Goal: Task Accomplishment & Management: Manage account settings

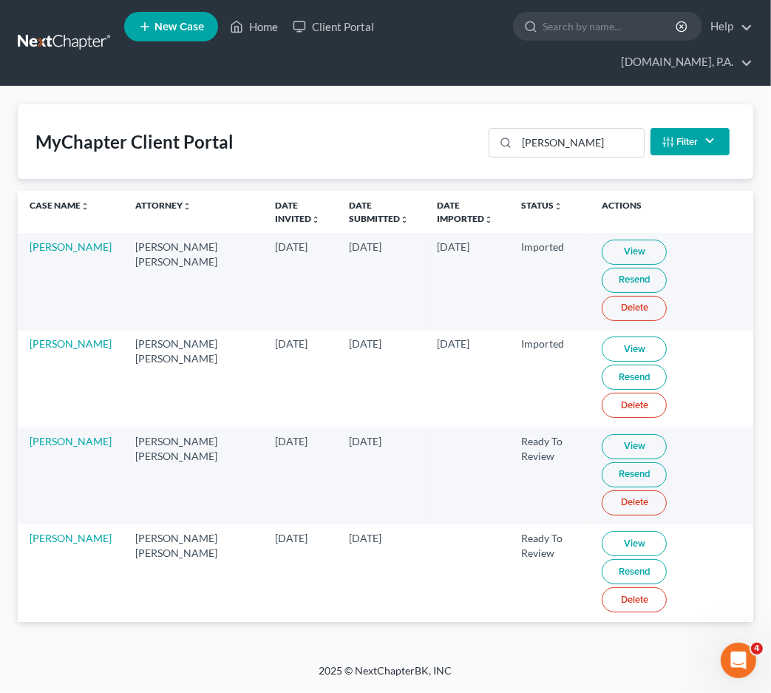
click at [615, 531] on link "View" at bounding box center [634, 543] width 65 height 25
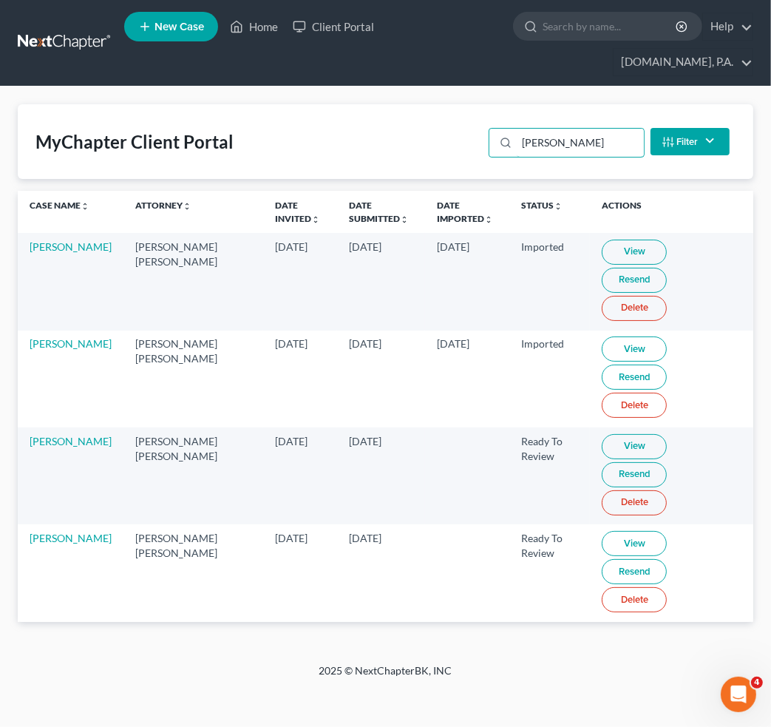
drag, startPoint x: 576, startPoint y: 111, endPoint x: 396, endPoint y: 111, distance: 179.7
click at [504, 128] on div "jones" at bounding box center [566, 143] width 155 height 30
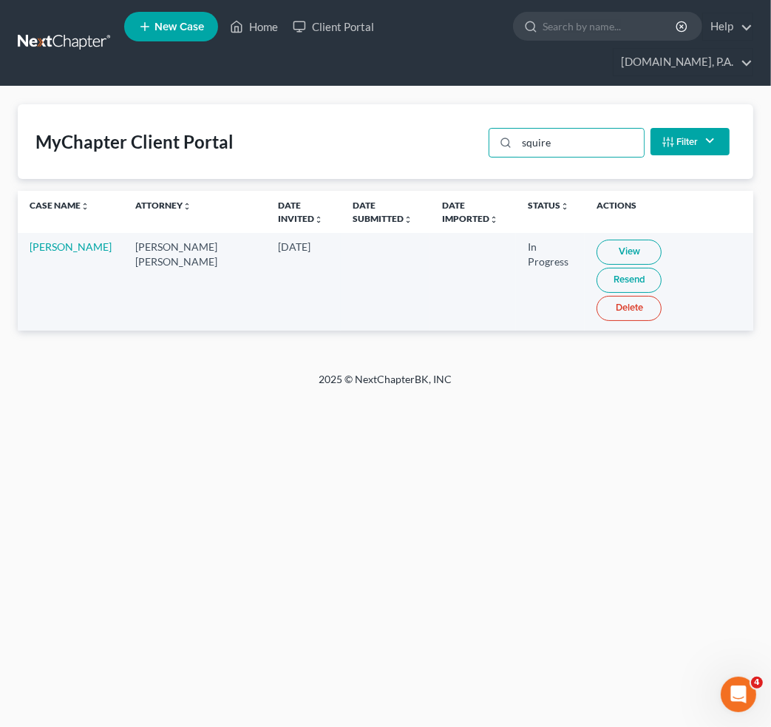
click at [597, 240] on link "View" at bounding box center [629, 252] width 65 height 25
click at [339, 104] on div "MyChapter Client Portal squire Filter Status Filter... Invited In Progress Read…" at bounding box center [386, 141] width 736 height 75
click at [597, 240] on link "View" at bounding box center [629, 252] width 65 height 25
drag, startPoint x: 580, startPoint y: 121, endPoint x: 234, endPoint y: 105, distance: 347.2
click at [351, 104] on div "MyChapter Client Portal sanford Filter Status Filter... Invited In Progress Rea…" at bounding box center [386, 141] width 736 height 75
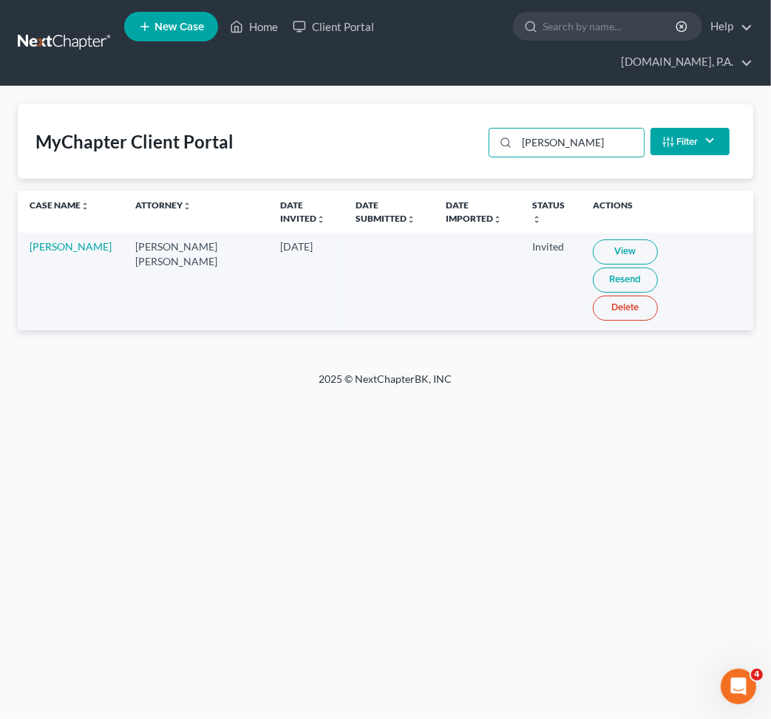
drag, startPoint x: 586, startPoint y: 106, endPoint x: 217, endPoint y: 85, distance: 369.6
click at [317, 104] on div "MyChapter Client Portal owens Filter Status Filter... Invited In Progress Ready…" at bounding box center [386, 141] width 736 height 75
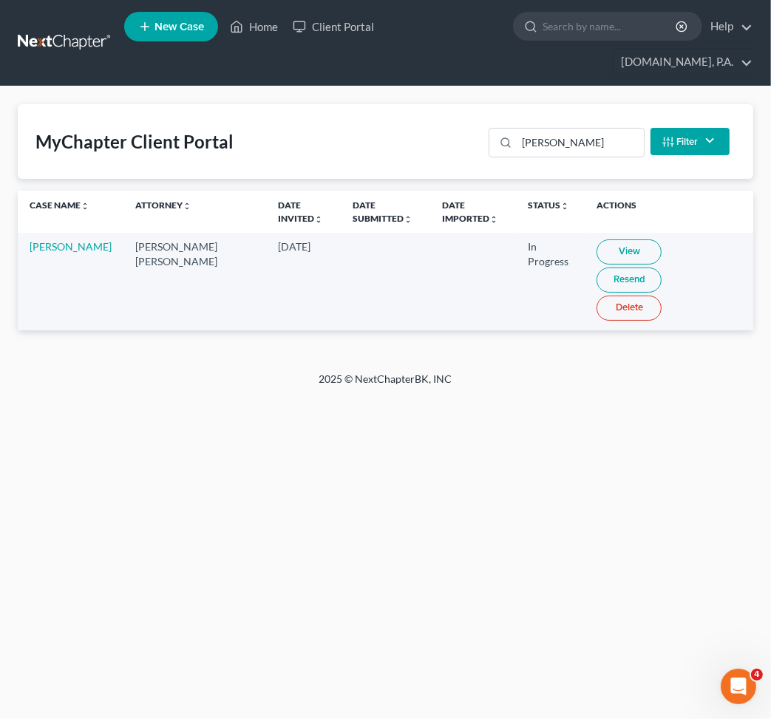
click at [597, 240] on link "View" at bounding box center [629, 252] width 65 height 25
click at [495, 430] on div "Home New Case Client Portal Fresh-Start.Law, P.A. jay@fresh-start.law My Accoun…" at bounding box center [385, 359] width 771 height 719
click at [700, 392] on div "Home New Case Client Portal Fresh-Start.Law, P.A. jay@fresh-start.law My Accoun…" at bounding box center [385, 359] width 771 height 719
drag, startPoint x: 83, startPoint y: 243, endPoint x: 24, endPoint y: 225, distance: 61.1
click at [24, 233] on td "Thomas Marshall" at bounding box center [71, 281] width 106 height 97
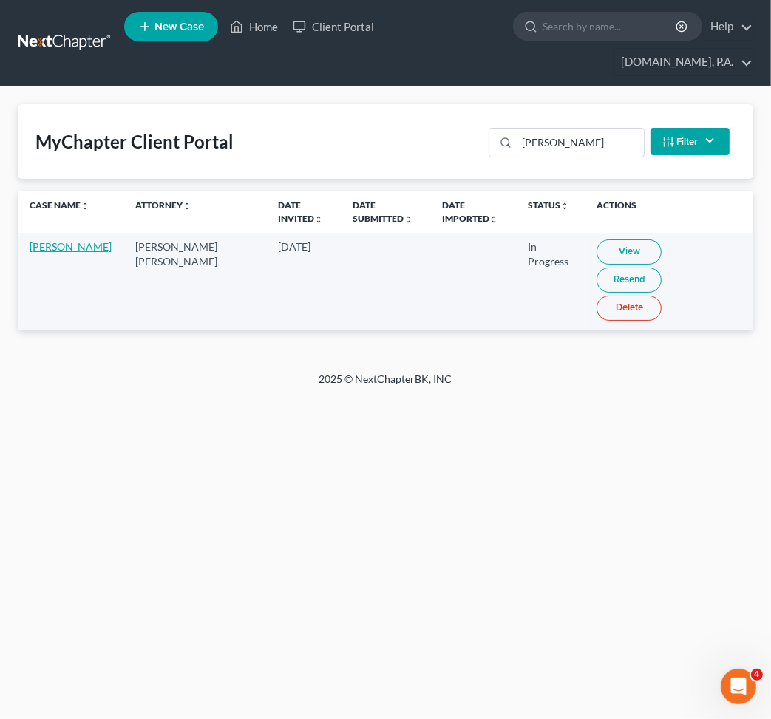
copy link "Thomas Marshall"
drag, startPoint x: 581, startPoint y: 116, endPoint x: 98, endPoint y: 74, distance: 484.7
click at [462, 104] on div "MyChapter Client Portal marsh Filter Status Filter... Invited In Progress Ready…" at bounding box center [386, 141] width 736 height 75
type input "s"
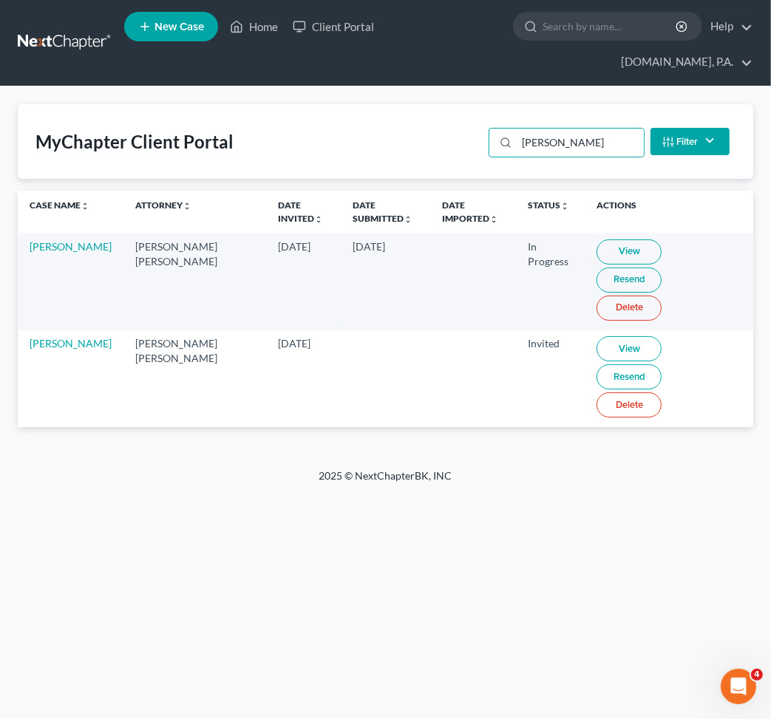
click at [601, 240] on link "View" at bounding box center [629, 252] width 65 height 25
drag, startPoint x: 370, startPoint y: 114, endPoint x: 223, endPoint y: 114, distance: 147.9
click at [244, 114] on div "MyChapter Client Portal osei Filter Status Filter... Invited In Progress Ready …" at bounding box center [386, 141] width 736 height 75
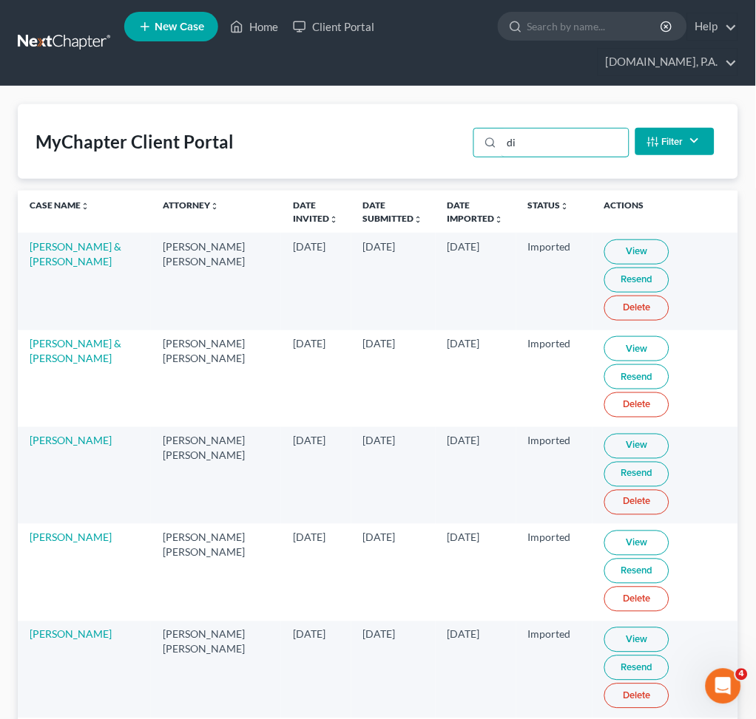
type input "d"
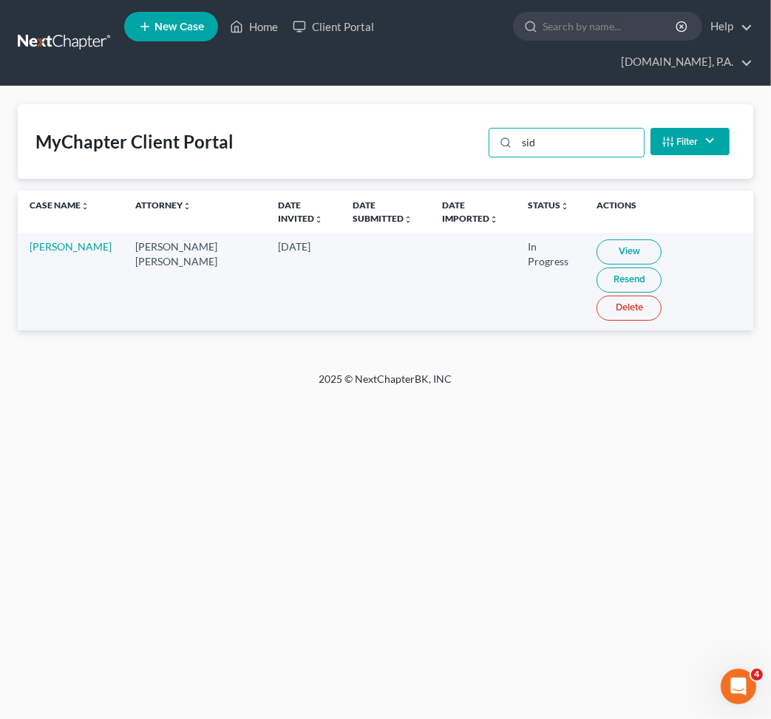
click at [597, 240] on link "View" at bounding box center [629, 252] width 65 height 25
drag, startPoint x: 571, startPoint y: 119, endPoint x: 180, endPoint y: 87, distance: 392.5
click at [408, 104] on div "MyChapter Client Portal sid Filter Status Filter... Invited In Progress Ready T…" at bounding box center [386, 141] width 736 height 75
click at [604, 240] on link "View" at bounding box center [629, 252] width 65 height 25
drag, startPoint x: 569, startPoint y: 114, endPoint x: 228, endPoint y: 98, distance: 341.3
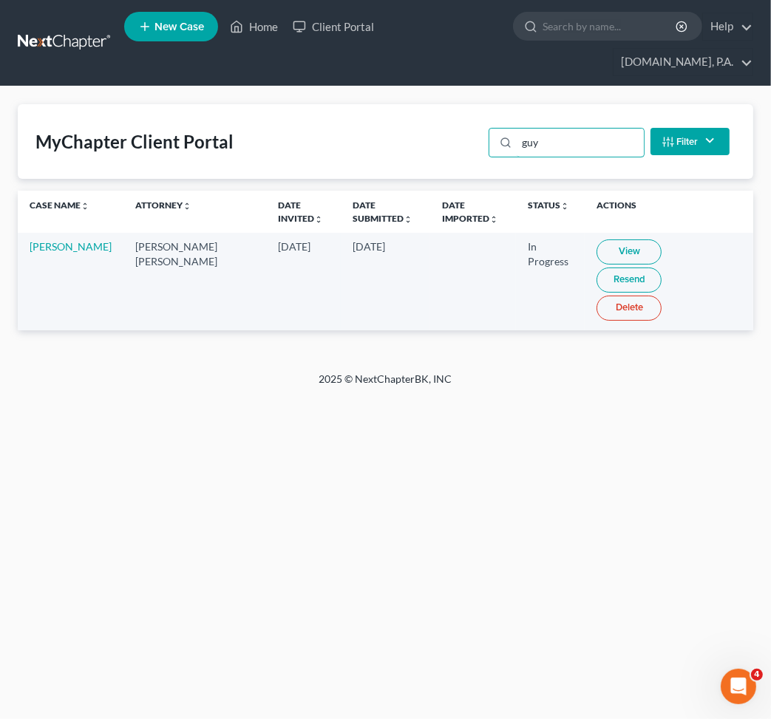
click at [451, 110] on div "MyChapter Client Portal guy Filter Status Filter... Invited In Progress Ready T…" at bounding box center [386, 141] width 736 height 75
drag, startPoint x: 590, startPoint y: 121, endPoint x: -31, endPoint y: 14, distance: 630.2
click at [0, 14] on html "Home New Case Client Portal Fresh-Start.Law, P.A. jay@fresh-start.law My Accoun…" at bounding box center [385, 359] width 771 height 719
click at [619, 240] on link "View" at bounding box center [635, 252] width 65 height 25
drag, startPoint x: 553, startPoint y: 121, endPoint x: 69, endPoint y: 121, distance: 484.3
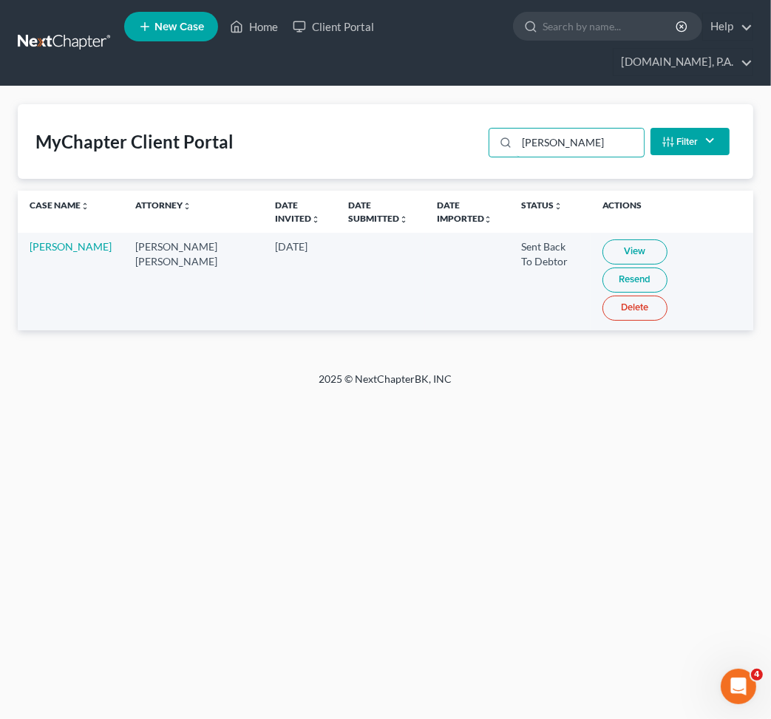
click at [134, 121] on div "MyChapter Client Portal breslow Filter Status Filter... Invited In Progress Rea…" at bounding box center [386, 141] width 736 height 75
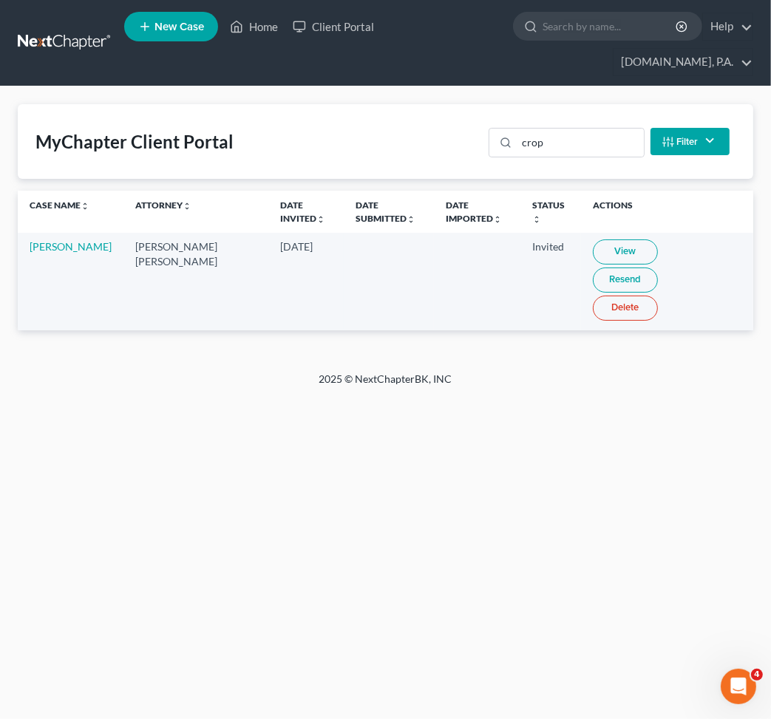
click at [416, 445] on div "Home New Case Client Portal Fresh-Start.Law, P.A. jay@fresh-start.law My Accoun…" at bounding box center [385, 359] width 771 height 719
click at [677, 403] on div "Home New Case Client Portal Fresh-Start.Law, P.A. jay@fresh-start.law My Accoun…" at bounding box center [385, 359] width 771 height 719
drag, startPoint x: 557, startPoint y: 111, endPoint x: 96, endPoint y: 60, distance: 463.5
click at [301, 104] on div "MyChapter Client Portal crop Filter Status Filter... Invited In Progress Ready …" at bounding box center [386, 141] width 736 height 75
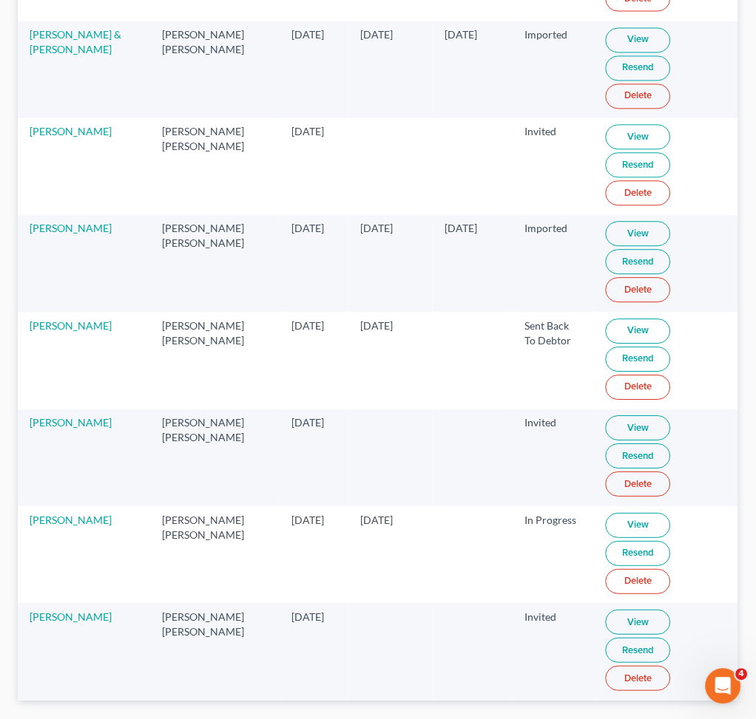
scroll to position [458, 0]
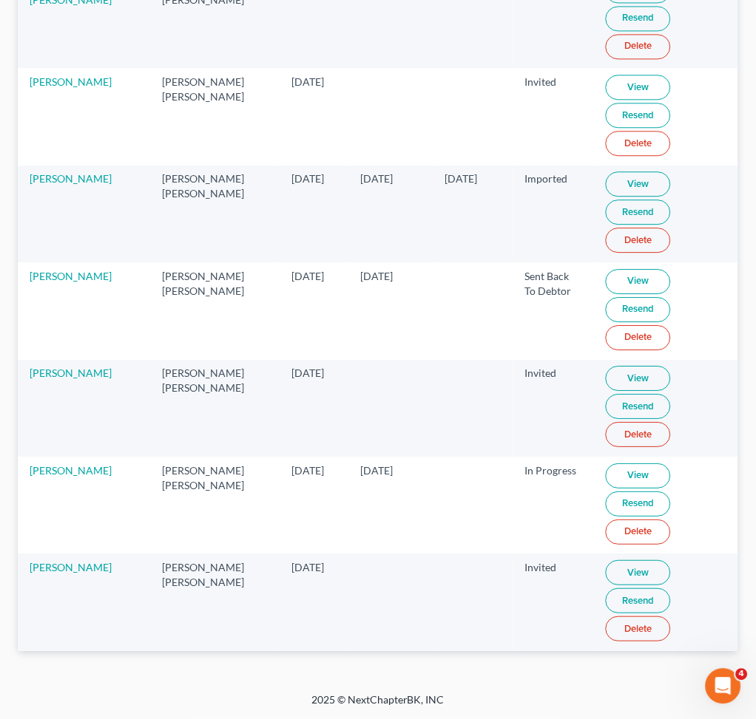
type input "john"
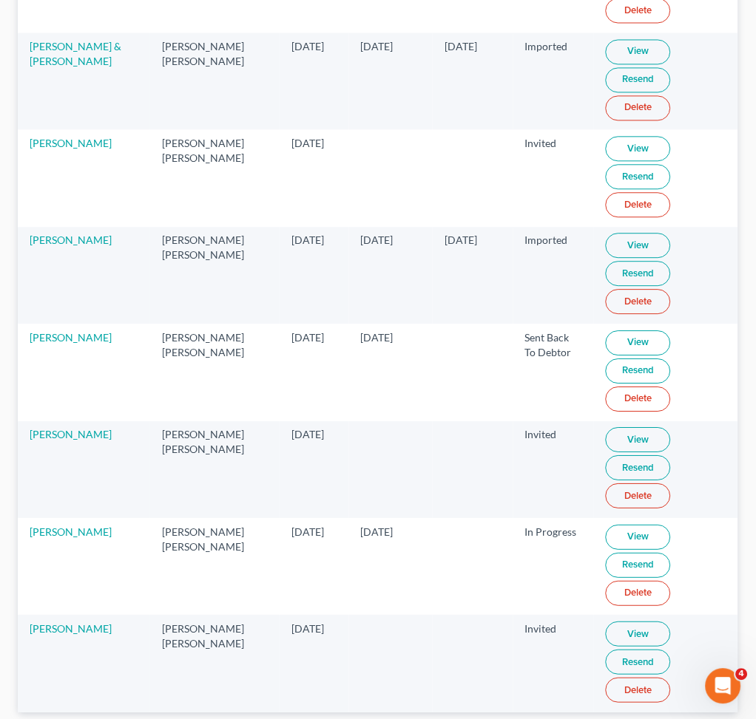
scroll to position [359, 0]
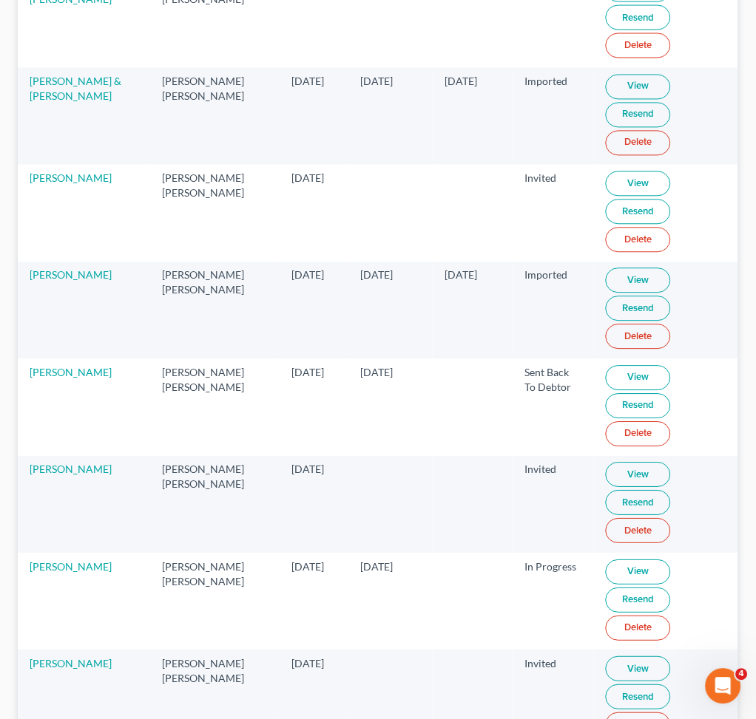
drag, startPoint x: 257, startPoint y: 478, endPoint x: 267, endPoint y: 478, distance: 9.6
click at [280, 478] on td "[DATE]" at bounding box center [315, 505] width 70 height 97
click at [606, 501] on link "Resend" at bounding box center [638, 503] width 65 height 25
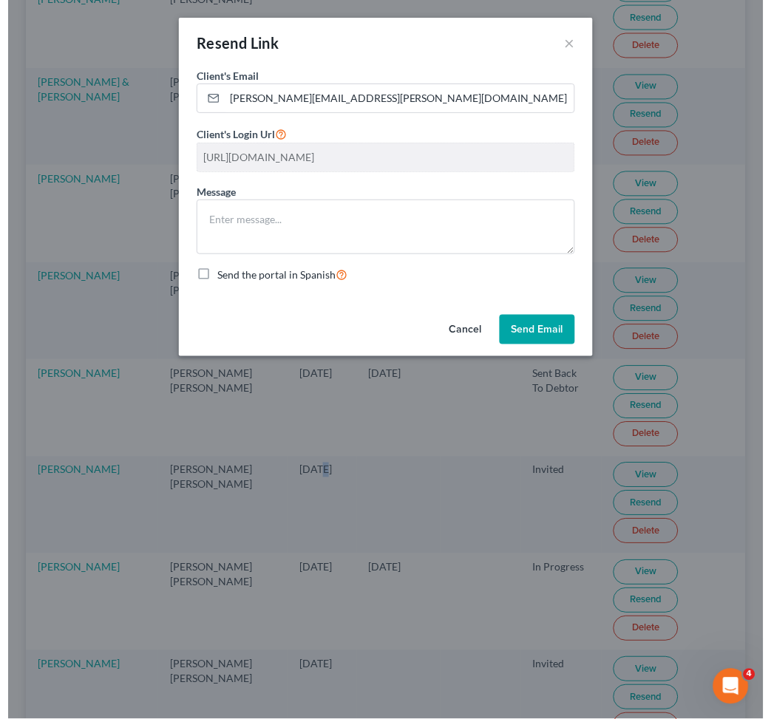
scroll to position [177, 0]
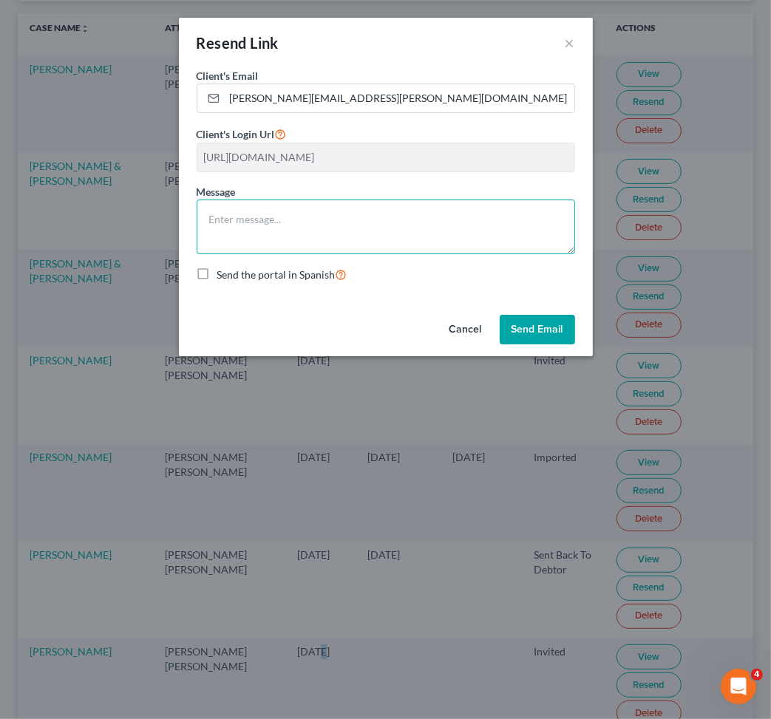
click at [375, 215] on textarea at bounding box center [386, 227] width 379 height 55
paste textarea "Good Morning, Mr. & Mrs. Montallana, Thank you for starting the process with us…"
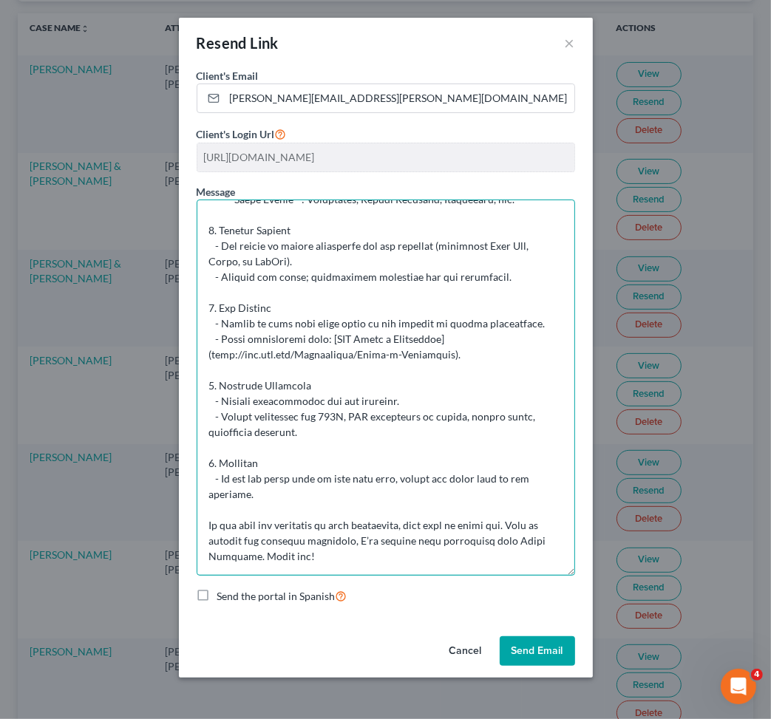
scroll to position [346, 0]
drag, startPoint x: 566, startPoint y: 250, endPoint x: 552, endPoint y: 531, distance: 281.3
click at [571, 570] on textarea at bounding box center [386, 388] width 379 height 376
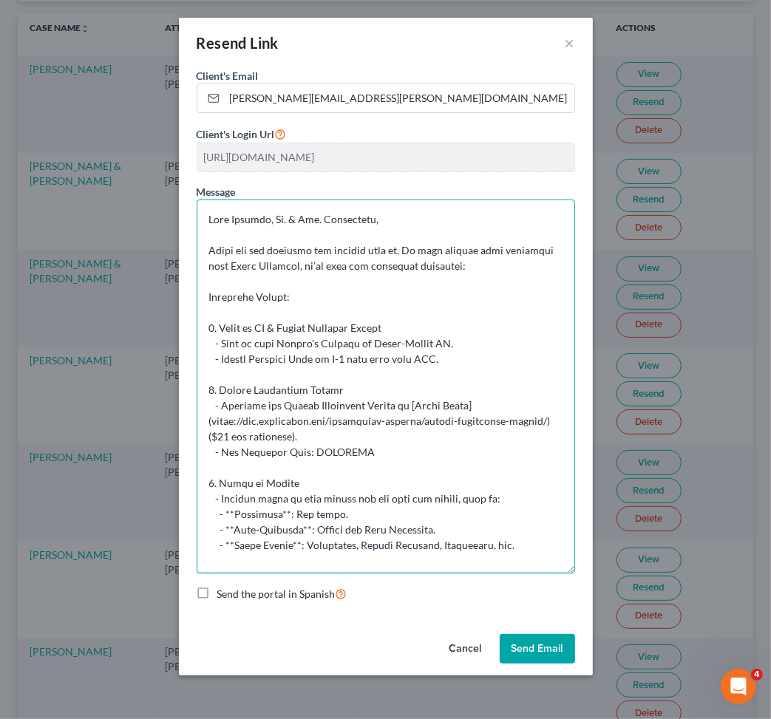
drag, startPoint x: 380, startPoint y: 219, endPoint x: 296, endPoint y: 220, distance: 84.3
click at [296, 220] on textarea at bounding box center [386, 387] width 379 height 374
drag, startPoint x: 272, startPoint y: 216, endPoint x: 238, endPoint y: 219, distance: 34.1
click at [238, 219] on textarea at bounding box center [386, 387] width 379 height 374
click at [441, 352] on textarea at bounding box center [386, 387] width 379 height 374
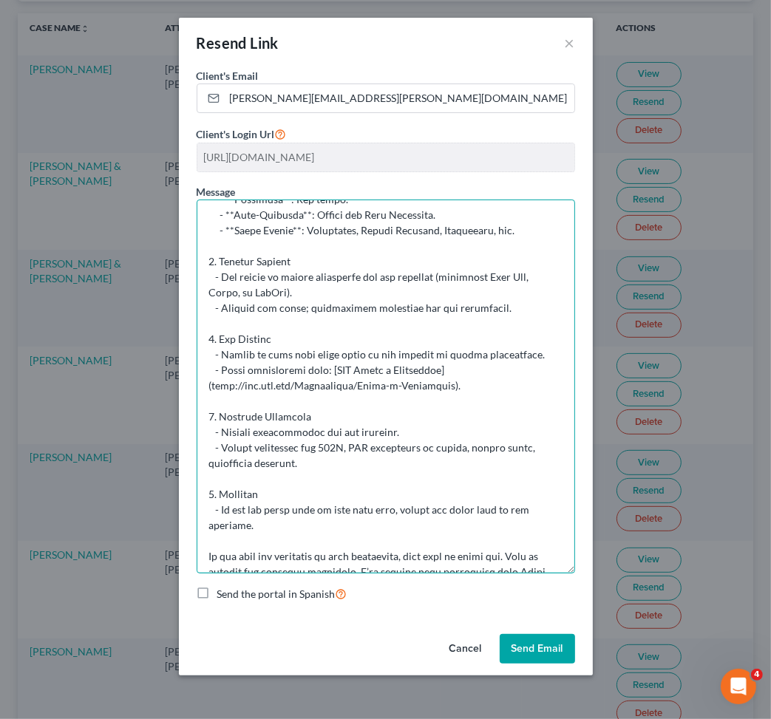
scroll to position [348, 0]
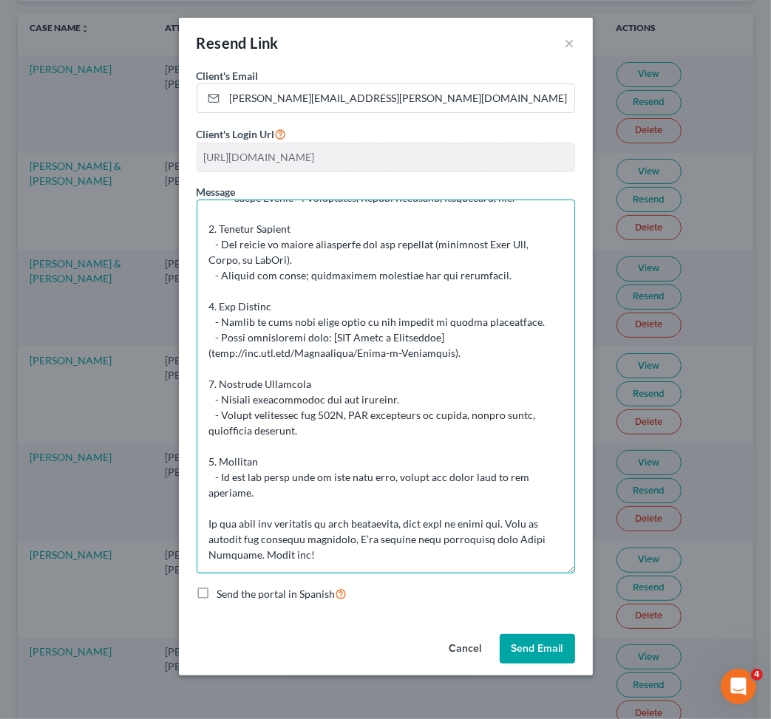
type textarea "Good Afternoon, Mr. Eyanson, Thank you for starting the process with us. To mov…"
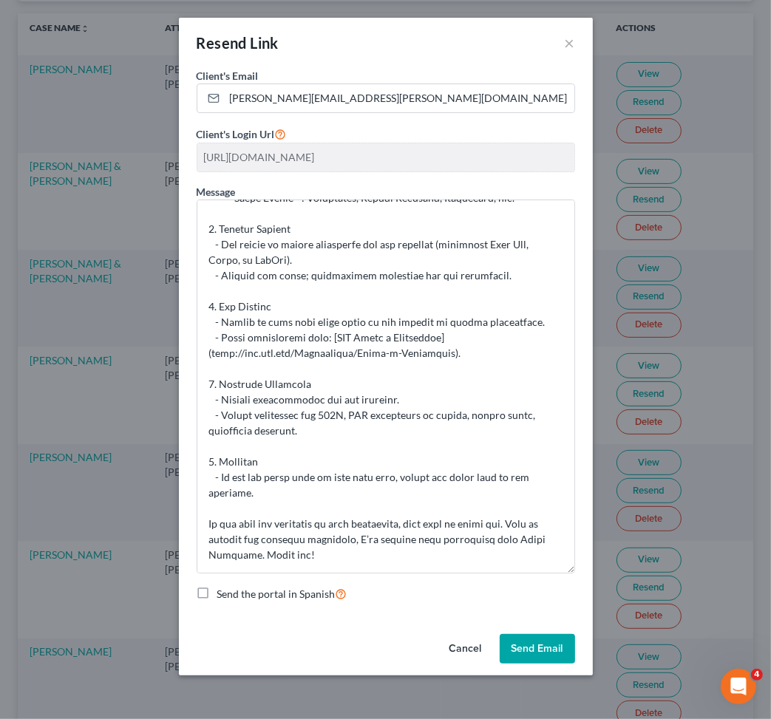
click at [529, 648] on button "Send Email" at bounding box center [537, 649] width 75 height 30
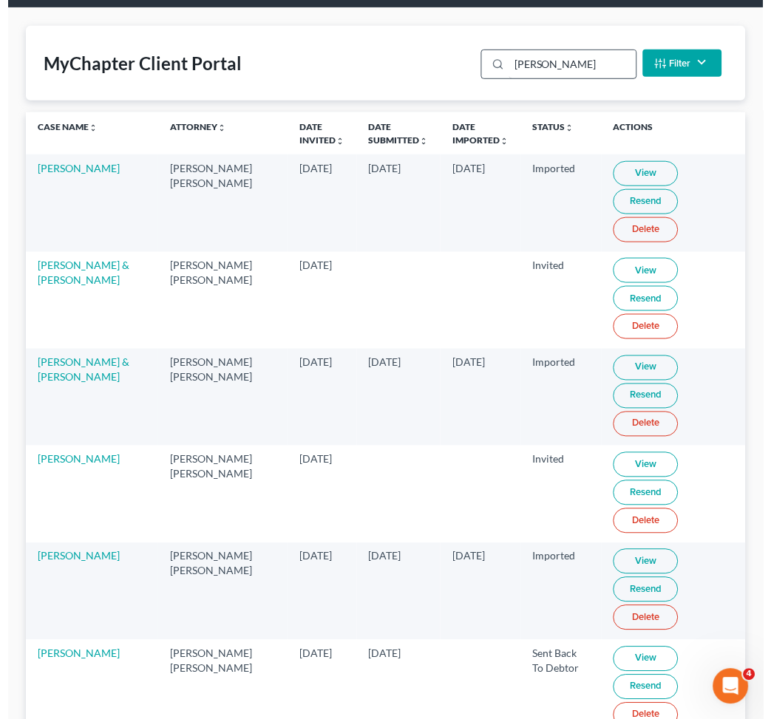
scroll to position [0, 0]
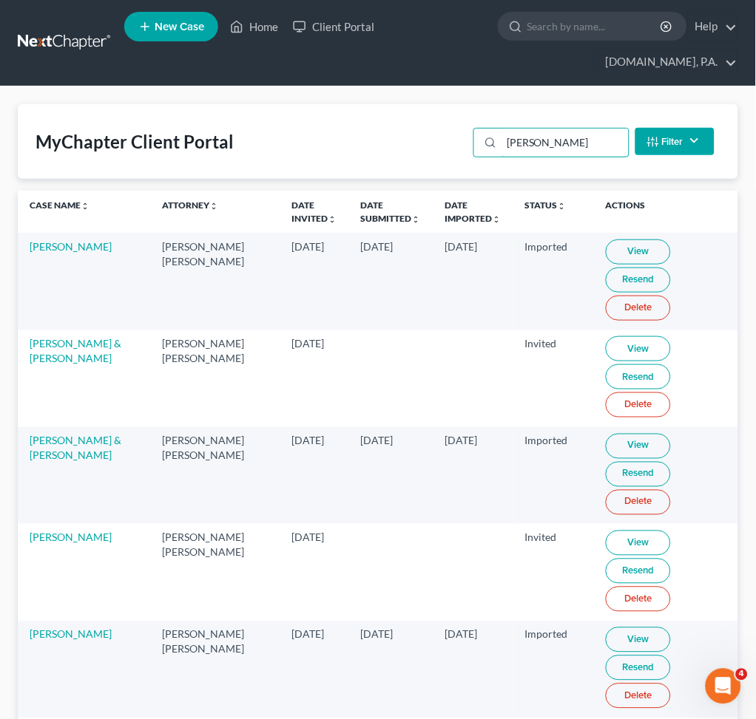
drag, startPoint x: 569, startPoint y: 140, endPoint x: 211, endPoint y: 145, distance: 357.9
click at [404, 145] on div "MyChapter Client Portal john Filter Status Filter... Invited In Progress Ready …" at bounding box center [378, 141] width 720 height 75
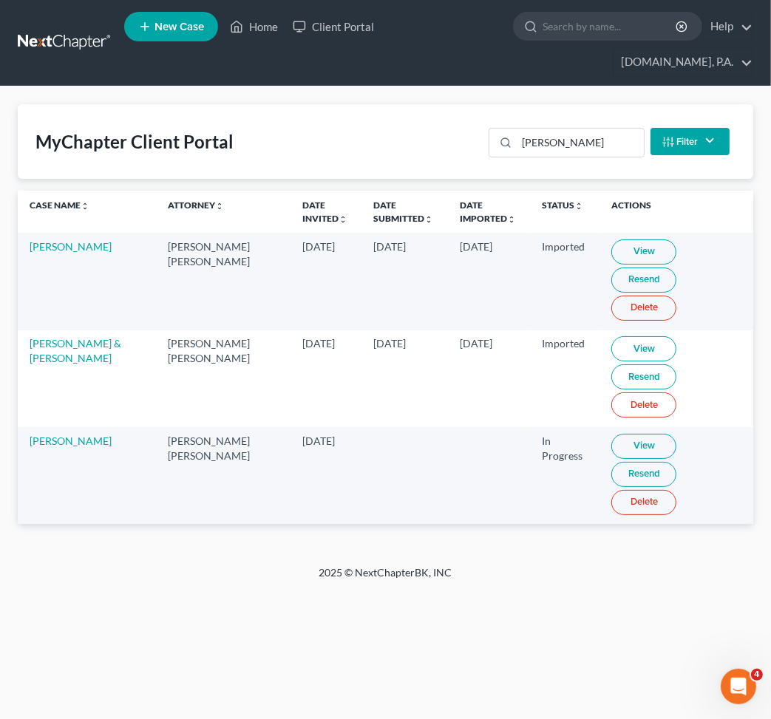
click at [612, 434] on link "View" at bounding box center [644, 446] width 65 height 25
drag, startPoint x: 586, startPoint y: 112, endPoint x: 436, endPoint y: 112, distance: 150.1
click at [457, 112] on div "MyChapter Client Portal kelly Filter Status Filter... Invited In Progress Ready…" at bounding box center [386, 141] width 736 height 75
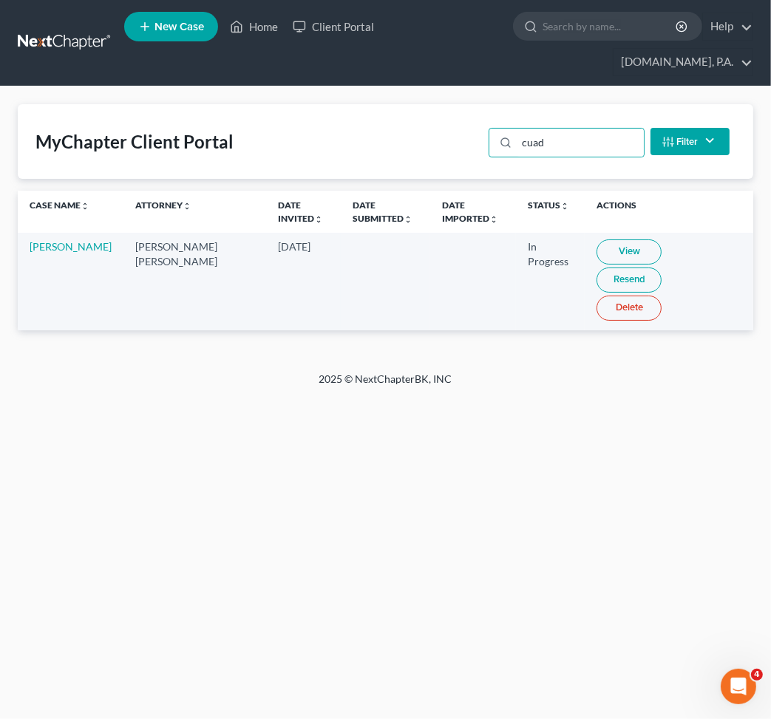
click at [597, 240] on link "View" at bounding box center [629, 252] width 65 height 25
drag, startPoint x: 561, startPoint y: 110, endPoint x: 482, endPoint y: 110, distance: 79.1
click at [492, 128] on div "cuad" at bounding box center [566, 143] width 155 height 30
click at [597, 240] on link "View" at bounding box center [629, 252] width 65 height 25
drag, startPoint x: 244, startPoint y: 80, endPoint x: 3, endPoint y: 64, distance: 241.6
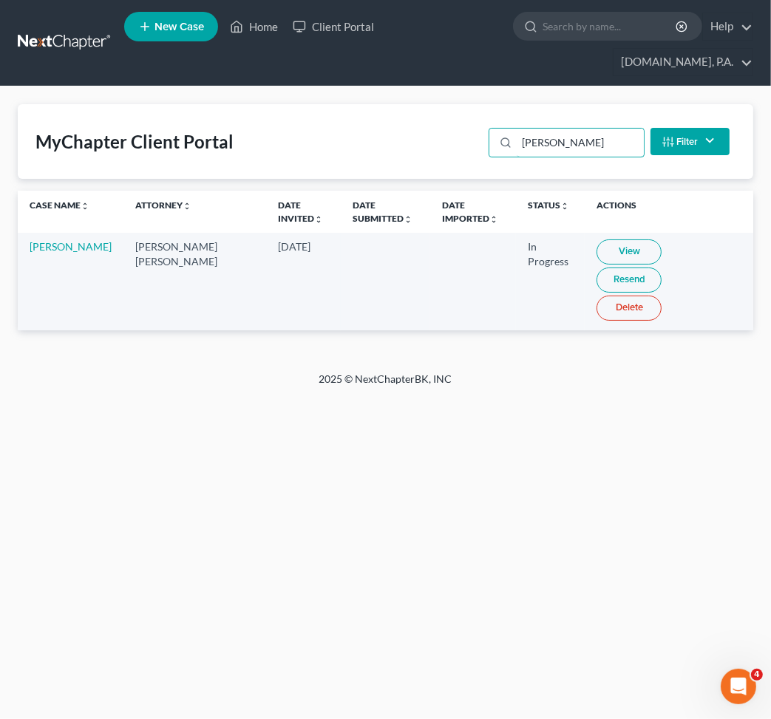
click at [121, 87] on div "MyChapter Client Portal cerda Filter Status Filter... Invited In Progress Ready…" at bounding box center [385, 229] width 771 height 285
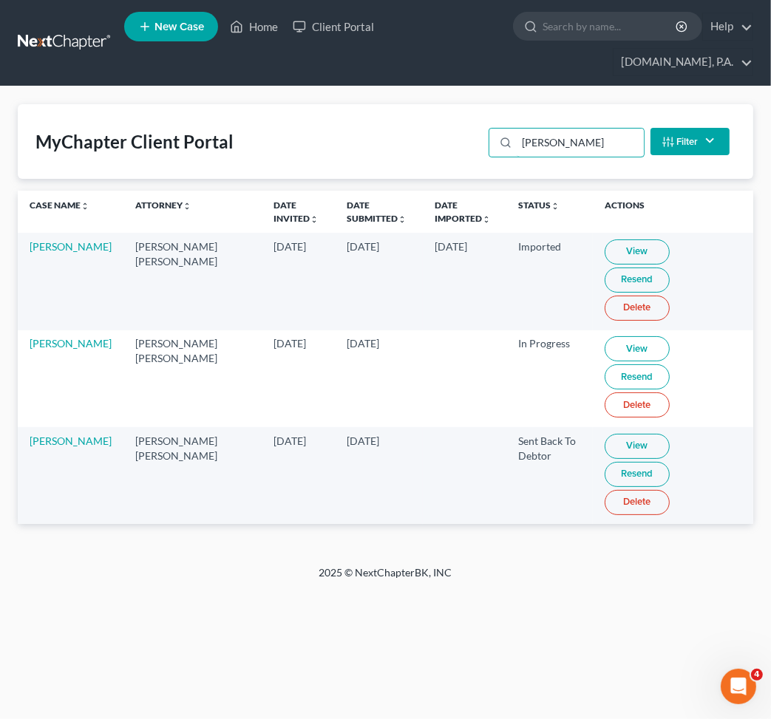
type input "butler"
click at [648, 492] on div "Home New Case Client Portal Fresh-Start.Law, P.A. jay@fresh-start.law My Accoun…" at bounding box center [385, 359] width 771 height 719
click at [610, 434] on link "View" at bounding box center [637, 446] width 65 height 25
drag, startPoint x: 561, startPoint y: 116, endPoint x: 430, endPoint y: 109, distance: 131.1
click at [429, 109] on div "MyChapter Client Portal butler Filter Status Filter... Invited In Progress Read…" at bounding box center [386, 141] width 736 height 75
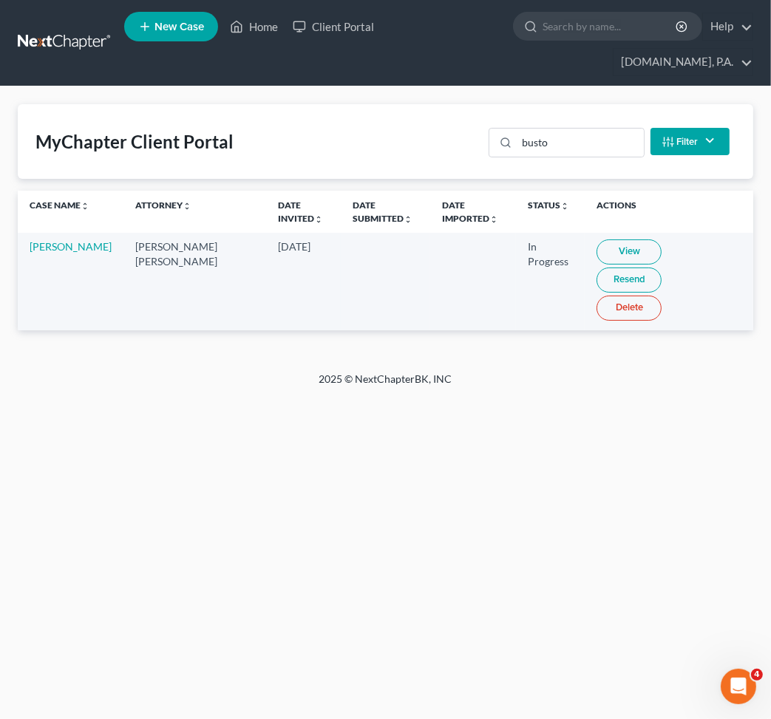
click at [605, 240] on link "View" at bounding box center [629, 252] width 65 height 25
drag, startPoint x: 583, startPoint y: 112, endPoint x: 3, endPoint y: 78, distance: 581.4
click at [136, 104] on div "MyChapter Client Portal busto Filter Status Filter... Invited In Progress Ready…" at bounding box center [386, 141] width 736 height 75
drag, startPoint x: 575, startPoint y: 123, endPoint x: 463, endPoint y: 108, distance: 112.7
click at [498, 128] on div "burg" at bounding box center [566, 143] width 155 height 30
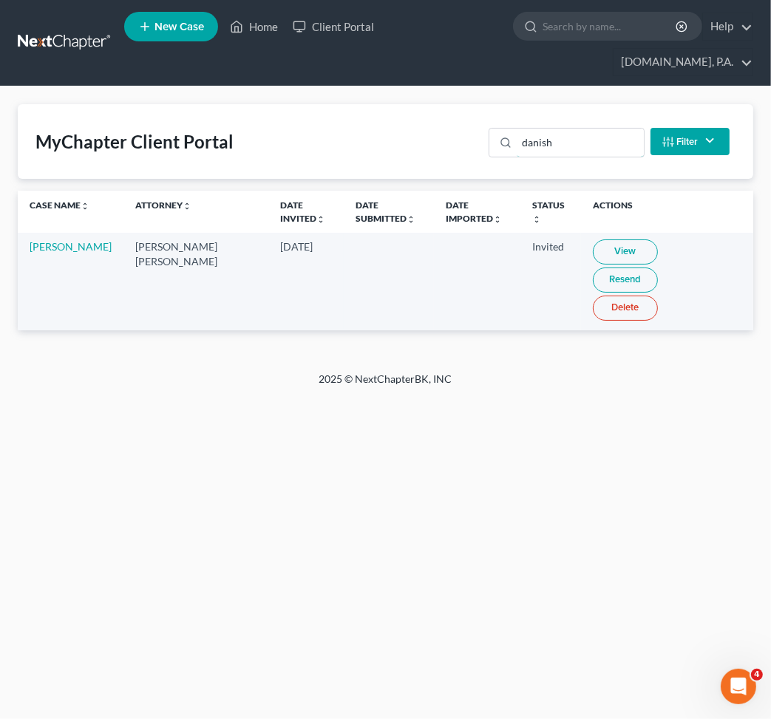
drag, startPoint x: 589, startPoint y: 115, endPoint x: 219, endPoint y: 115, distance: 370.5
click at [333, 115] on div "MyChapter Client Portal danish Filter Status Filter... Invited In Progress Read…" at bounding box center [386, 141] width 736 height 75
click at [621, 240] on link "View" at bounding box center [635, 252] width 65 height 25
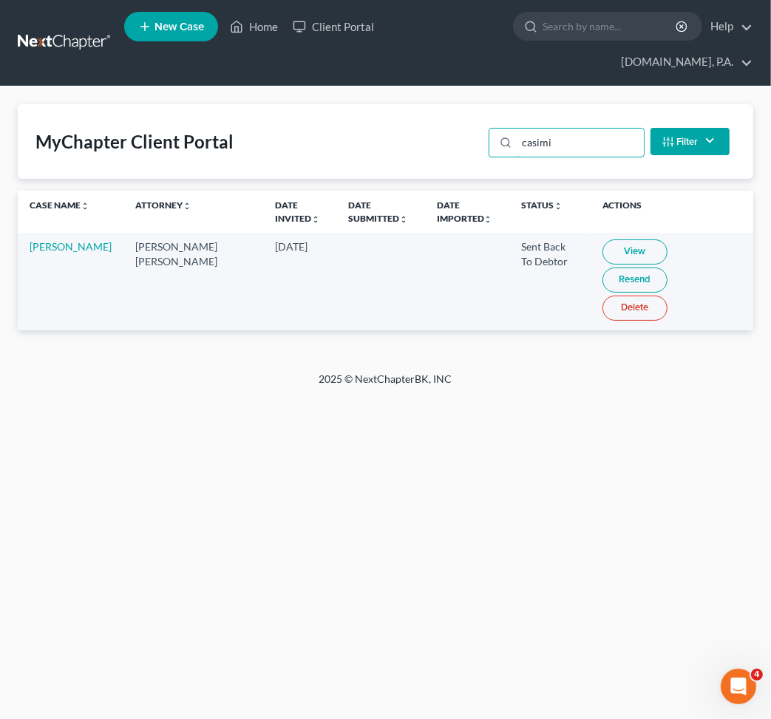
drag, startPoint x: 582, startPoint y: 112, endPoint x: 146, endPoint y: 100, distance: 435.7
click at [348, 107] on div "MyChapter Client Portal casimi Filter Status Filter... Invited In Progress Read…" at bounding box center [386, 141] width 736 height 75
type input "crespo"
click at [597, 240] on link "View" at bounding box center [629, 252] width 65 height 25
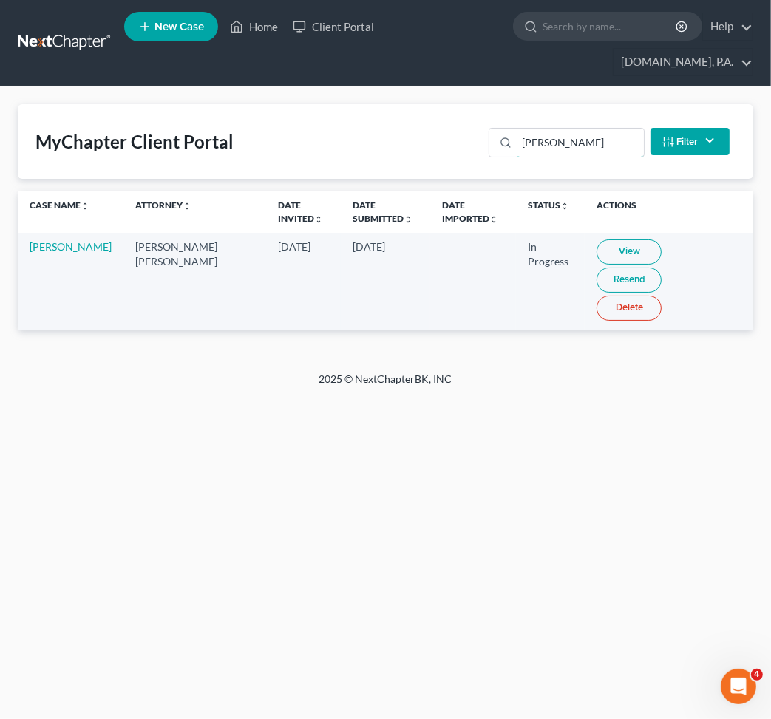
drag, startPoint x: 575, startPoint y: 114, endPoint x: 222, endPoint y: 67, distance: 355.9
click at [373, 104] on div "MyChapter Client Portal crespo Filter Status Filter... Invited In Progress Read…" at bounding box center [386, 141] width 736 height 75
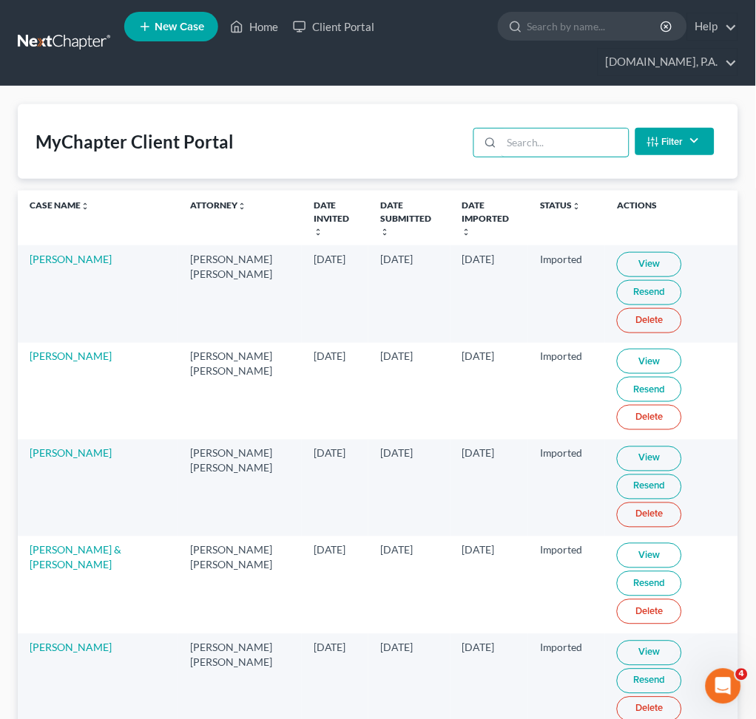
type input "v"
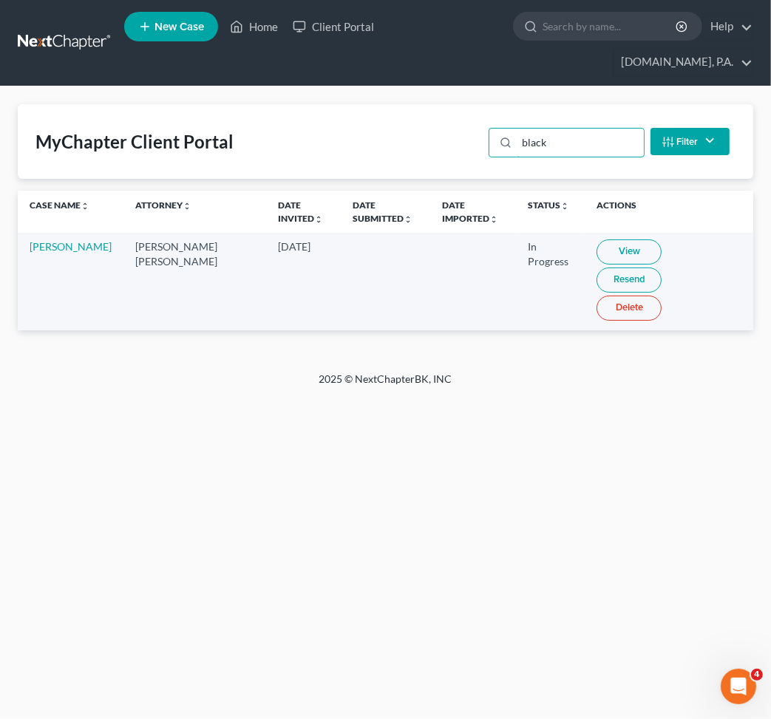
type input "black"
click at [603, 240] on link "View" at bounding box center [629, 252] width 65 height 25
click at [176, 366] on div "Home New Case Client Portal Fresh-Start.Law, P.A. jay@fresh-start.law My Accoun…" at bounding box center [385, 359] width 771 height 719
drag, startPoint x: 569, startPoint y: 113, endPoint x: 313, endPoint y: 104, distance: 256.0
click at [434, 105] on div "MyChapter Client Portal black Filter Status Filter... Invited In Progress Ready…" at bounding box center [386, 141] width 736 height 75
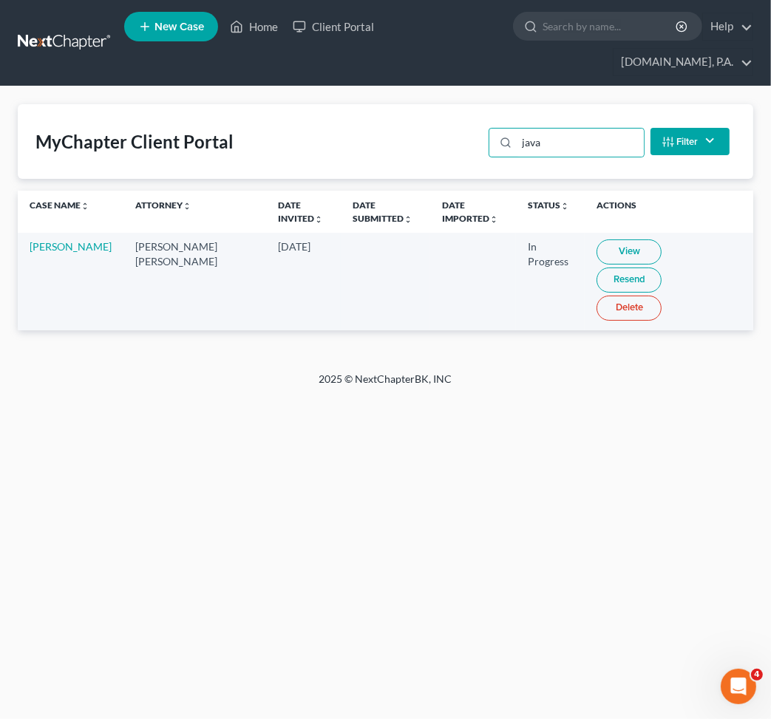
click at [597, 240] on link "View" at bounding box center [629, 252] width 65 height 25
click at [332, 104] on div "MyChapter Client Portal java Filter Status Filter... Invited In Progress Ready …" at bounding box center [386, 141] width 736 height 75
click at [597, 240] on link "View" at bounding box center [629, 252] width 65 height 25
click at [513, 128] on div "leslie" at bounding box center [566, 143] width 155 height 30
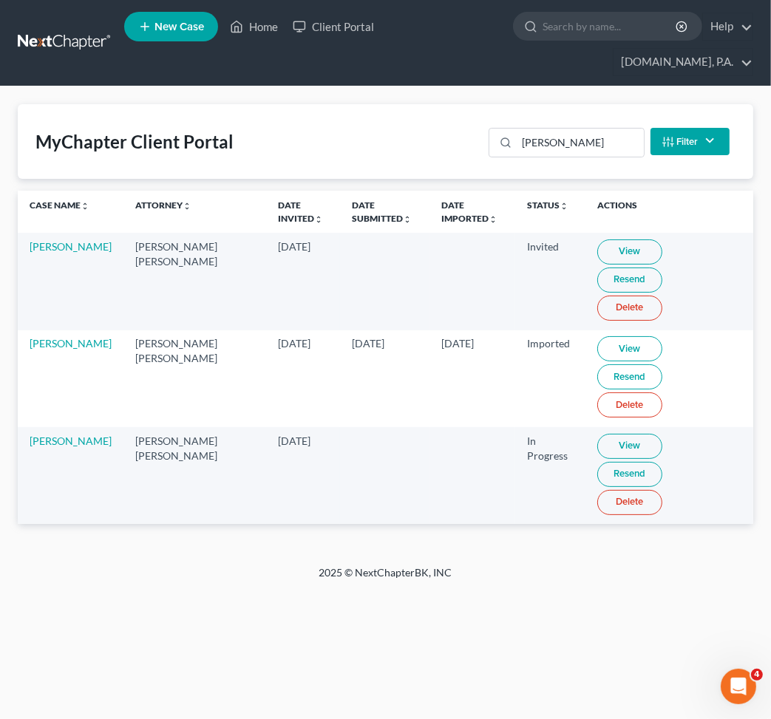
click at [605, 434] on link "View" at bounding box center [629, 446] width 65 height 25
drag, startPoint x: 547, startPoint y: 114, endPoint x: 428, endPoint y: 206, distance: 150.7
click at [444, 118] on div "MyChapter Client Portal sarah Filter Status Filter... Invited In Progress Ready…" at bounding box center [386, 141] width 736 height 75
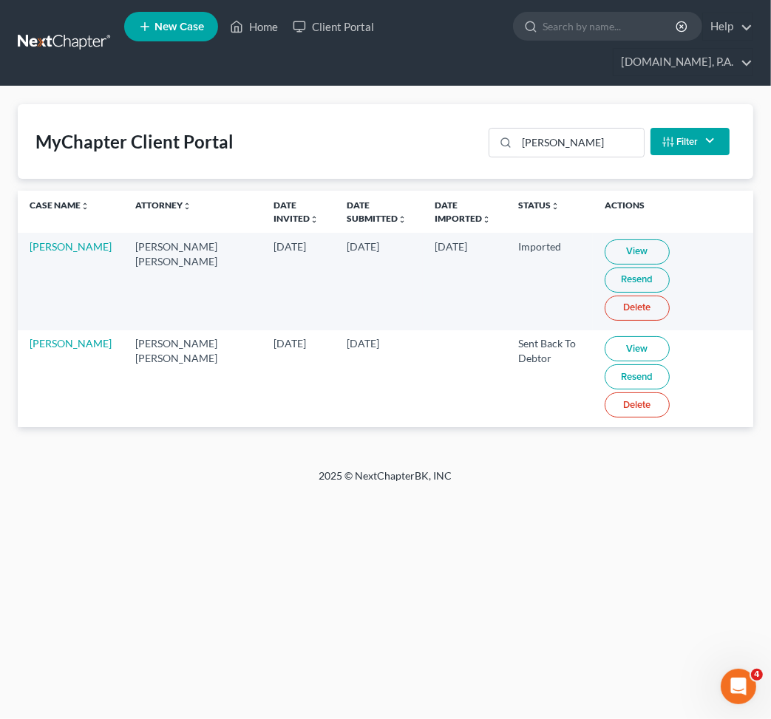
click at [605, 336] on link "View" at bounding box center [637, 348] width 65 height 25
drag, startPoint x: 555, startPoint y: 110, endPoint x: 220, endPoint y: 95, distance: 335.3
click at [401, 108] on div "MyChapter Client Portal scott Filter Status Filter... Invited In Progress Ready…" at bounding box center [386, 141] width 736 height 75
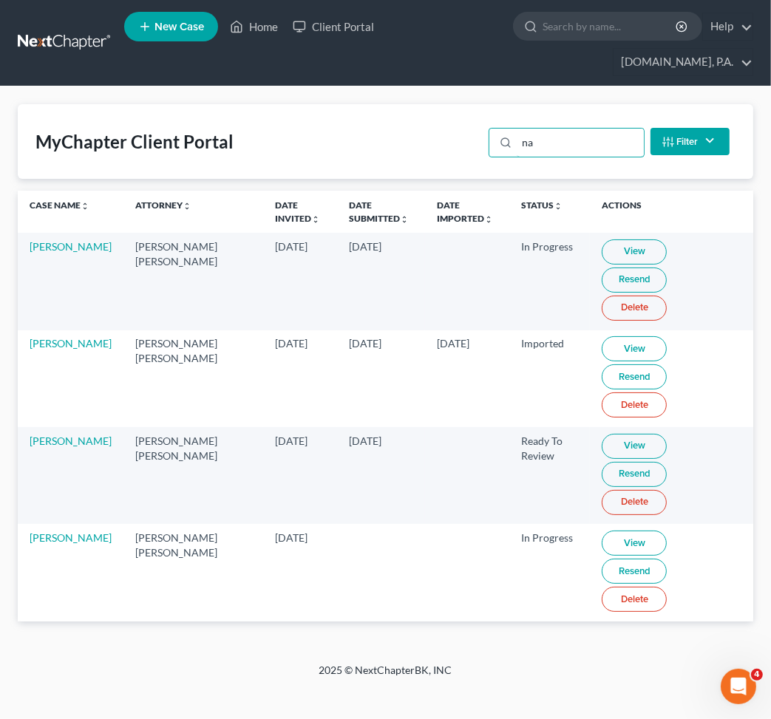
type input "n"
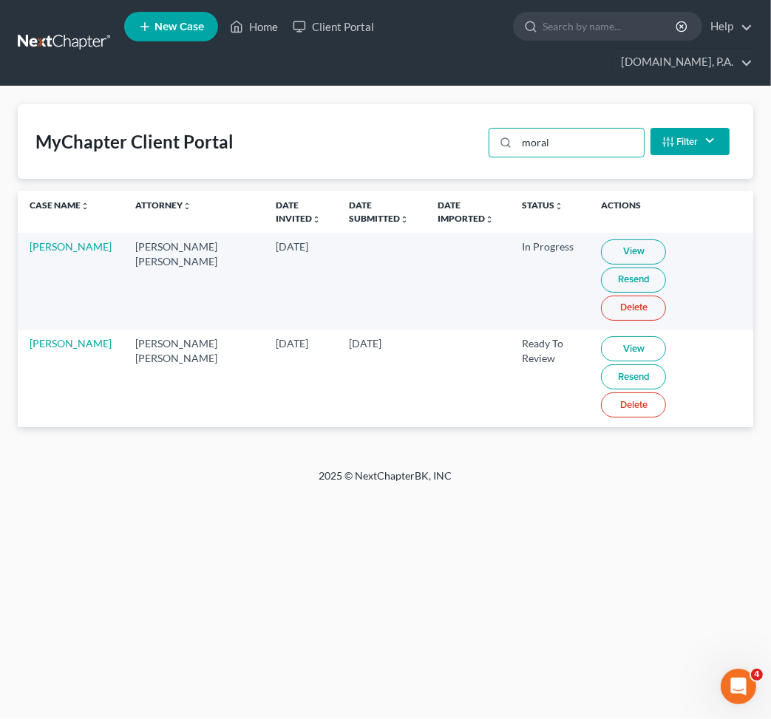
click at [601, 336] on link "View" at bounding box center [633, 348] width 65 height 25
click at [183, 87] on div "MyChapter Client Portal moral Filter Status Filter... Invited In Progress Ready…" at bounding box center [385, 278] width 771 height 382
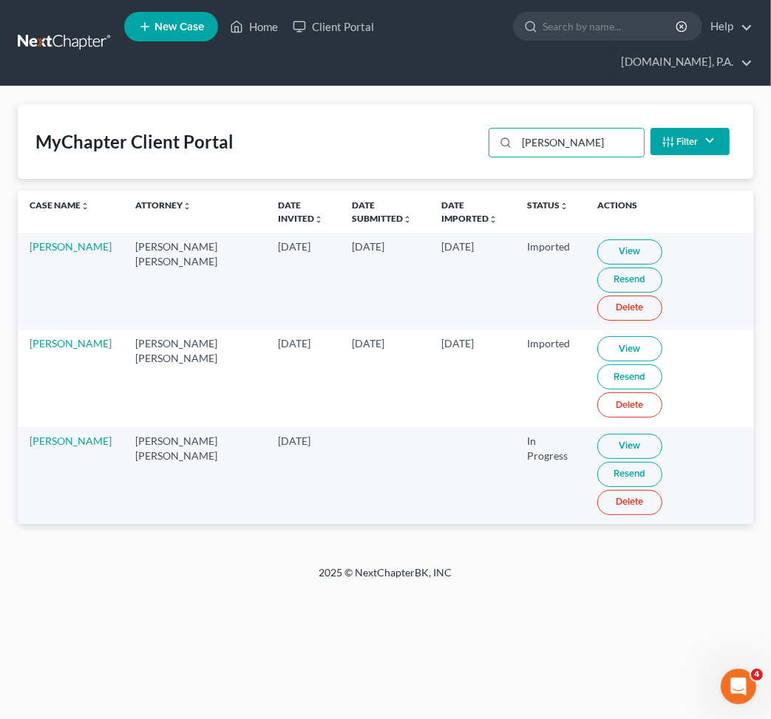
click at [620, 434] on link "View" at bounding box center [629, 446] width 65 height 25
click at [483, 122] on div "torres Filter Status Filter... Invited In Progress Ready To Review Reviewed Imp…" at bounding box center [609, 141] width 253 height 39
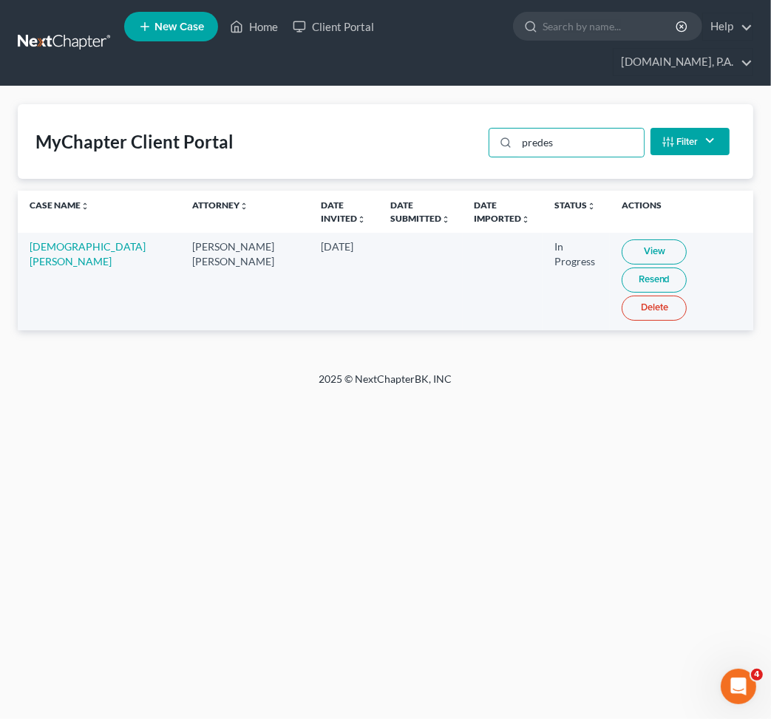
click at [622, 240] on link "View" at bounding box center [654, 252] width 65 height 25
drag, startPoint x: 560, startPoint y: 107, endPoint x: 274, endPoint y: 81, distance: 286.7
click at [407, 104] on div "MyChapter Client Portal predes Filter Status Filter... Invited In Progress Read…" at bounding box center [386, 141] width 736 height 75
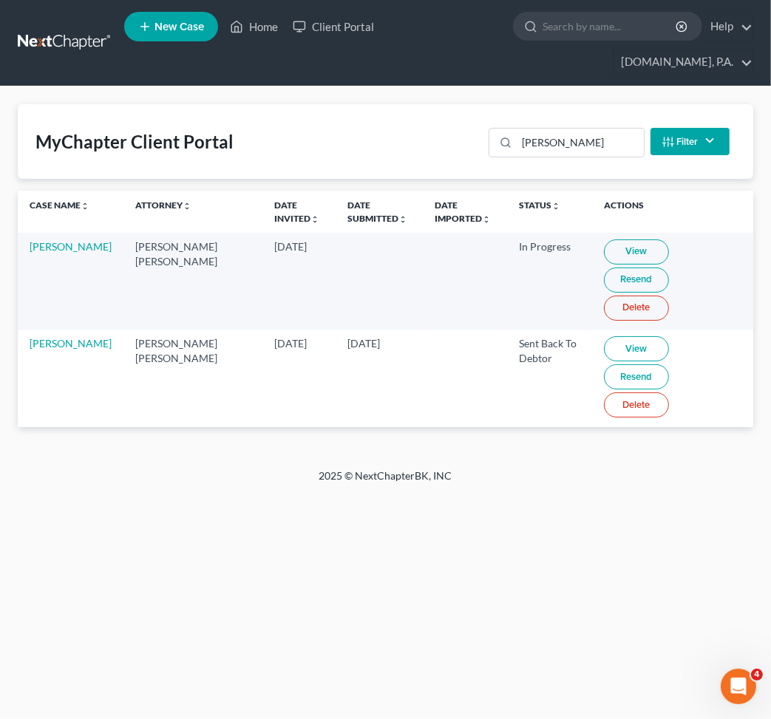
click at [606, 336] on link "View" at bounding box center [636, 348] width 65 height 25
click at [273, 105] on div "MyChapter Client Portal mcqueen Filter Status Filter... Invited In Progress Rea…" at bounding box center [386, 141] width 736 height 75
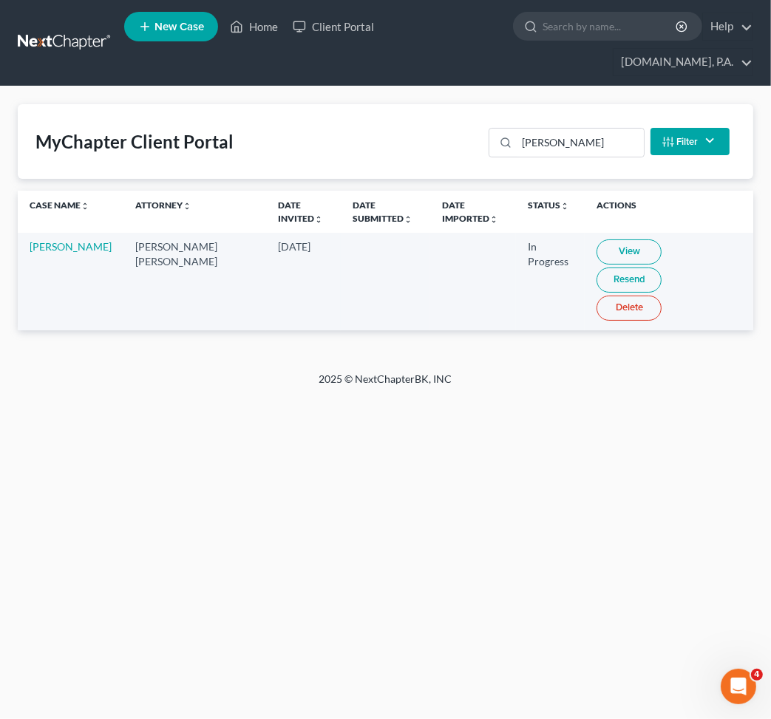
click at [597, 240] on link "View" at bounding box center [629, 252] width 65 height 25
click at [406, 109] on div "MyChapter Client Portal vidal Filter Status Filter... Invited In Progress Ready…" at bounding box center [386, 141] width 736 height 75
click at [599, 240] on link "View" at bounding box center [629, 252] width 65 height 25
drag, startPoint x: 566, startPoint y: 116, endPoint x: 230, endPoint y: 98, distance: 337.0
click at [330, 104] on div "MyChapter Client Portal trochez Filter Status Filter... Invited In Progress Rea…" at bounding box center [386, 141] width 736 height 75
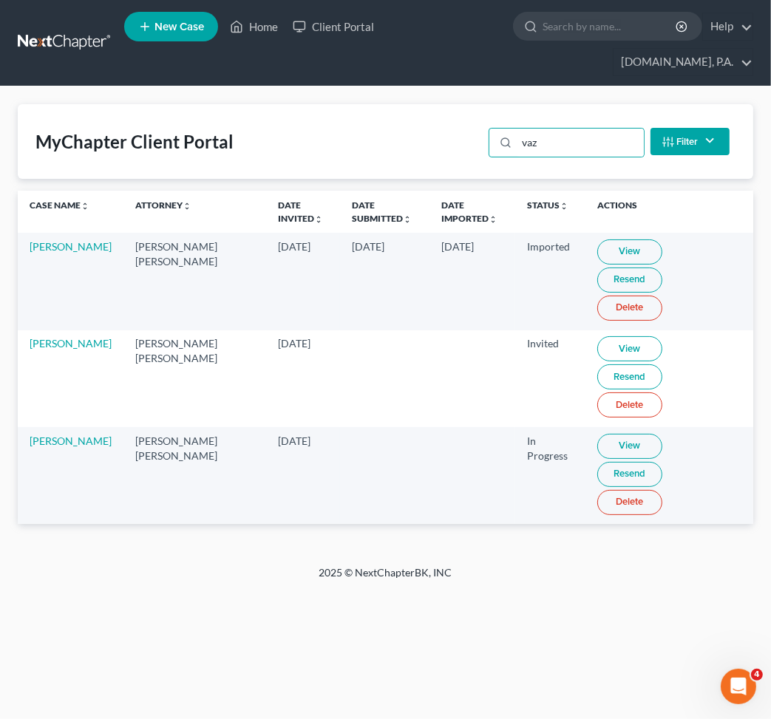
click at [597, 434] on link "View" at bounding box center [629, 446] width 65 height 25
click at [300, 504] on div "Home New Case Client Portal Fresh-Start.Law, P.A. jay@fresh-start.law My Accoun…" at bounding box center [385, 359] width 771 height 719
drag, startPoint x: 580, startPoint y: 122, endPoint x: 2, endPoint y: 65, distance: 581.1
click at [329, 104] on div "MyChapter Client Portal vaz Filter Status Filter... Invited In Progress Ready T…" at bounding box center [386, 141] width 736 height 75
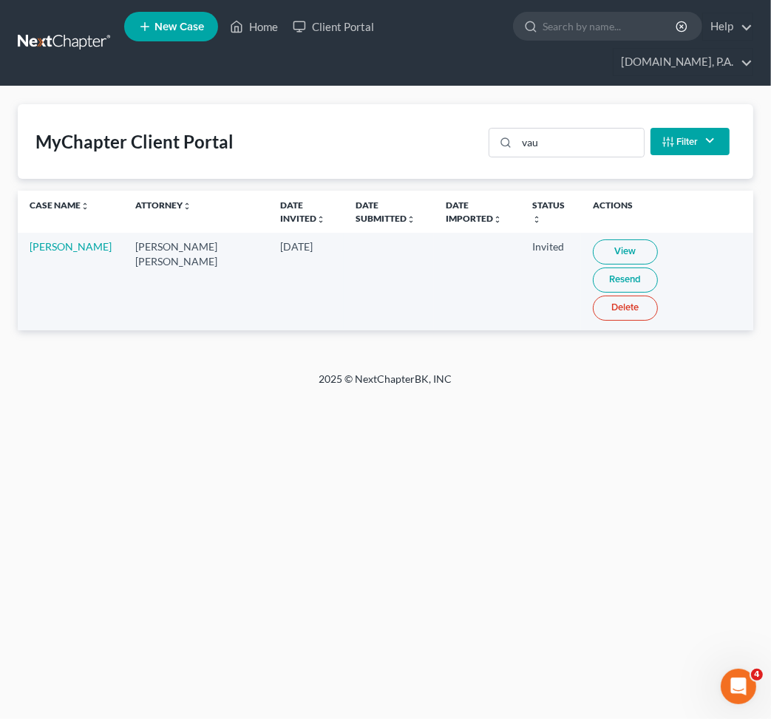
drag, startPoint x: 234, startPoint y: 335, endPoint x: 241, endPoint y: 353, distance: 19.6
click at [234, 372] on div "2025 © NextChapterBK, INC" at bounding box center [386, 385] width 710 height 27
click at [607, 473] on div "Home New Case Client Portal Fresh-Start.Law, P.A. jay@fresh-start.law My Accoun…" at bounding box center [385, 359] width 771 height 719
drag, startPoint x: 319, startPoint y: 441, endPoint x: 319, endPoint y: 425, distance: 15.5
click at [319, 441] on div "Home New Case Client Portal Fresh-Start.Law, P.A. jay@fresh-start.law My Accoun…" at bounding box center [385, 359] width 771 height 719
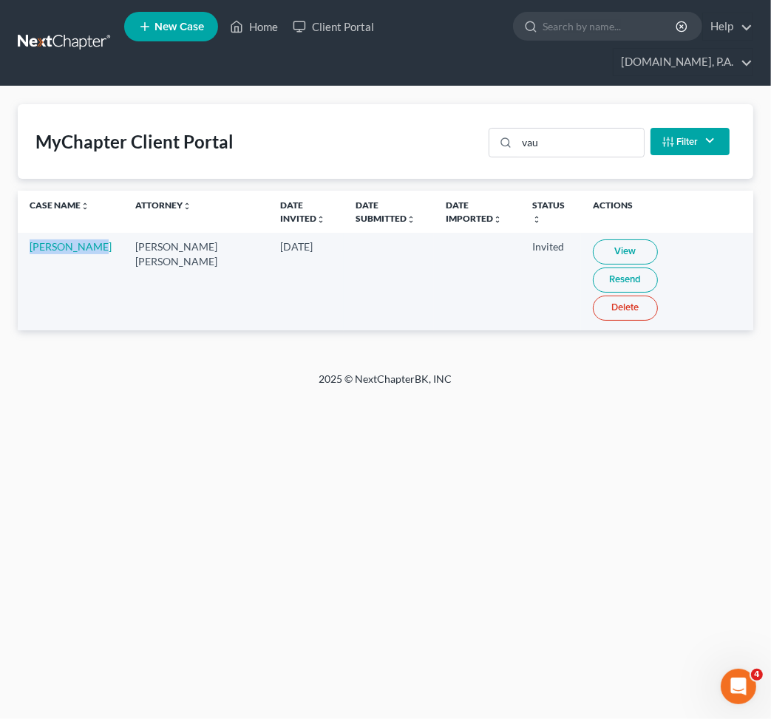
drag, startPoint x: 26, startPoint y: 216, endPoint x: 65, endPoint y: 242, distance: 47.0
click at [65, 242] on td "Isaac Vaughn" at bounding box center [71, 281] width 106 height 97
copy link "Isaac Vaughn"
drag, startPoint x: 568, startPoint y: 112, endPoint x: 328, endPoint y: 110, distance: 240.3
click at [478, 113] on div "MyChapter Client Portal vau Filter Status Filter... Invited In Progress Ready T…" at bounding box center [386, 141] width 736 height 75
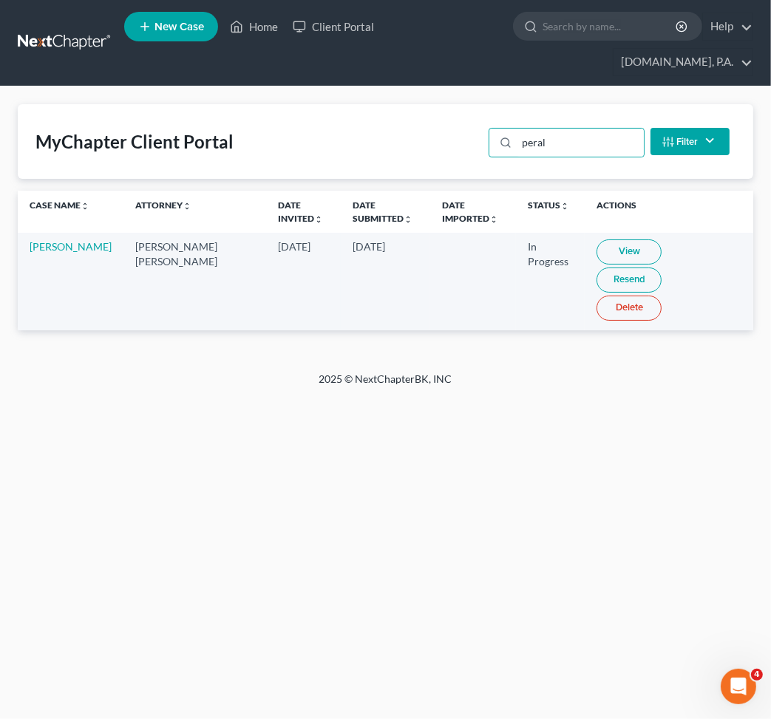
click at [603, 240] on link "View" at bounding box center [629, 252] width 65 height 25
click at [404, 104] on div "MyChapter Client Portal peral Filter Status Filter... Invited In Progress Ready…" at bounding box center [386, 141] width 736 height 75
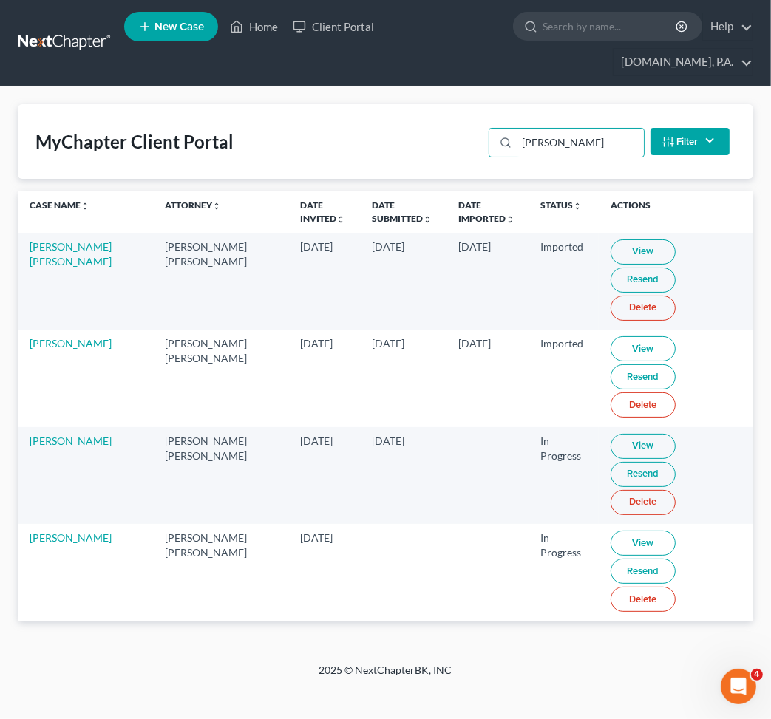
click at [611, 531] on link "View" at bounding box center [643, 543] width 65 height 25
drag, startPoint x: 555, startPoint y: 116, endPoint x: 92, endPoint y: 92, distance: 463.5
click at [458, 119] on div "MyChapter Client Portal perez Filter Status Filter... Invited In Progress Ready…" at bounding box center [386, 141] width 736 height 75
type input "r"
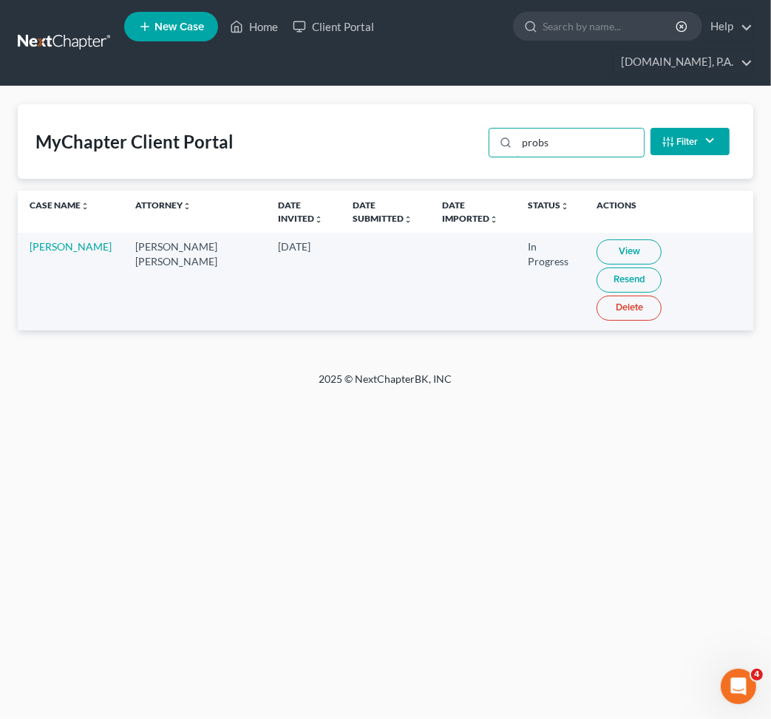
drag, startPoint x: 563, startPoint y: 112, endPoint x: 376, endPoint y: 98, distance: 187.6
click at [434, 107] on div "MyChapter Client Portal probs Filter Status Filter... Invited In Progress Ready…" at bounding box center [386, 141] width 736 height 75
click at [585, 129] on input "probs" at bounding box center [580, 143] width 126 height 28
drag, startPoint x: 603, startPoint y: 113, endPoint x: 409, endPoint y: 115, distance: 194.5
click at [389, 113] on div "MyChapter Client Portal probs Filter Status Filter... Invited In Progress Ready…" at bounding box center [386, 141] width 736 height 75
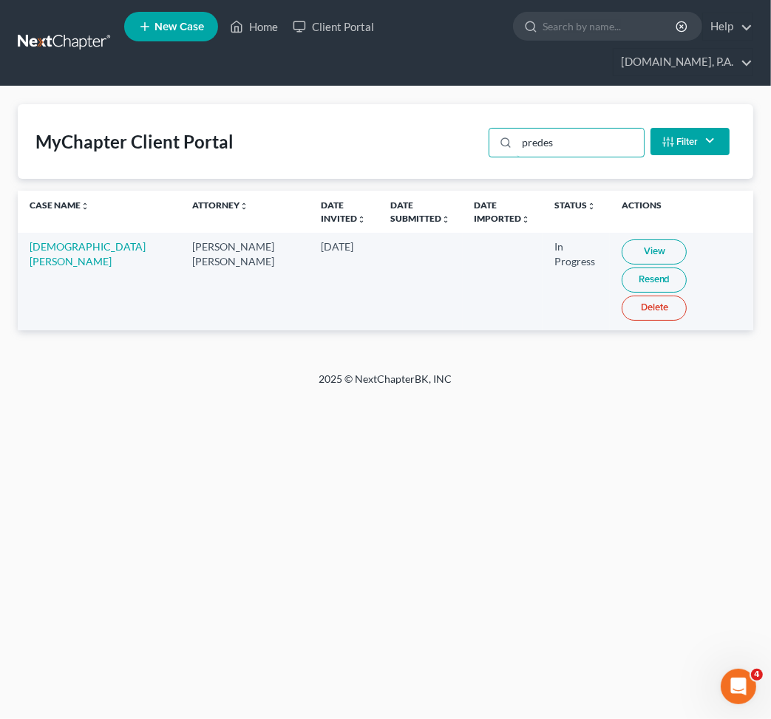
type input "predes"
click at [622, 240] on link "View" at bounding box center [654, 252] width 65 height 25
click at [467, 546] on div "Home New Case Client Portal Fresh-Start.Law, P.A. jay@fresh-start.law My Accoun…" at bounding box center [385, 359] width 771 height 719
click at [687, 268] on link "Resend" at bounding box center [654, 280] width 65 height 25
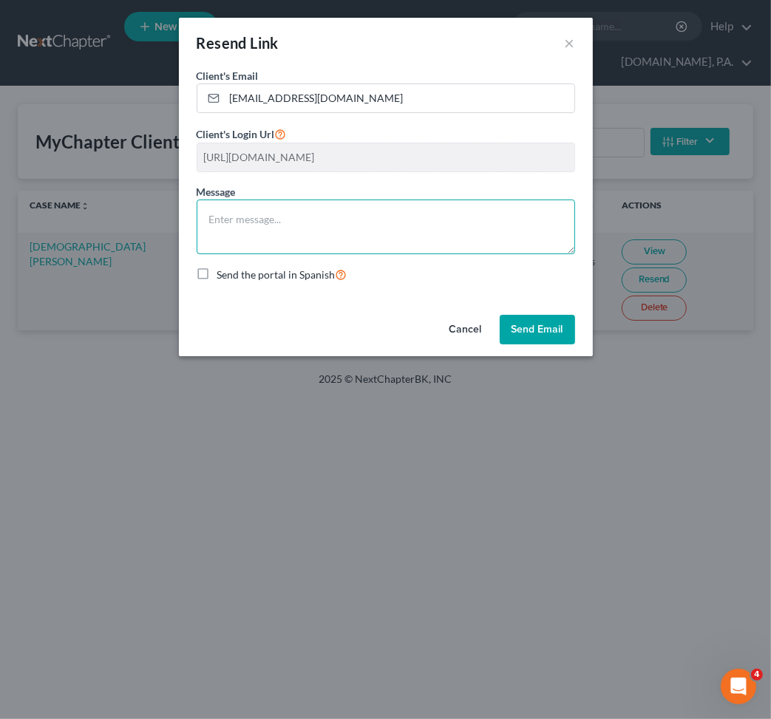
click at [322, 231] on textarea at bounding box center [386, 227] width 379 height 55
paste textarea "Dear [Client Name], I wanted to provide a quick update on the documents we stil…"
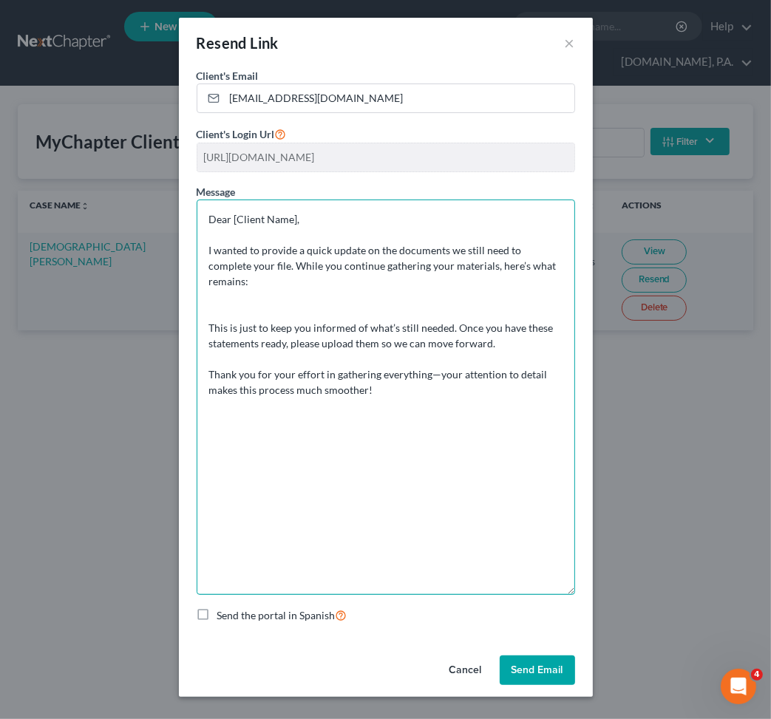
drag, startPoint x: 572, startPoint y: 249, endPoint x: 589, endPoint y: 575, distance: 326.5
click at [593, 589] on div "Resend Link × Client's Email * predestinservices@gmail.com Client's Login Url h…" at bounding box center [385, 359] width 771 height 719
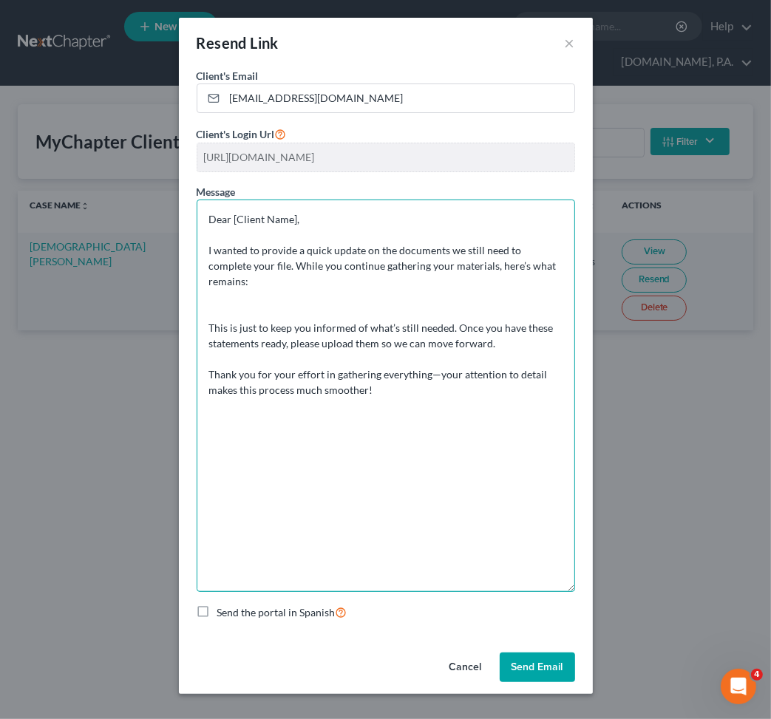
type textarea "Dear [Client Name], I wanted to provide a quick update on the documents we stil…"
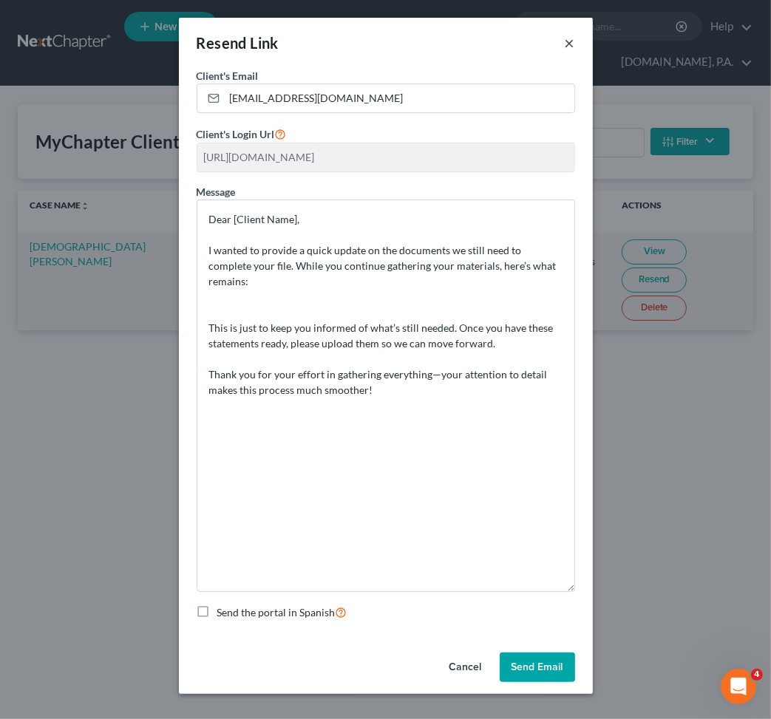
click at [570, 41] on button "×" at bounding box center [570, 43] width 10 height 18
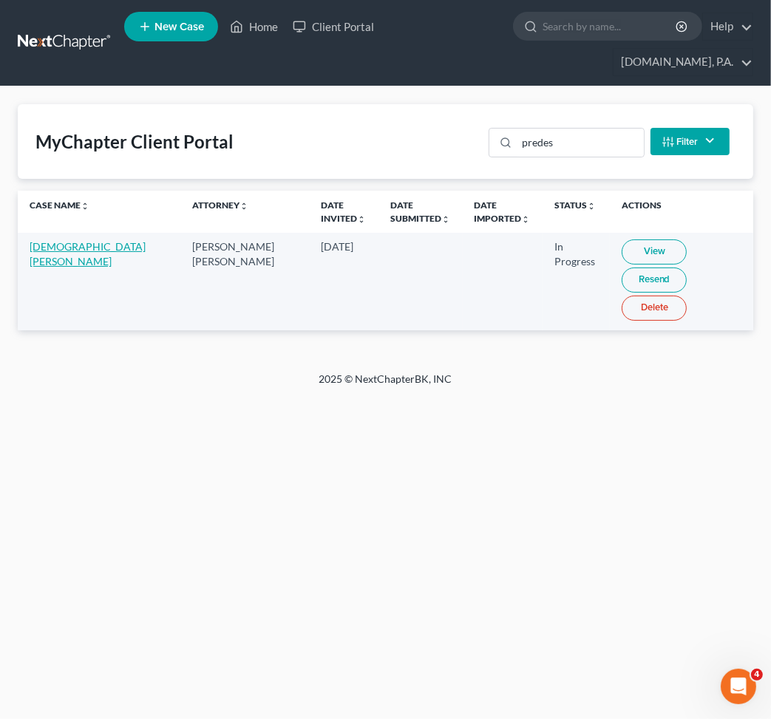
drag, startPoint x: 47, startPoint y: 228, endPoint x: 78, endPoint y: 224, distance: 31.3
click at [50, 233] on td "Moses Predestin" at bounding box center [99, 281] width 163 height 97
click at [51, 240] on link "Moses Predestin" at bounding box center [88, 253] width 116 height 27
select select "4"
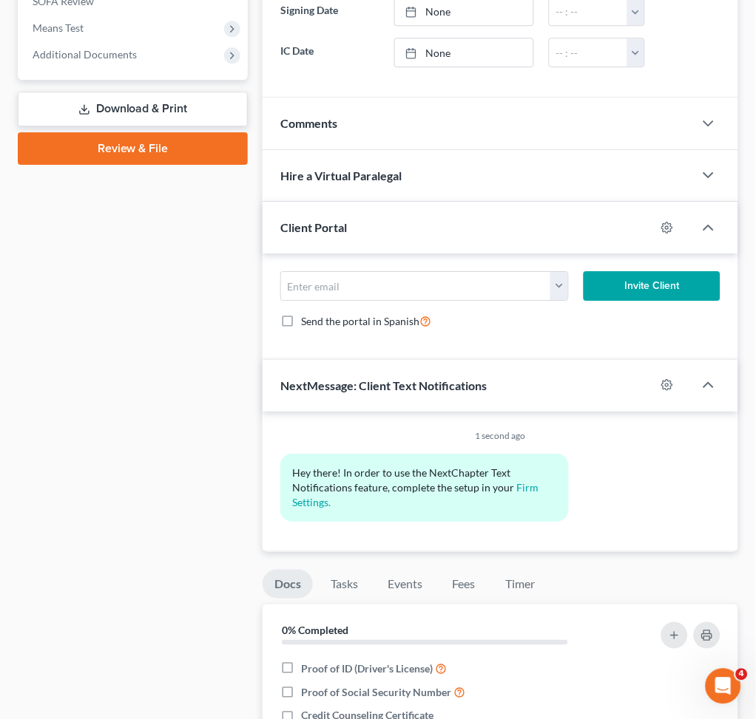
scroll to position [1025, 0]
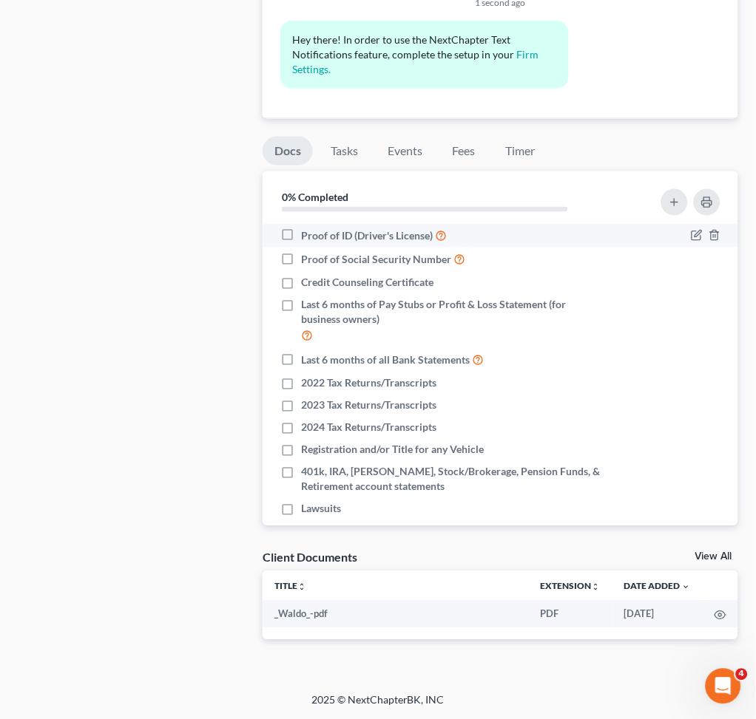
click at [301, 228] on label "Proof of ID (Driver's License)" at bounding box center [374, 236] width 146 height 17
click at [307, 228] on input "Proof of ID (Driver's License)" at bounding box center [312, 233] width 10 height 10
checkbox input "true"
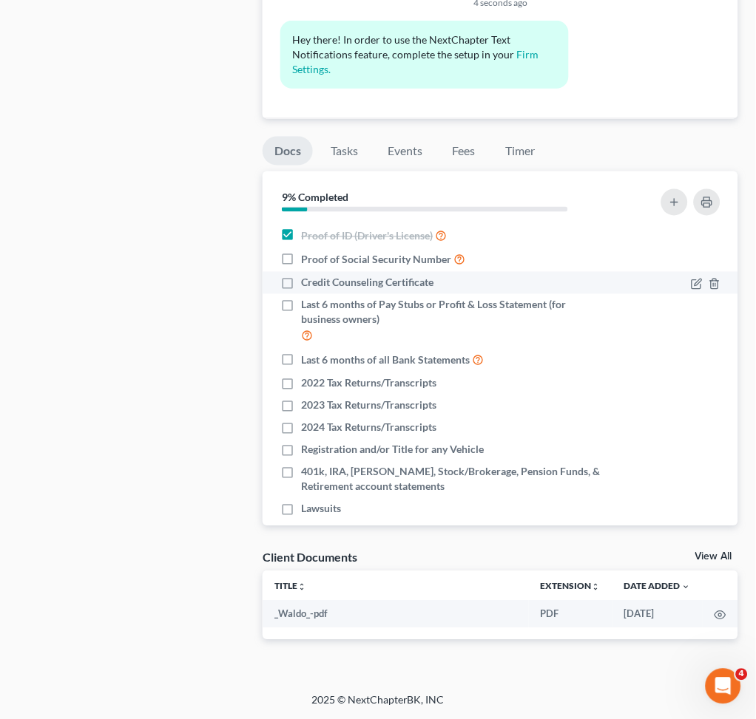
drag, startPoint x: 288, startPoint y: 259, endPoint x: 288, endPoint y: 289, distance: 30.3
click at [301, 260] on label "Proof of Social Security Number" at bounding box center [383, 259] width 164 height 17
click at [307, 260] on input "Proof of Social Security Number" at bounding box center [312, 256] width 10 height 10
checkbox input "true"
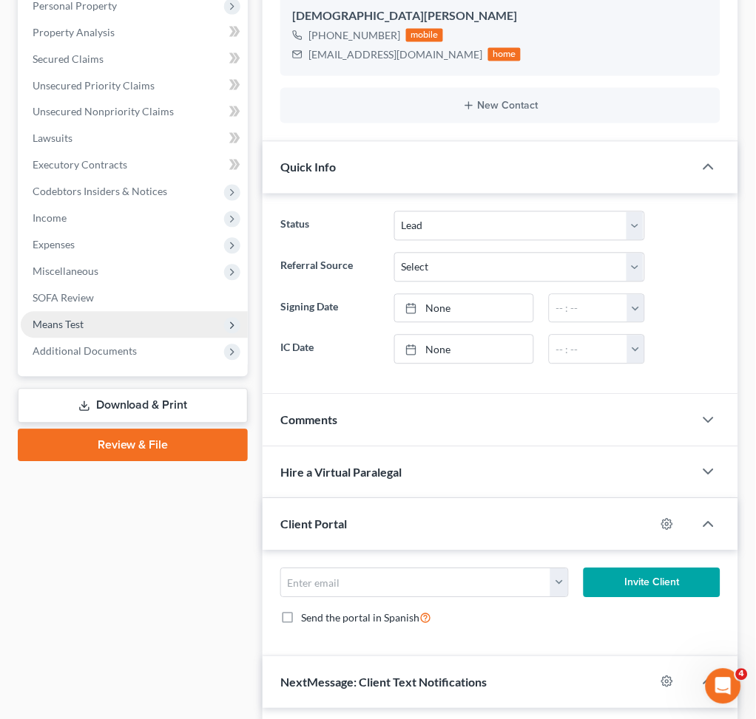
scroll to position [296, 0]
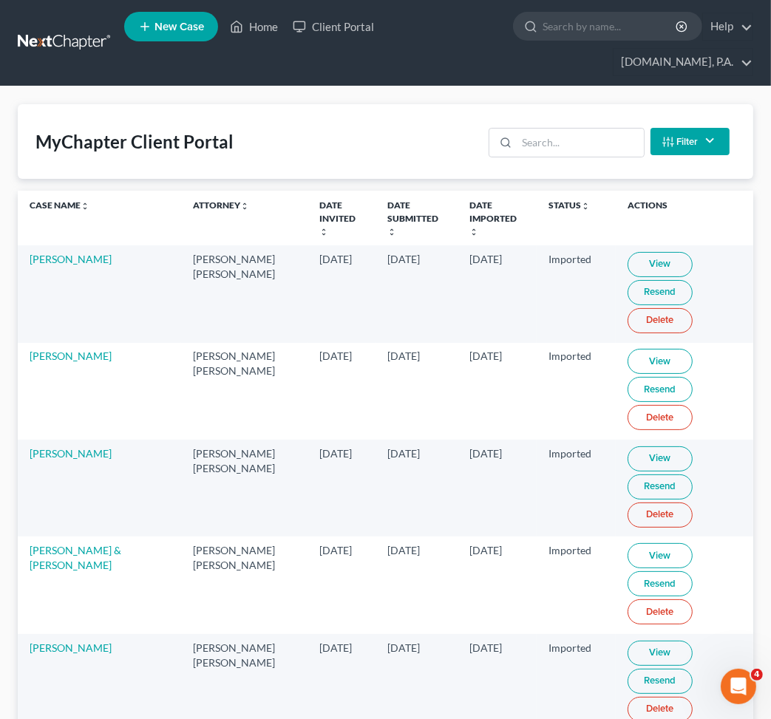
click at [538, 107] on div "MyChapter Client Portal Filter Status Filter... Invited In Progress Ready To Re…" at bounding box center [386, 141] width 736 height 75
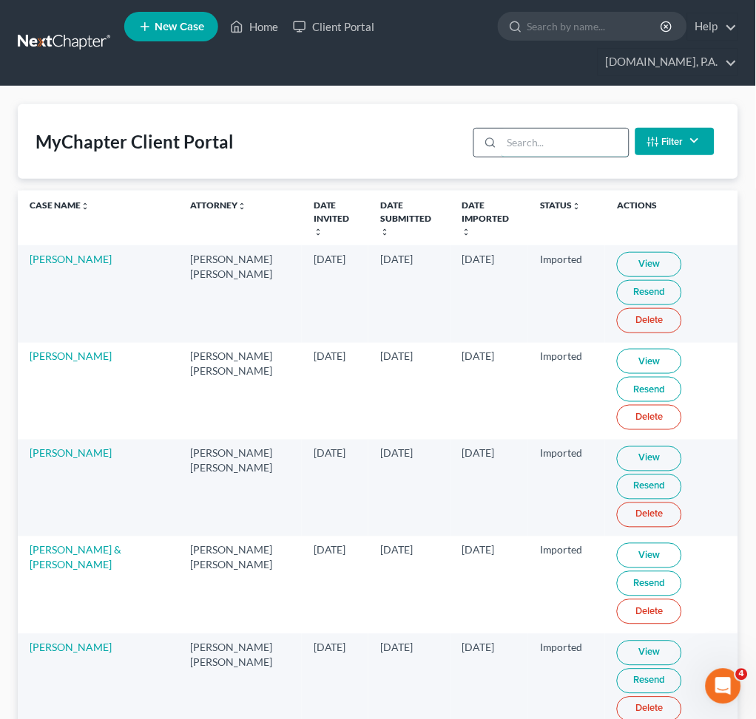
click at [529, 141] on input "search" at bounding box center [564, 143] width 126 height 28
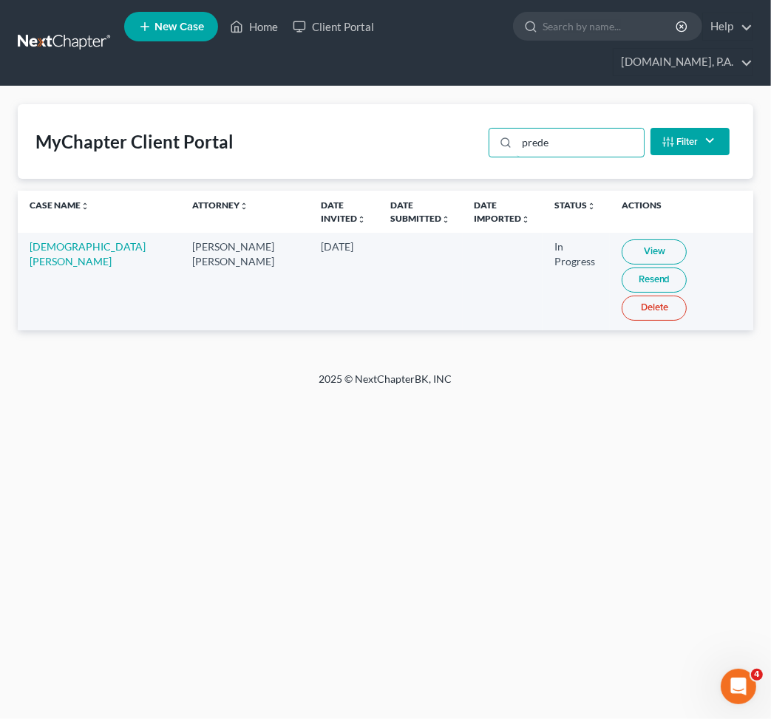
type input "prede"
click at [681, 268] on link "Resend" at bounding box center [654, 280] width 65 height 25
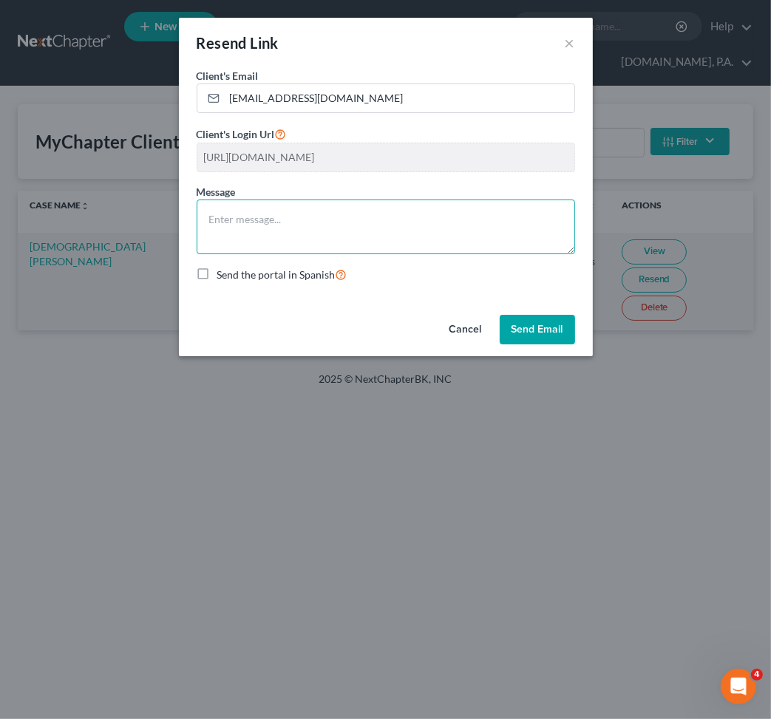
drag, startPoint x: 266, startPoint y: 237, endPoint x: 276, endPoint y: 236, distance: 9.7
click at [270, 237] on textarea at bounding box center [386, 227] width 379 height 55
paste textarea "Dear [Client Name], I wanted to provide a quick update on the documents we stil…"
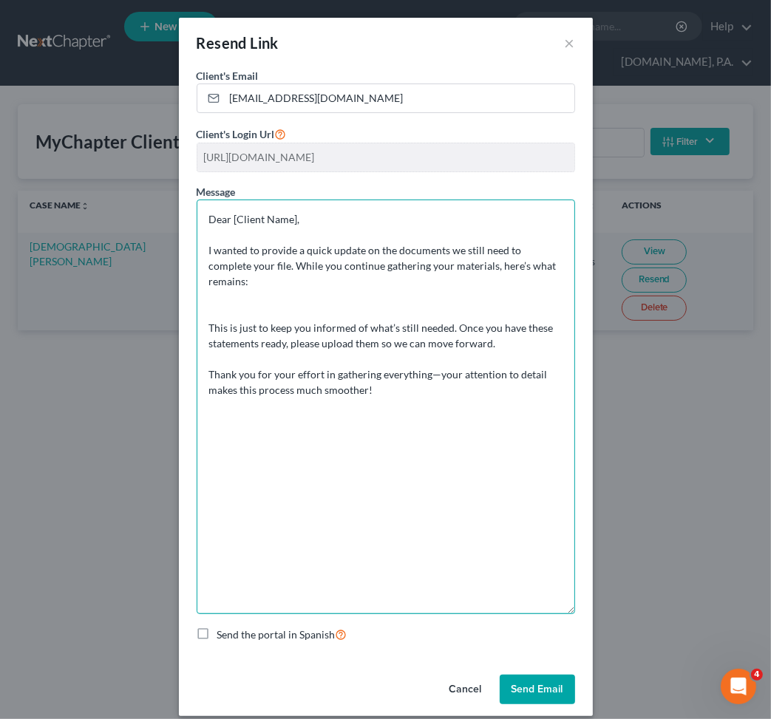
drag, startPoint x: 569, startPoint y: 253, endPoint x: 498, endPoint y: 527, distance: 283.4
click at [565, 612] on div "Message Dear [Client Name], I wanted to provide a quick update on the documents…" at bounding box center [386, 399] width 379 height 430
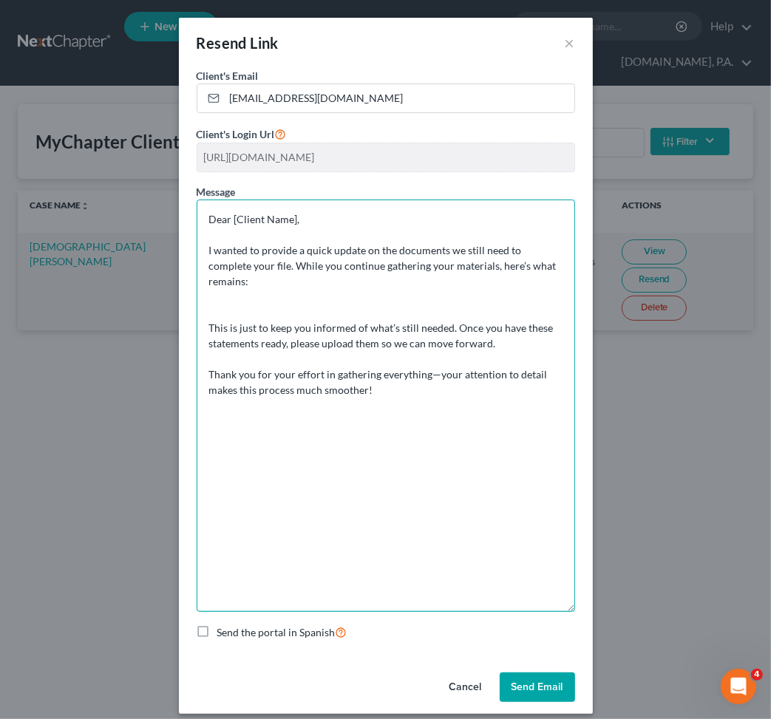
drag, startPoint x: 287, startPoint y: 210, endPoint x: 228, endPoint y: 215, distance: 59.4
click at [228, 215] on textarea "Dear [Client Name], I wanted to provide a quick update on the documents we stil…" at bounding box center [386, 406] width 379 height 413
drag, startPoint x: 289, startPoint y: 213, endPoint x: 227, endPoint y: 224, distance: 63.1
click at [227, 224] on textarea "Dear [Client Name], I wanted to provide a quick update on the documents we stil…" at bounding box center [386, 406] width 379 height 413
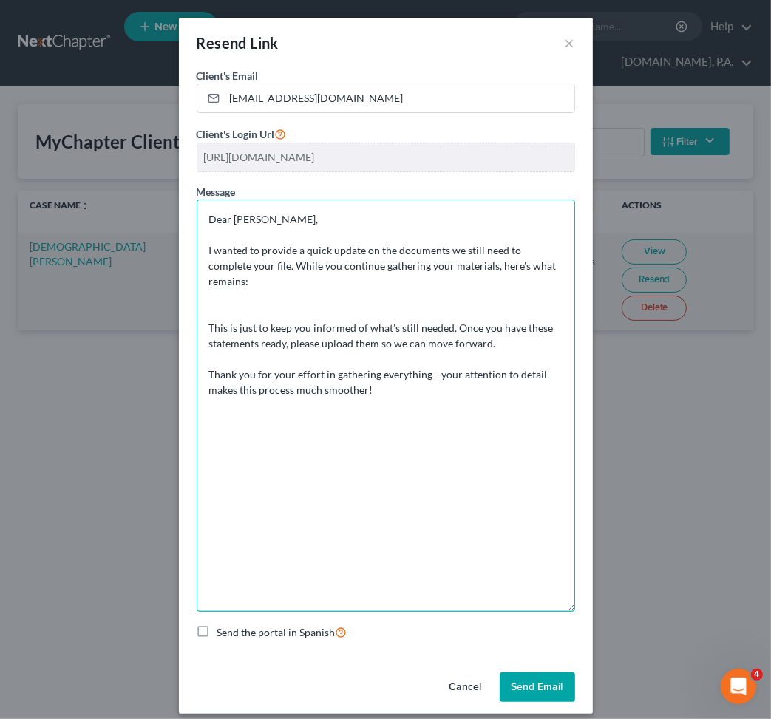
click at [351, 357] on textarea "Dear Mr. Predestin, I wanted to provide a quick update on the documents we stil…" at bounding box center [386, 406] width 379 height 413
click at [395, 404] on textarea "Dear Mr. Predestin, I wanted to provide a quick update on the documents we stil…" at bounding box center [386, 406] width 379 height 413
click at [397, 400] on textarea "Dear Mr. Predestin, I wanted to provide a quick update on the documents we stil…" at bounding box center [386, 406] width 379 height 413
type textarea "Dear Mr. Predestin, I wanted to provide a quick update on the documents we stil…"
drag, startPoint x: 404, startPoint y: 383, endPoint x: 164, endPoint y: 203, distance: 299.9
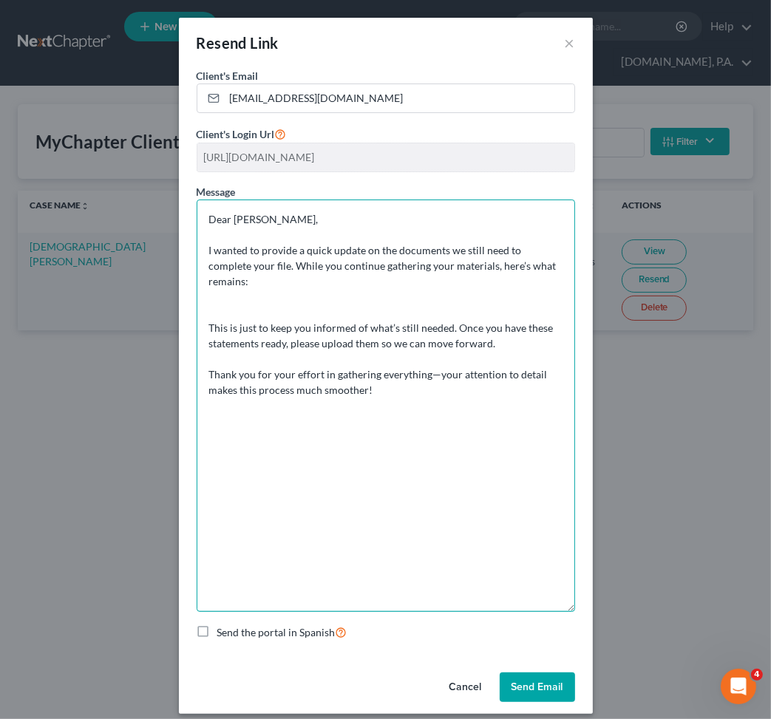
click at [164, 203] on div "Resend Link × Client's Email * predestinservices@gmail.com Client's Login Url h…" at bounding box center [385, 359] width 771 height 719
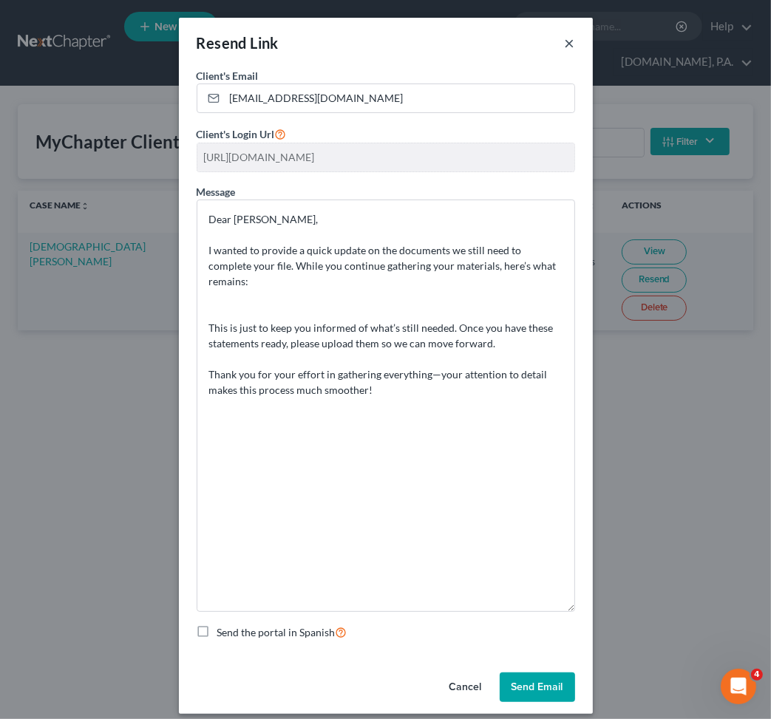
click at [565, 39] on button "×" at bounding box center [570, 43] width 10 height 18
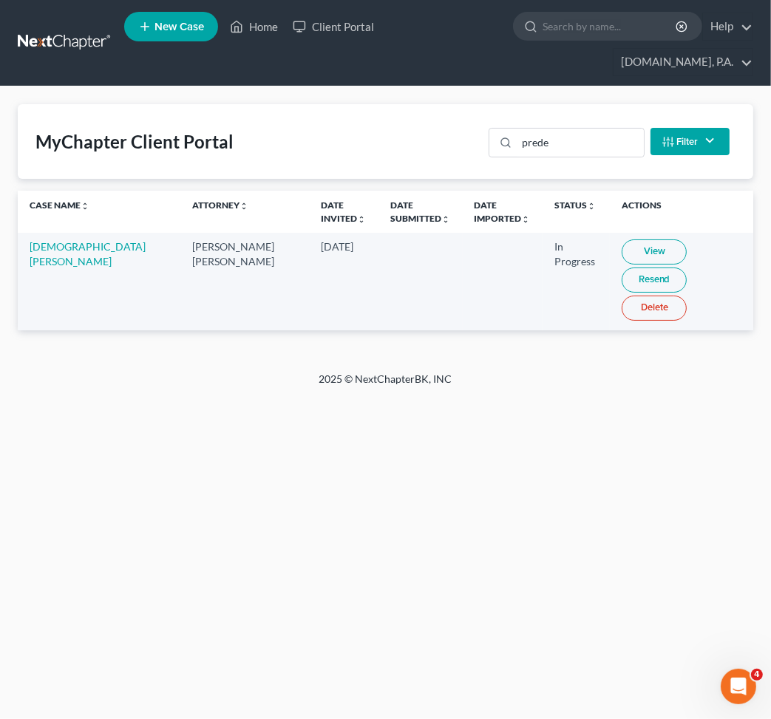
click at [678, 268] on link "Resend" at bounding box center [654, 280] width 65 height 25
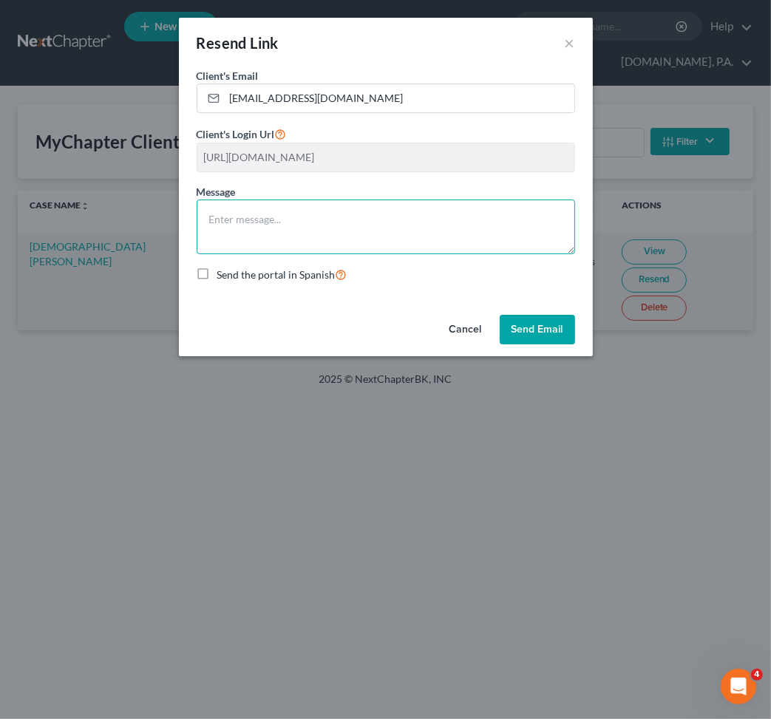
click at [351, 209] on textarea at bounding box center [386, 227] width 379 height 55
paste textarea "Dear Mr. Predestin, I wanted to provide a quick update on the documents we stil…"
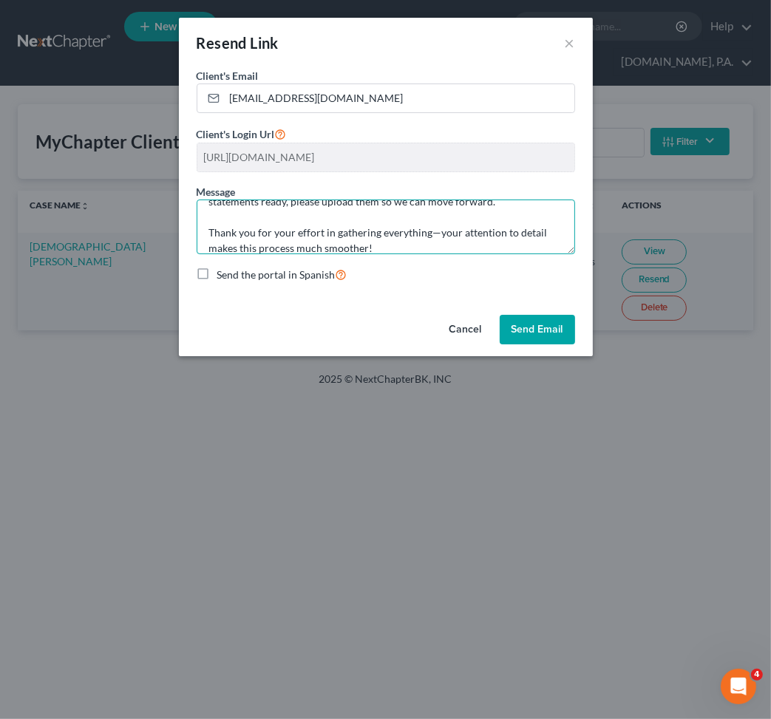
click at [569, 254] on textarea "Dear Mr. Predestin, I wanted to provide a quick update on the documents we stil…" at bounding box center [386, 227] width 379 height 55
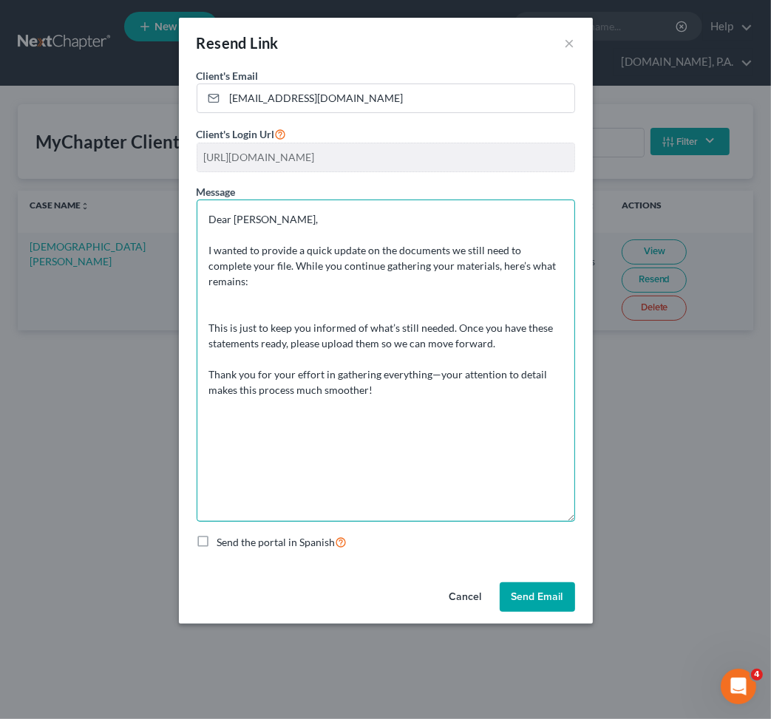
drag, startPoint x: 564, startPoint y: 248, endPoint x: 557, endPoint y: 515, distance: 267.8
click at [557, 515] on textarea "Dear Mr. Predestin, I wanted to provide a quick update on the documents we stil…" at bounding box center [386, 361] width 379 height 322
click at [228, 282] on textarea "Dear Mr. Predestin, I wanted to provide a quick update on the documents we stil…" at bounding box center [386, 361] width 379 height 322
paste textarea "Credit Counseling Certificate Last 6 months of Pay Stubs or Profit & Loss State…"
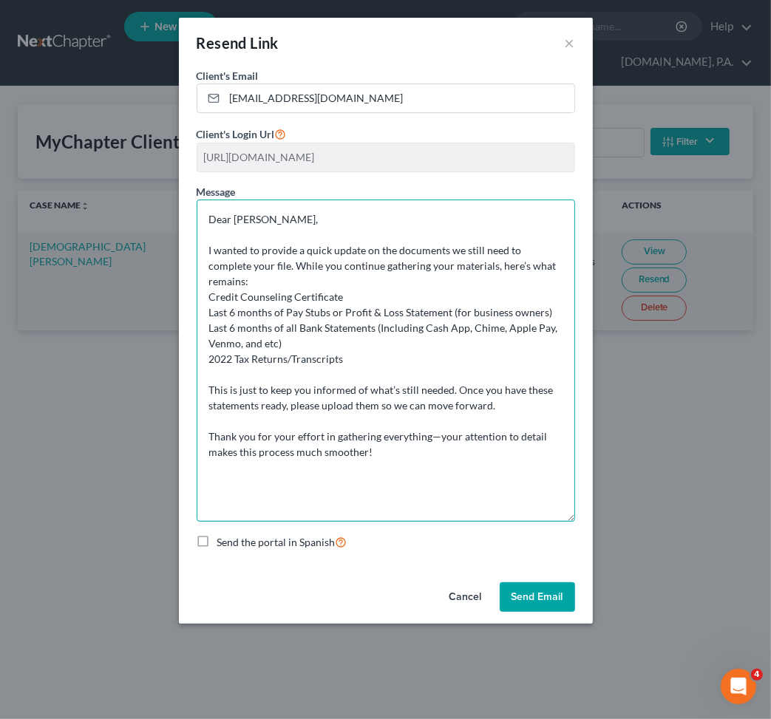
click at [263, 359] on textarea "Dear Mr. Predestin, I wanted to provide a quick update on the documents we stil…" at bounding box center [386, 361] width 379 height 322
paste textarea "Registration and/or Title for any Vehicle 401k, IRA, ROTH IRA, Stock/Brokerage,…"
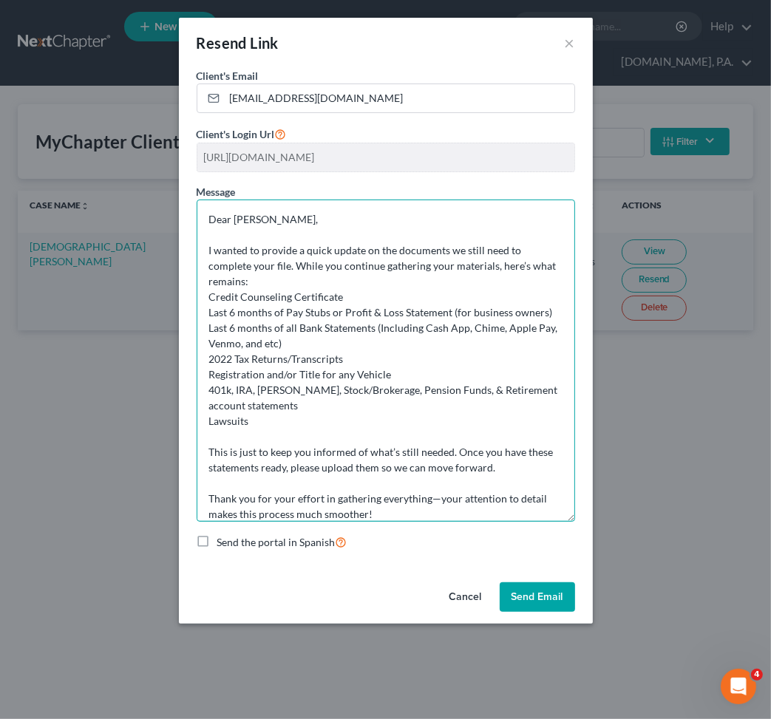
drag, startPoint x: 205, startPoint y: 282, endPoint x: 235, endPoint y: 284, distance: 30.4
click at [206, 282] on textarea "Dear Mr. Predestin, I wanted to provide a quick update on the documents we stil…" at bounding box center [386, 361] width 379 height 322
click at [204, 298] on textarea "Dear Mr. Predestin, I wanted to provide a quick update on the documents we stil…" at bounding box center [386, 361] width 379 height 322
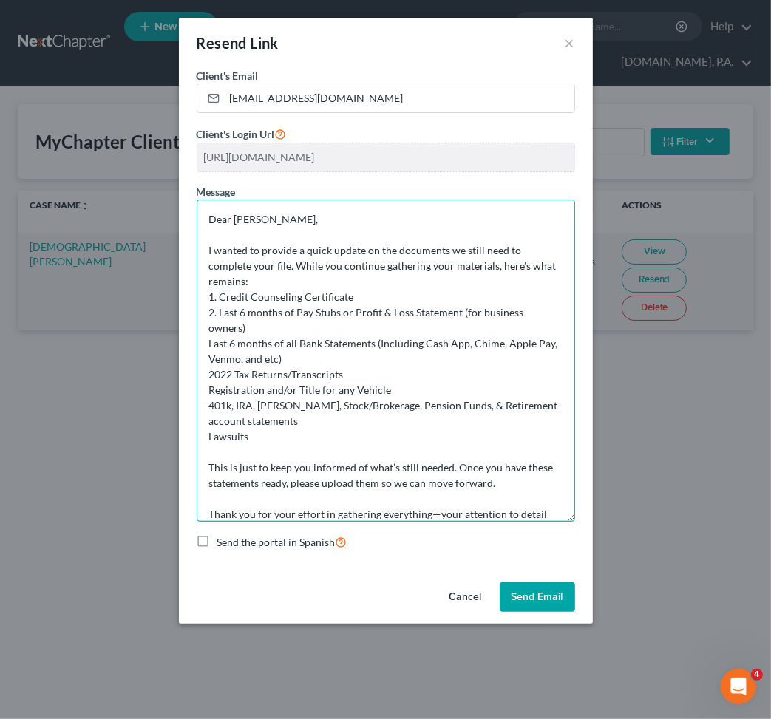
drag, startPoint x: 210, startPoint y: 312, endPoint x: 254, endPoint y: 319, distance: 45.0
click at [213, 312] on textarea "Dear Mr. Predestin, I wanted to provide a quick update on the documents we stil…" at bounding box center [386, 361] width 379 height 322
click at [214, 342] on textarea "Dear Mr. Predestin, I wanted to provide a quick update on the documents we stil…" at bounding box center [386, 361] width 379 height 322
click at [214, 359] on textarea "Dear Mr. Predestin, I wanted to provide a quick update on the documents we stil…" at bounding box center [386, 361] width 379 height 322
click at [209, 359] on textarea "Dear Mr. Predestin, I wanted to provide a quick update on the documents we stil…" at bounding box center [386, 361] width 379 height 322
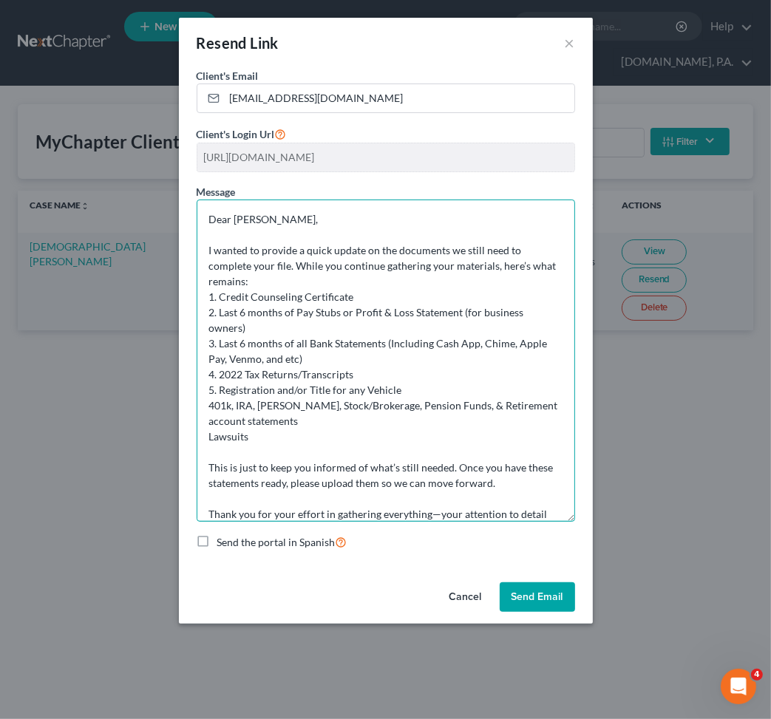
drag, startPoint x: 208, startPoint y: 373, endPoint x: 265, endPoint y: 376, distance: 57.0
click at [209, 373] on textarea "Dear Mr. Predestin, I wanted to provide a quick update on the documents we stil…" at bounding box center [386, 361] width 379 height 322
click at [210, 406] on textarea "Dear Mr. Predestin, I wanted to provide a quick update on the documents we stil…" at bounding box center [386, 361] width 379 height 322
click at [555, 266] on textarea "Dear Mr. Predestin, I wanted to provide a quick update on the documents we stil…" at bounding box center [386, 361] width 379 height 322
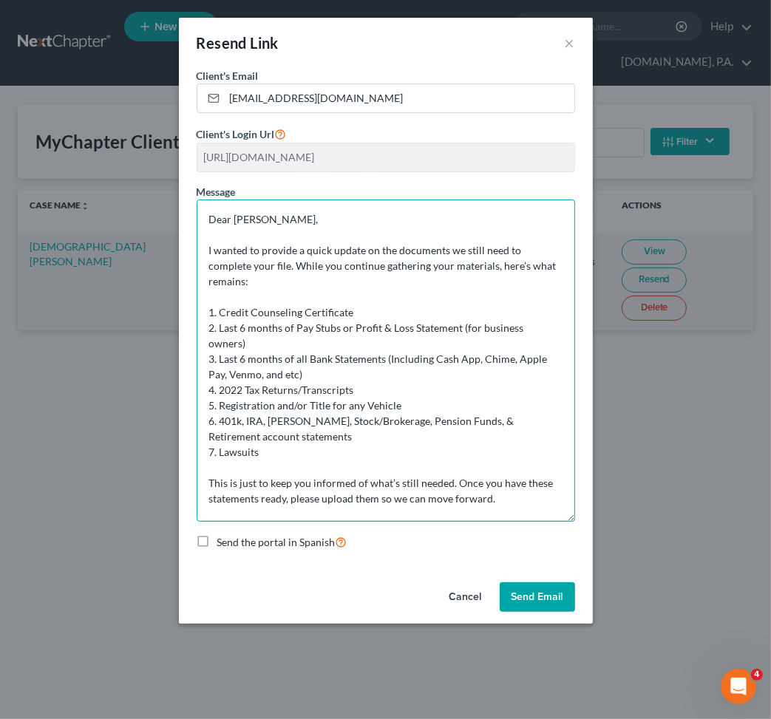
drag, startPoint x: 414, startPoint y: 511, endPoint x: 184, endPoint y: 202, distance: 385.3
click at [184, 202] on div "Client's Email * predestinservices@gmail.com Client's Login Url https://app.myc…" at bounding box center [386, 322] width 414 height 509
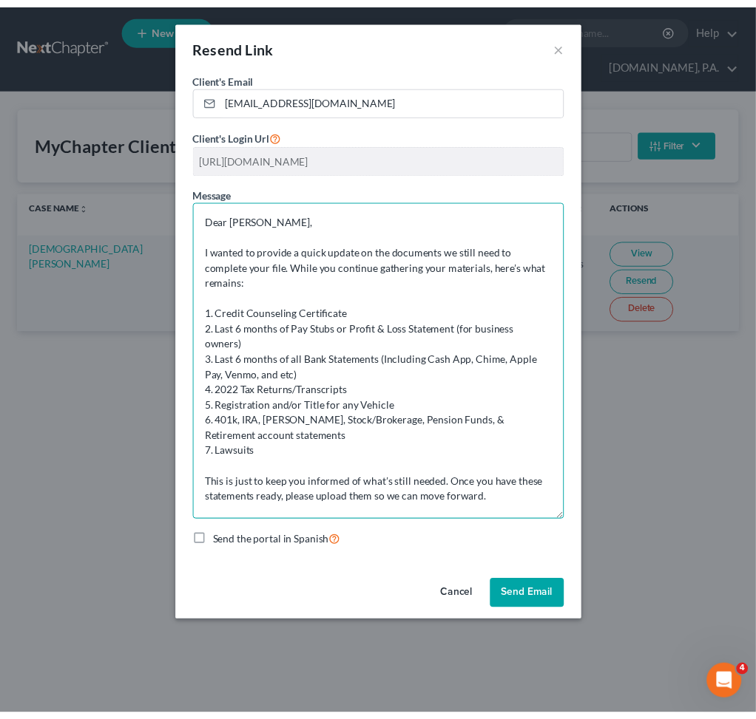
scroll to position [42, 0]
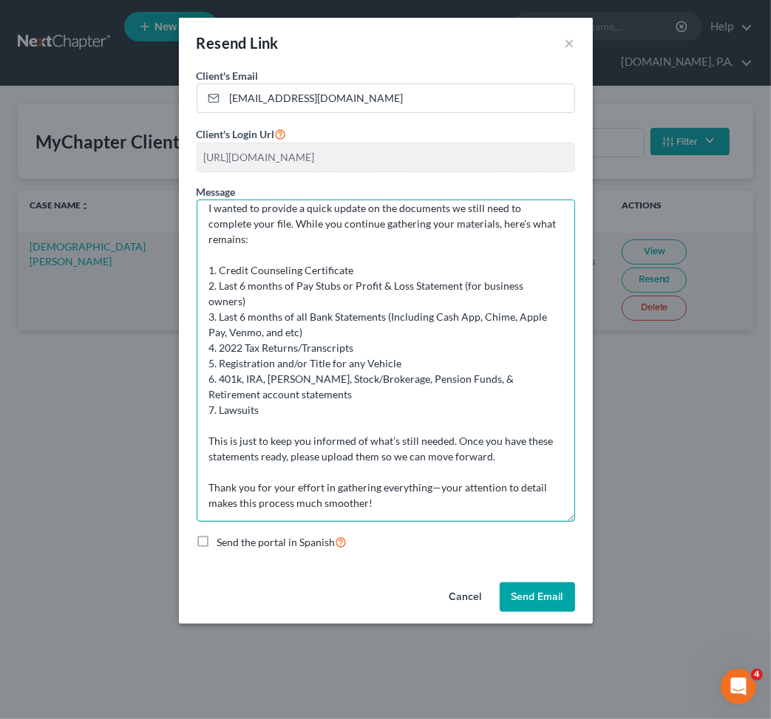
click at [413, 441] on textarea "Dear Mr. Predestin, I wanted to provide a quick update on the documents we stil…" at bounding box center [386, 361] width 379 height 322
type textarea "Dear Mr. Predestin, I wanted to provide a quick update on the documents we stil…"
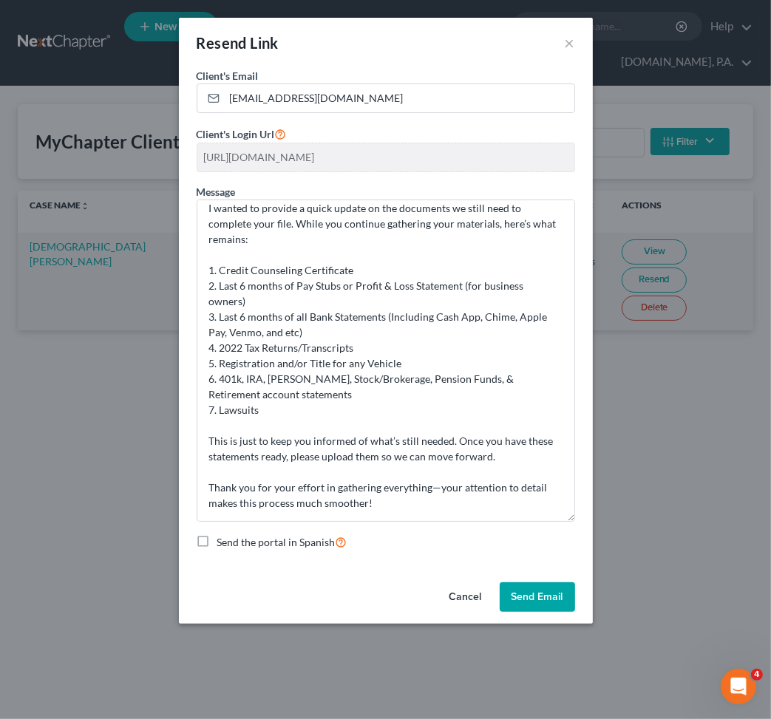
click at [534, 597] on button "Send Email" at bounding box center [537, 598] width 75 height 30
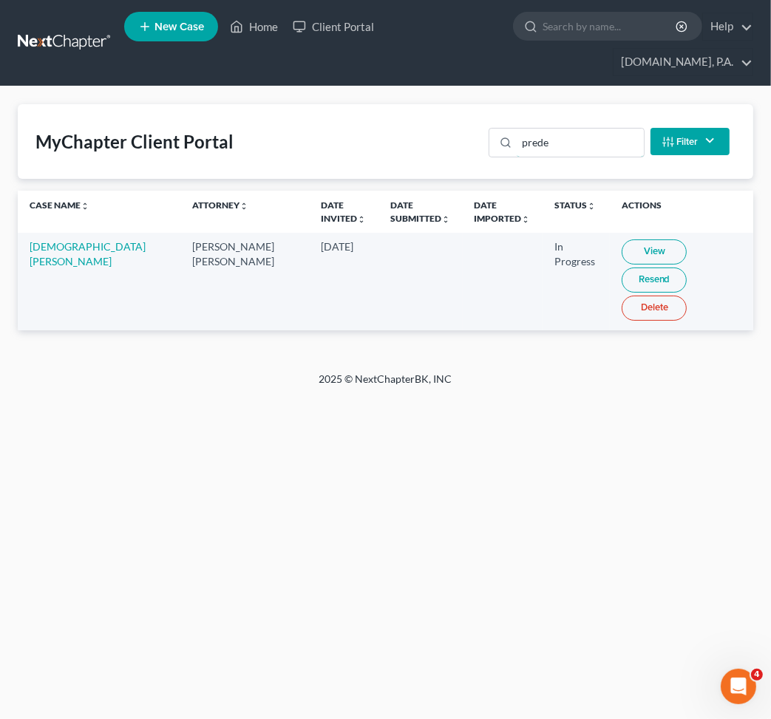
drag, startPoint x: 570, startPoint y: 112, endPoint x: 309, endPoint y: 106, distance: 261.1
click at [447, 110] on div "MyChapter Client Portal prede Filter Status Filter... Invited In Progress Ready…" at bounding box center [386, 141] width 736 height 75
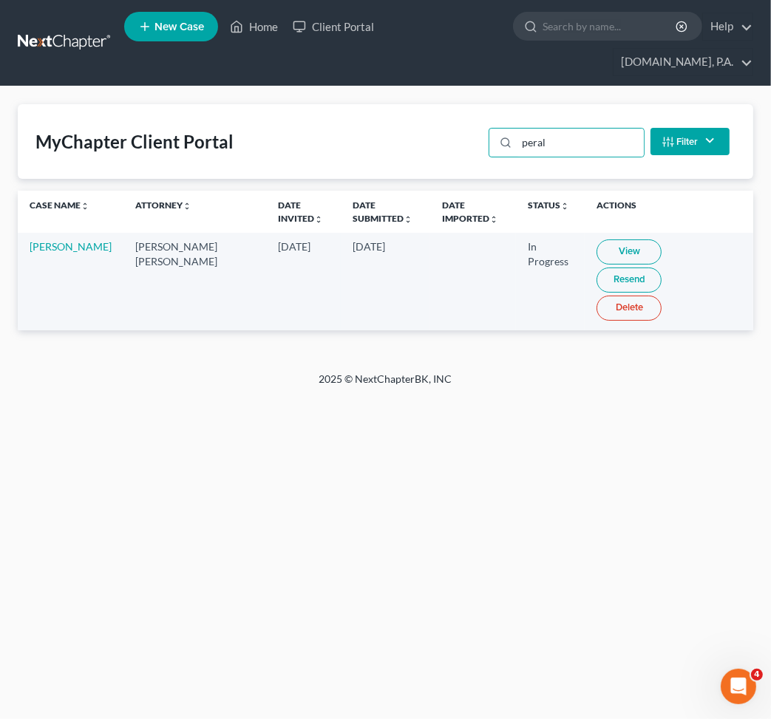
click at [597, 240] on link "View" at bounding box center [629, 252] width 65 height 25
drag, startPoint x: 21, startPoint y: 218, endPoint x: 77, endPoint y: 242, distance: 60.3
click at [77, 242] on td "Steven Peralta" at bounding box center [71, 281] width 106 height 97
copy link "Steven Peralta"
click at [600, 240] on link "View" at bounding box center [629, 252] width 65 height 25
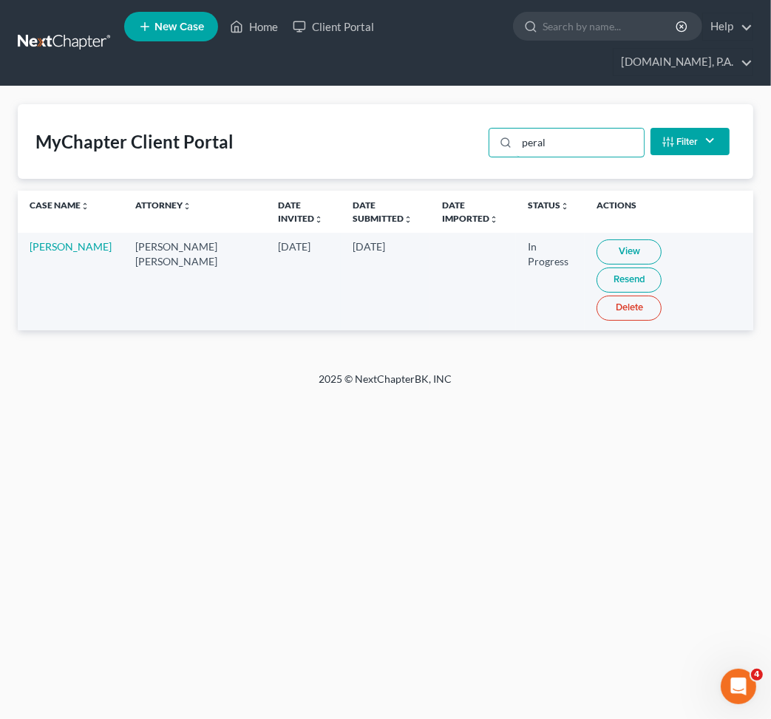
drag, startPoint x: 563, startPoint y: 112, endPoint x: 434, endPoint y: 137, distance: 131.0
click at [294, 118] on div "MyChapter Client Portal peral Filter Status Filter... Invited In Progress Ready…" at bounding box center [386, 141] width 736 height 75
click at [605, 240] on link "View" at bounding box center [629, 252] width 65 height 25
drag, startPoint x: 589, startPoint y: 120, endPoint x: 27, endPoint y: 92, distance: 562.0
click at [456, 104] on div "MyChapter Client Portal bustos Filter Status Filter... Invited In Progress Read…" at bounding box center [386, 141] width 736 height 75
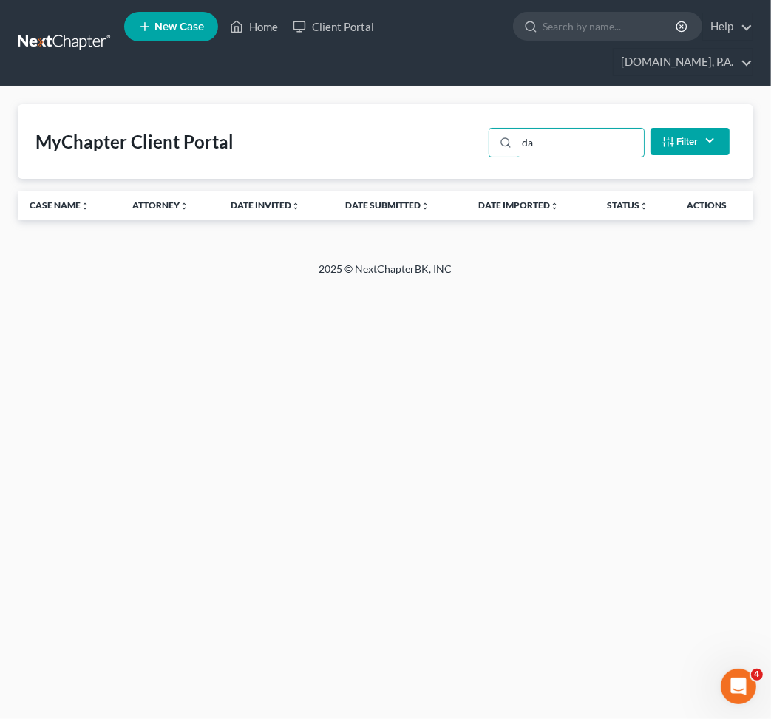
type input "d"
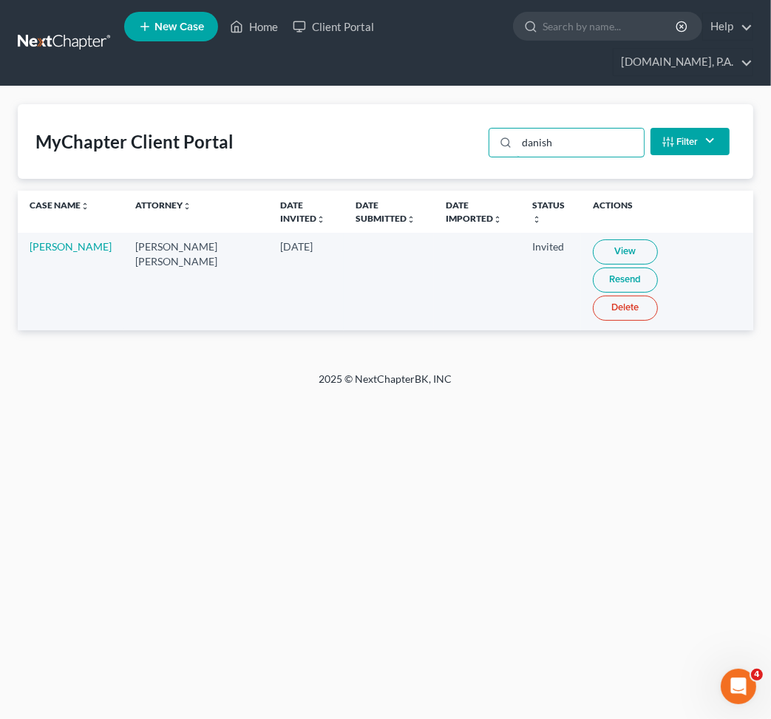
drag, startPoint x: 589, startPoint y: 115, endPoint x: 365, endPoint y: 100, distance: 223.9
click at [406, 104] on div "MyChapter Client Portal danish Filter Status Filter... Invited In Progress Read…" at bounding box center [386, 141] width 736 height 75
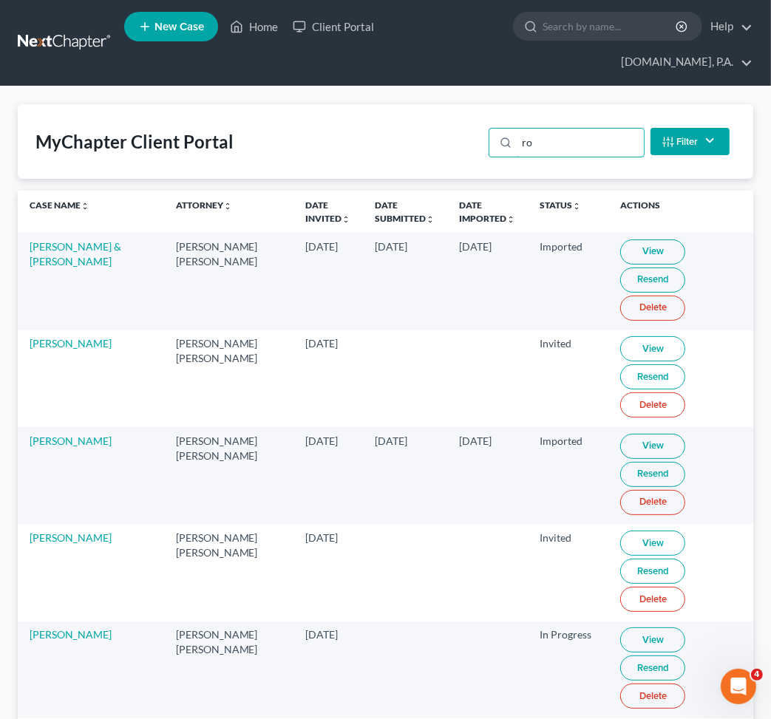
type input "r"
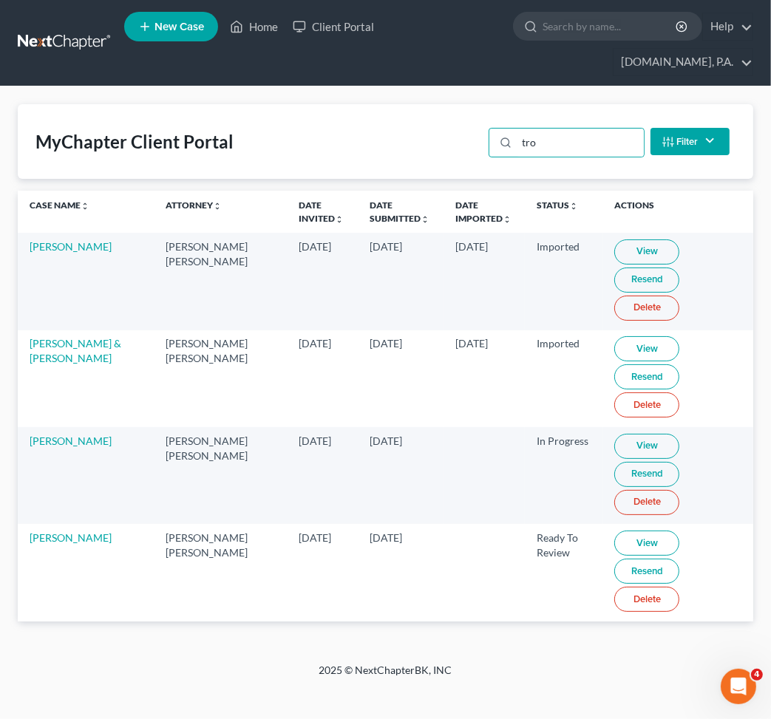
click at [614, 434] on link "View" at bounding box center [646, 446] width 65 height 25
drag, startPoint x: 556, startPoint y: 111, endPoint x: 281, endPoint y: 113, distance: 275.1
click at [419, 113] on div "MyChapter Client Portal tro Filter Status Filter... Invited In Progress Ready T…" at bounding box center [386, 141] width 736 height 75
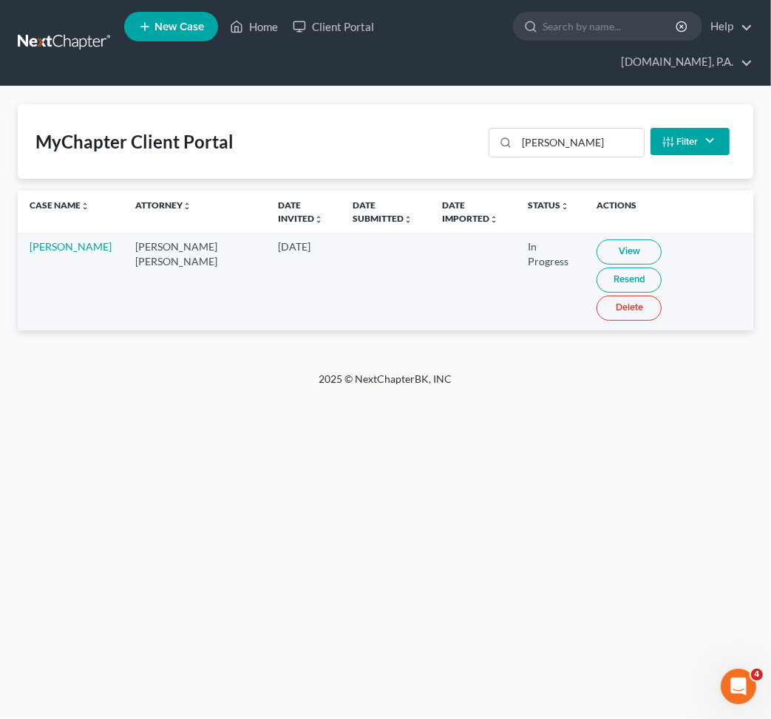
click at [597, 240] on link "View" at bounding box center [629, 252] width 65 height 25
drag, startPoint x: 589, startPoint y: 121, endPoint x: 80, endPoint y: 108, distance: 509.6
click at [455, 119] on div "MyChapter Client Portal probst Filter Status Filter... Invited In Progress Read…" at bounding box center [386, 141] width 736 height 75
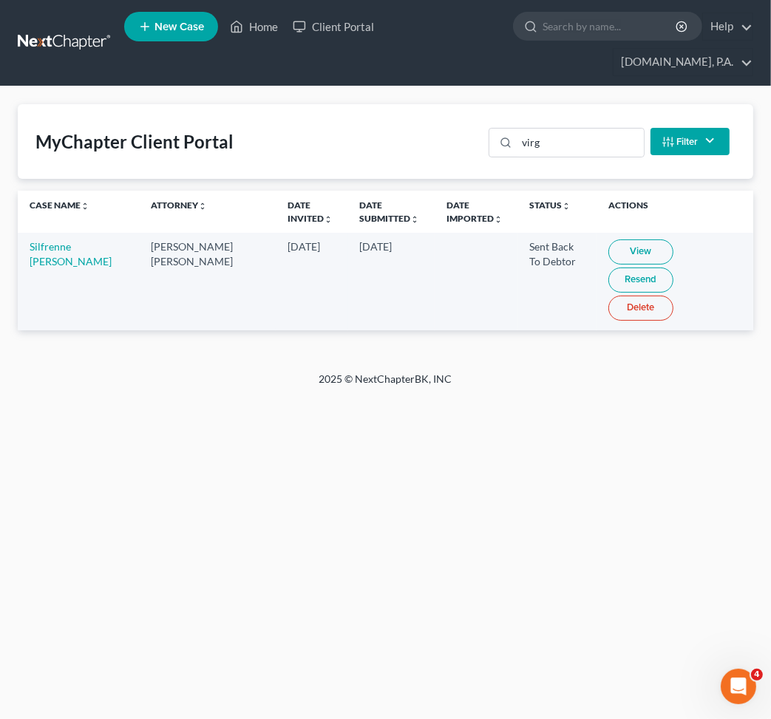
click at [609, 240] on link "View" at bounding box center [641, 252] width 65 height 25
drag, startPoint x: 543, startPoint y: 109, endPoint x: 175, endPoint y: 101, distance: 368.3
click at [227, 107] on div "MyChapter Client Portal virg Filter Status Filter... Invited In Progress Ready …" at bounding box center [386, 141] width 736 height 75
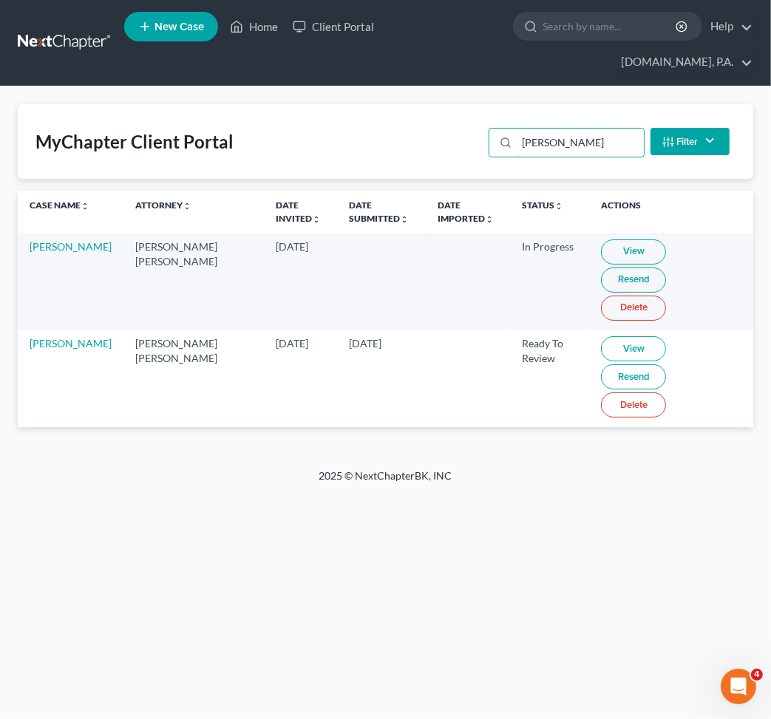
drag, startPoint x: 550, startPoint y: 111, endPoint x: 338, endPoint y: 137, distance: 213.8
click at [356, 107] on div "MyChapter Client Portal morales Filter Status Filter... Invited In Progress Rea…" at bounding box center [386, 141] width 736 height 75
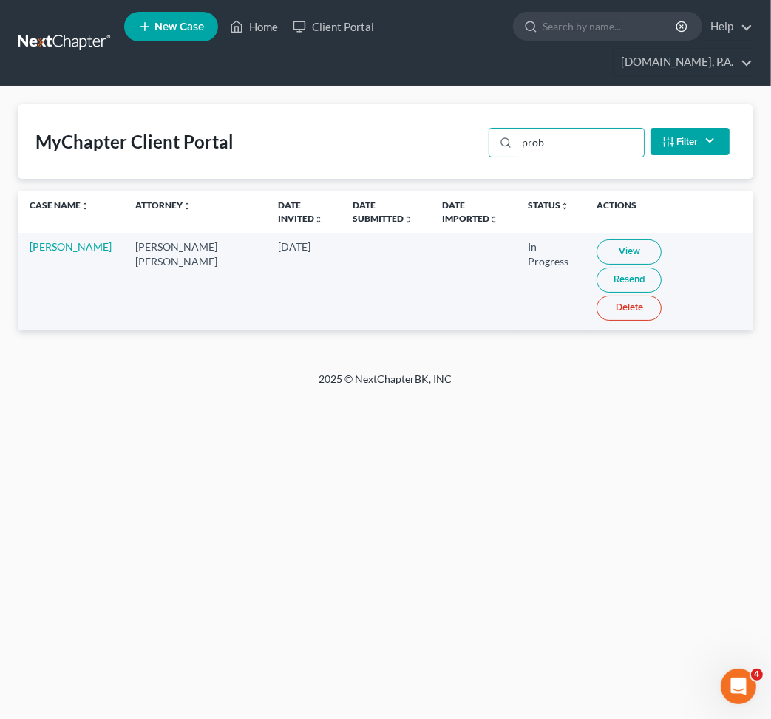
click at [597, 240] on link "View" at bounding box center [629, 252] width 65 height 25
drag, startPoint x: 575, startPoint y: 119, endPoint x: 136, endPoint y: 92, distance: 440.1
click at [391, 107] on div "MyChapter Client Portal prob Filter Status Filter... Invited In Progress Ready …" at bounding box center [386, 141] width 736 height 75
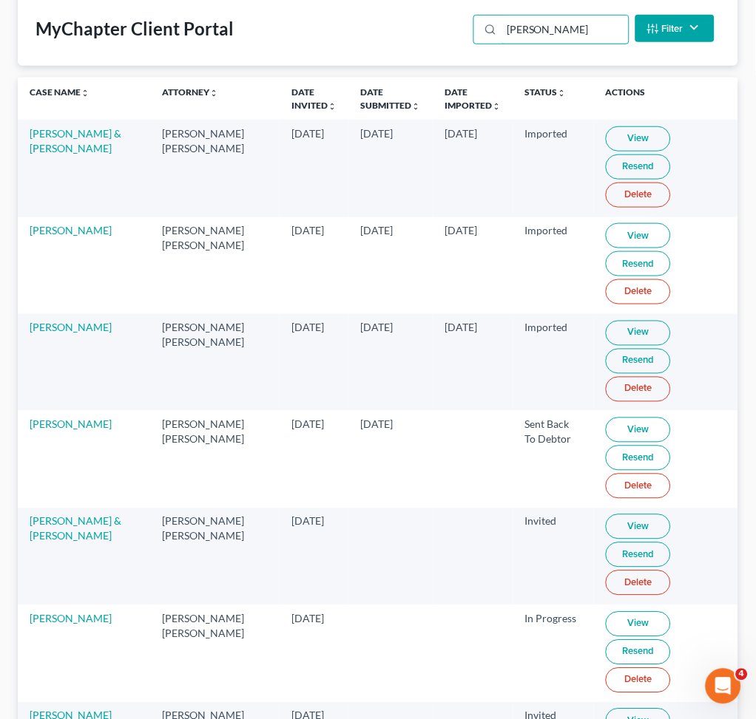
scroll to position [263, 0]
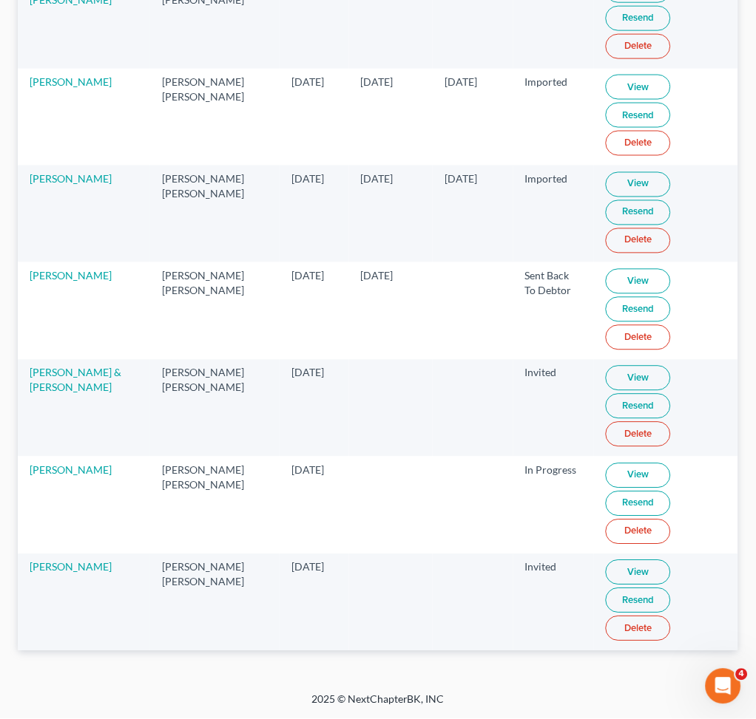
click at [622, 563] on link "View" at bounding box center [638, 573] width 65 height 25
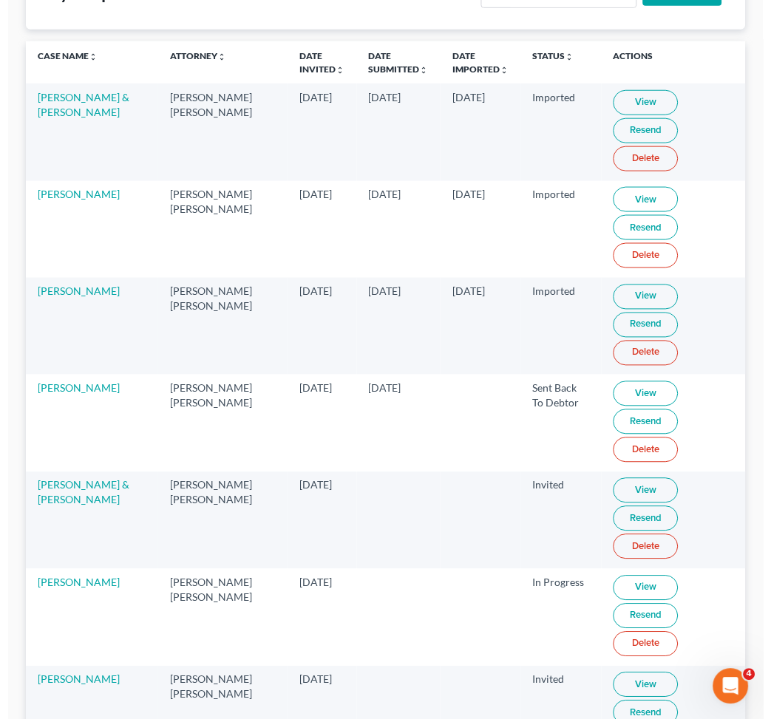
scroll to position [0, 0]
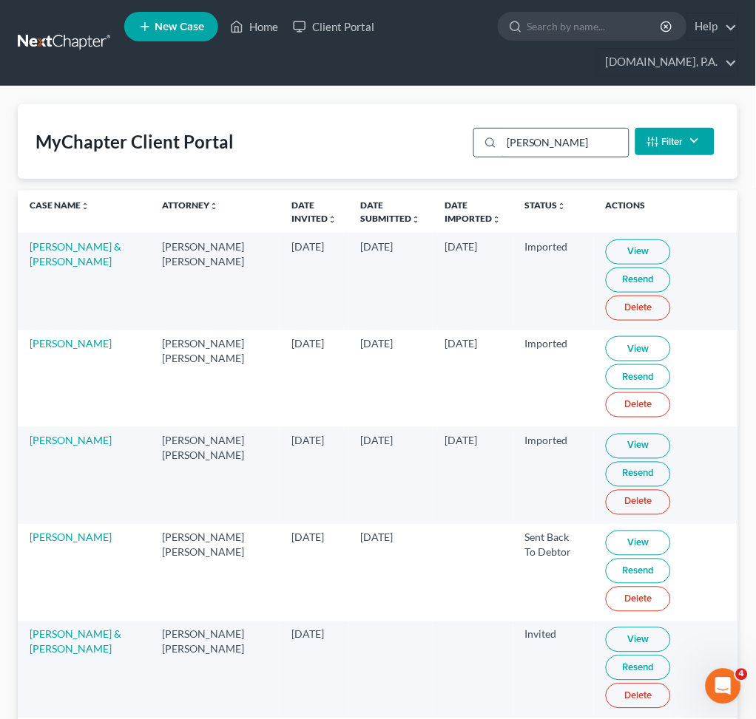
drag, startPoint x: 593, startPoint y: 121, endPoint x: 587, endPoint y: 132, distance: 13.2
click at [588, 129] on div "MyChapter Client Portal thomas Filter Status Filter... Invited In Progress Read…" at bounding box center [378, 141] width 720 height 75
drag, startPoint x: 586, startPoint y: 134, endPoint x: 240, endPoint y: 155, distance: 346.7
click at [225, 152] on div "MyChapter Client Portal thomas Filter Status Filter... Invited In Progress Read…" at bounding box center [378, 141] width 720 height 75
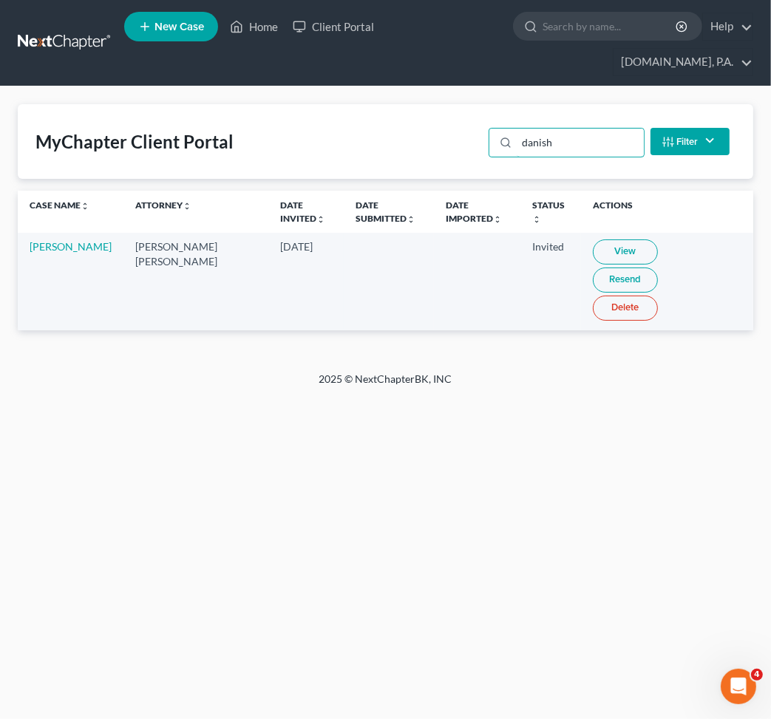
type input "danish"
click at [543, 21] on input "search" at bounding box center [610, 26] width 135 height 27
click at [48, 30] on link at bounding box center [65, 43] width 95 height 27
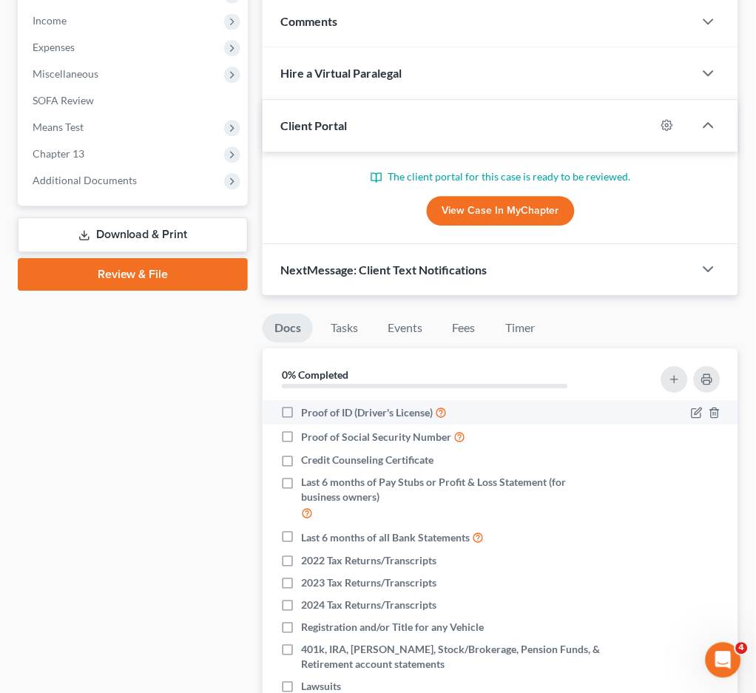
click at [301, 415] on label "Proof of ID (Driver's License)" at bounding box center [374, 412] width 146 height 17
click at [307, 413] on input "Proof of ID (Driver's License)" at bounding box center [312, 409] width 10 height 10
click at [301, 411] on label "Proof of ID (Driver's License)" at bounding box center [374, 412] width 146 height 17
click at [307, 411] on input "Proof of ID (Driver's License)" at bounding box center [312, 409] width 10 height 10
checkbox input "false"
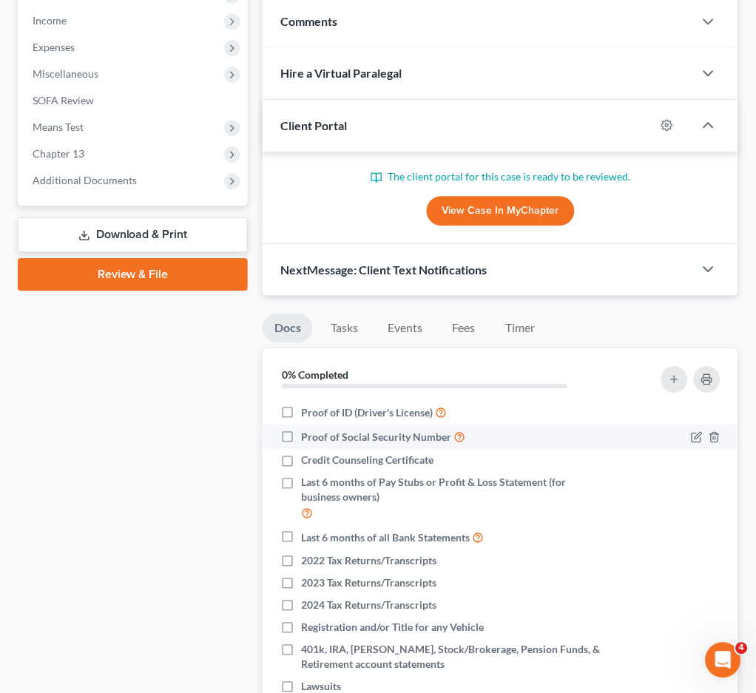
click at [301, 434] on label "Proof of Social Security Number" at bounding box center [383, 436] width 164 height 17
click at [307, 434] on input "Proof of Social Security Number" at bounding box center [312, 433] width 10 height 10
checkbox input "true"
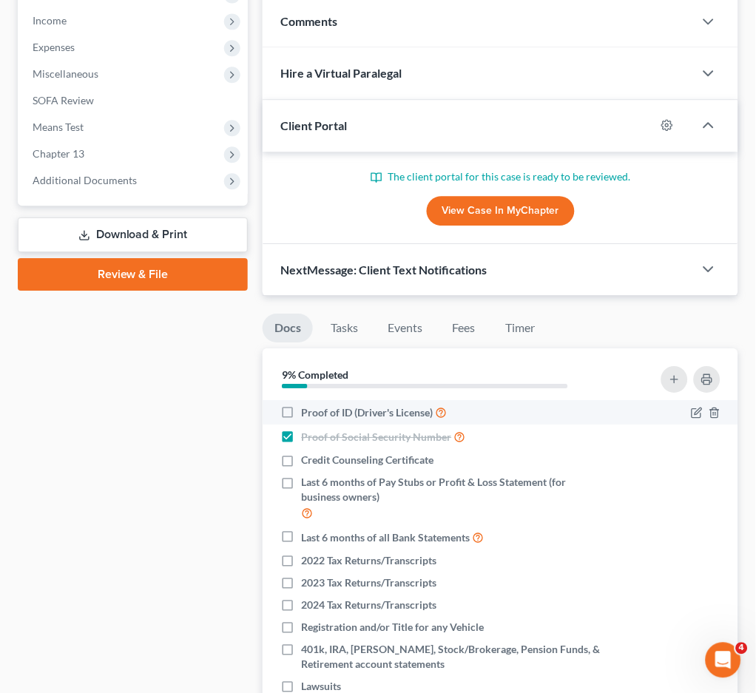
click at [301, 410] on label "Proof of ID (Driver's License)" at bounding box center [374, 412] width 146 height 17
click at [307, 410] on input "Proof of ID (Driver's License)" at bounding box center [312, 409] width 10 height 10
checkbox input "true"
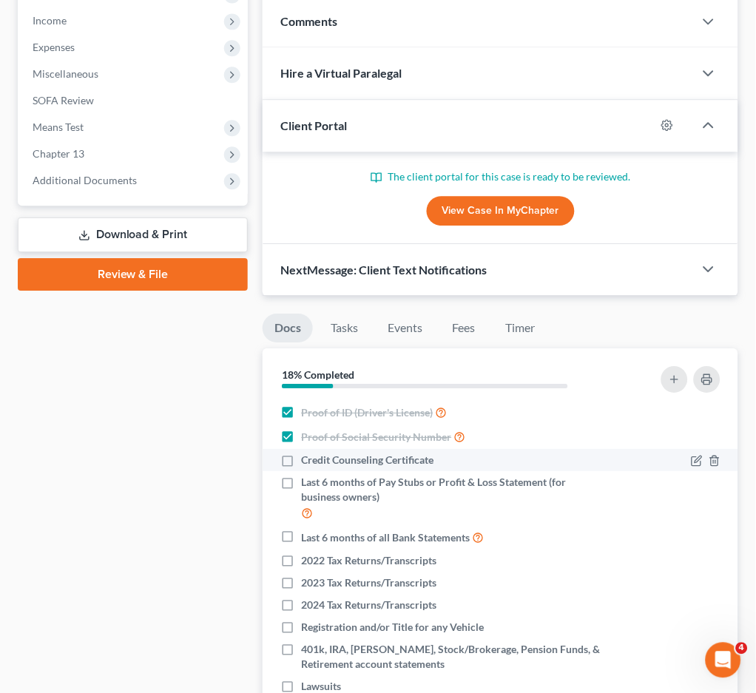
click at [301, 457] on label "Credit Counseling Certificate" at bounding box center [367, 460] width 132 height 15
click at [307, 457] on input "Credit Counseling Certificate" at bounding box center [312, 458] width 10 height 10
checkbox input "true"
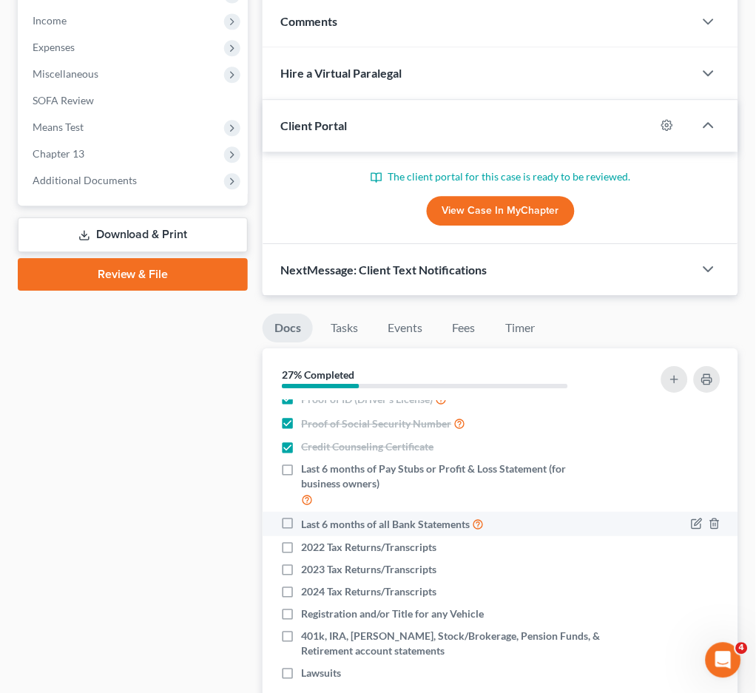
scroll to position [17, 0]
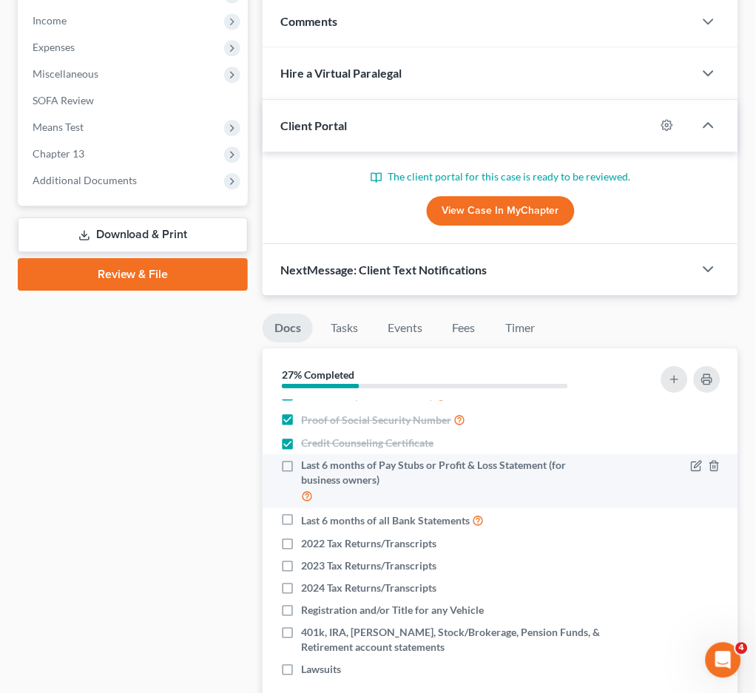
click at [301, 463] on label "Last 6 months of Pay Stubs or Profit & Loss Statement (for business owners)" at bounding box center [453, 481] width 305 height 47
click at [307, 463] on input "Last 6 months of Pay Stubs or Profit & Loss Statement (for business owners)" at bounding box center [312, 463] width 10 height 10
click at [301, 466] on label "Last 6 months of Pay Stubs or Profit & Loss Statement (for business owners)" at bounding box center [453, 481] width 305 height 47
click at [307, 466] on input "Last 6 months of Pay Stubs or Profit & Loss Statement (for business owners)" at bounding box center [312, 463] width 10 height 10
checkbox input "false"
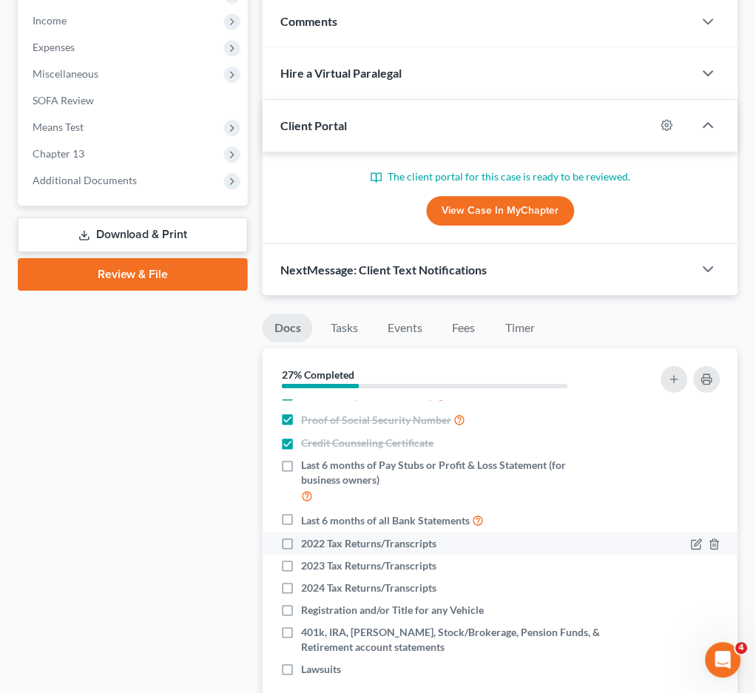
click at [301, 544] on label "2022 Tax Returns/Transcripts" at bounding box center [368, 543] width 135 height 15
click at [307, 544] on input "2022 Tax Returns/Transcripts" at bounding box center [312, 541] width 10 height 10
checkbox input "true"
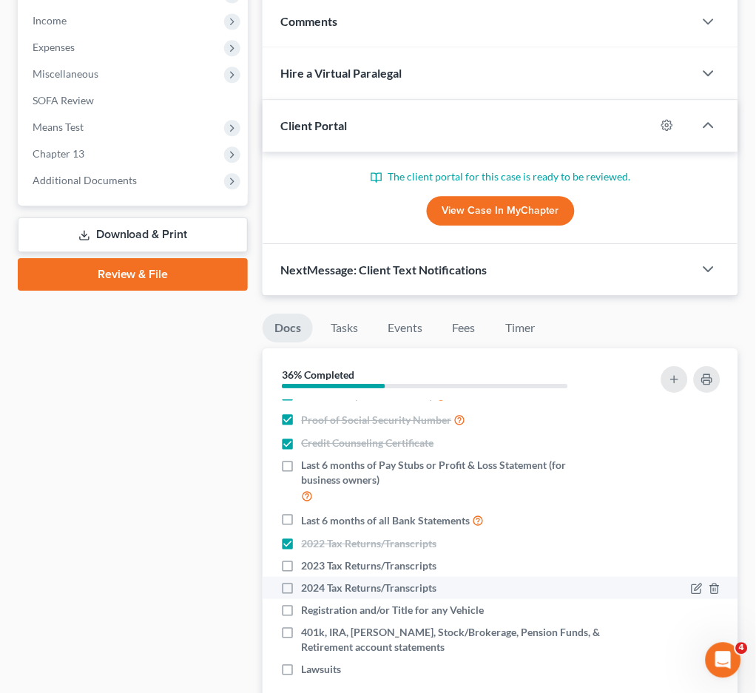
drag, startPoint x: 288, startPoint y: 563, endPoint x: 292, endPoint y: 580, distance: 17.4
click at [301, 563] on label "2023 Tax Returns/Transcripts" at bounding box center [368, 565] width 135 height 15
click at [307, 563] on input "2023 Tax Returns/Transcripts" at bounding box center [312, 563] width 10 height 10
checkbox input "true"
click at [301, 586] on label "2024 Tax Returns/Transcripts" at bounding box center [368, 587] width 135 height 15
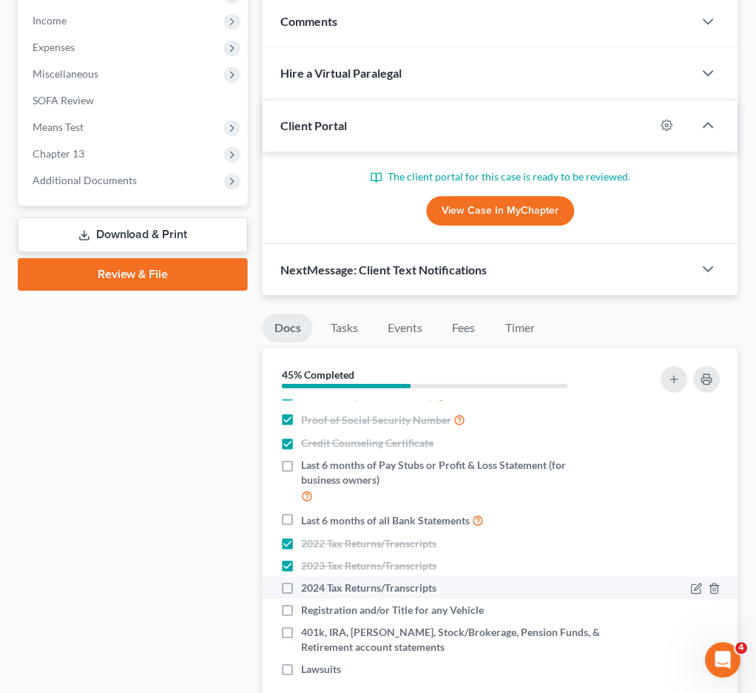
click at [307, 586] on input "2024 Tax Returns/Transcripts" at bounding box center [312, 585] width 10 height 10
checkbox input "true"
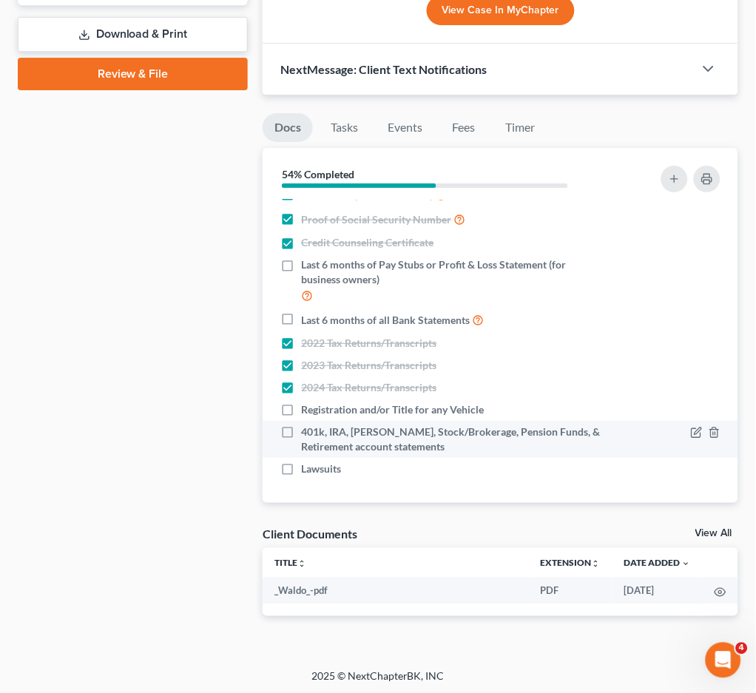
scroll to position [695, 0]
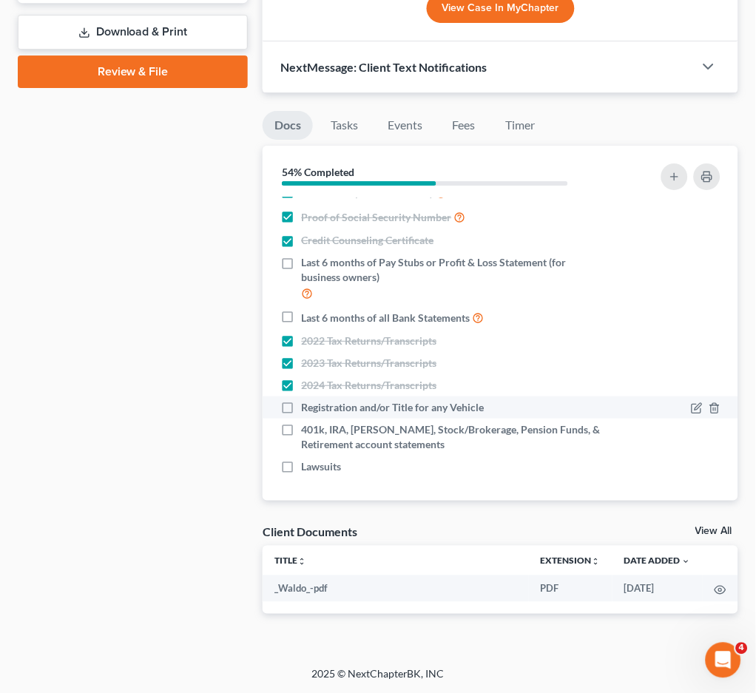
click at [301, 407] on label "Registration and/or Title for any Vehicle" at bounding box center [392, 407] width 183 height 15
click at [307, 407] on input "Registration and/or Title for any Vehicle" at bounding box center [312, 405] width 10 height 10
checkbox input "true"
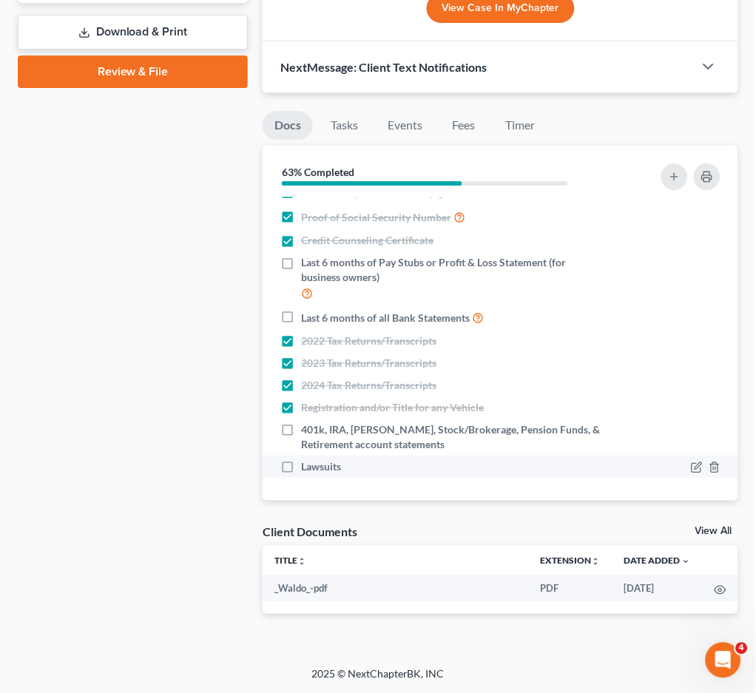
click at [301, 467] on label "Lawsuits" at bounding box center [321, 466] width 40 height 15
click at [307, 467] on input "Lawsuits" at bounding box center [312, 464] width 10 height 10
checkbox input "true"
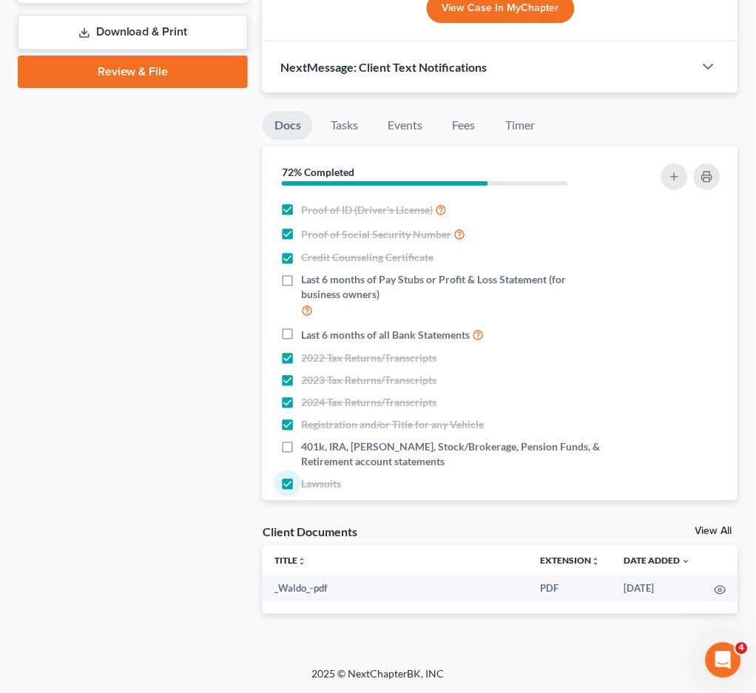
scroll to position [692, 0]
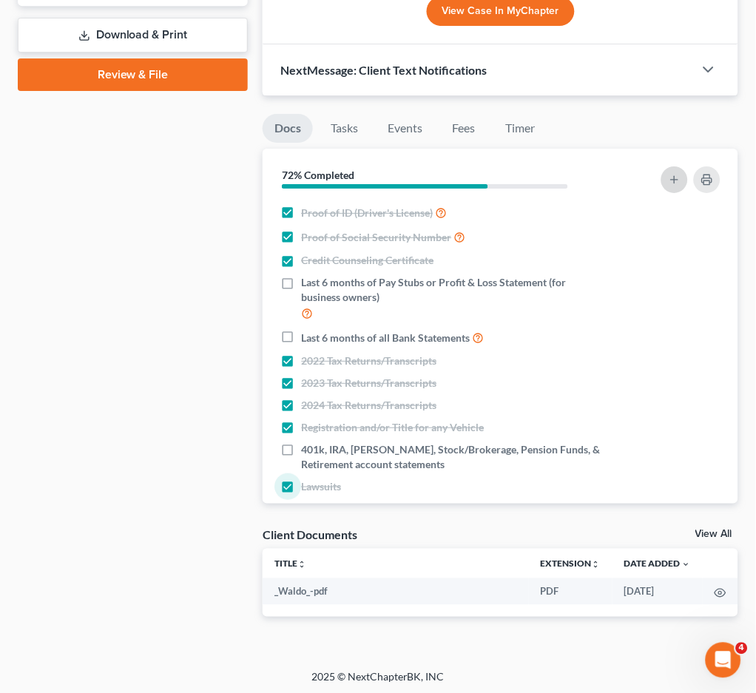
click at [678, 175] on icon "button" at bounding box center [674, 180] width 12 height 12
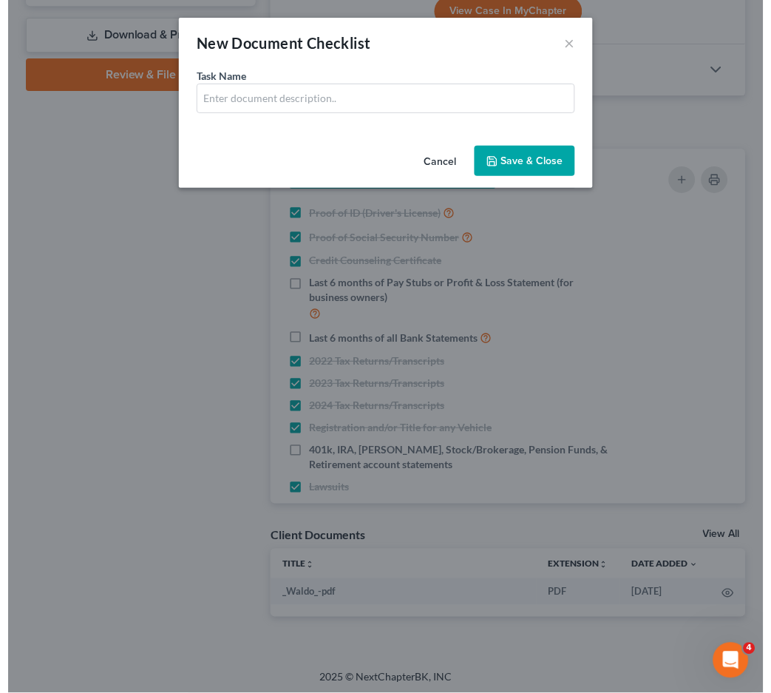
scroll to position [666, 0]
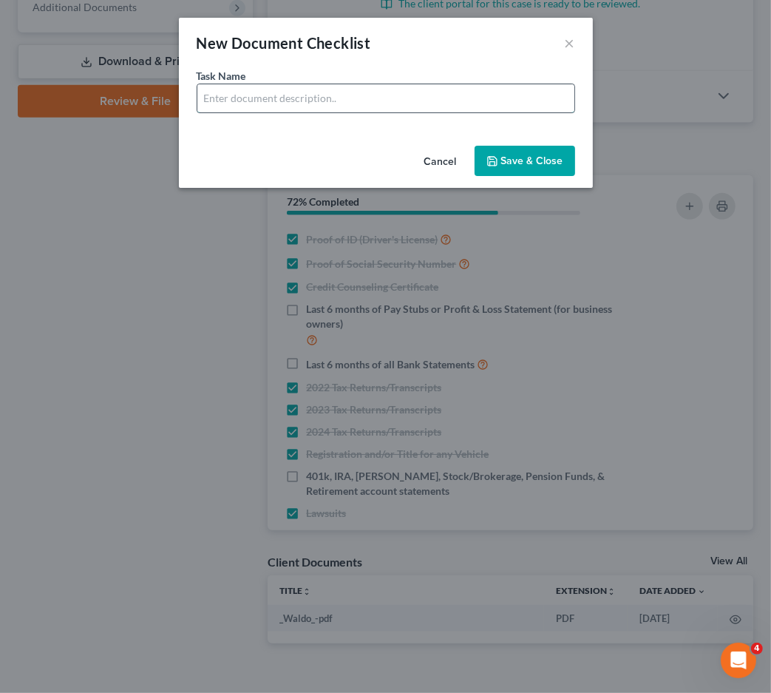
click at [278, 90] on input "text" at bounding box center [385, 98] width 377 height 28
type input "Life Insurance policy documents"
click at [517, 154] on button "Save & Close" at bounding box center [525, 161] width 101 height 31
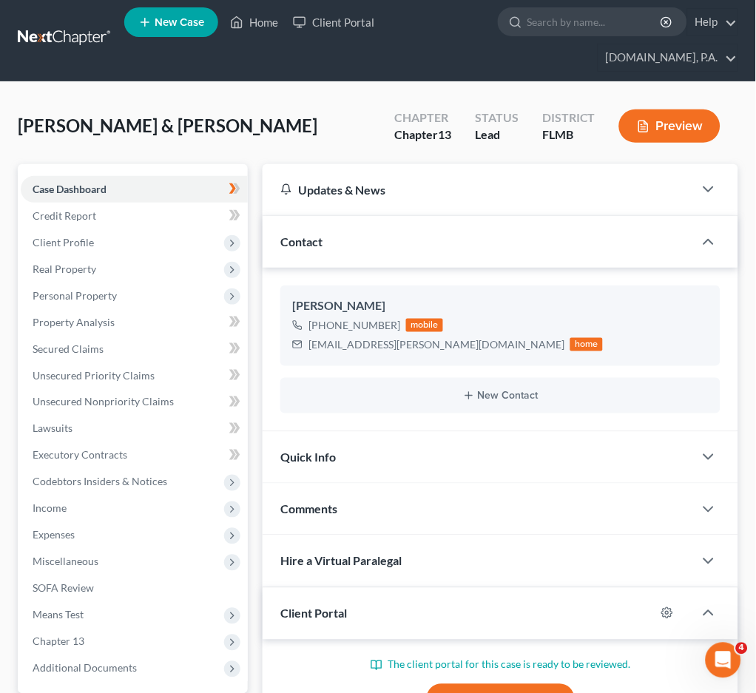
scroll to position [0, 0]
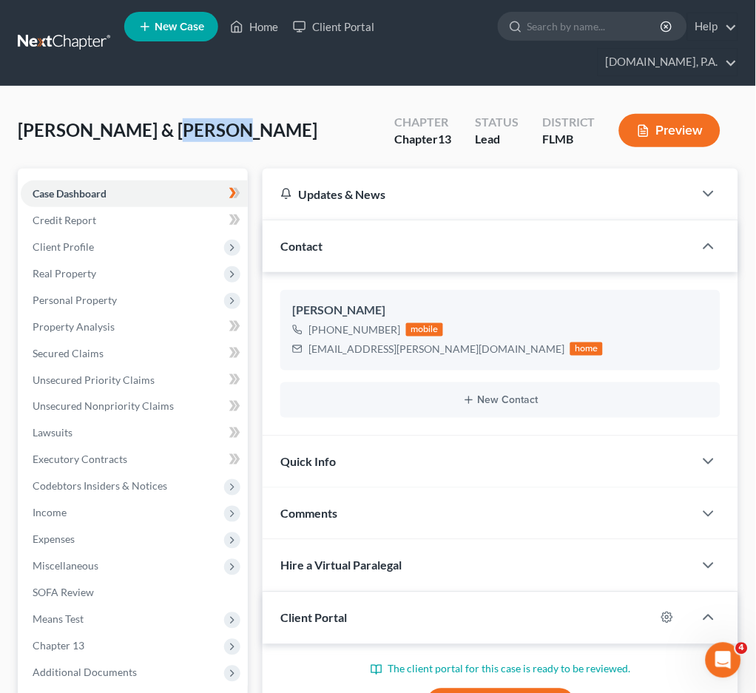
drag, startPoint x: 217, startPoint y: 128, endPoint x: 164, endPoint y: 138, distance: 53.5
click at [164, 138] on span "Jones, Matthew & Forand, Laurie" at bounding box center [167, 129] width 299 height 21
copy span "Forand"
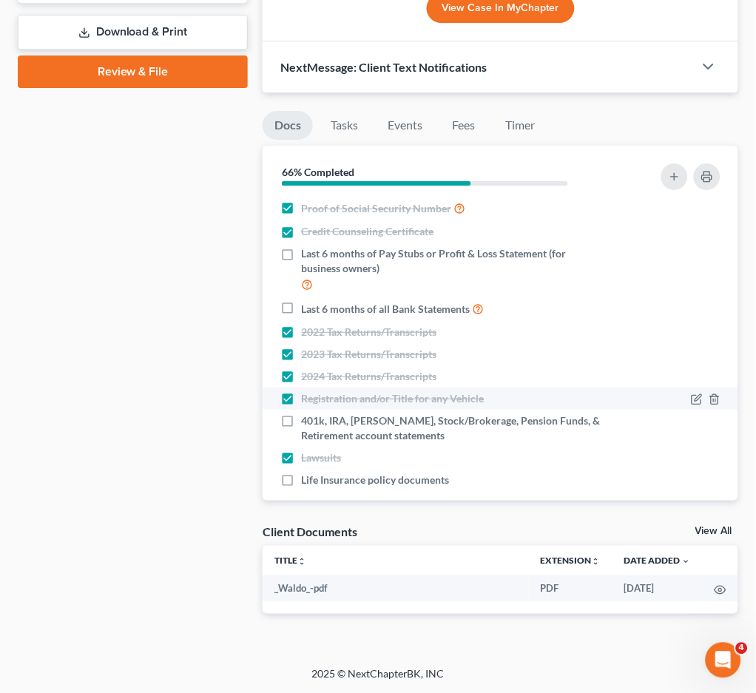
scroll to position [39, 0]
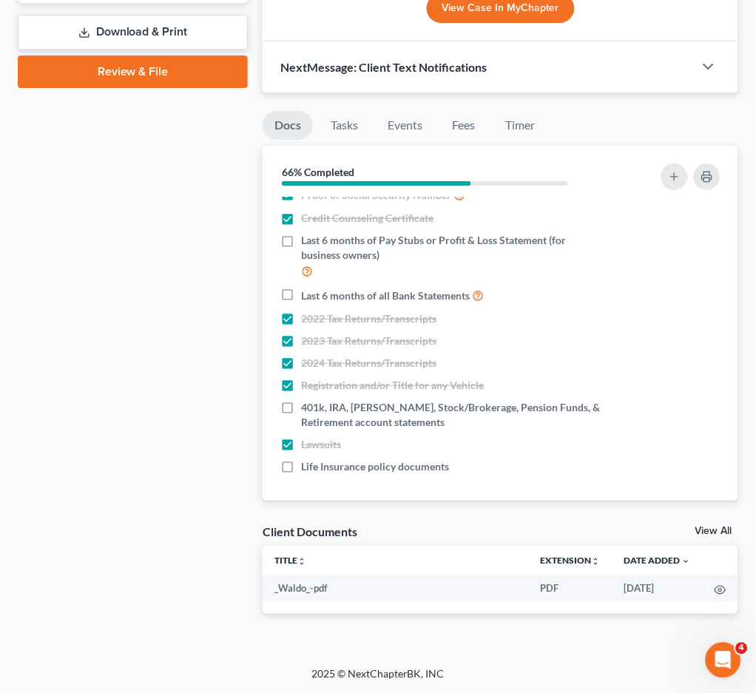
click at [682, 155] on div "66% Completed" at bounding box center [500, 172] width 475 height 52
click at [677, 173] on icon "button" at bounding box center [674, 177] width 12 height 12
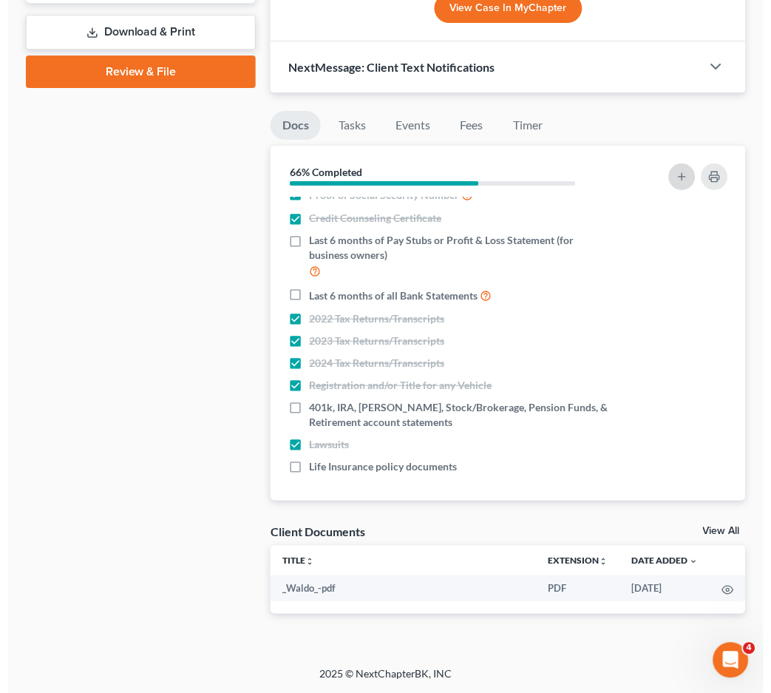
scroll to position [668, 0]
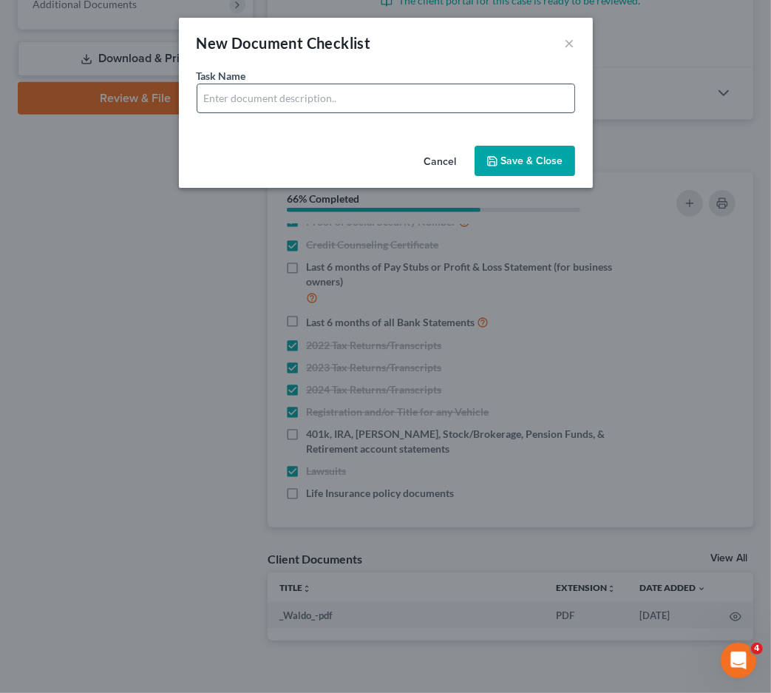
click at [242, 93] on input "text" at bounding box center [385, 98] width 377 height 28
drag, startPoint x: 300, startPoint y: 104, endPoint x: 529, endPoint y: 105, distance: 229.2
click at [526, 105] on input "Bank Statements for Cash App - 6 Months" at bounding box center [385, 98] width 377 height 28
click at [430, 100] on input "Bank Statements for Mainstreet 1593 - A" at bounding box center [385, 98] width 377 height 28
type input "Bank Statements for Mainstreet 1593 - Apr 2025"
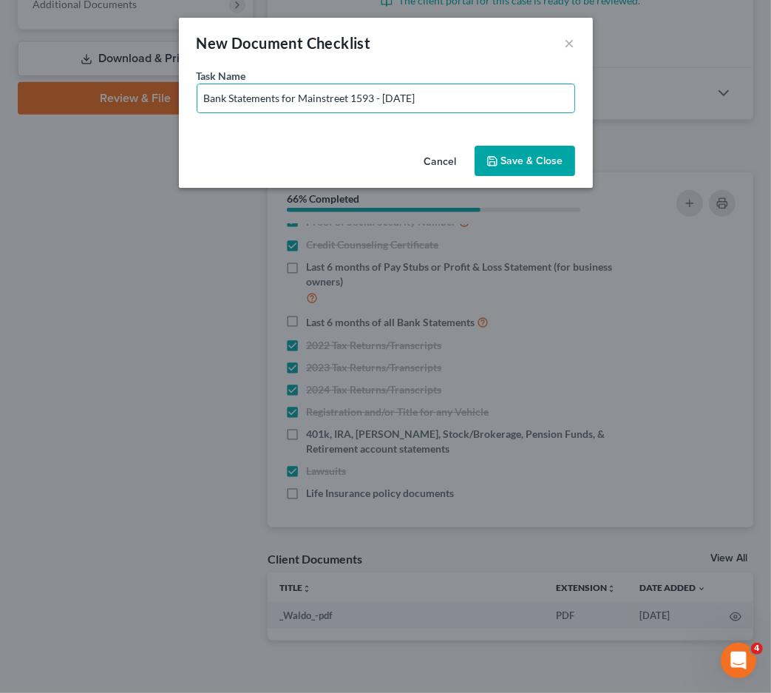
click at [510, 152] on button "Save & Close" at bounding box center [525, 161] width 101 height 31
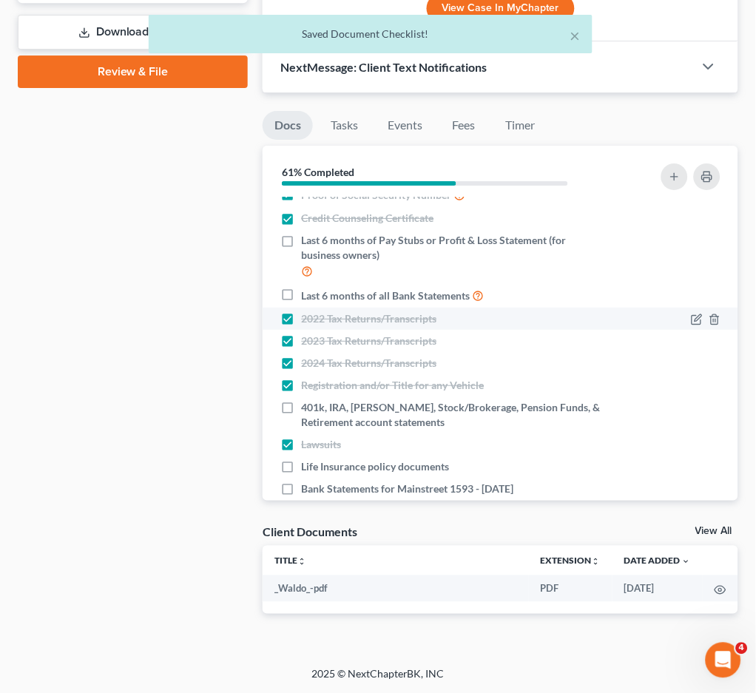
scroll to position [61, 0]
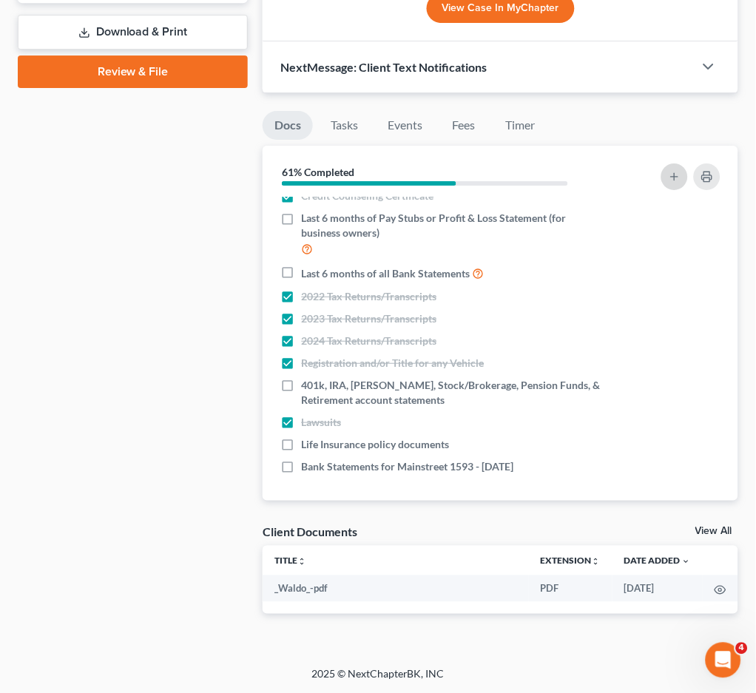
click at [672, 166] on button "button" at bounding box center [674, 176] width 27 height 27
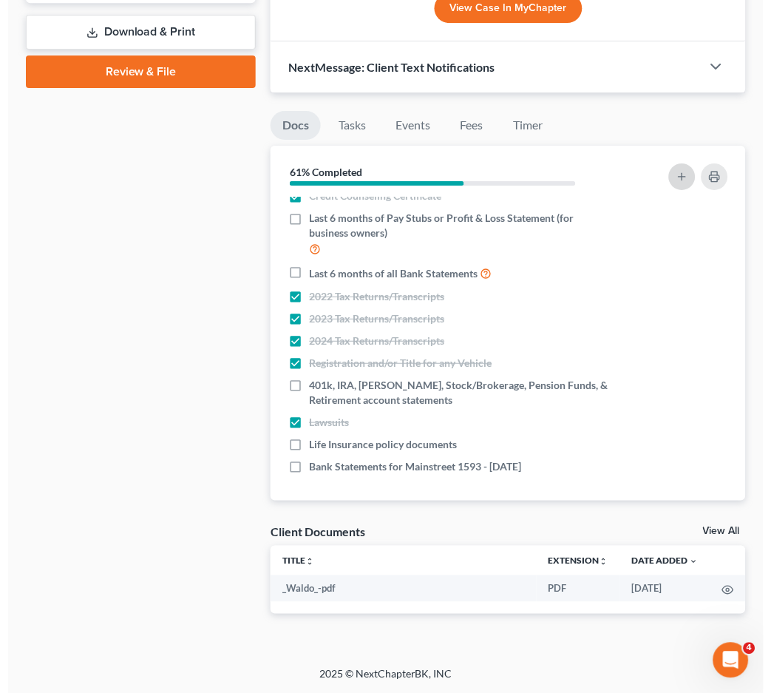
scroll to position [668, 0]
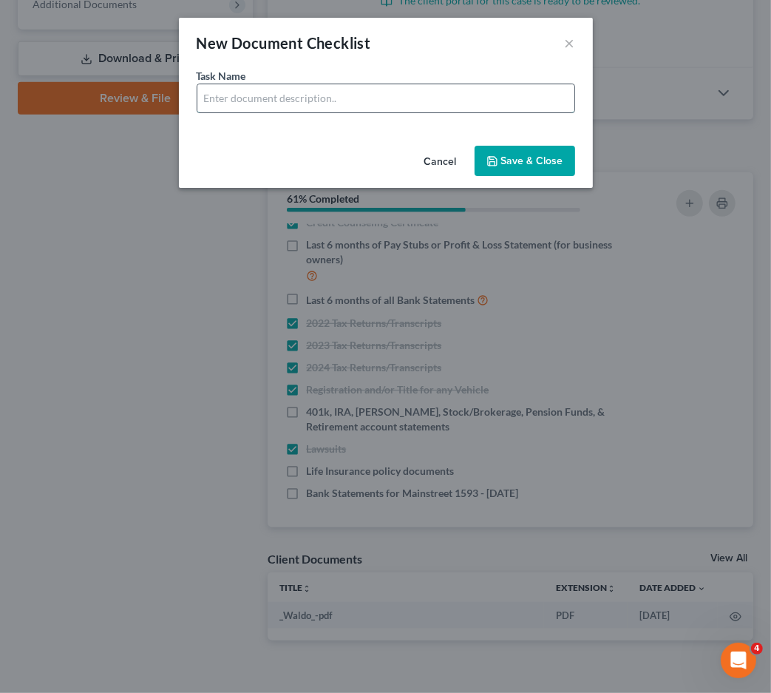
click at [393, 91] on input "text" at bounding box center [385, 98] width 377 height 28
type input "U"
drag, startPoint x: 301, startPoint y: 102, endPoint x: 516, endPoint y: 102, distance: 215.2
click at [516, 102] on input "Bank Statements for Cash App - 6 Months" at bounding box center [385, 98] width 377 height 28
click at [385, 95] on input "Bank Statements for USAA 8962 - 04/26-05/26" at bounding box center [385, 98] width 377 height 28
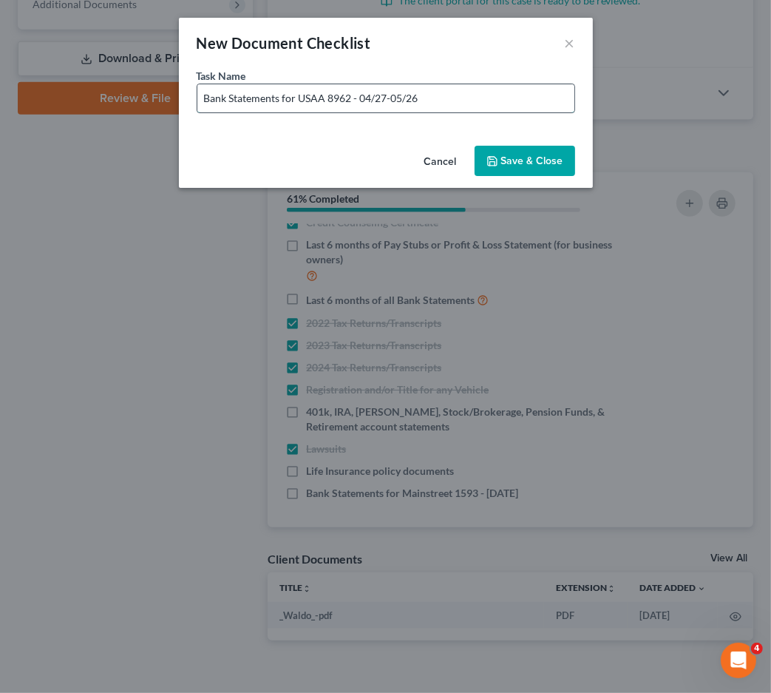
click at [452, 91] on input "Bank Statements for USAA 8962 - 04/27-05/26" at bounding box center [385, 98] width 377 height 28
drag, startPoint x: 468, startPoint y: 93, endPoint x: -10, endPoint y: 76, distance: 478.7
click at [0, 76] on html "Home New Case Client Portal Fresh-Start.Law, P.A. jay@fresh-start.law My Accoun…" at bounding box center [385, 26] width 771 height 1389
click at [492, 111] on input "Bank Statements for USAA 8962 - 04/27-05/26" at bounding box center [385, 98] width 377 height 28
type input "Bank Statements for USAA 8962 - 04/27-05/26/2025"
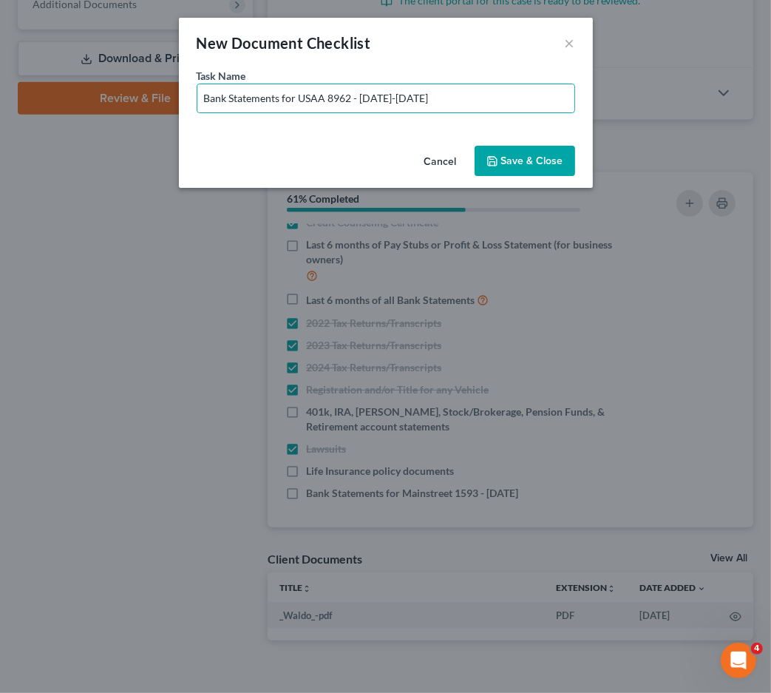
click at [544, 160] on button "Save & Close" at bounding box center [525, 161] width 101 height 31
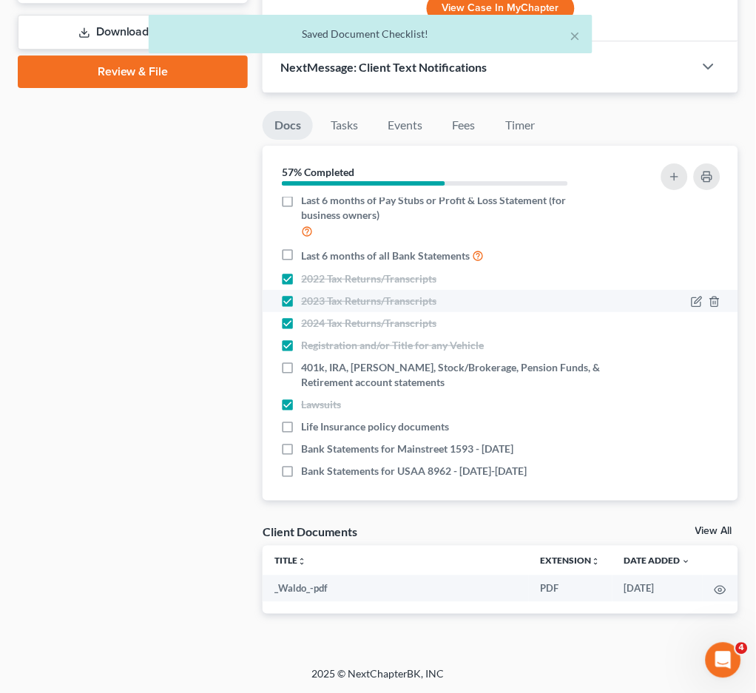
scroll to position [84, 0]
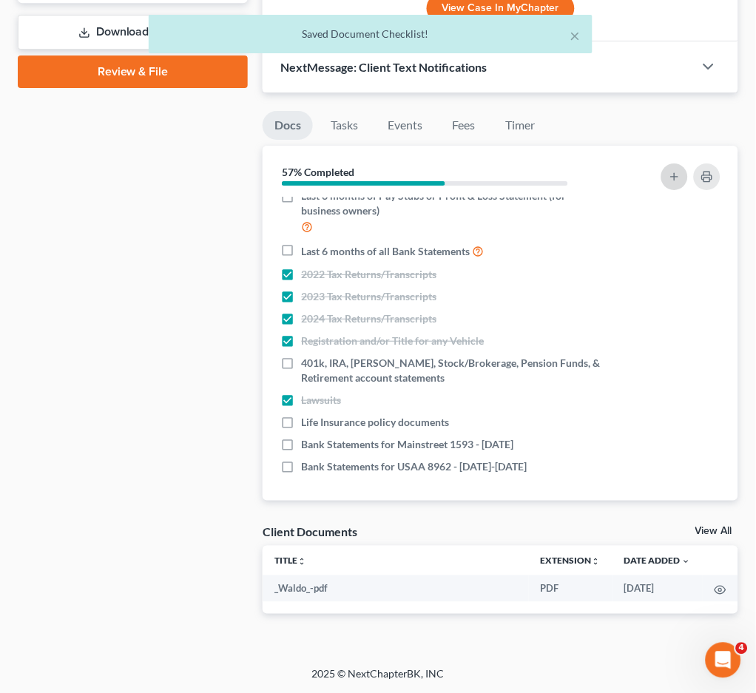
click at [668, 173] on button "button" at bounding box center [674, 176] width 27 height 27
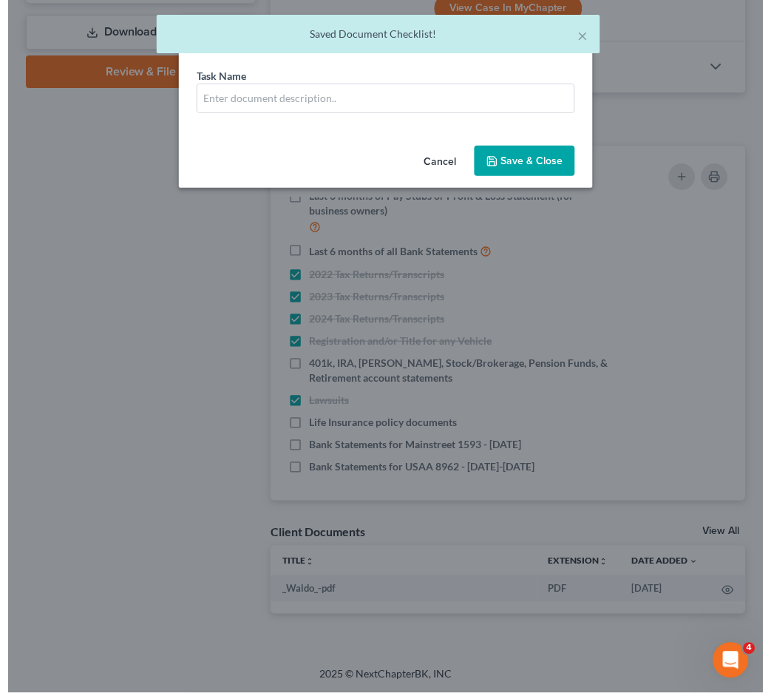
scroll to position [668, 0]
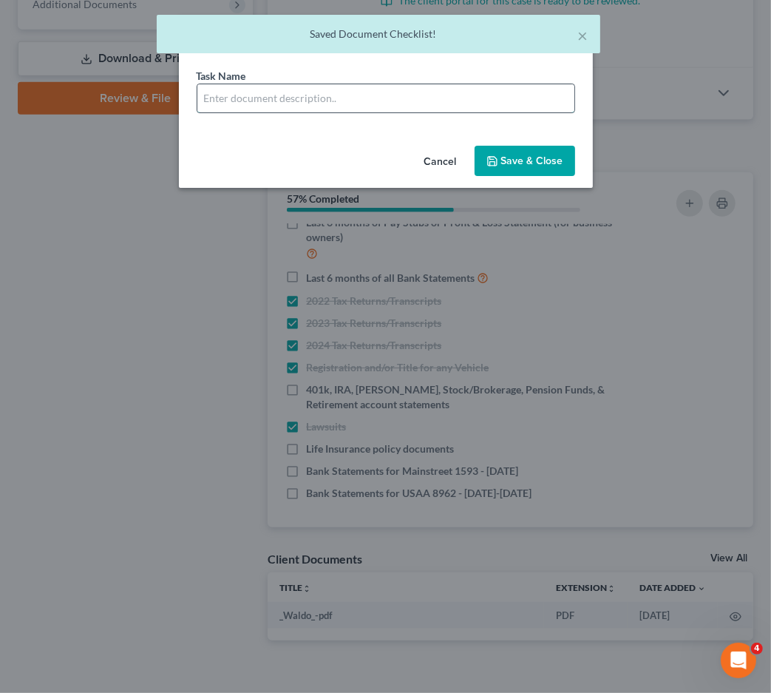
click at [274, 98] on input "text" at bounding box center [385, 98] width 377 height 28
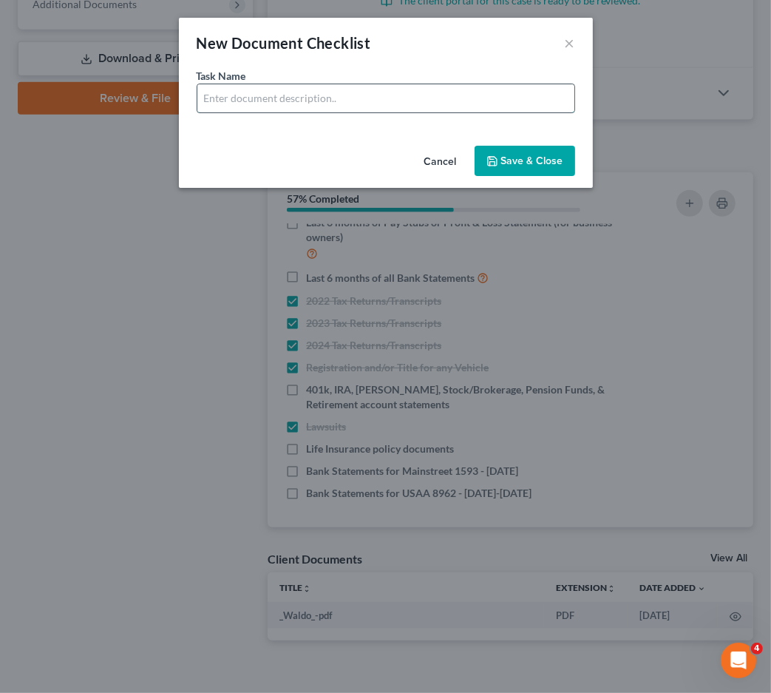
paste input "Bank Statements for USAA 8962 - 04/27-05/26"
drag, startPoint x: 359, startPoint y: 96, endPoint x: 471, endPoint y: 95, distance: 112.4
click at [471, 95] on input "Bank Statements for USAA 8962 - 04/27-05/26" at bounding box center [385, 98] width 377 height 28
type input "Bank Statements for USAA 8962 - 04/27-05/26"
click at [573, 38] on button "×" at bounding box center [570, 43] width 10 height 18
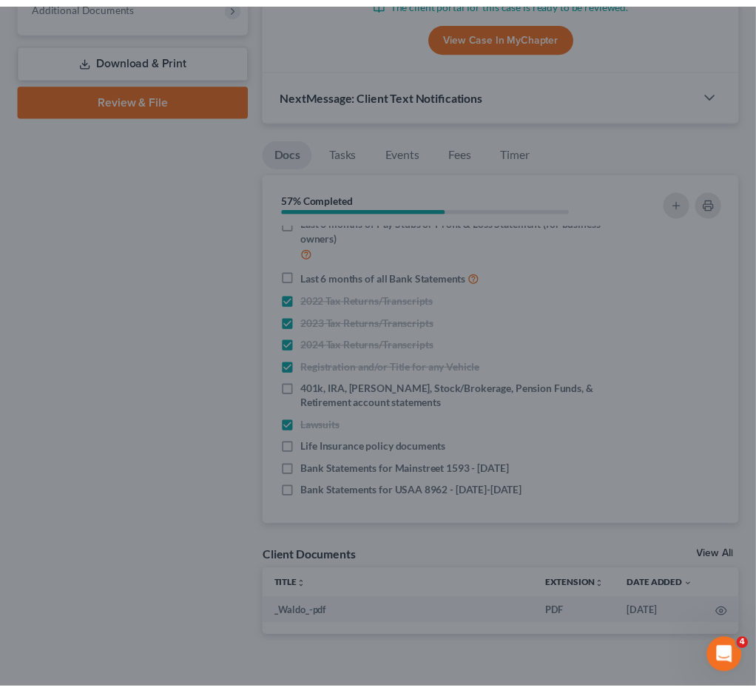
scroll to position [695, 0]
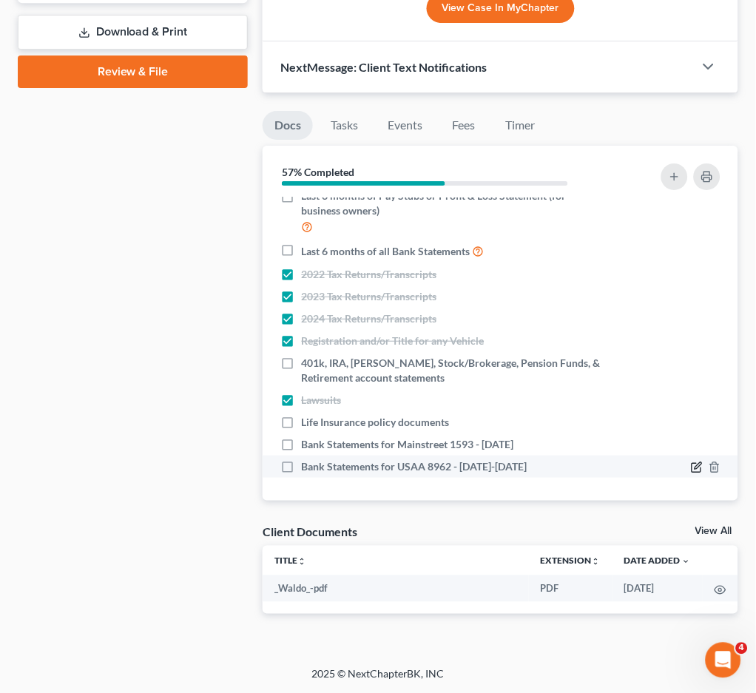
click at [691, 462] on icon "button" at bounding box center [697, 467] width 12 height 12
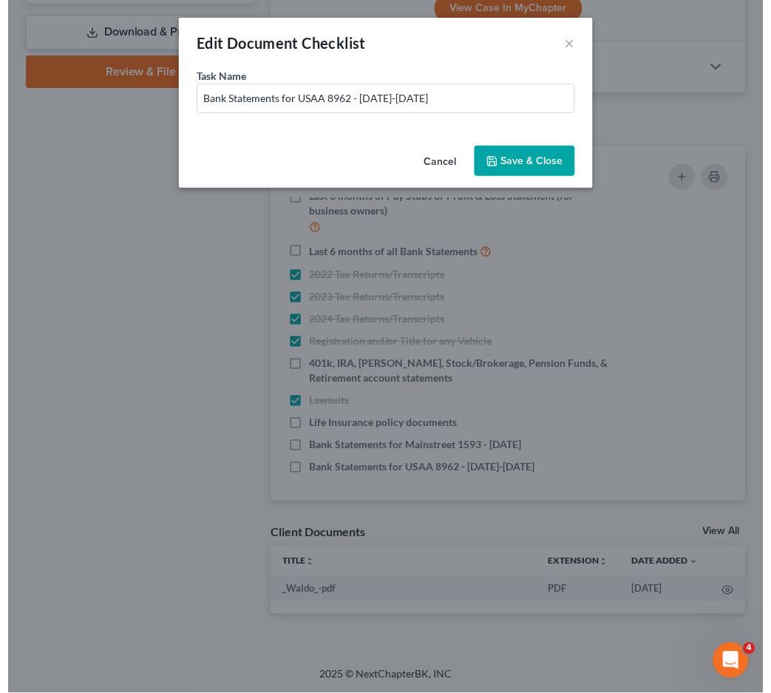
scroll to position [668, 0]
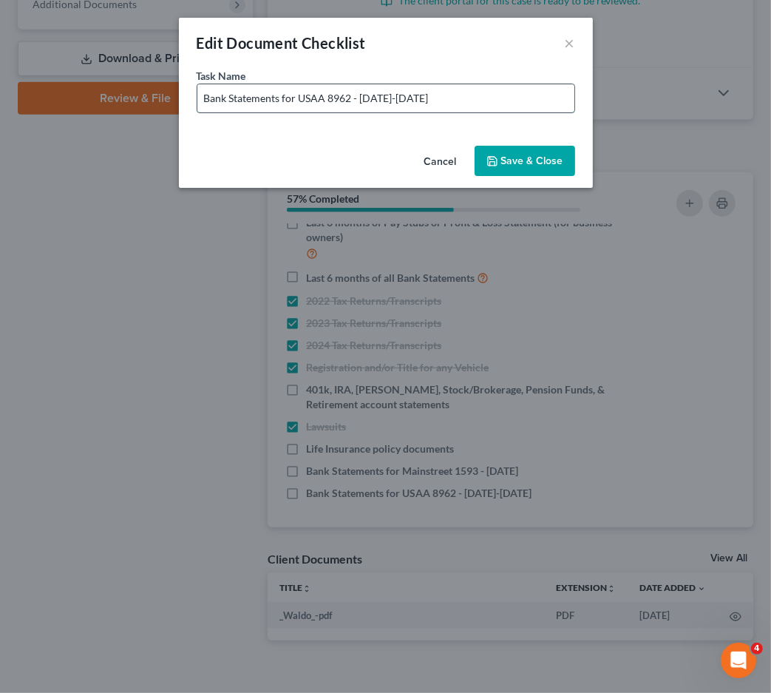
click at [417, 98] on input "Bank Statements for USAA 8962 - 04/27-05/26/2025" at bounding box center [385, 98] width 377 height 28
click at [400, 92] on input "Bank Statements for USAA 8962 - 04/27-05/25/2025" at bounding box center [385, 98] width 377 height 28
click at [370, 100] on input "Bank Statements for USAA 8962 - 04/27-04/25/2025" at bounding box center [385, 98] width 377 height 28
click at [384, 96] on input "Bank Statements for USAA 8962 - 03/27-04/25/2025" at bounding box center [385, 98] width 377 height 28
type input "Bank Statements for USAA 8962 - 03/25-04/25/2025"
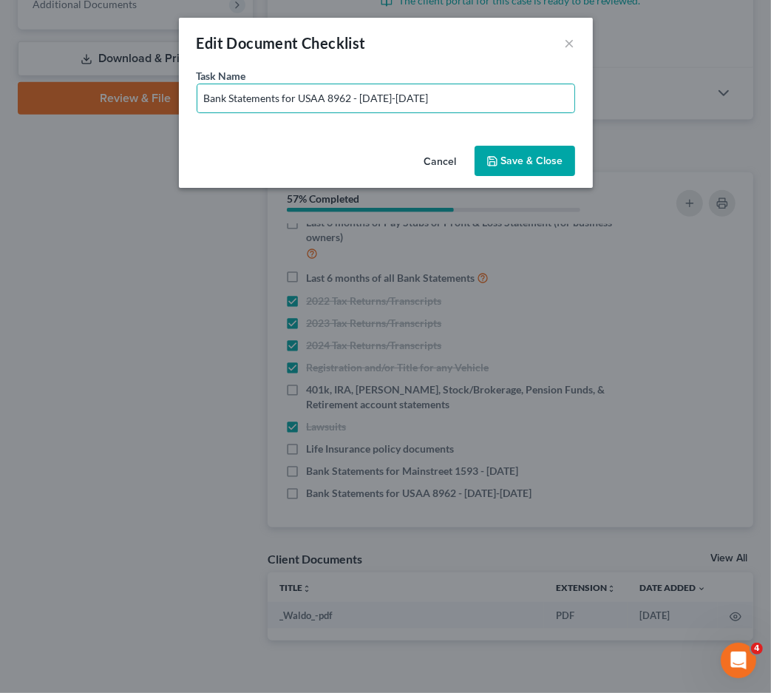
click at [498, 151] on button "Save & Close" at bounding box center [525, 161] width 101 height 31
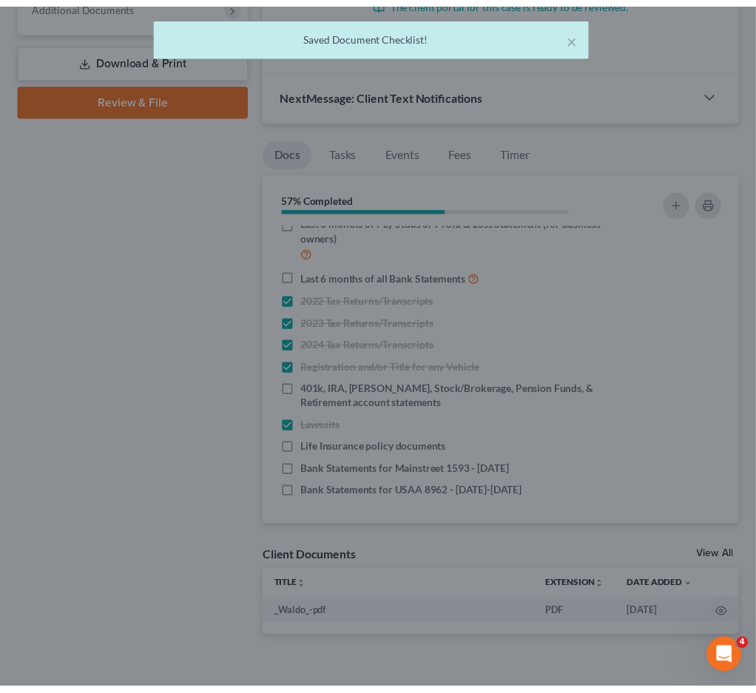
scroll to position [695, 0]
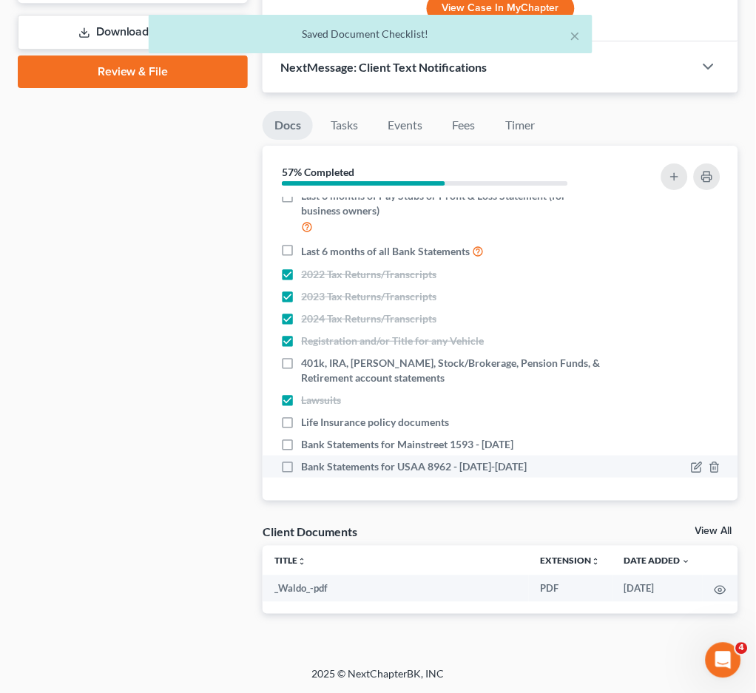
drag, startPoint x: 481, startPoint y: 470, endPoint x: 298, endPoint y: 469, distance: 183.4
click at [298, 469] on div "Bank Statements for USAA 8962 - 03/25-04/25/2025" at bounding box center [443, 466] width 326 height 15
copy span "Bank Statements for USAA 8962 - 03/25-04/25/2025"
click at [674, 167] on button "button" at bounding box center [674, 176] width 27 height 27
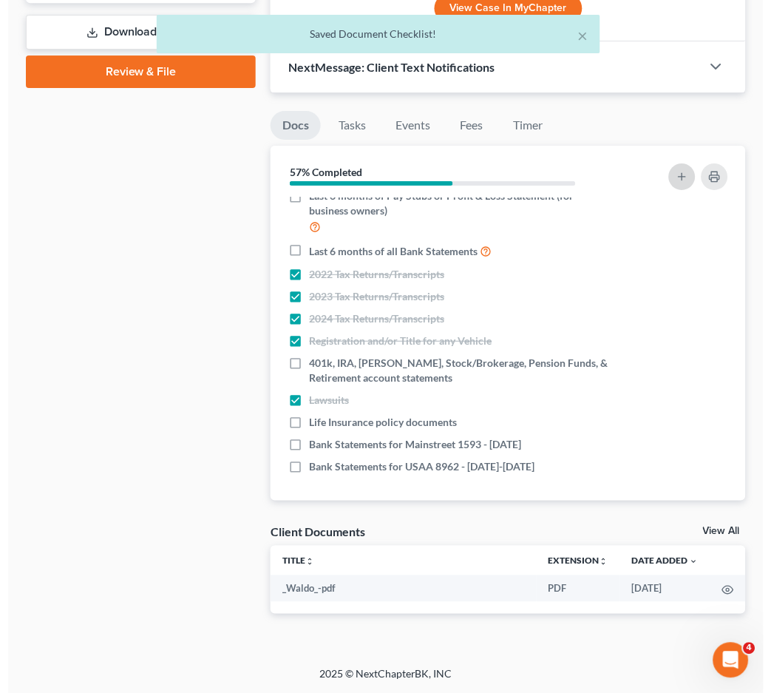
scroll to position [668, 0]
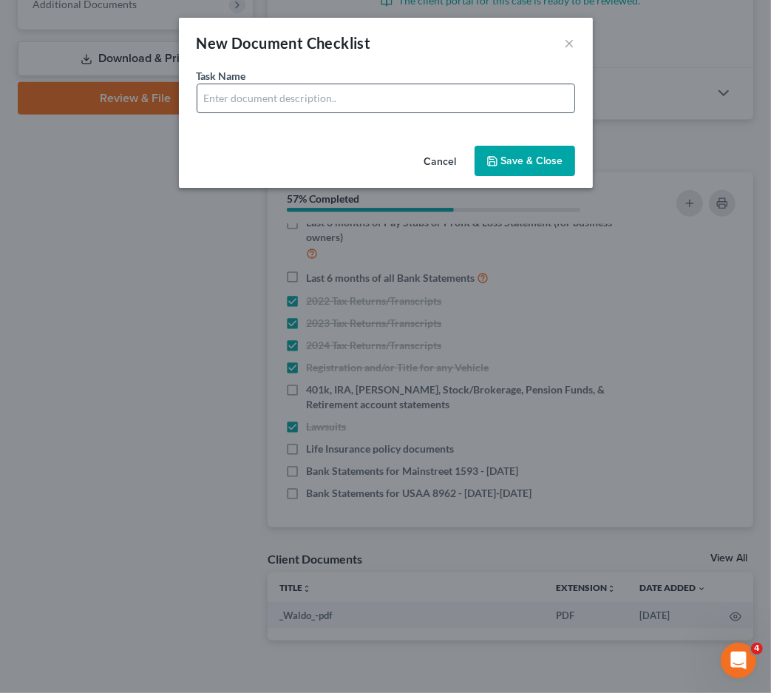
drag, startPoint x: 259, startPoint y: 98, endPoint x: 271, endPoint y: 98, distance: 11.8
click at [259, 98] on input "text" at bounding box center [385, 98] width 377 height 28
paste input "Bank Statements for USAA 8962 - 03/25-04/25/2025"
drag, startPoint x: 360, startPoint y: 93, endPoint x: 515, endPoint y: 95, distance: 154.6
click at [515, 95] on input "Bank Statements for USAA 8962 - 03/25-04/25/2025" at bounding box center [385, 98] width 377 height 28
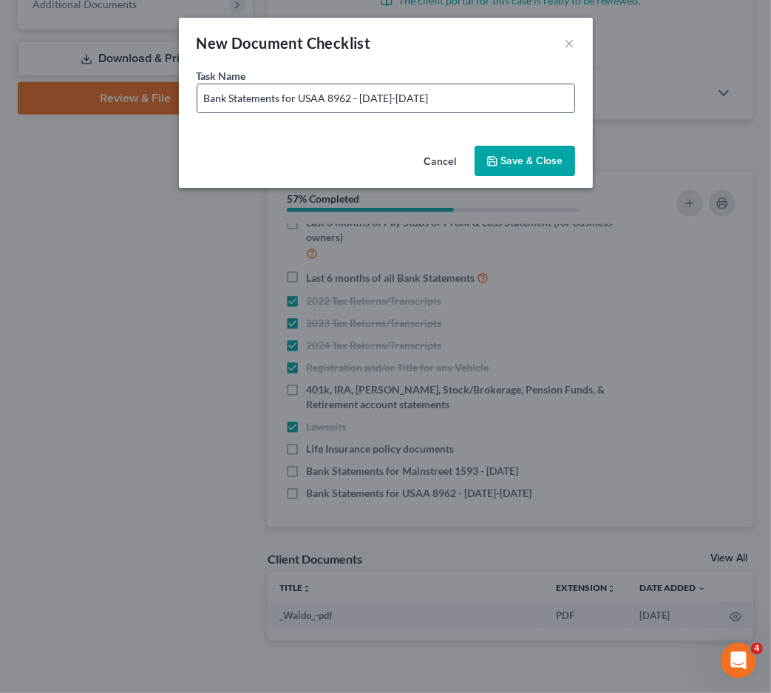
click at [351, 101] on input "Bank Statements for USAA 8962 - 03/25-04/25/2025" at bounding box center [385, 98] width 377 height 28
click at [385, 98] on input "Bank Statements for USAA 9119 - 03/25-04/25/2025" at bounding box center [385, 98] width 377 height 28
drag, startPoint x: 416, startPoint y: 94, endPoint x: 430, endPoint y: 98, distance: 15.4
click at [416, 94] on input "Bank Statements for USAA 9119 - 03/25-04/25/2025" at bounding box center [385, 98] width 377 height 28
click at [385, 98] on input "Bank Statements for USAA 9119 - 03/25-04/16/2025" at bounding box center [385, 98] width 377 height 28
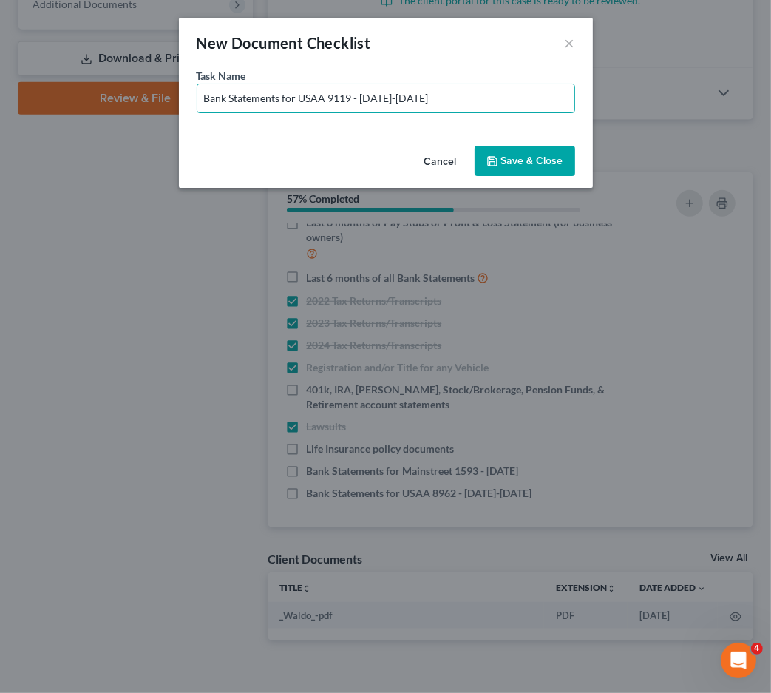
type input "Bank Statements for USAA 9119 - 03/17-04/16/2025"
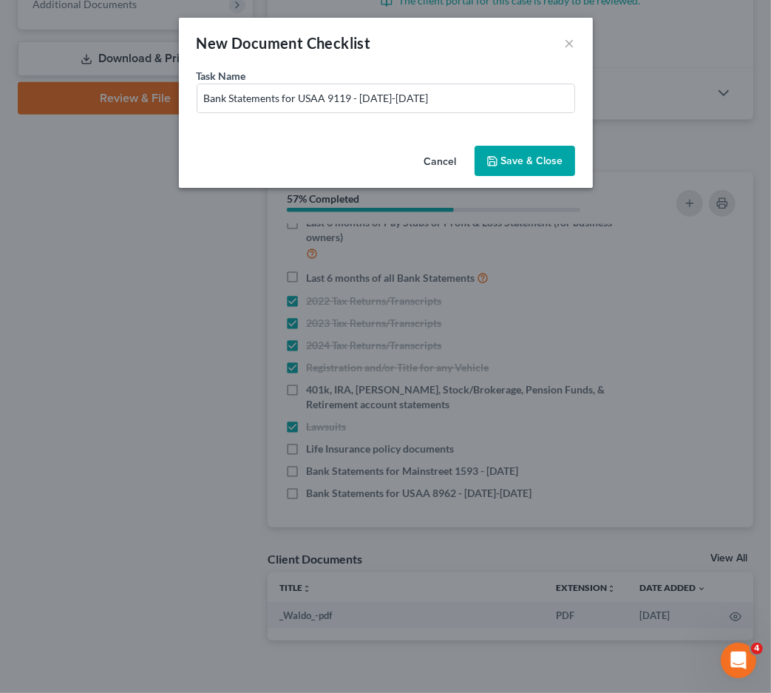
click at [521, 158] on button "Save & Close" at bounding box center [525, 161] width 101 height 31
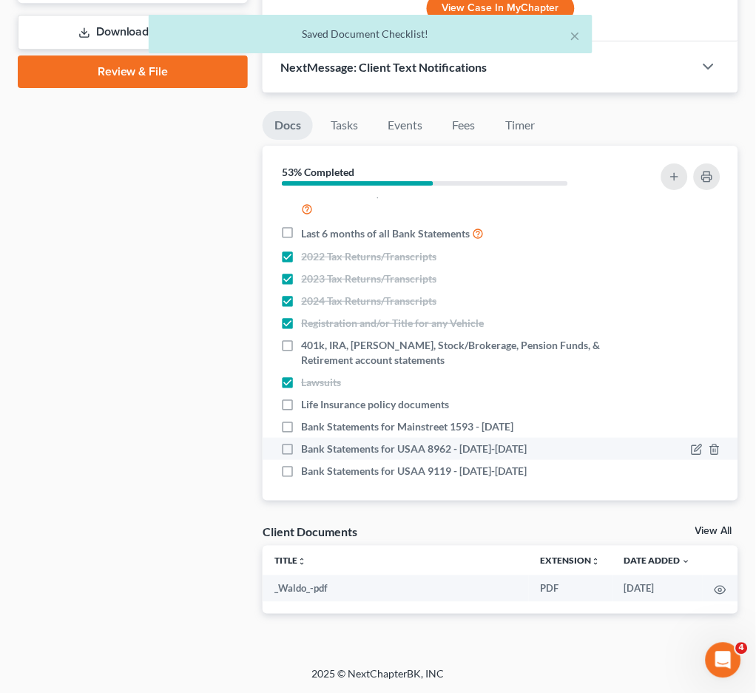
scroll to position [105, 0]
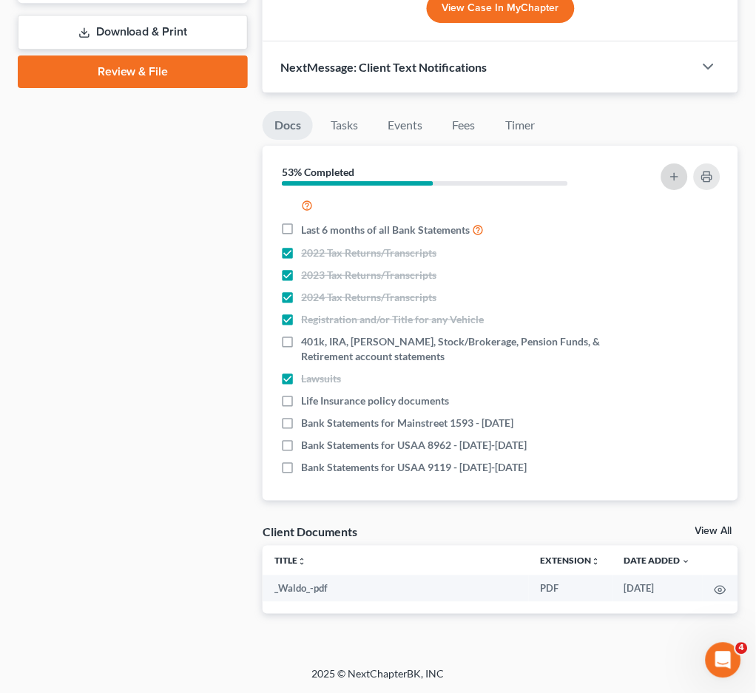
click at [678, 172] on icon "button" at bounding box center [674, 177] width 12 height 12
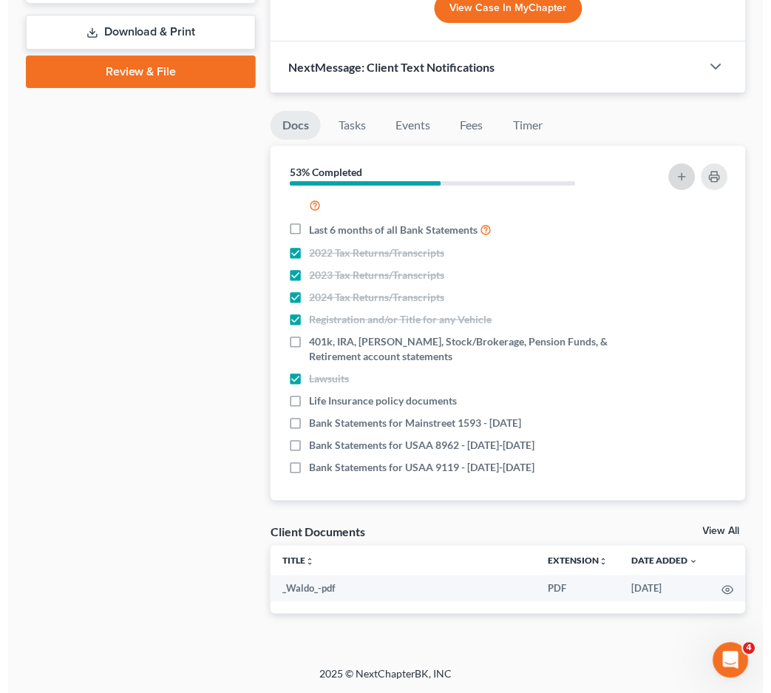
scroll to position [668, 0]
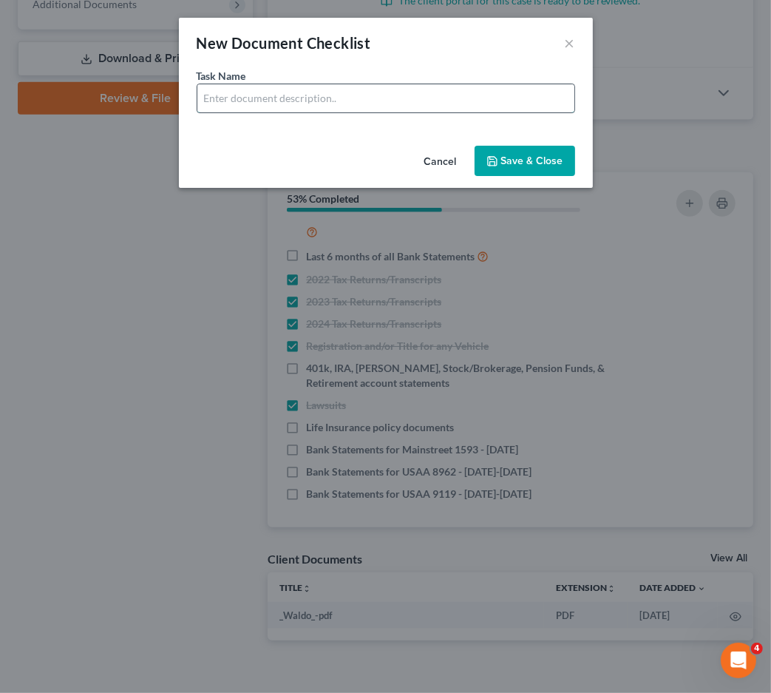
click at [360, 104] on input "text" at bounding box center [385, 98] width 377 height 28
drag, startPoint x: 407, startPoint y: 94, endPoint x: -63, endPoint y: 84, distance: 469.7
click at [0, 84] on html "Home New Case Client Portal Fresh-Start.Law, P.A. jay@fresh-start.law My Accoun…" at bounding box center [385, 26] width 771 height 1389
drag, startPoint x: 345, startPoint y: 100, endPoint x: 479, endPoint y: 101, distance: 134.6
click at [477, 101] on input "Account Statements for Venmo - 6 Months" at bounding box center [385, 98] width 377 height 28
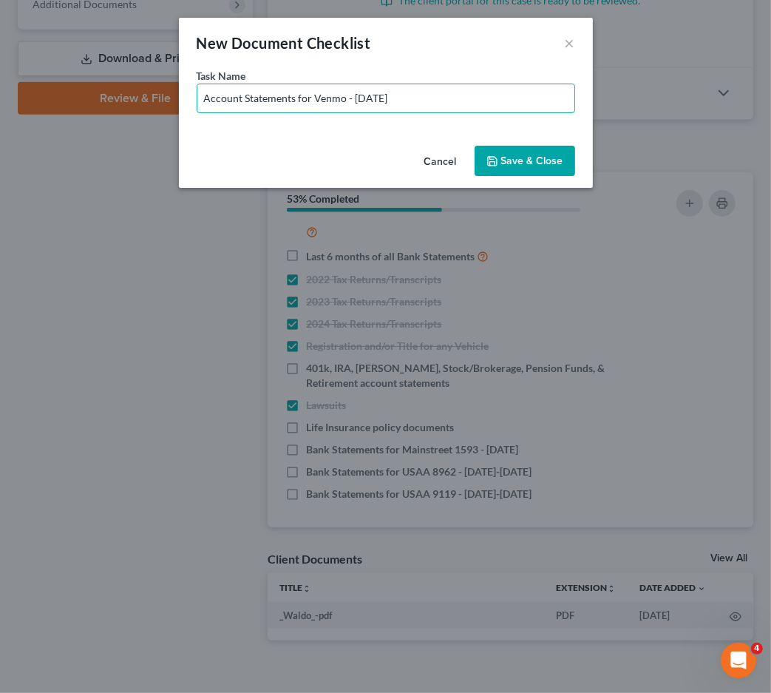
type input "Account Statements for Venmo - Apr 2025"
drag, startPoint x: 543, startPoint y: 147, endPoint x: 553, endPoint y: 153, distance: 11.9
click at [543, 148] on button "Save & Close" at bounding box center [525, 161] width 101 height 31
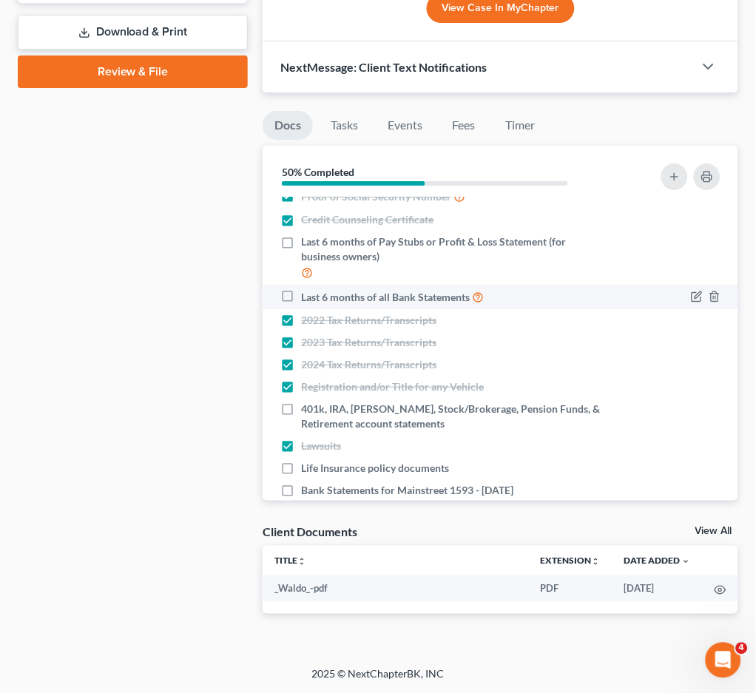
scroll to position [0, 0]
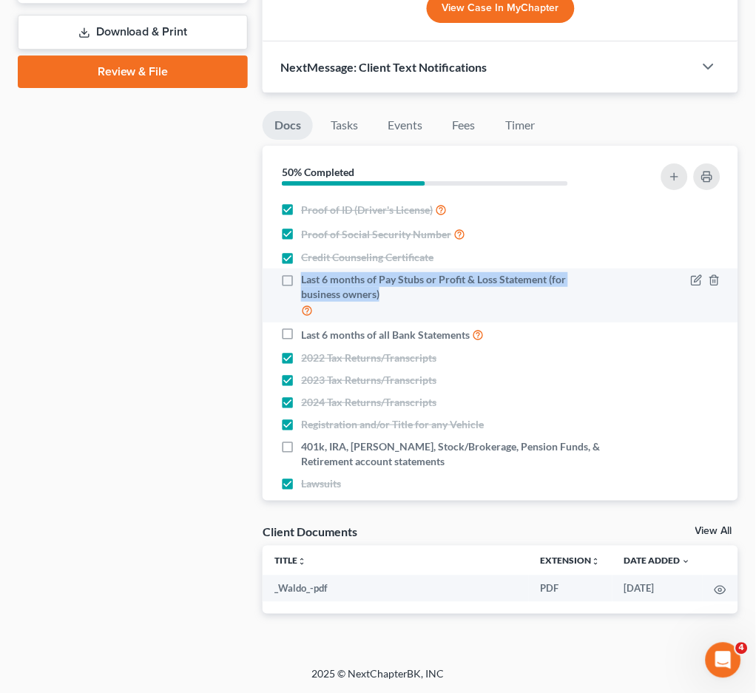
drag, startPoint x: 297, startPoint y: 274, endPoint x: 419, endPoint y: 297, distance: 124.9
click at [419, 297] on label "Last 6 months of Pay Stubs or Profit & Loss Statement (for business owners)" at bounding box center [453, 295] width 305 height 47
copy span "Last 6 months of Pay Stubs or Profit & Loss Statement (for business owners)"
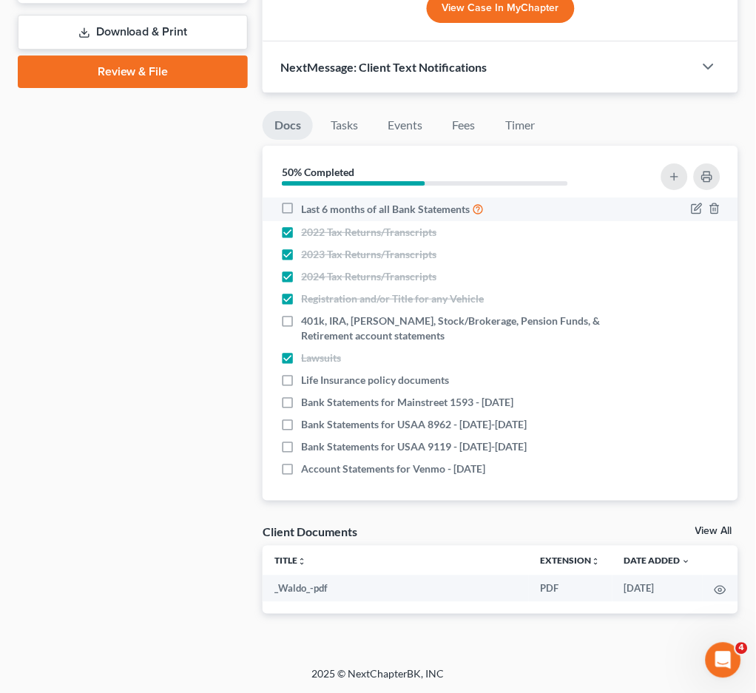
scroll to position [127, 0]
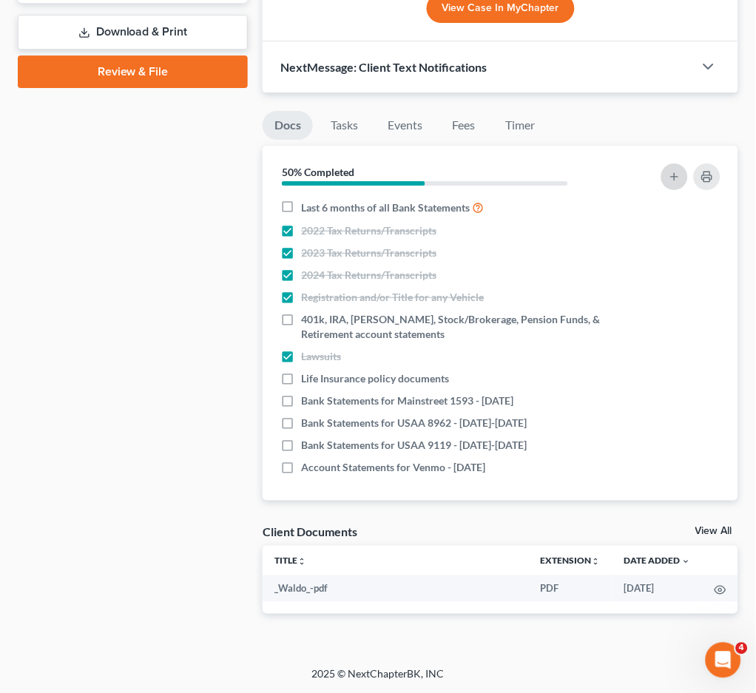
click at [676, 178] on icon "button" at bounding box center [674, 177] width 12 height 12
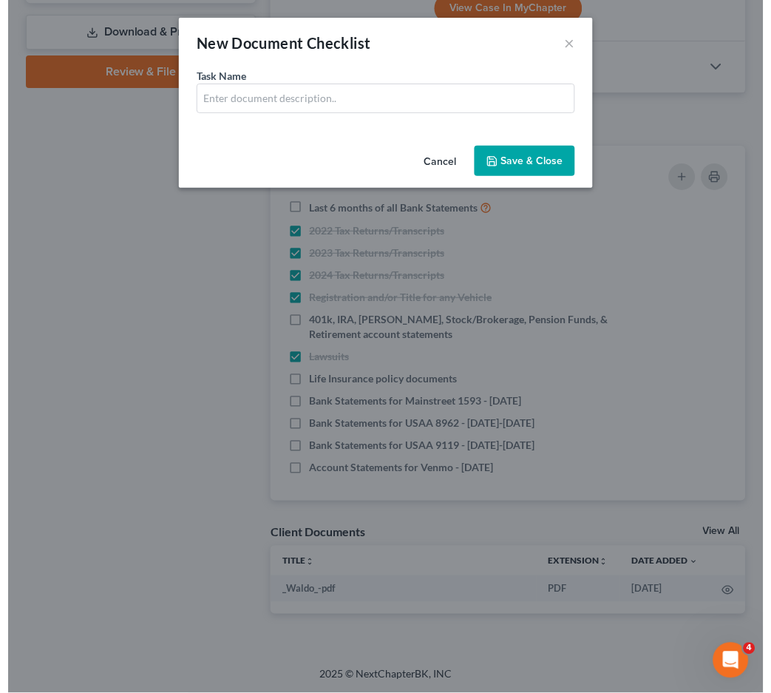
scroll to position [668, 0]
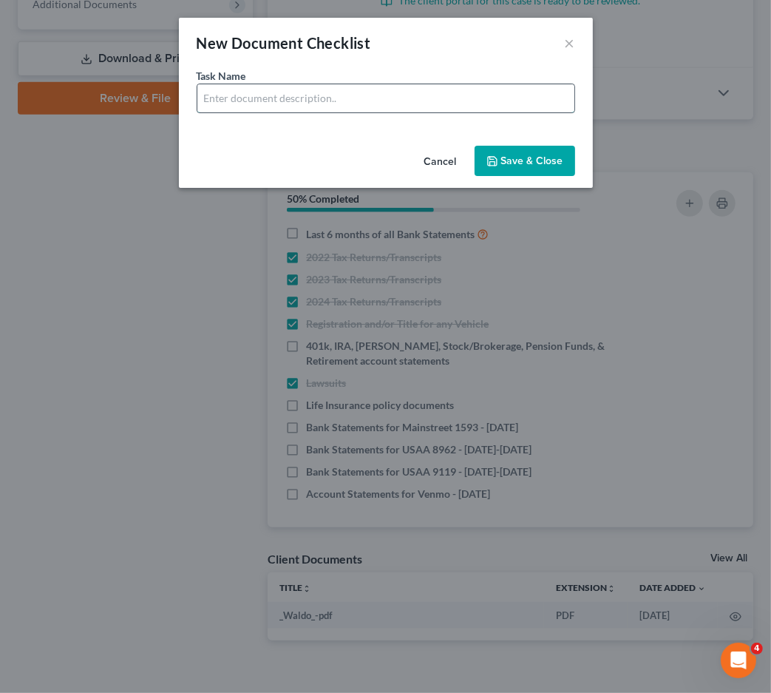
click at [254, 89] on input "text" at bounding box center [385, 98] width 377 height 28
type input "p"
click at [359, 110] on input "Pay Stubs for SPX" at bounding box center [385, 98] width 377 height 28
drag, startPoint x: 406, startPoint y: 99, endPoint x: 376, endPoint y: 101, distance: 30.4
click at [376, 101] on input "Pay Stubs for SPX Pay Date between 04/" at bounding box center [385, 98] width 377 height 28
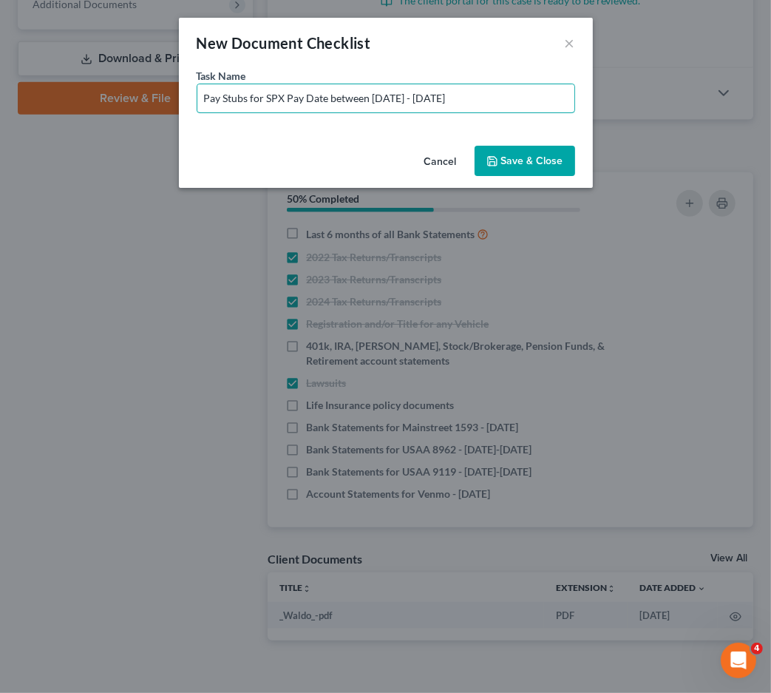
type input "Pay Stubs for SPX Pay Date between 03/26/2025 - 05/08/2025"
drag, startPoint x: 555, startPoint y: 160, endPoint x: 570, endPoint y: 162, distance: 15.7
click at [559, 159] on button "Save & Close" at bounding box center [525, 161] width 101 height 31
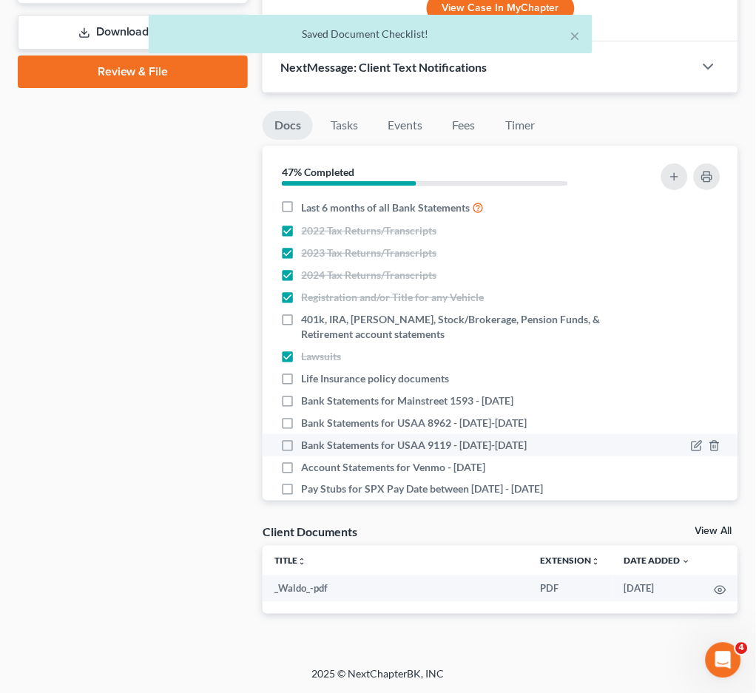
scroll to position [150, 0]
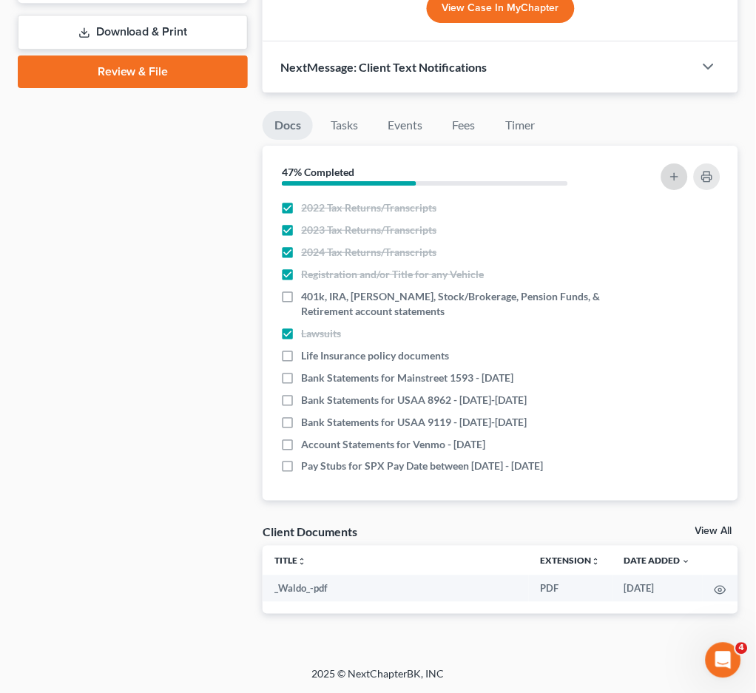
click at [680, 173] on icon "button" at bounding box center [674, 177] width 12 height 12
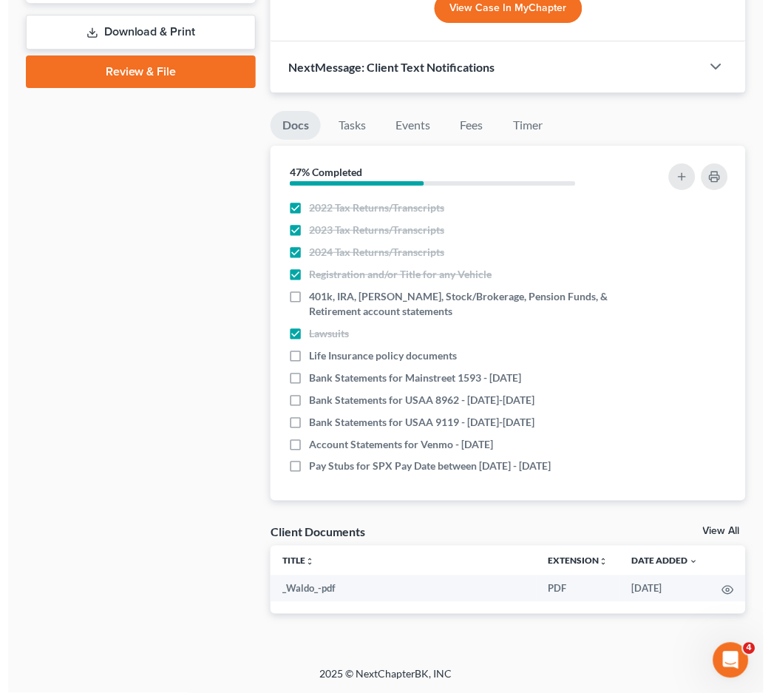
scroll to position [668, 0]
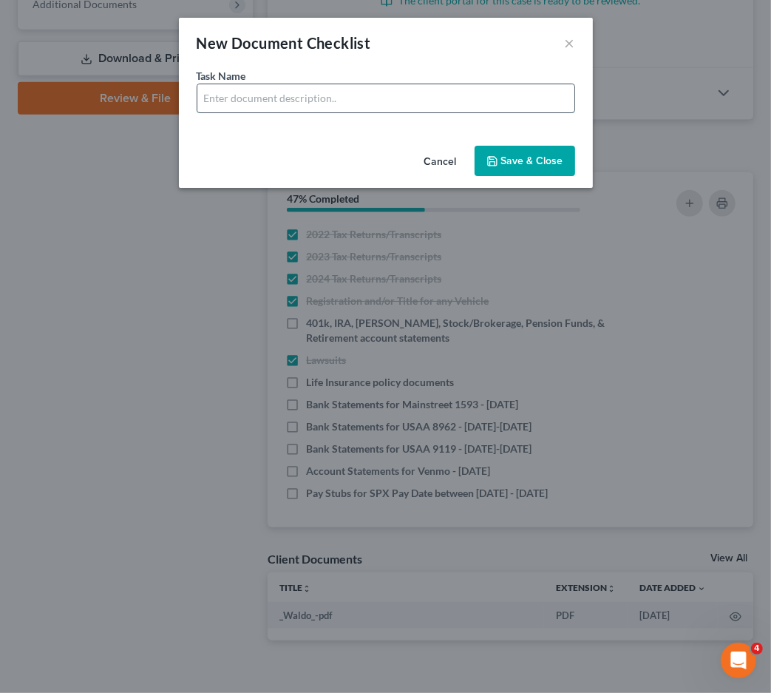
click at [269, 98] on input "text" at bounding box center [385, 98] width 377 height 28
click at [568, 46] on button "×" at bounding box center [570, 43] width 10 height 18
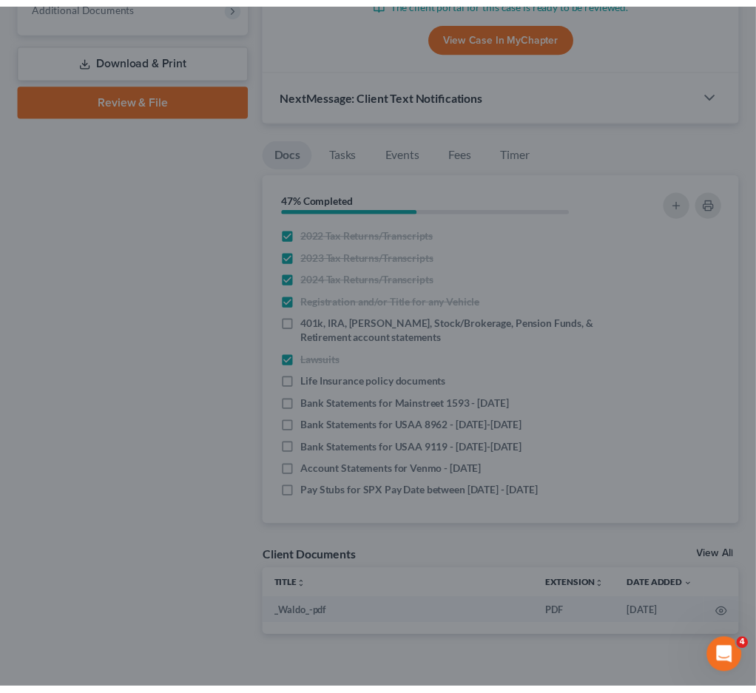
scroll to position [695, 0]
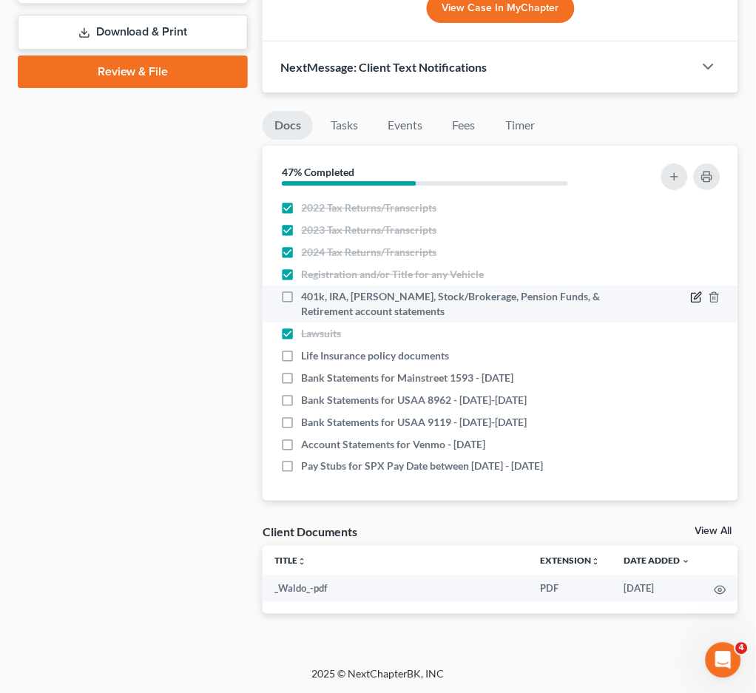
click at [691, 294] on icon "button" at bounding box center [695, 298] width 9 height 9
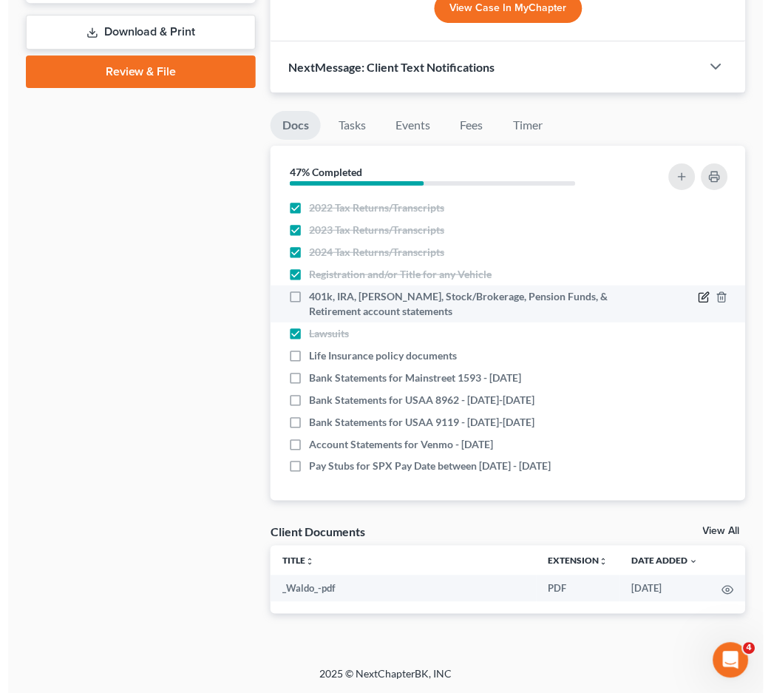
scroll to position [668, 0]
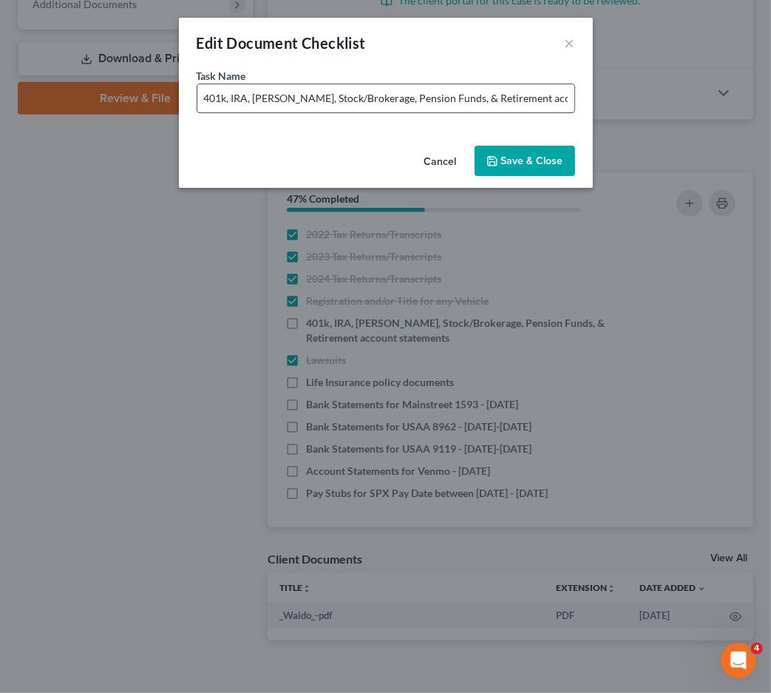
click at [450, 100] on input "401k, IRA, [PERSON_NAME], Stock/Brokerage, Pension Funds, & Retirement account …" at bounding box center [385, 98] width 377 height 28
type input "401k, IRA, ROTH IRA, Stock/Brokerage, Pension Funds, HSA & Retirement account s…"
click at [552, 175] on button "Save & Close" at bounding box center [525, 161] width 101 height 31
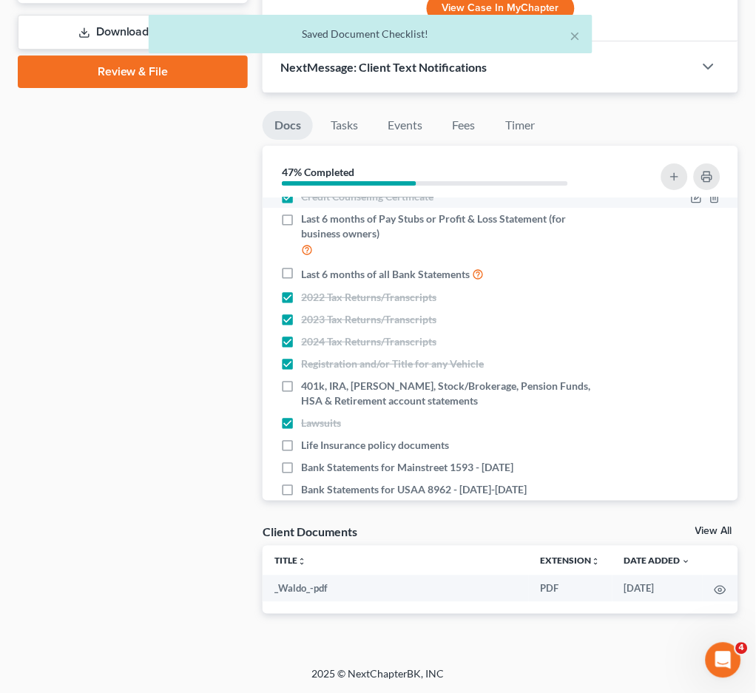
scroll to position [0, 0]
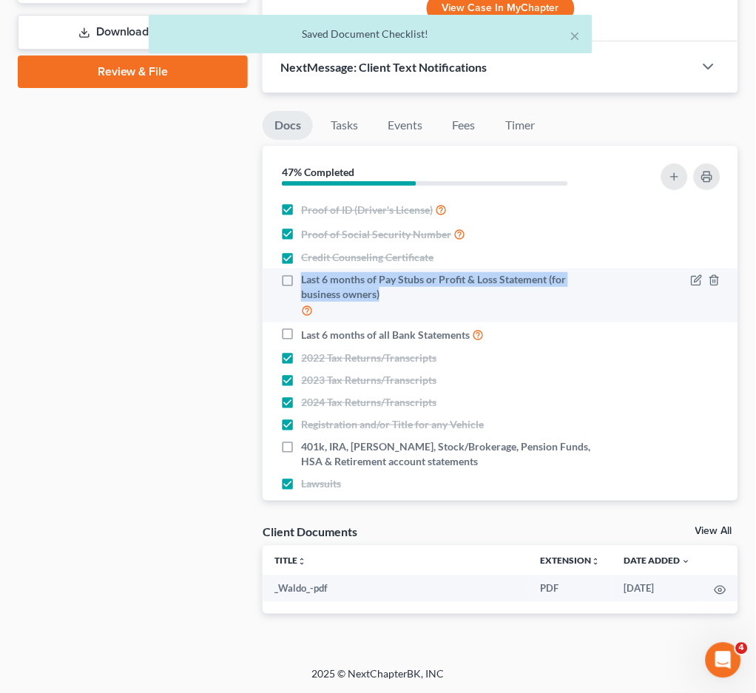
drag, startPoint x: 298, startPoint y: 277, endPoint x: 396, endPoint y: 292, distance: 98.7
click at [396, 292] on label "Last 6 months of Pay Stubs or Profit & Loss Statement (for business owners)" at bounding box center [453, 295] width 305 height 47
copy span "Last 6 months of Pay Stubs or Profit & Loss Statement (for business owners)"
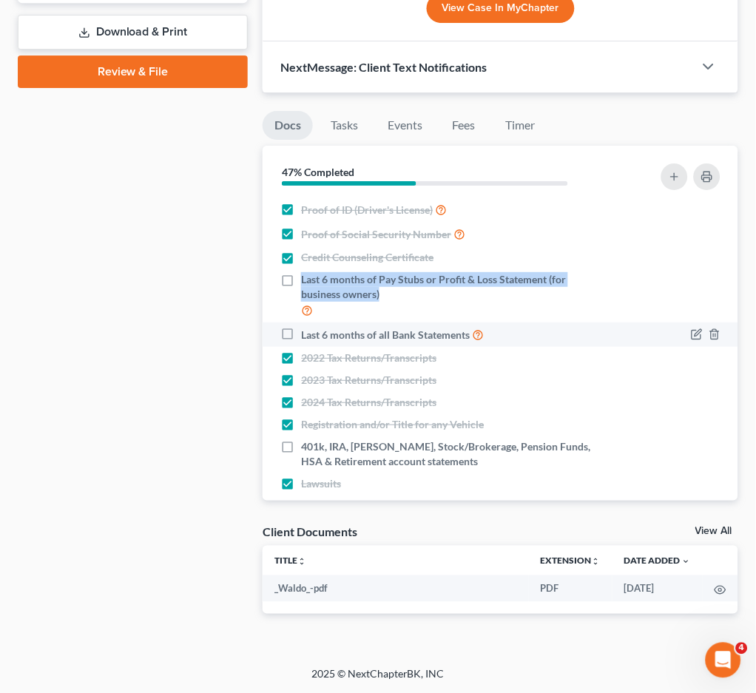
scroll to position [150, 0]
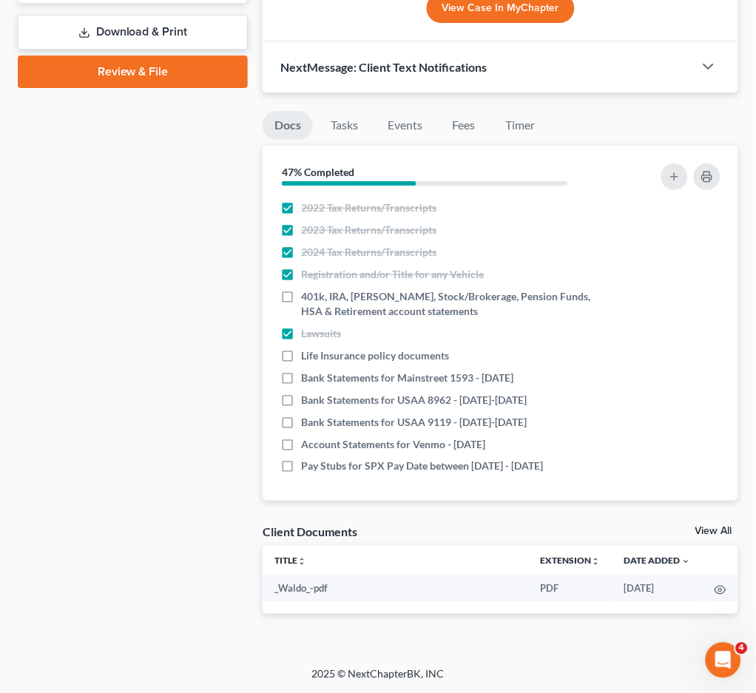
drag, startPoint x: 300, startPoint y: 467, endPoint x: 569, endPoint y: 478, distance: 268.7
click at [569, 478] on div "Nothing here yet! Proof of ID (Driver's License) Proof of Social Security Numbe…" at bounding box center [500, 348] width 475 height 303
copy span "Pay Stubs for SPX Pay Date between 03/26/2025 - 05/08/2025"
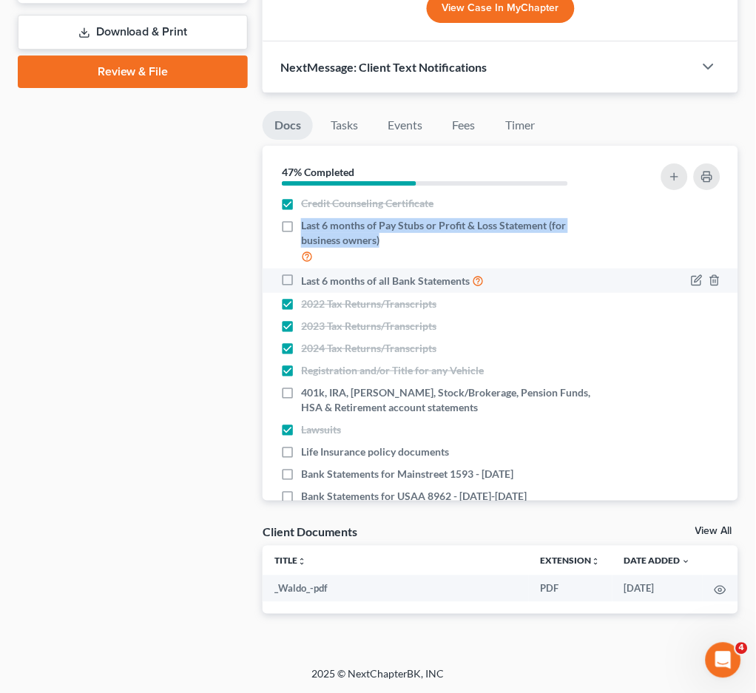
scroll to position [0, 0]
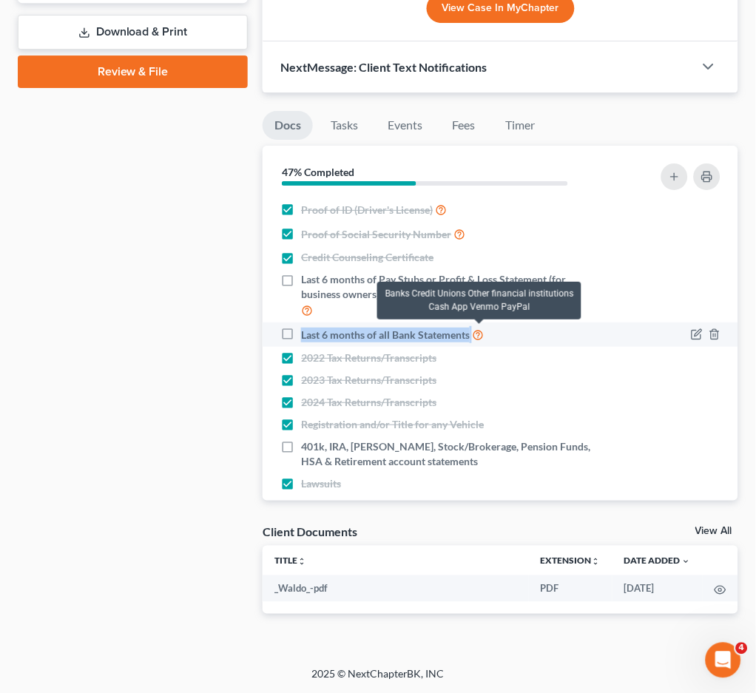
drag, startPoint x: 301, startPoint y: 331, endPoint x: 476, endPoint y: 331, distance: 175.3
click at [476, 331] on label "Last 6 months of all Bank Statements" at bounding box center [392, 334] width 183 height 17
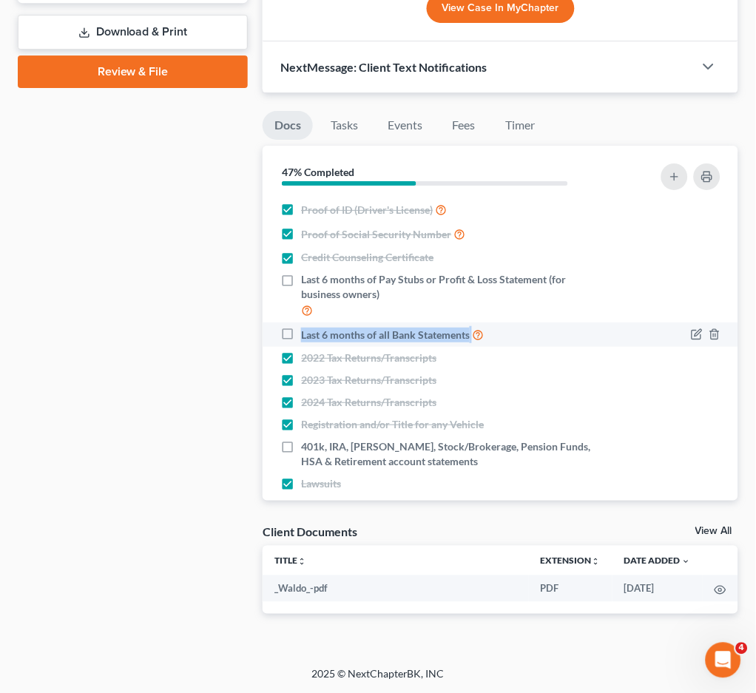
copy label "Last 6 months of all Bank Statements"
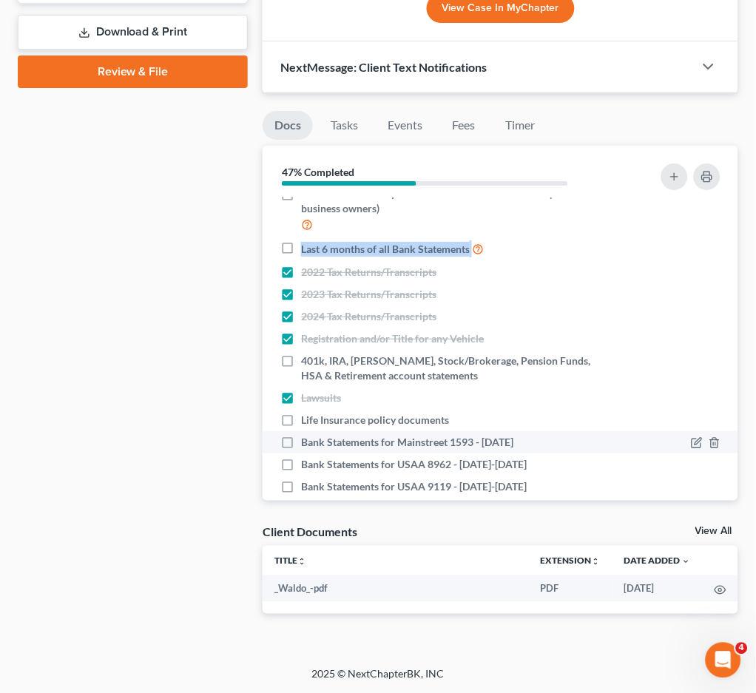
scroll to position [150, 0]
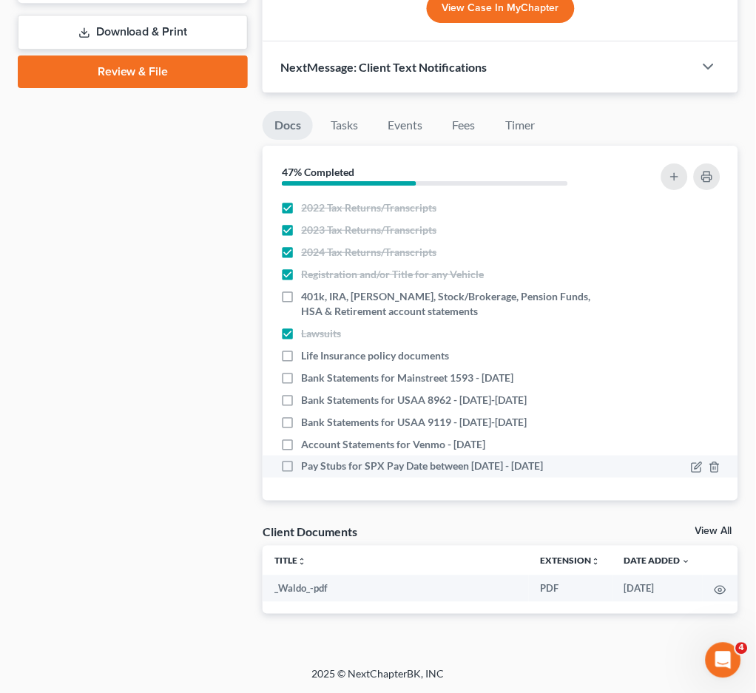
drag, startPoint x: 302, startPoint y: 373, endPoint x: 592, endPoint y: 454, distance: 300.2
click at [592, 454] on ul "Proof of ID (Driver's License) Proof of Social Security Number Credit Counselin…" at bounding box center [500, 262] width 452 height 430
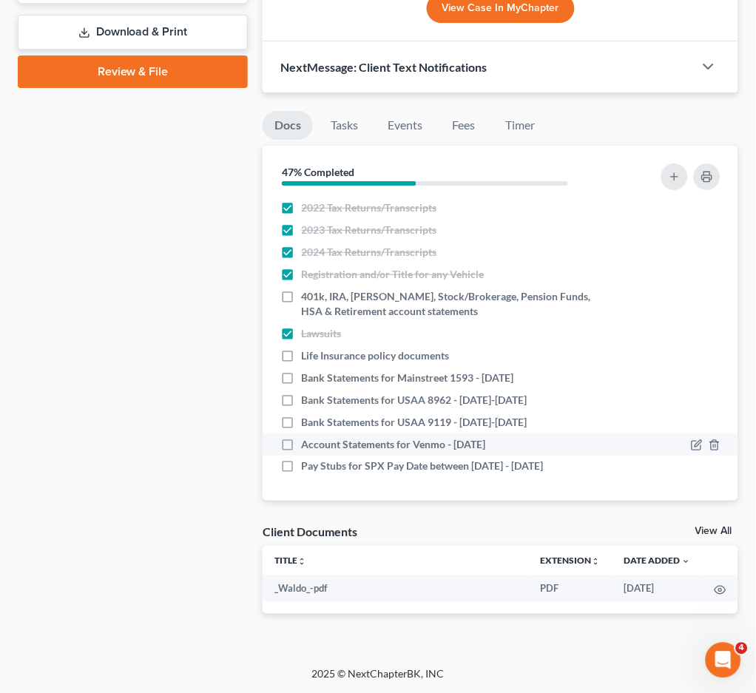
click at [540, 451] on li "Account Statements for Venmo - Apr 2025" at bounding box center [500, 444] width 475 height 22
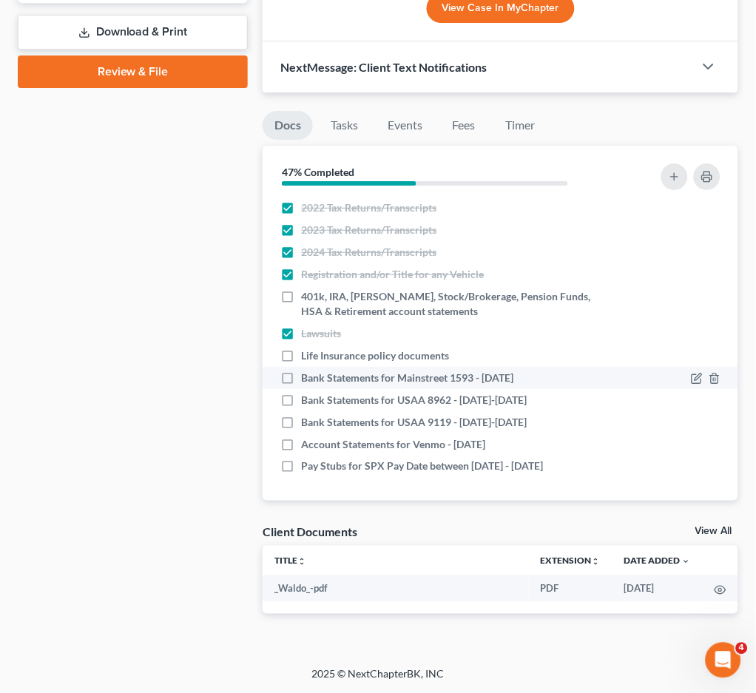
drag, startPoint x: 509, startPoint y: 443, endPoint x: 294, endPoint y: 377, distance: 225.0
click at [294, 377] on ul "Proof of ID (Driver's License) Proof of Social Security Number Credit Counselin…" at bounding box center [500, 262] width 452 height 430
click at [302, 377] on span "Bank Statements for Mainstreet 1593 - Apr 2025" at bounding box center [407, 377] width 212 height 15
click at [307, 377] on input "Bank Statements for Mainstreet 1593 - Apr 2025" at bounding box center [312, 375] width 10 height 10
click at [301, 376] on label "Bank Statements for Mainstreet 1593 - Apr 2025" at bounding box center [407, 377] width 212 height 15
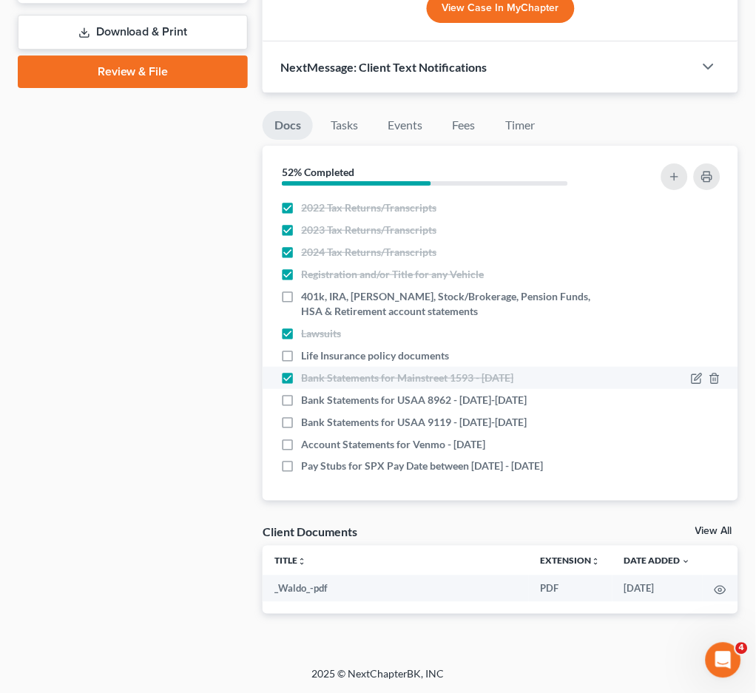
click at [307, 376] on input "Bank Statements for Mainstreet 1593 - Apr 2025" at bounding box center [312, 375] width 10 height 10
checkbox input "false"
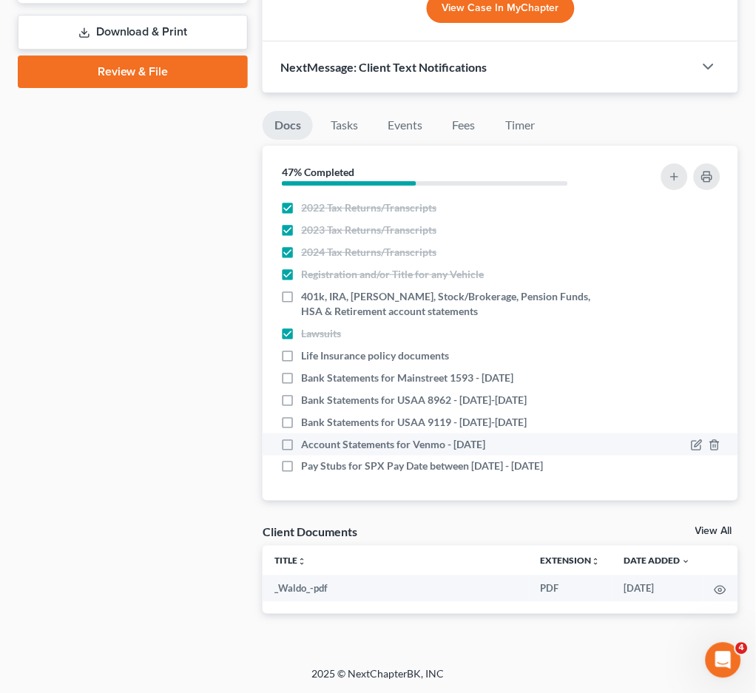
drag, startPoint x: 301, startPoint y: 376, endPoint x: 506, endPoint y: 441, distance: 214.9
click at [506, 441] on ul "Proof of ID (Driver's License) Proof of Social Security Number Credit Counselin…" at bounding box center [500, 262] width 452 height 430
copy ul "Bank Statements for Mainstreet 1593 - Apr 2025 Bank Statements for USAA 8962 - …"
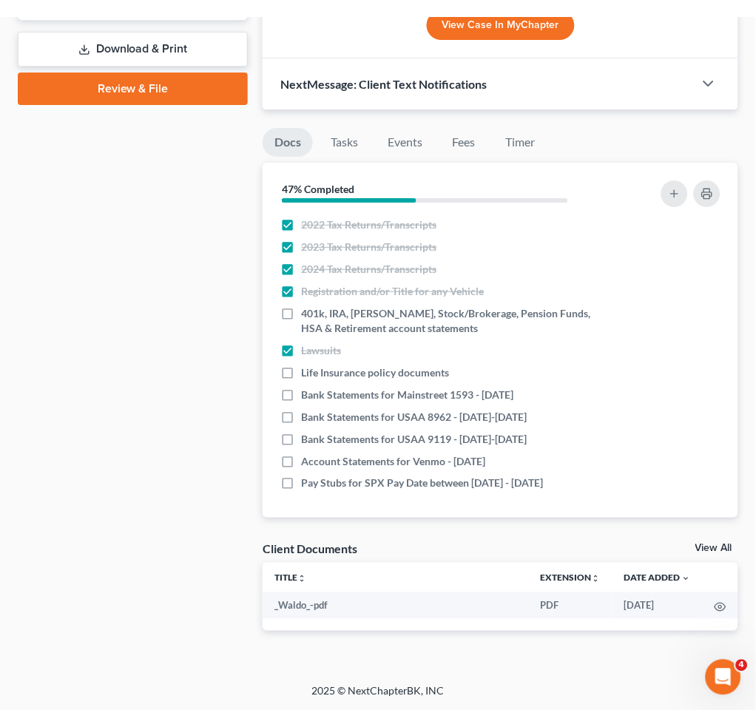
scroll to position [661, 0]
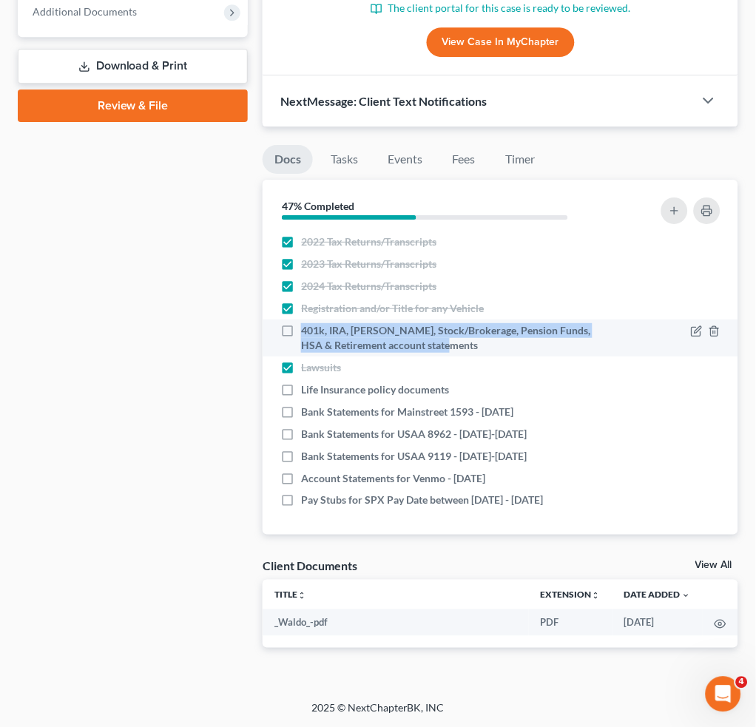
drag, startPoint x: 300, startPoint y: 329, endPoint x: 447, endPoint y: 342, distance: 147.8
click at [447, 342] on div "401k, IRA, ROTH IRA, Stock/Brokerage, Pension Funds, HSA & Retirement account s…" at bounding box center [443, 338] width 326 height 30
copy span "401k, IRA, ROTH IRA, Stock/Brokerage, Pension Funds, HSA & Retirement account s…"
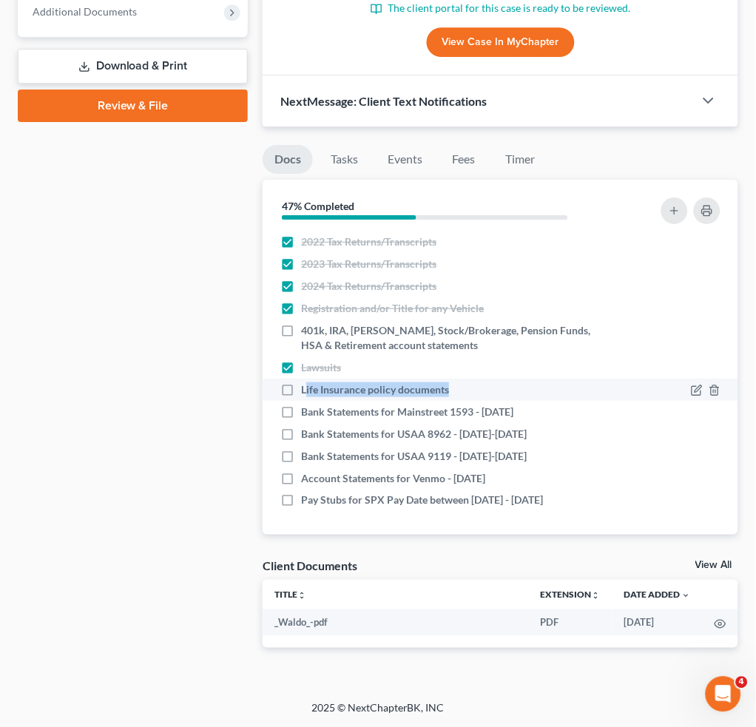
drag, startPoint x: 314, startPoint y: 385, endPoint x: 469, endPoint y: 386, distance: 155.3
click at [469, 386] on div "Life Insurance policy documents" at bounding box center [443, 389] width 326 height 15
drag, startPoint x: 302, startPoint y: 387, endPoint x: 450, endPoint y: 390, distance: 147.9
click at [450, 390] on div "Life Insurance policy documents" at bounding box center [443, 389] width 326 height 15
copy span "Life Insurance policy documents"
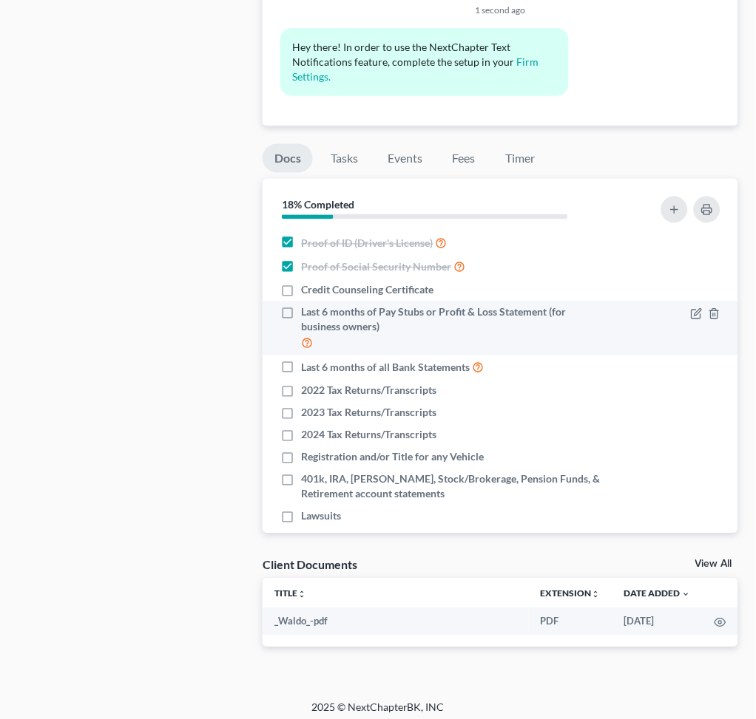
scroll to position [1025, 0]
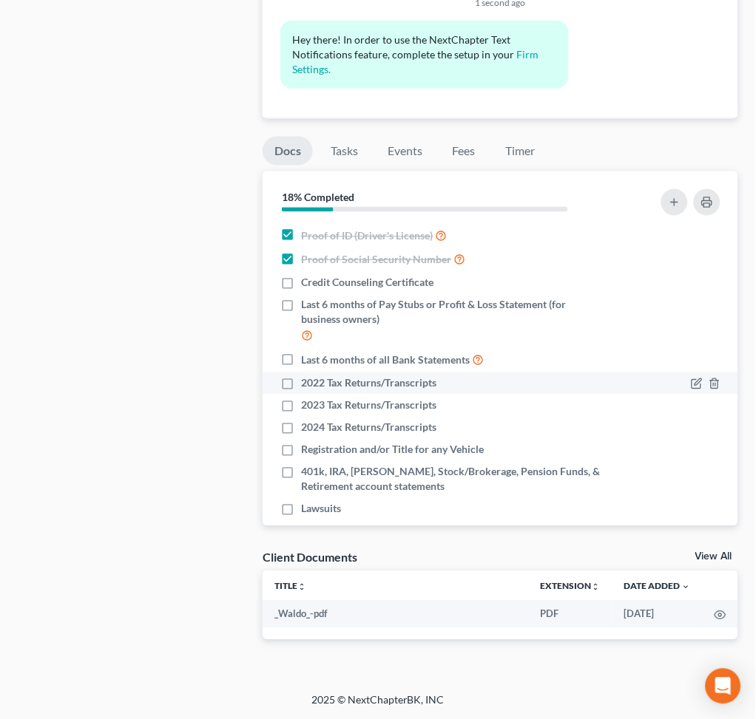
click at [301, 385] on label "2022 Tax Returns/Transcripts" at bounding box center [368, 383] width 135 height 15
click at [307, 385] on input "2022 Tax Returns/Transcripts" at bounding box center [312, 381] width 10 height 10
checkbox input "true"
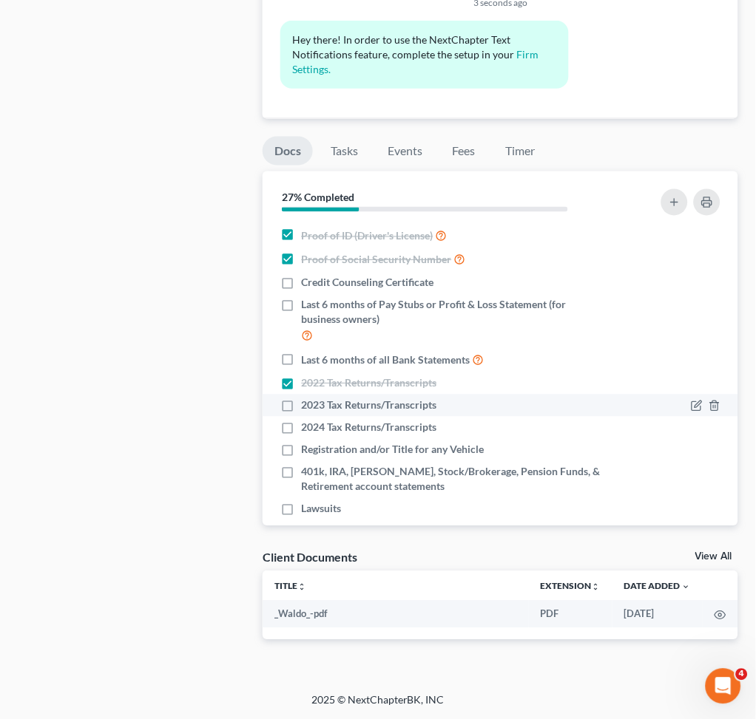
scroll to position [0, 0]
click at [301, 400] on label "2023 Tax Returns/Transcripts" at bounding box center [368, 406] width 135 height 15
click at [307, 400] on input "2023 Tax Returns/Transcripts" at bounding box center [312, 404] width 10 height 10
checkbox input "true"
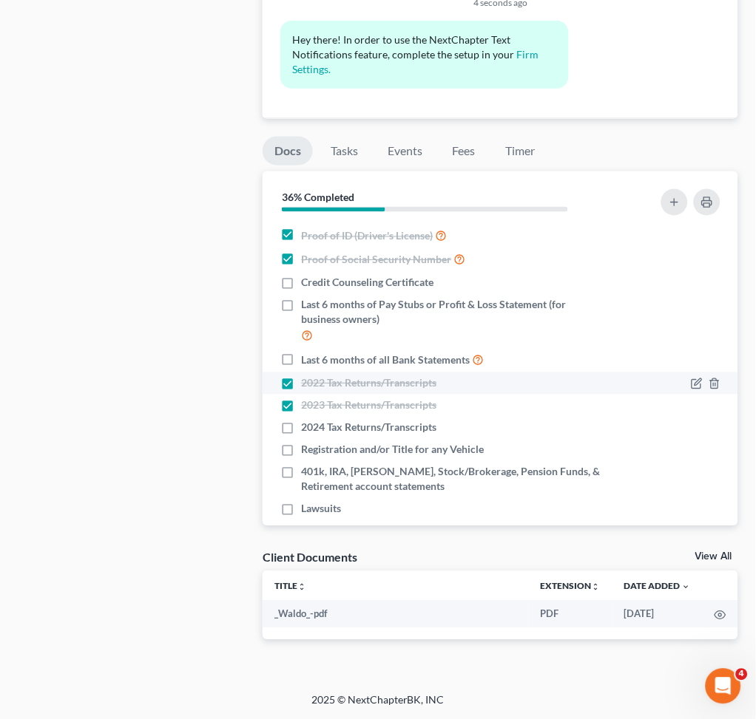
click at [301, 388] on label "2022 Tax Returns/Transcripts" at bounding box center [368, 383] width 135 height 15
click at [307, 386] on input "2022 Tax Returns/Transcripts" at bounding box center [312, 381] width 10 height 10
checkbox input "false"
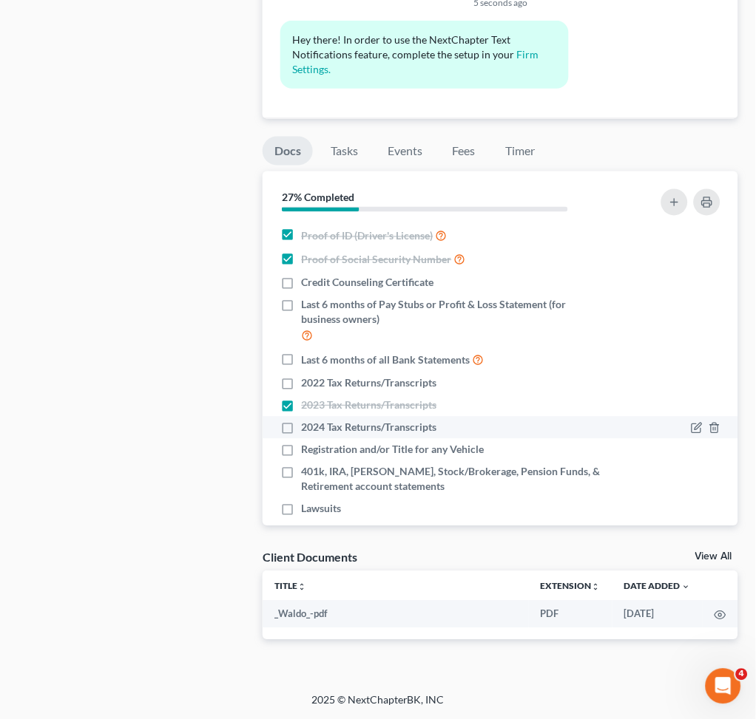
click at [301, 430] on label "2024 Tax Returns/Transcripts" at bounding box center [368, 428] width 135 height 15
click at [307, 430] on input "2024 Tax Returns/Transcripts" at bounding box center [312, 426] width 10 height 10
checkbox input "true"
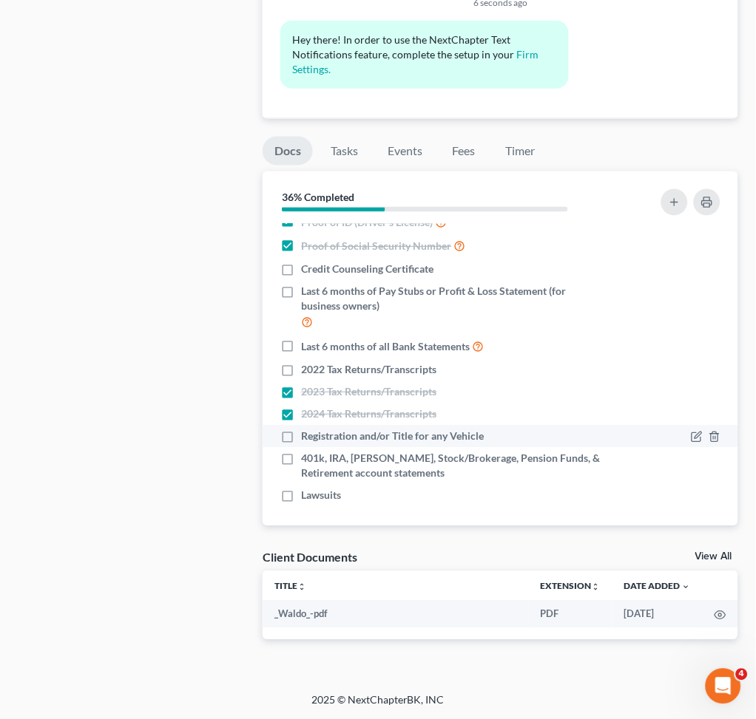
scroll to position [17, 0]
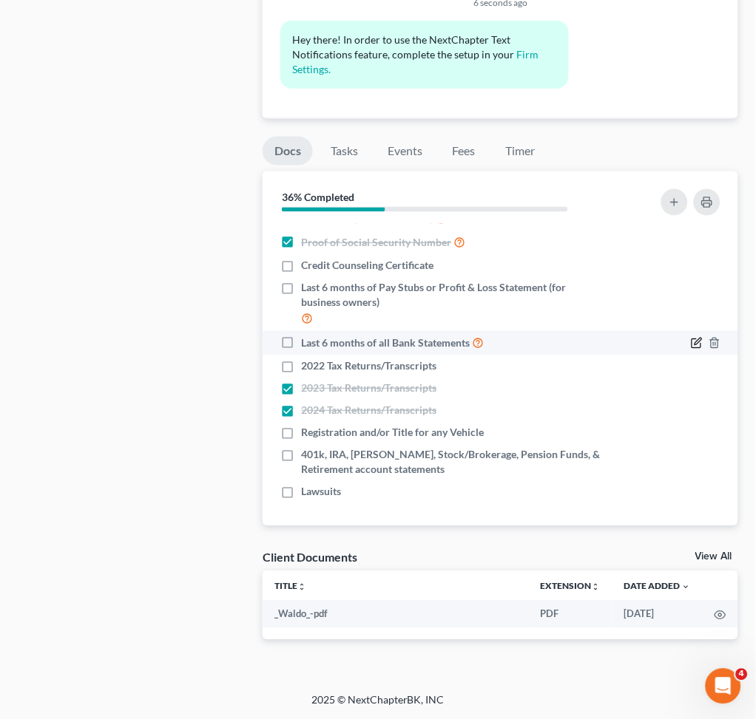
click at [694, 342] on icon "button" at bounding box center [697, 342] width 7 height 7
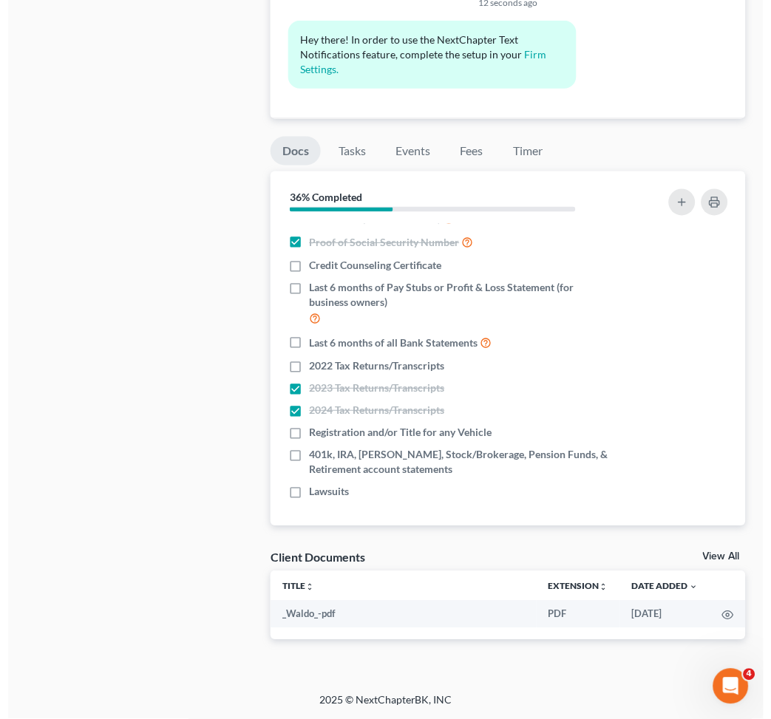
scroll to position [998, 0]
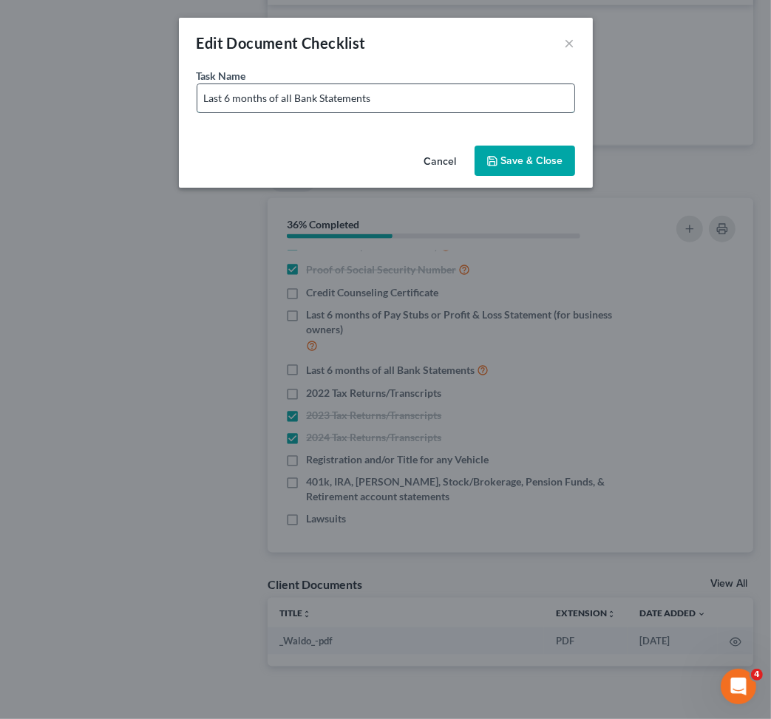
click at [475, 99] on input "Last 6 months of all Bank Statements" at bounding box center [385, 98] width 377 height 28
type input "Last 6 months of all Bank Statements (Including Cash App, Chime, Apple Pay, Ven…"
click at [541, 153] on button "Save & Close" at bounding box center [525, 161] width 101 height 31
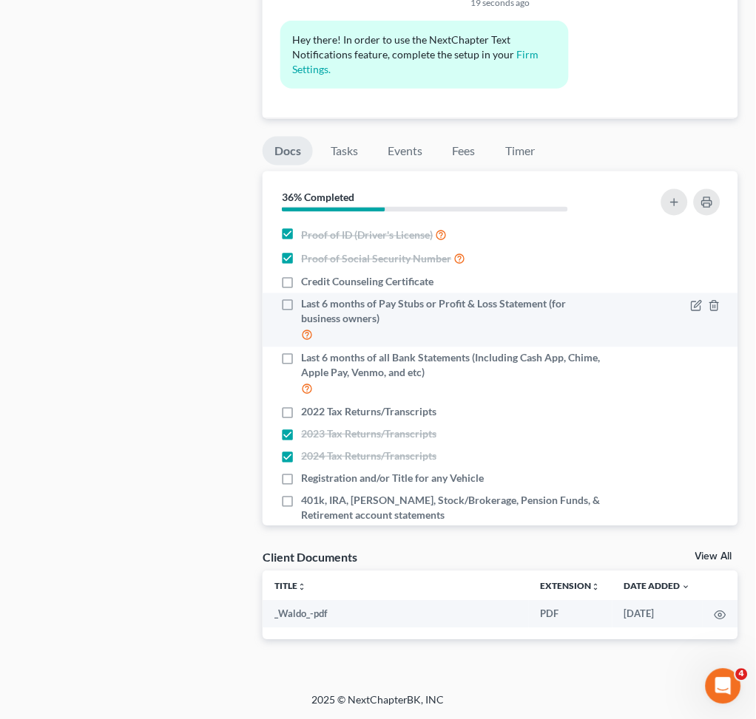
scroll to position [0, 0]
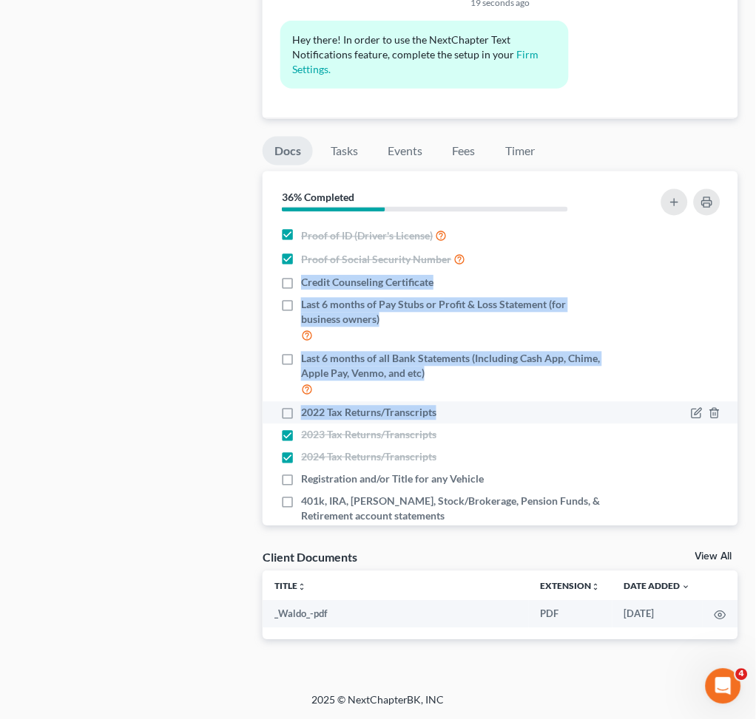
drag, startPoint x: 299, startPoint y: 278, endPoint x: 486, endPoint y: 413, distance: 230.3
click at [486, 413] on ul "Proof of ID (Driver's License) Proof of Social Security Number Credit Counselin…" at bounding box center [500, 387] width 452 height 326
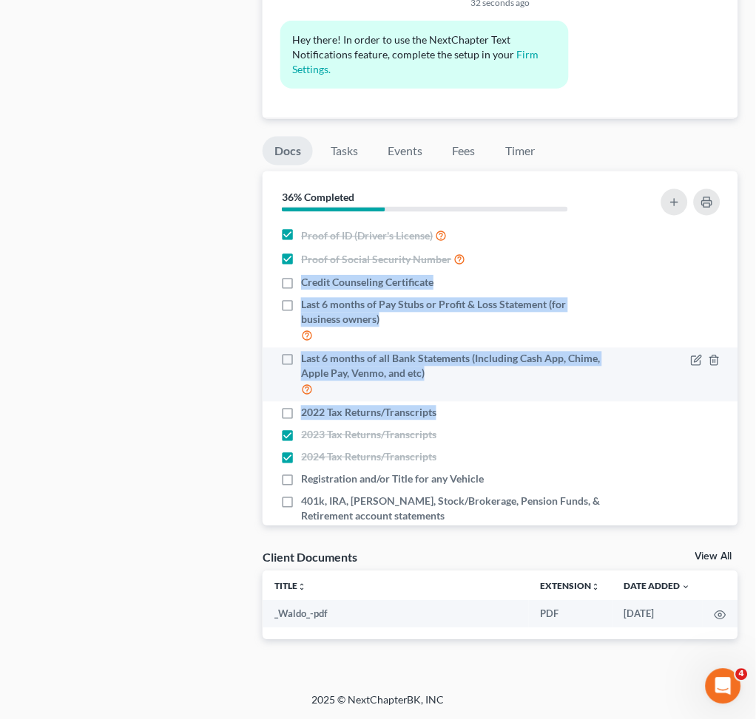
copy ul "Credit Counseling Certificate Last 6 months of Pay Stubs or Profit & Loss State…"
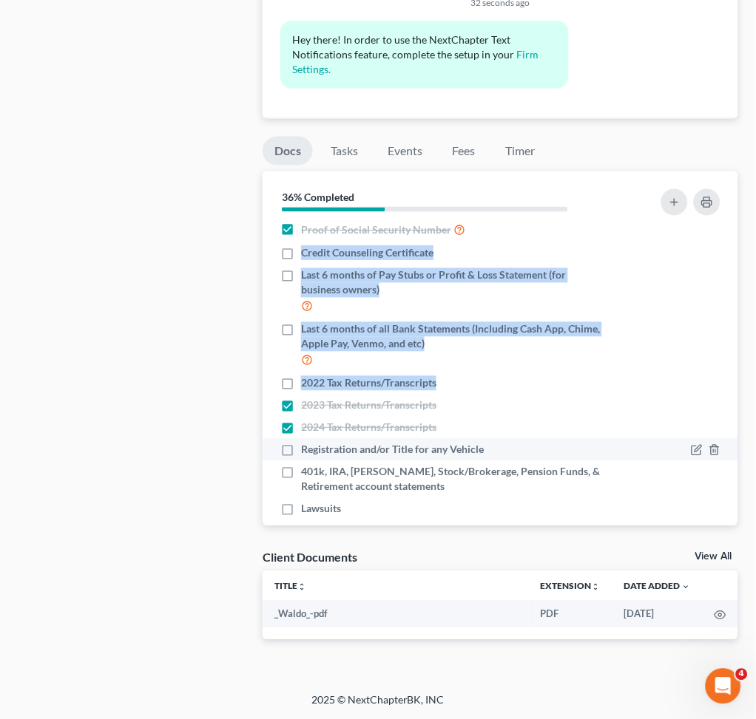
scroll to position [46, 0]
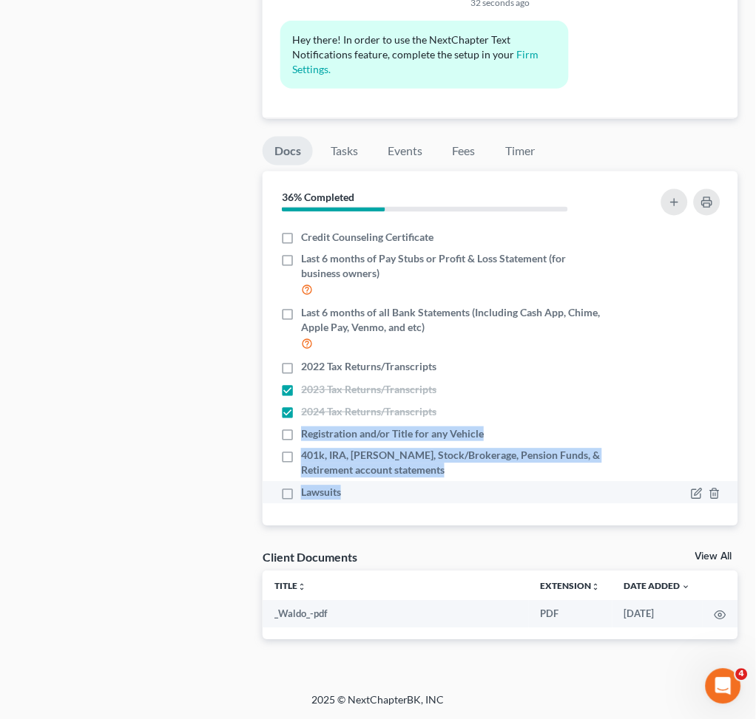
drag, startPoint x: 299, startPoint y: 427, endPoint x: 447, endPoint y: 484, distance: 158.5
click at [447, 484] on ul "Proof of ID (Driver's License) Proof of Social Security Number Credit Counselin…" at bounding box center [500, 341] width 452 height 326
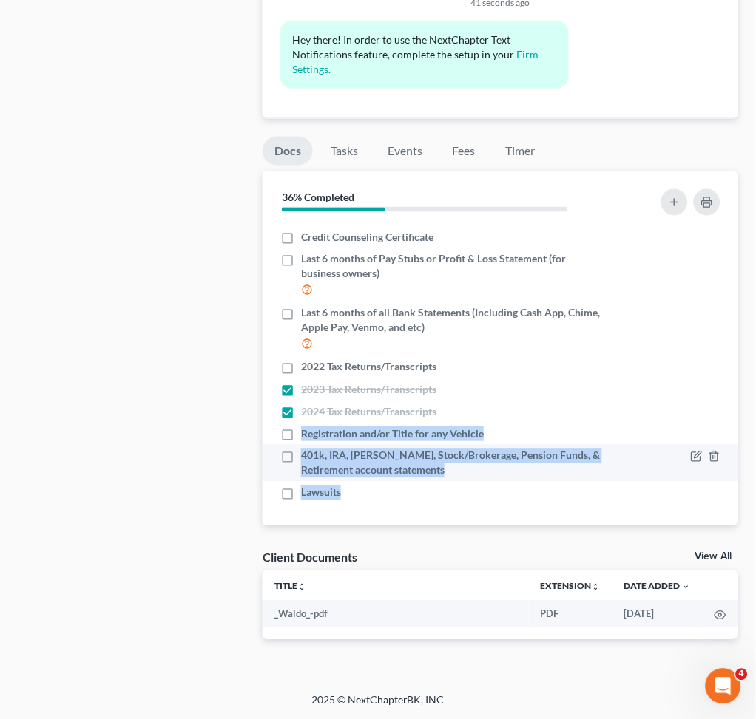
copy ul "Registration and/or Title for any Vehicle 401k, IRA, ROTH IRA, Stock/Brokerage,…"
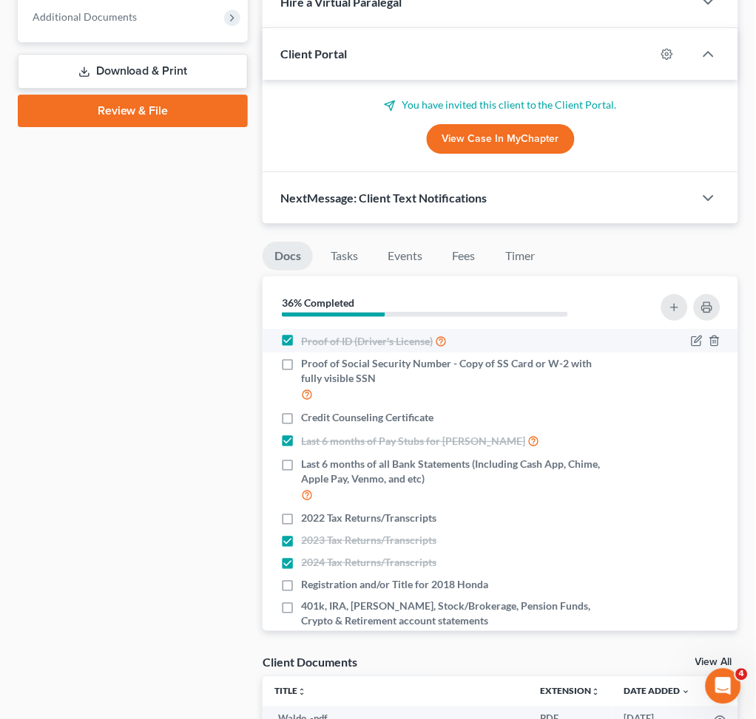
scroll to position [760, 0]
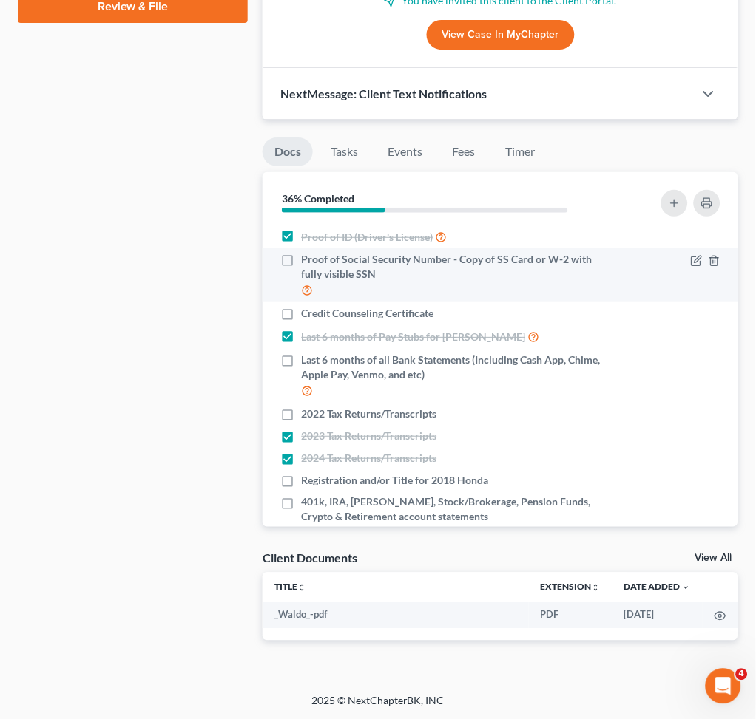
click at [276, 269] on div "Proof of Social Security Number - Copy of SS Card or W-2 with fully visible SSN" at bounding box center [443, 275] width 341 height 47
click at [301, 263] on label "Proof of Social Security Number - Copy of SS Card or W-2 with fully visible SSN" at bounding box center [453, 275] width 305 height 47
click at [307, 262] on input "Proof of Social Security Number - Copy of SS Card or W-2 with fully visible SSN" at bounding box center [312, 257] width 10 height 10
checkbox input "true"
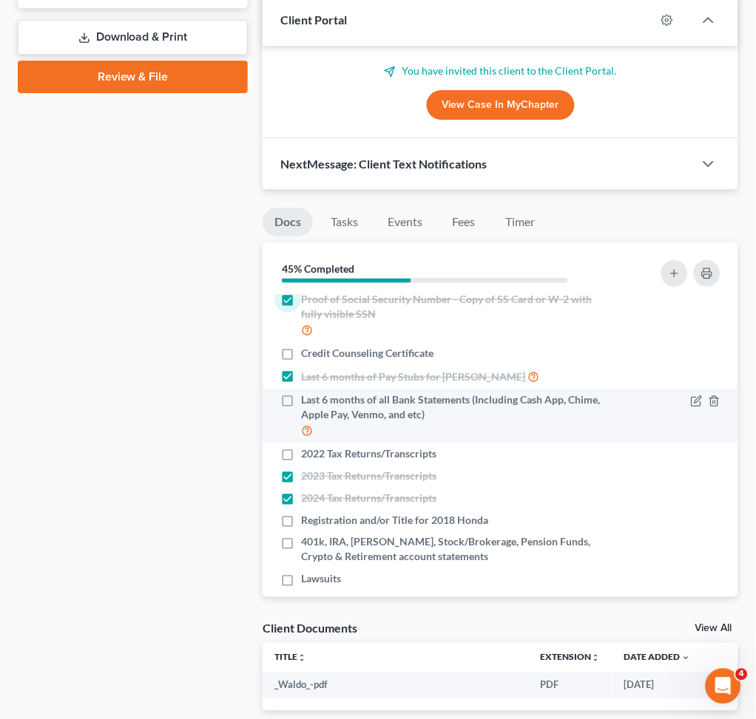
scroll to position [47, 0]
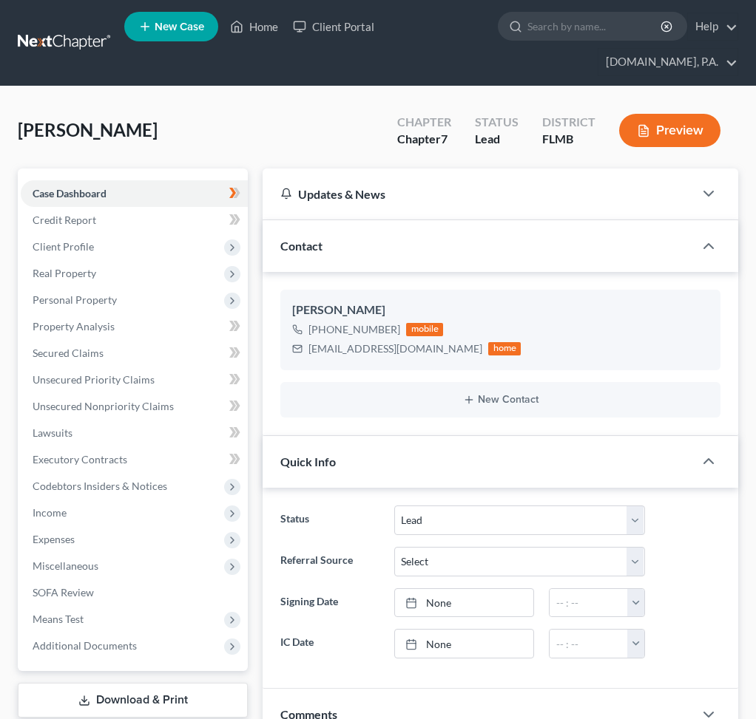
select select "4"
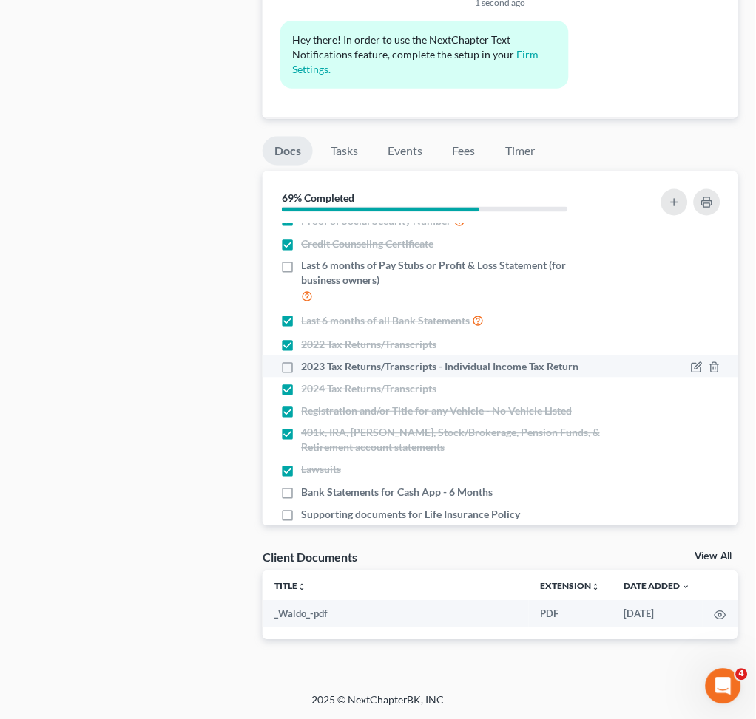
scroll to position [61, 0]
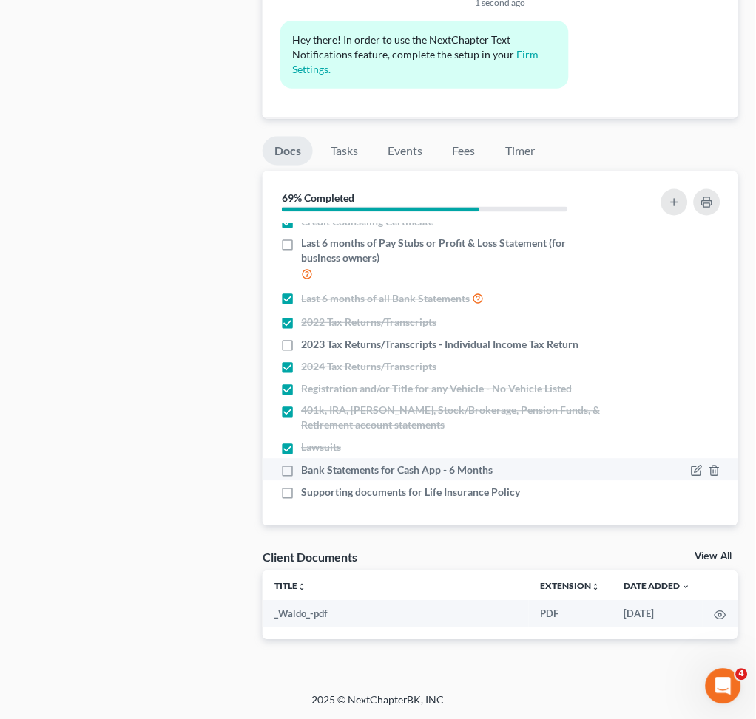
click at [301, 475] on label "Bank Statements for Cash App - 6 Months" at bounding box center [397, 470] width 192 height 15
click at [307, 473] on input "Bank Statements for Cash App - 6 Months" at bounding box center [312, 468] width 10 height 10
checkbox input "true"
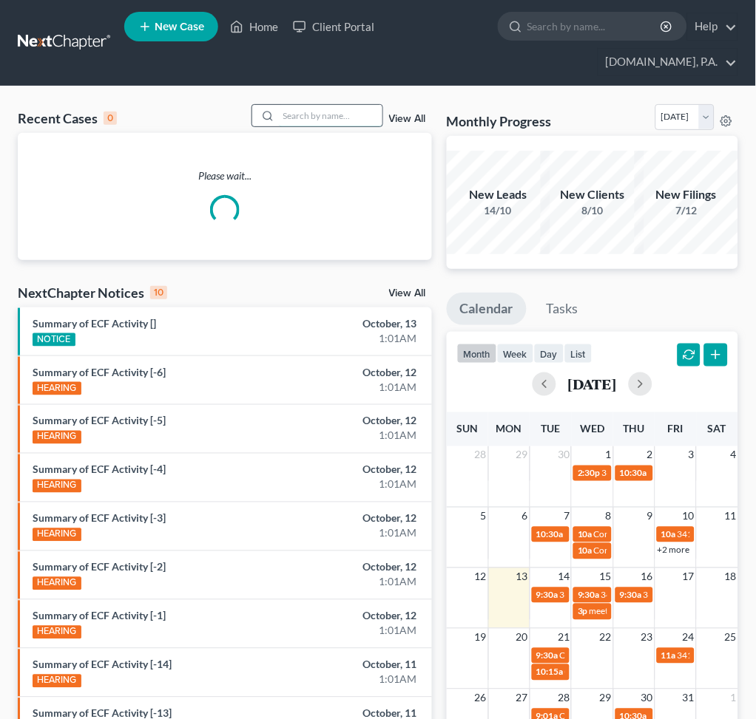
click at [299, 118] on input "search" at bounding box center [331, 115] width 104 height 21
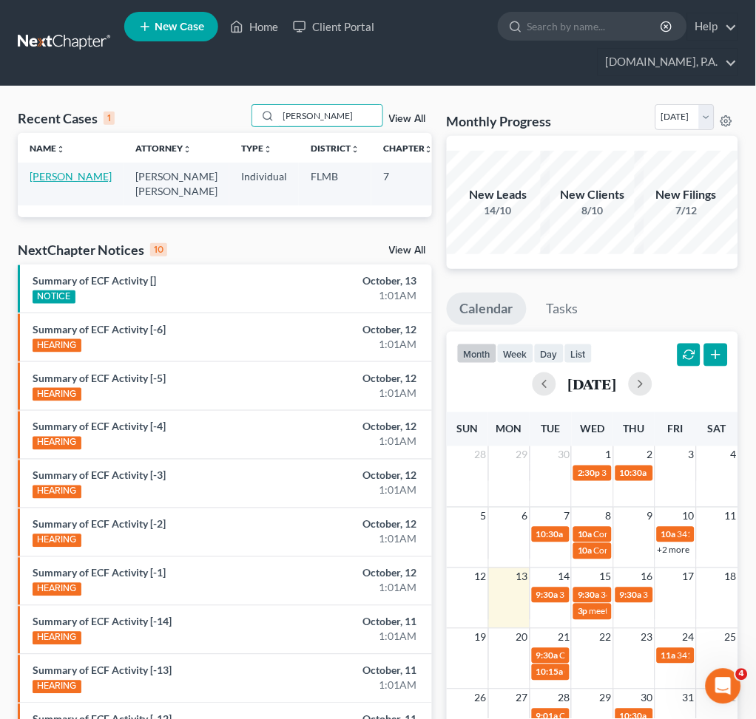
type input "[PERSON_NAME]"
click at [53, 183] on link "[PERSON_NAME]" at bounding box center [71, 176] width 82 height 13
select select "2"
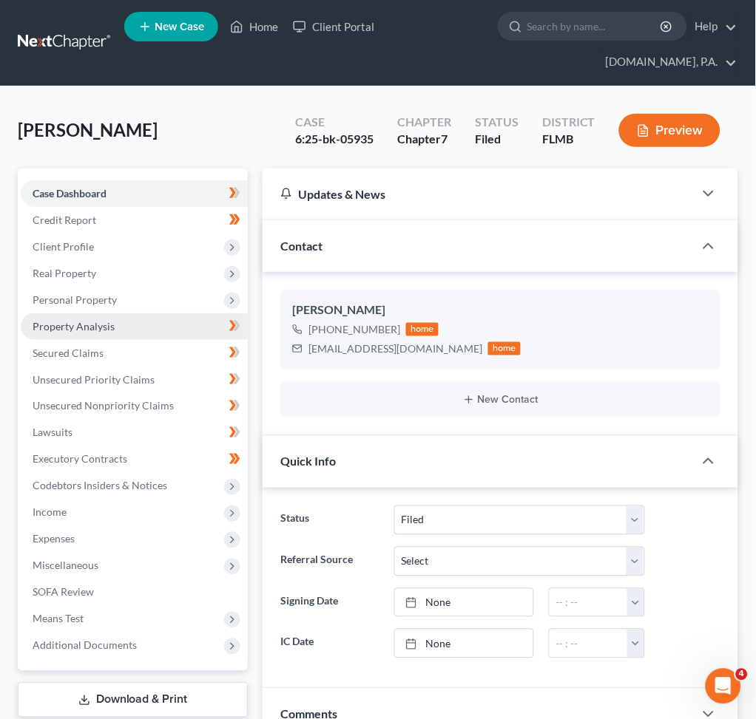
click at [106, 320] on span "Property Analysis" at bounding box center [74, 326] width 82 height 13
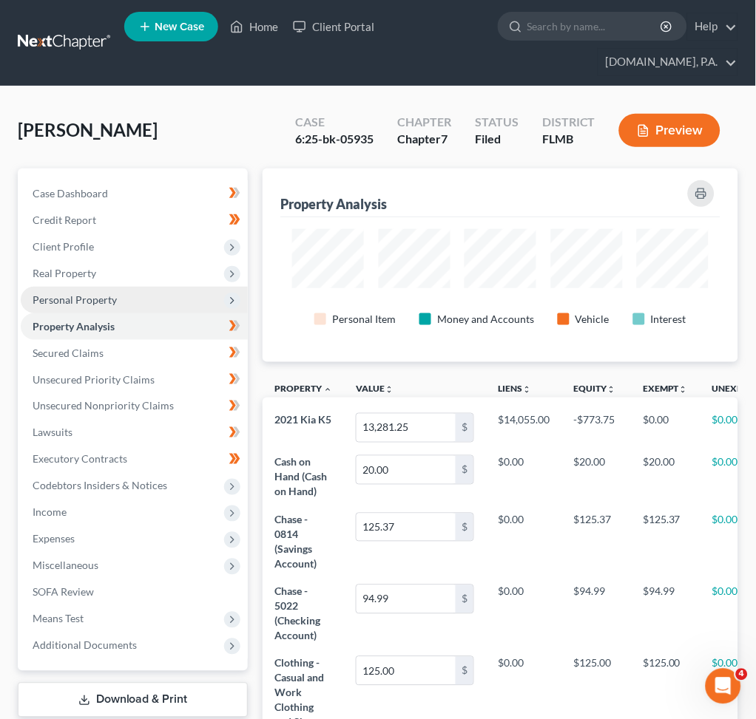
scroll to position [193, 475]
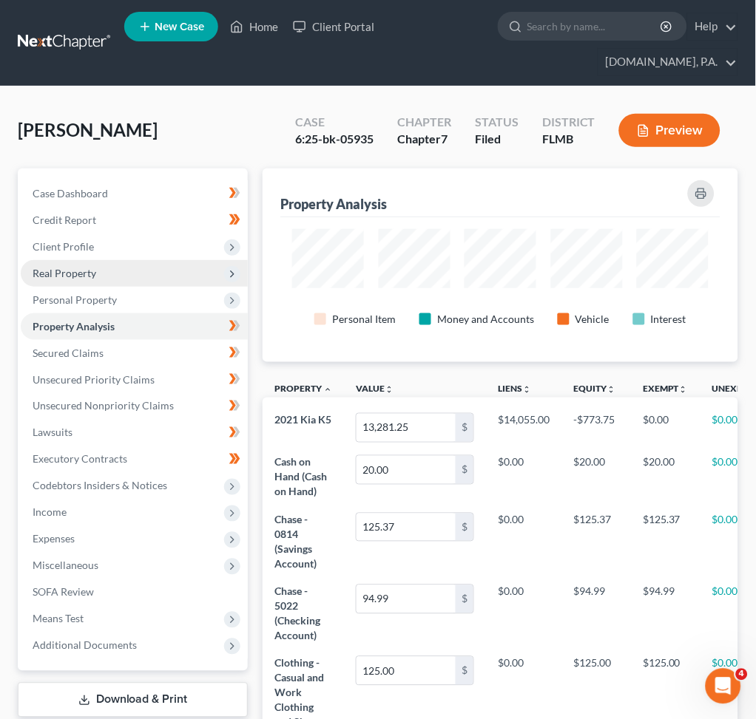
click at [108, 271] on span "Real Property" at bounding box center [134, 273] width 227 height 27
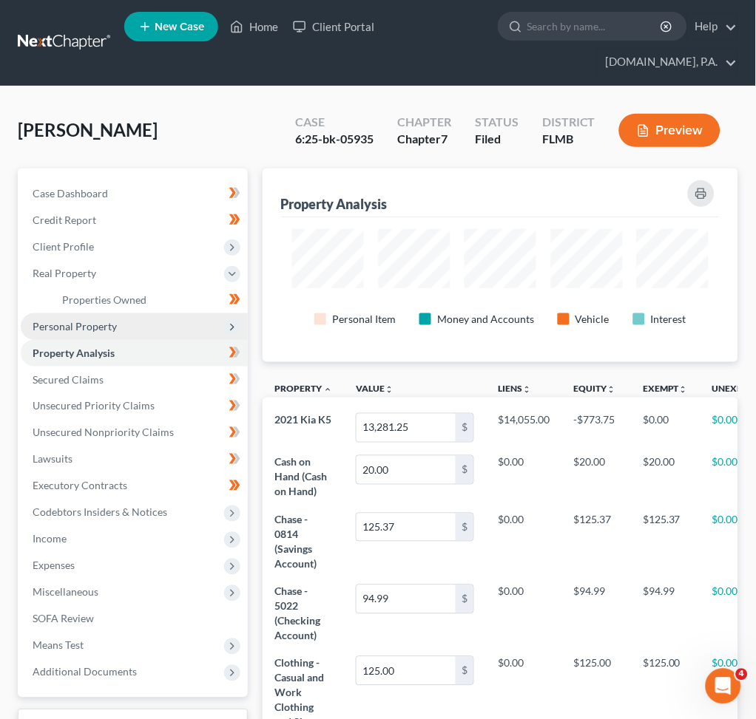
click at [121, 329] on span "Personal Property" at bounding box center [134, 327] width 227 height 27
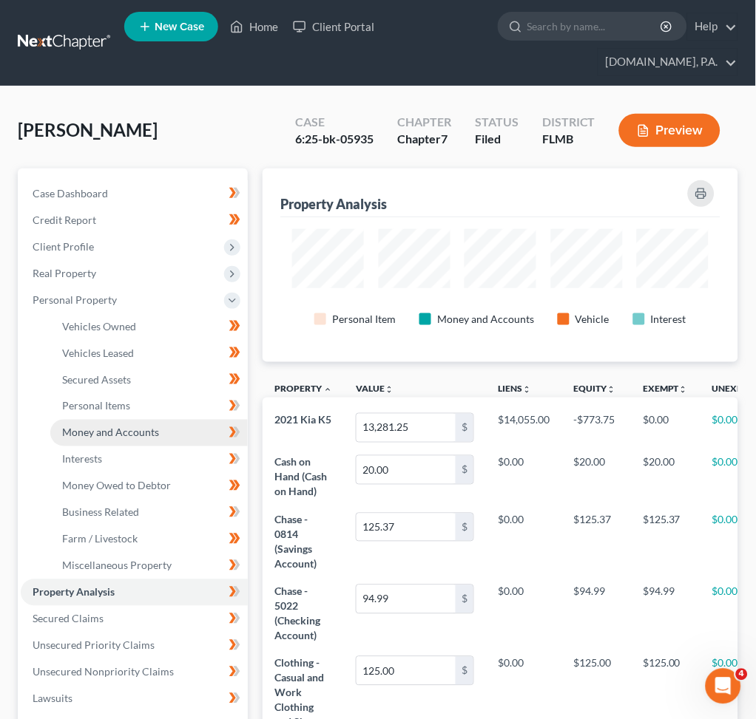
click at [139, 432] on span "Money and Accounts" at bounding box center [110, 433] width 97 height 13
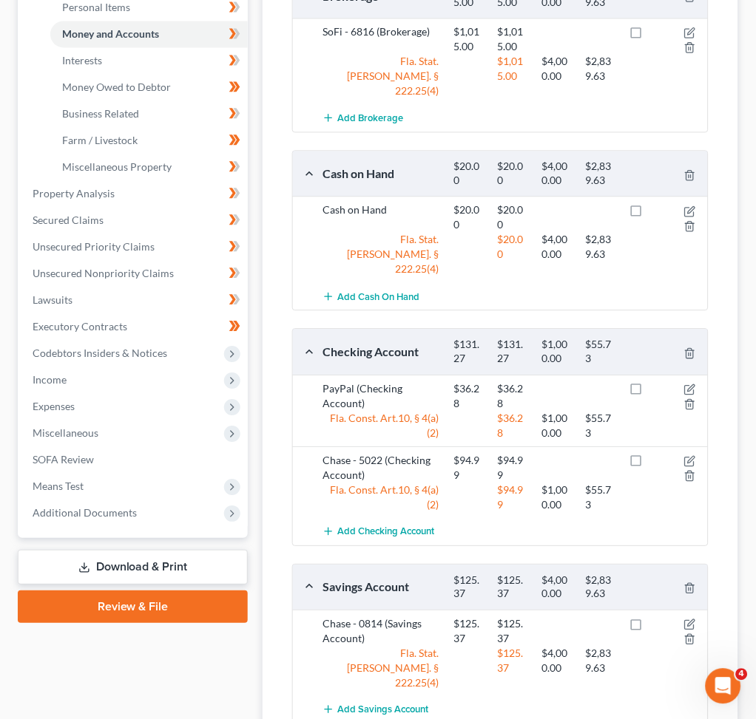
scroll to position [492, 0]
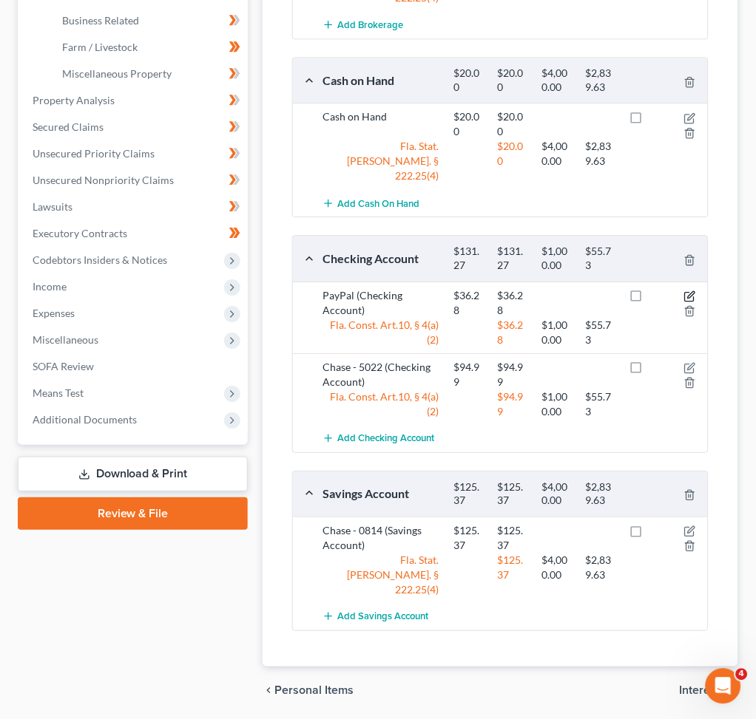
click at [689, 291] on icon "button" at bounding box center [690, 297] width 12 height 12
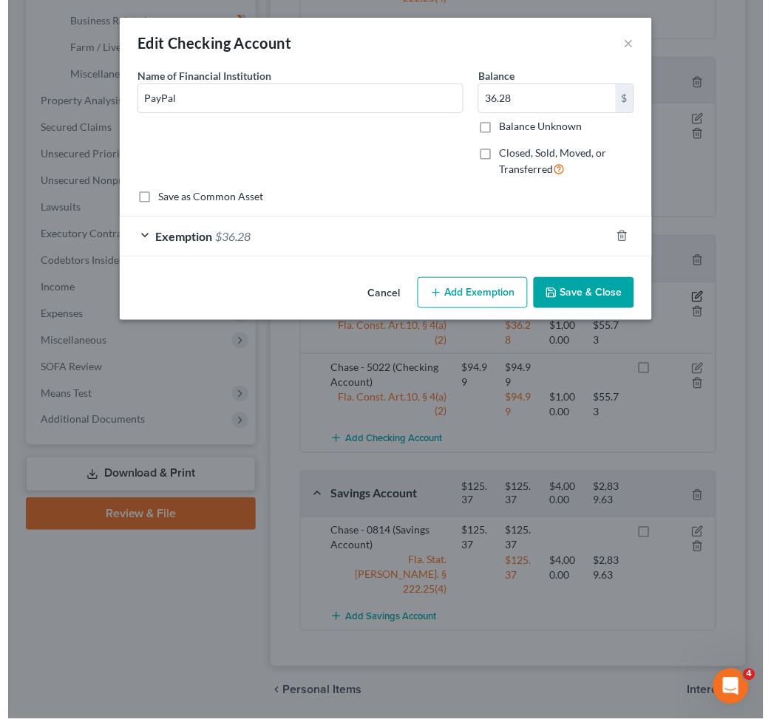
scroll to position [466, 0]
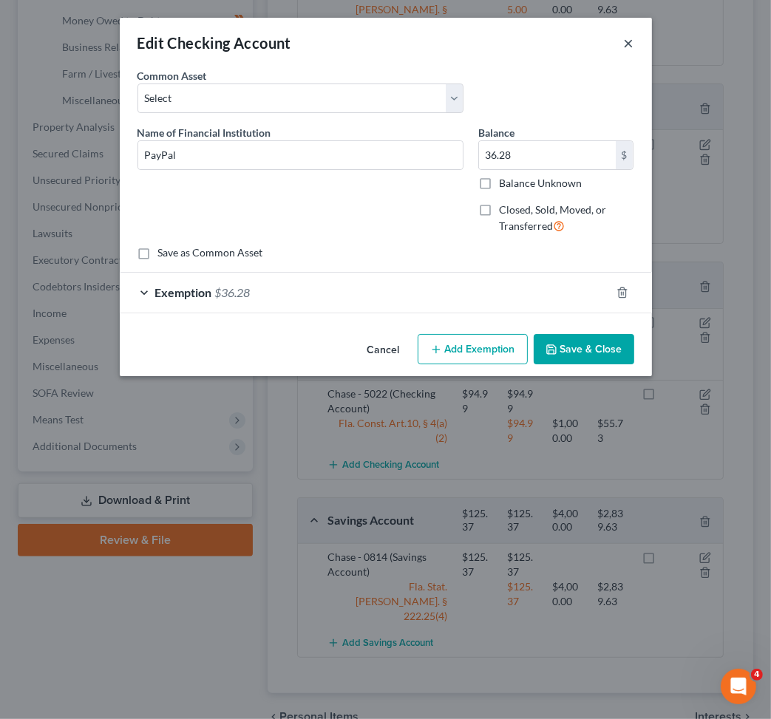
click at [624, 40] on button "×" at bounding box center [629, 43] width 10 height 18
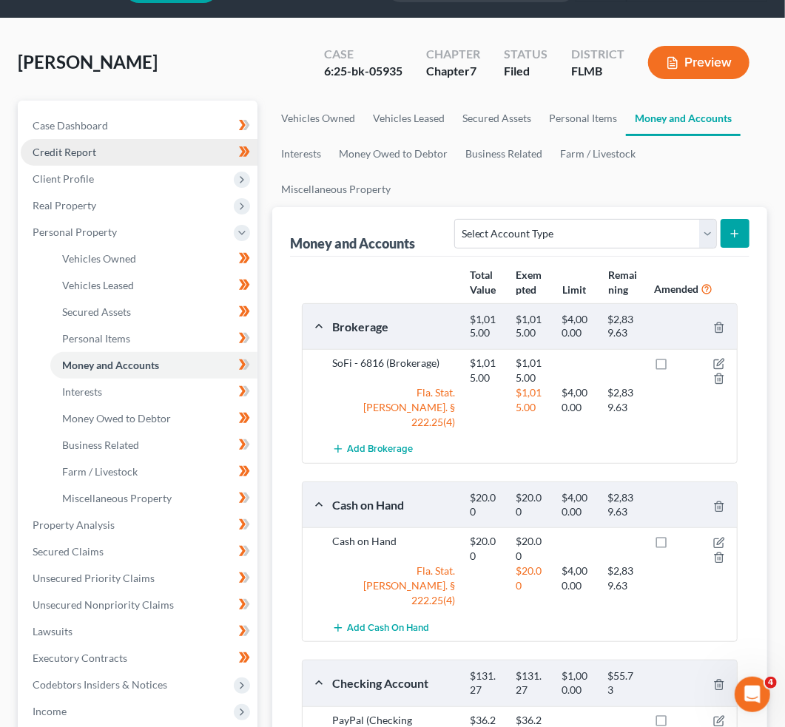
scroll to position [0, 0]
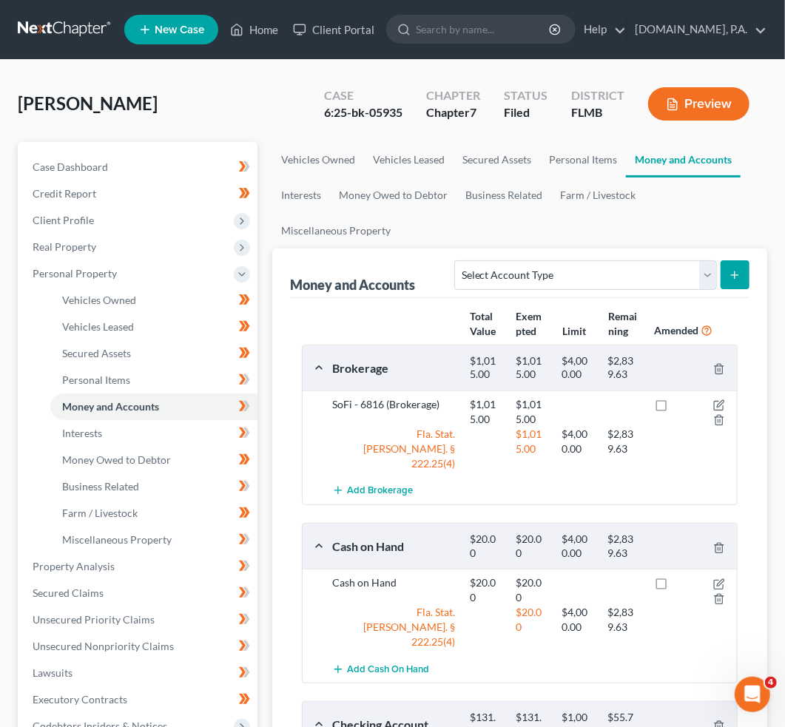
click at [76, 31] on link at bounding box center [65, 29] width 95 height 27
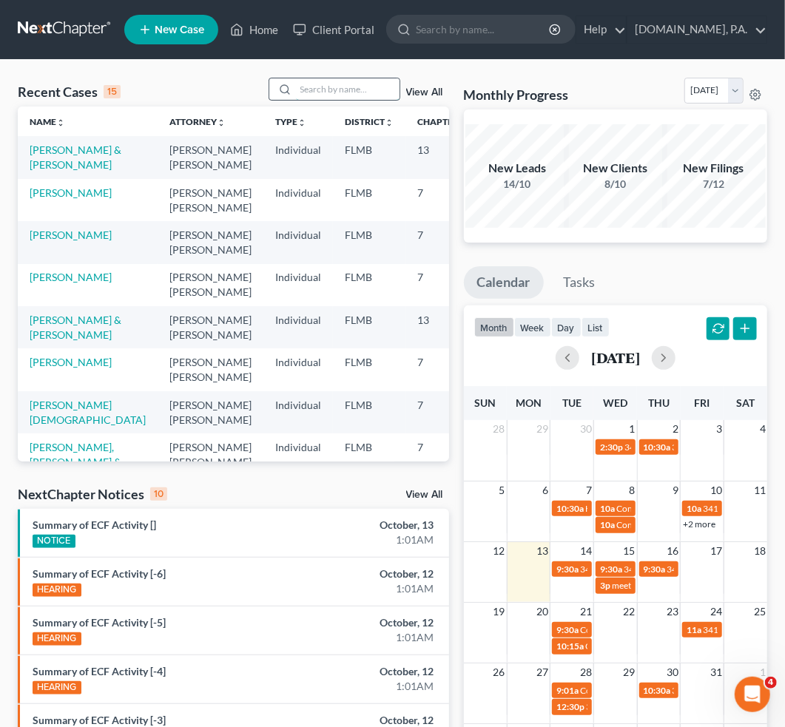
click at [326, 88] on input "search" at bounding box center [348, 88] width 104 height 21
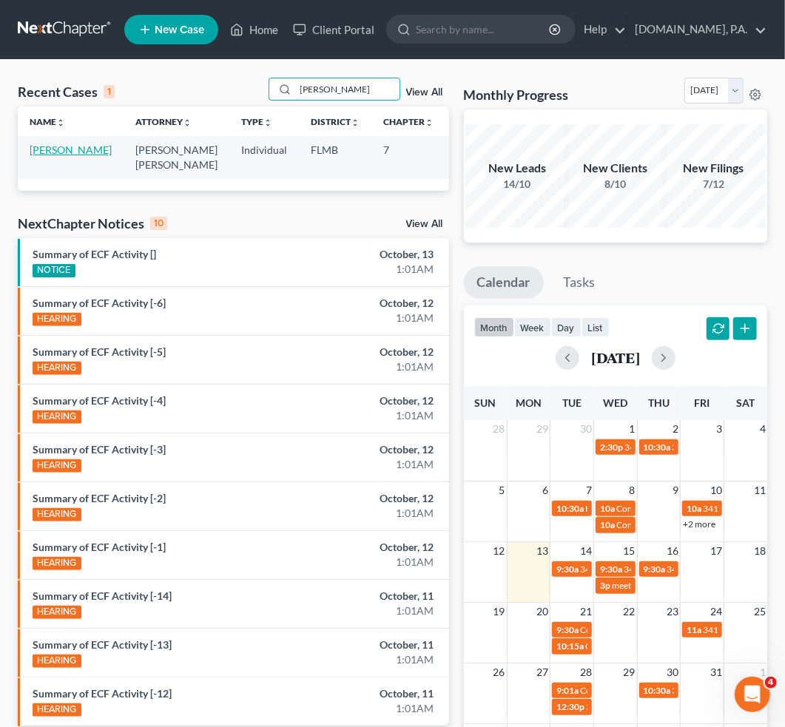
type input "[PERSON_NAME]"
click at [49, 156] on link "[PERSON_NAME]" at bounding box center [71, 149] width 82 height 13
select select "2"
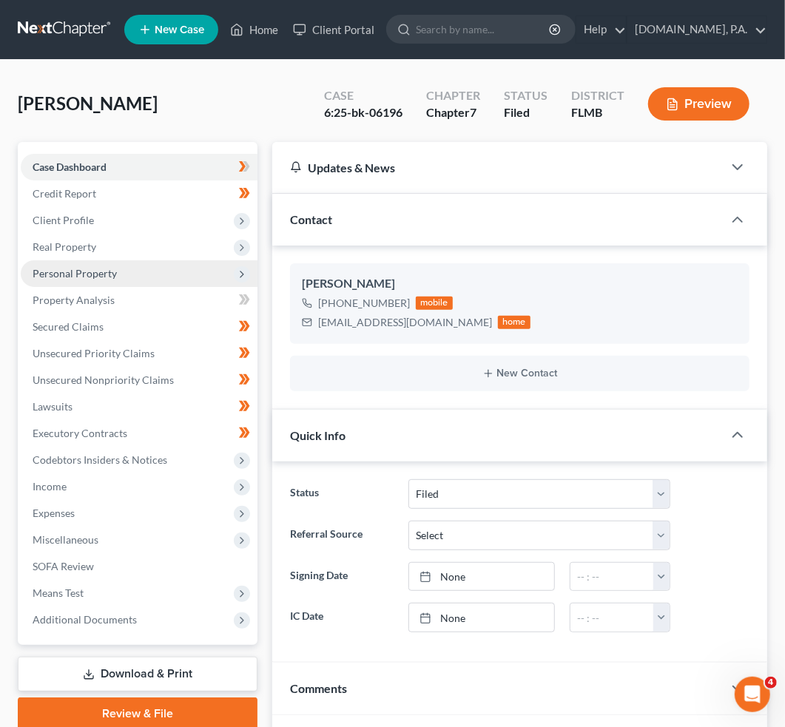
click at [130, 265] on span "Personal Property" at bounding box center [139, 273] width 237 height 27
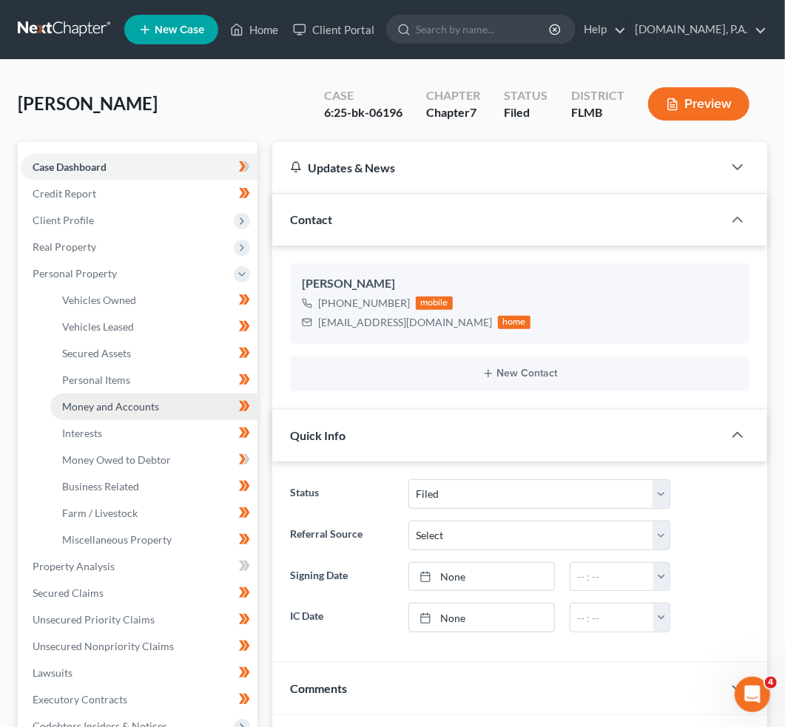
drag, startPoint x: 126, startPoint y: 396, endPoint x: 184, endPoint y: 397, distance: 58.4
click at [126, 397] on link "Money and Accounts" at bounding box center [153, 406] width 207 height 27
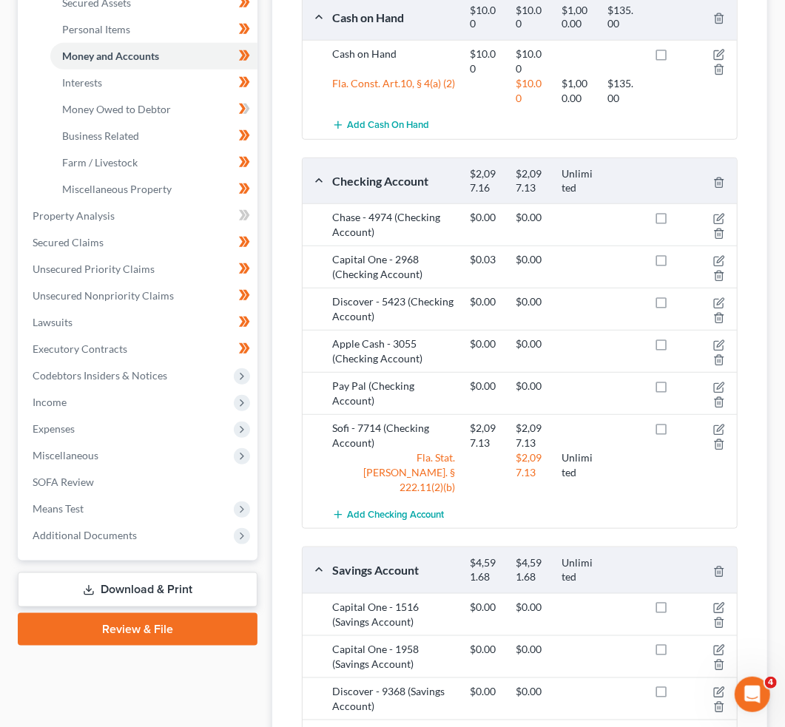
scroll to position [394, 0]
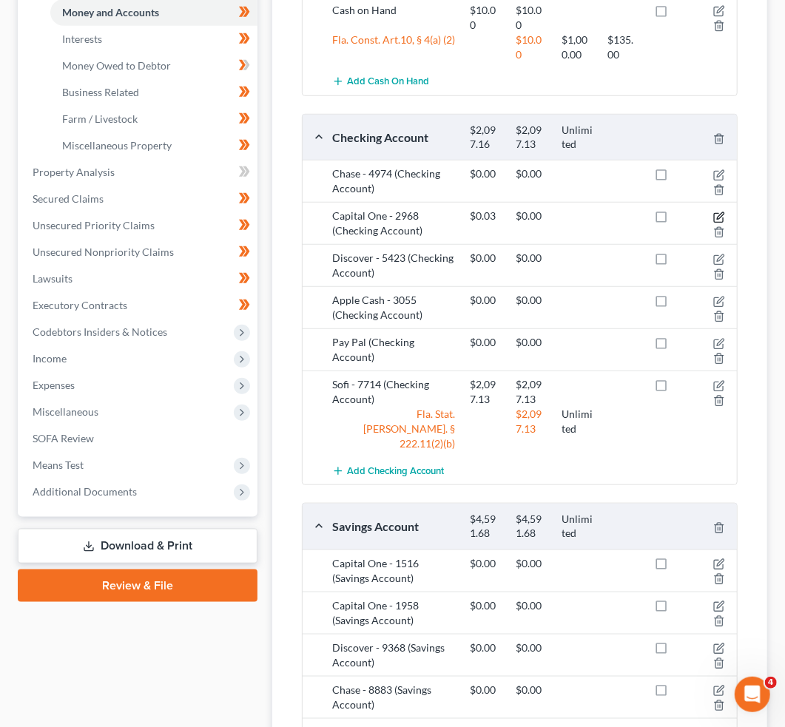
click at [713, 215] on icon "button" at bounding box center [719, 217] width 12 height 12
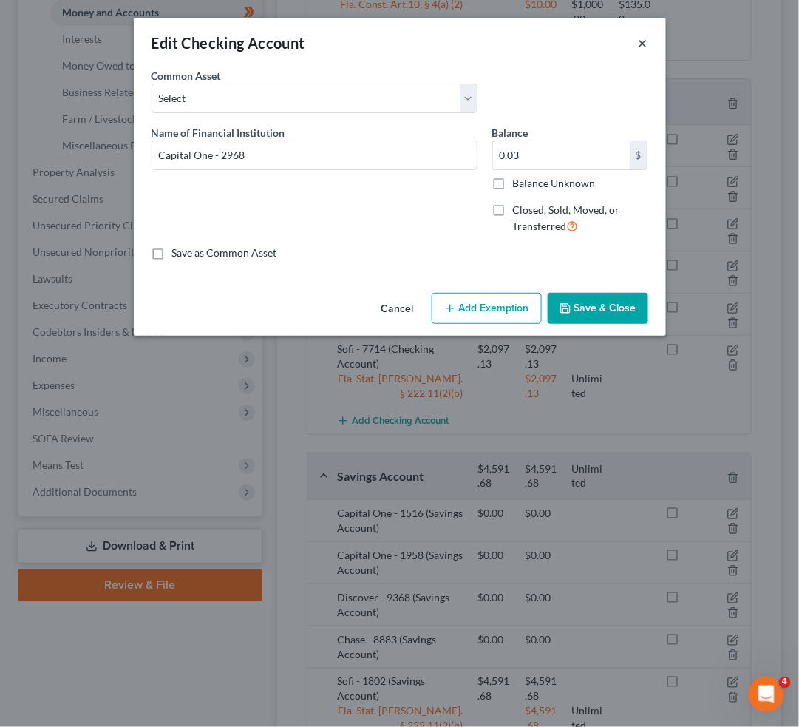
click at [639, 41] on button "×" at bounding box center [643, 43] width 10 height 18
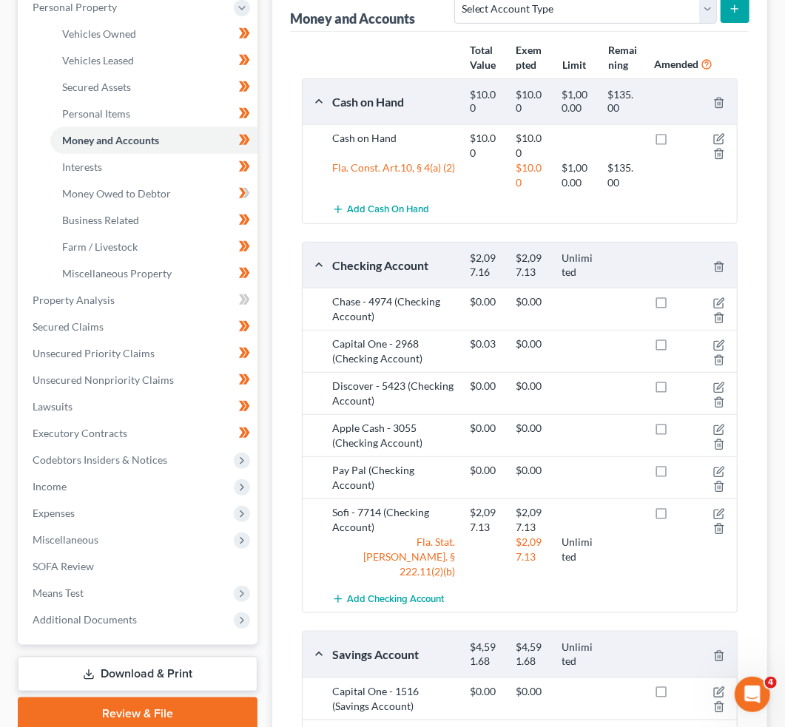
scroll to position [0, 0]
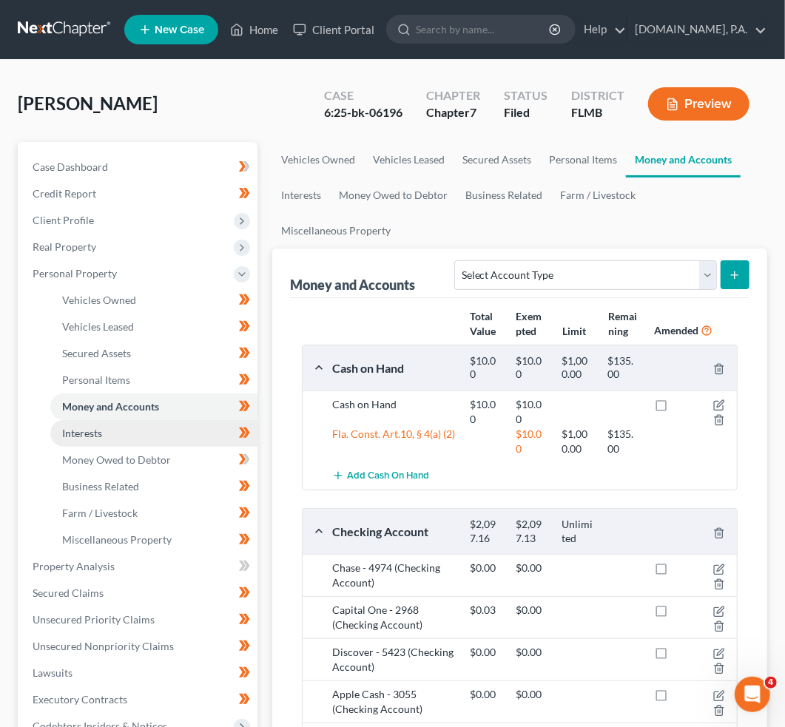
click at [134, 430] on link "Interests" at bounding box center [153, 433] width 207 height 27
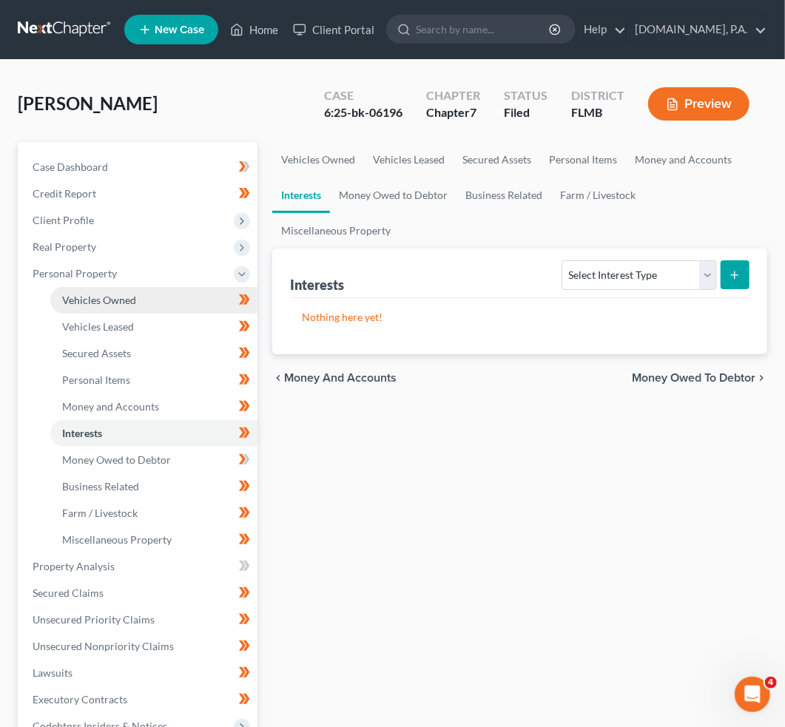
click at [103, 298] on span "Vehicles Owned" at bounding box center [99, 300] width 74 height 13
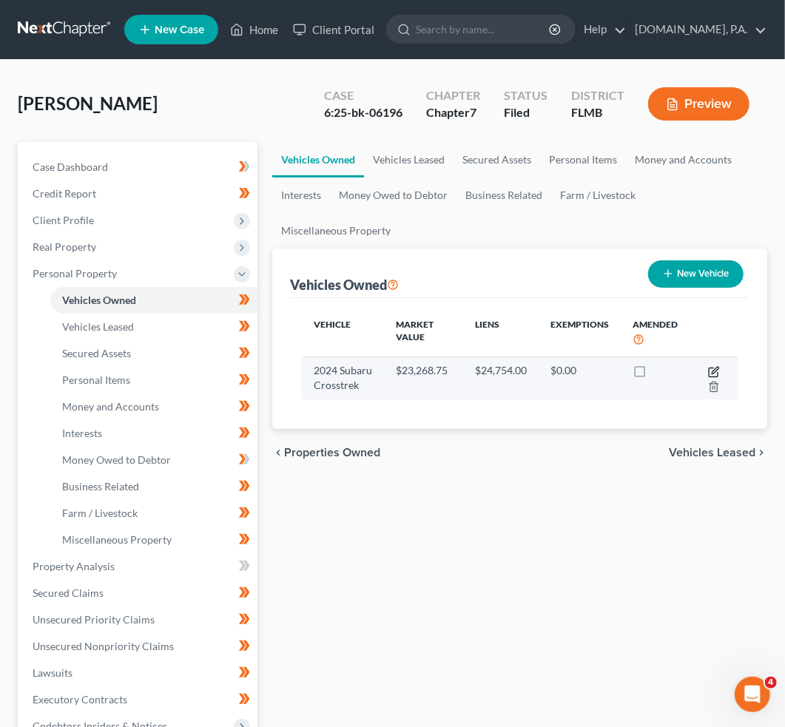
click at [713, 368] on icon "button" at bounding box center [714, 372] width 12 height 12
select select "0"
select select "2"
select select "3"
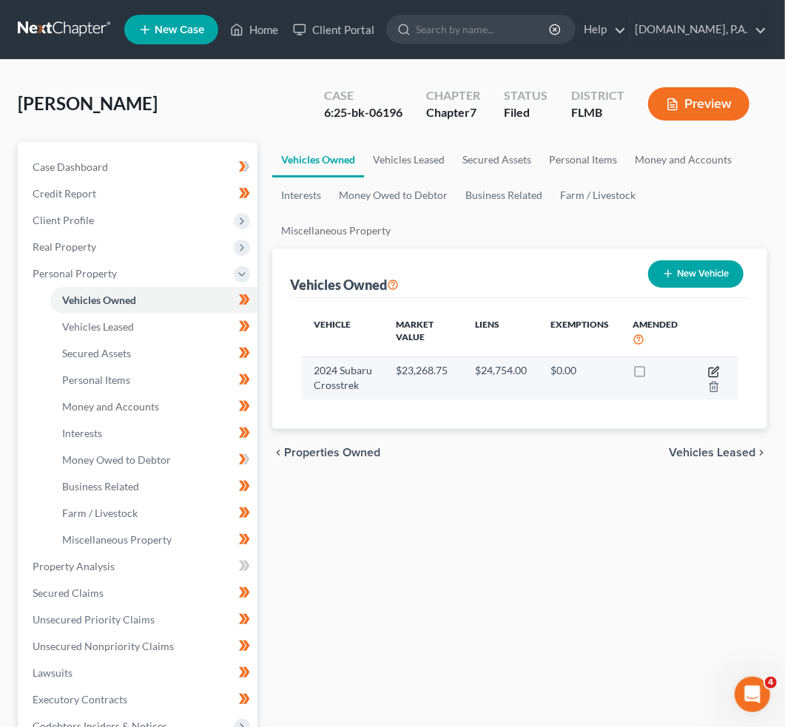
select select "19"
select select "0"
select select "4"
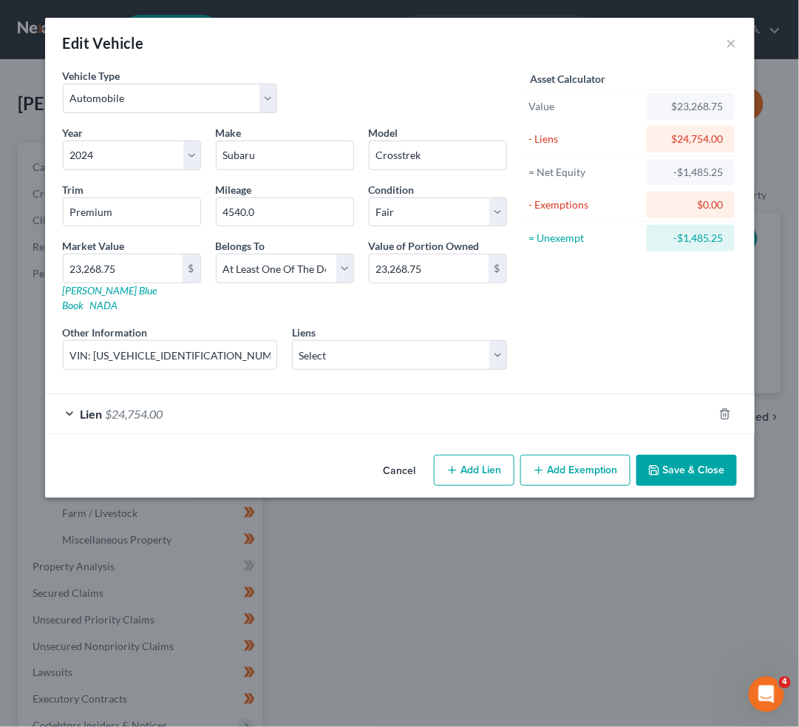
click at [249, 409] on div "Lien $24,754.00" at bounding box center [379, 413] width 668 height 39
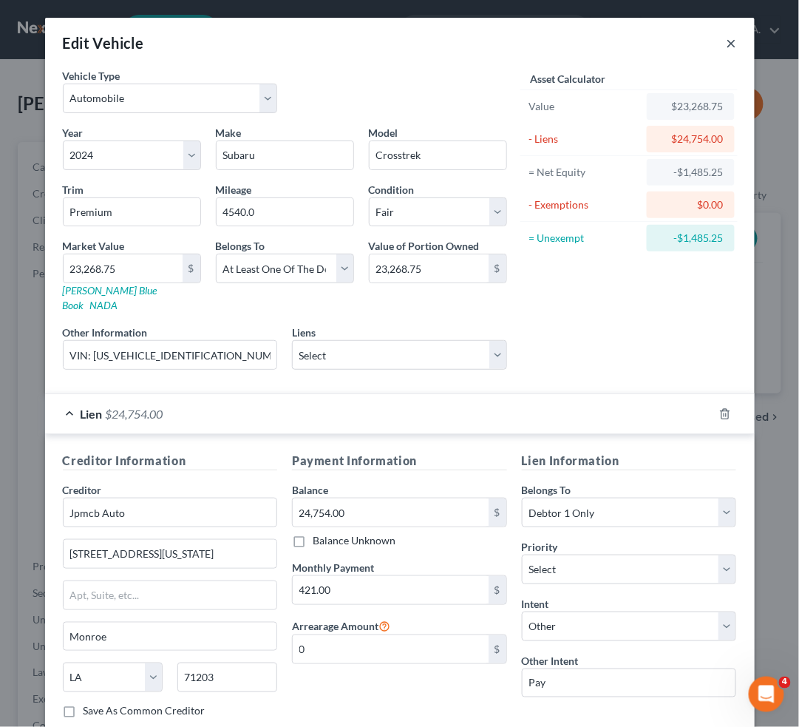
click at [727, 41] on button "×" at bounding box center [732, 43] width 10 height 18
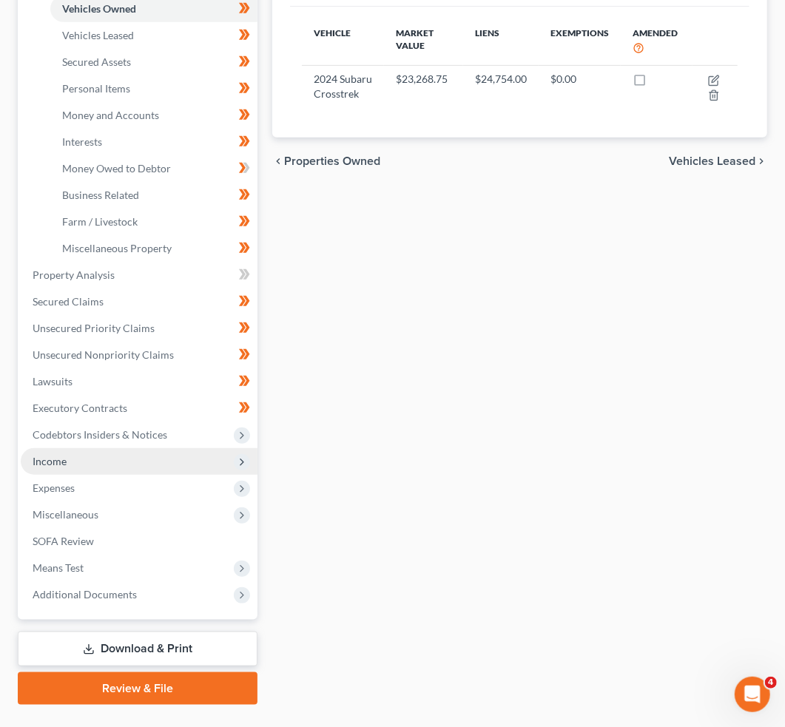
scroll to position [296, 0]
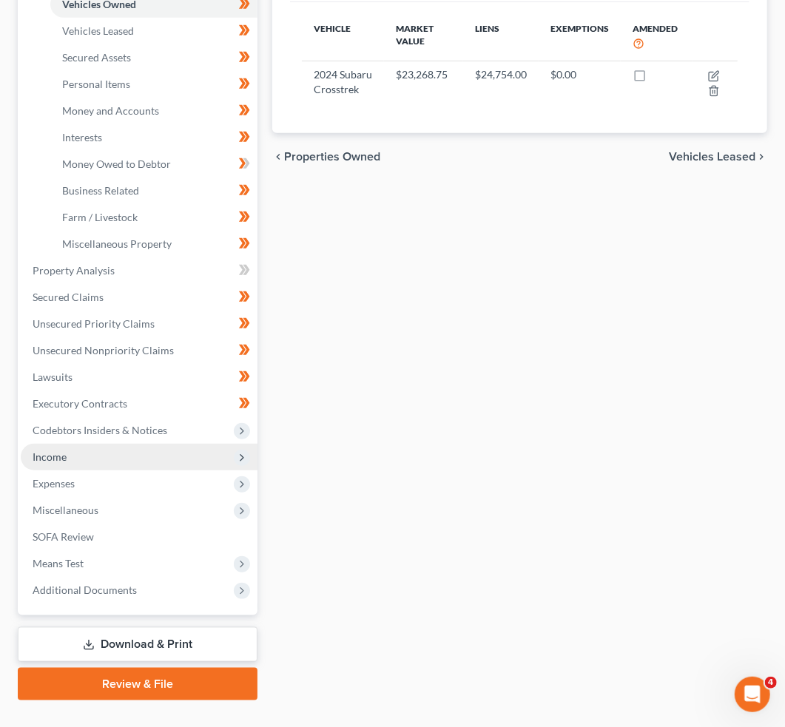
click at [112, 449] on span "Income" at bounding box center [139, 457] width 237 height 27
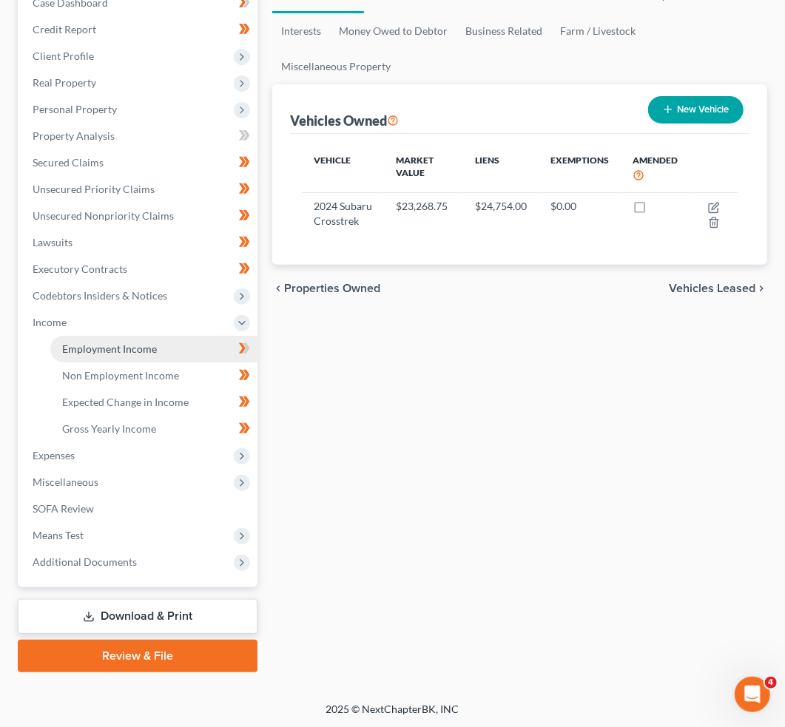
click at [152, 347] on span "Employment Income" at bounding box center [109, 348] width 95 height 13
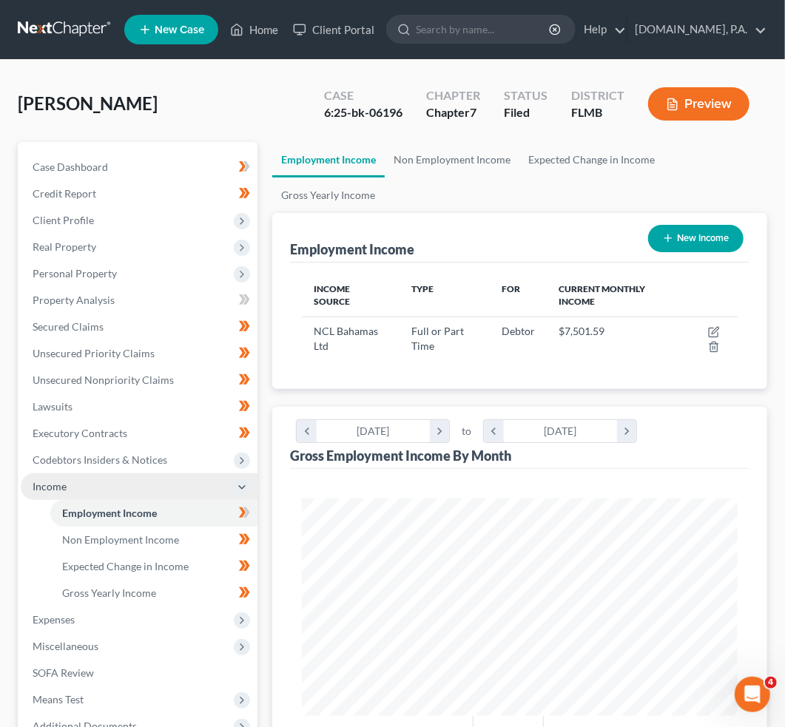
scroll to position [217, 464]
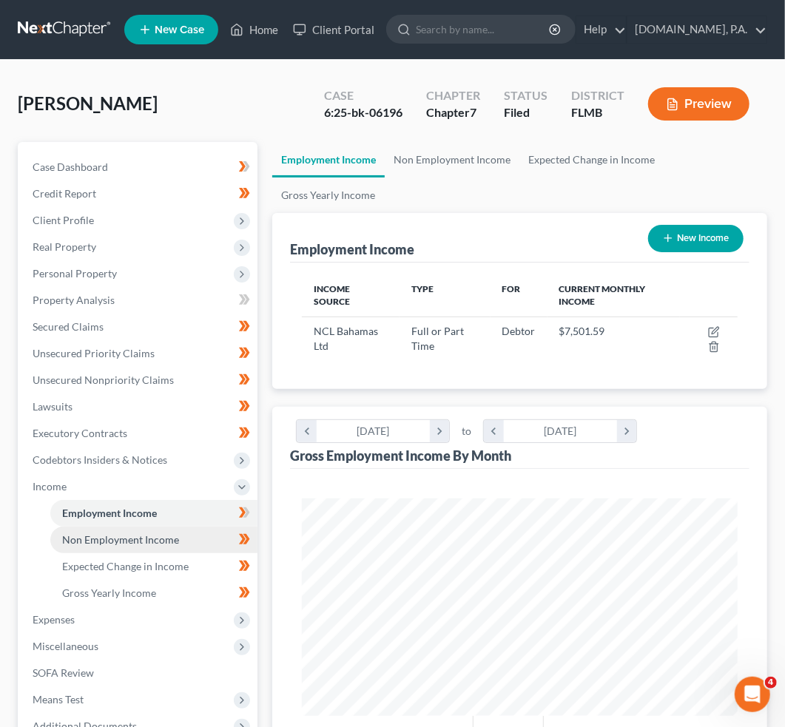
click at [147, 535] on span "Non Employment Income" at bounding box center [120, 539] width 117 height 13
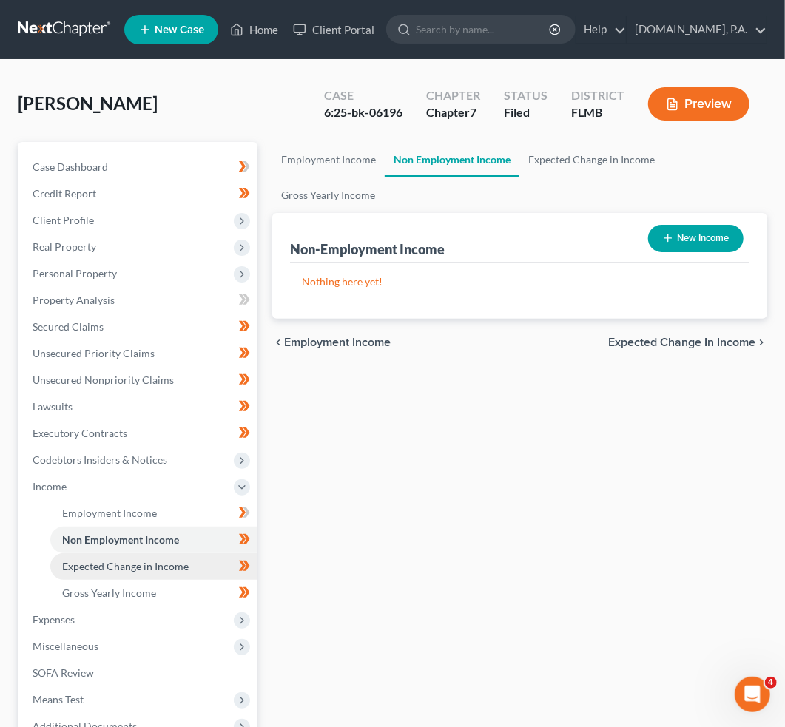
click at [143, 569] on span "Expected Change in Income" at bounding box center [125, 566] width 126 height 13
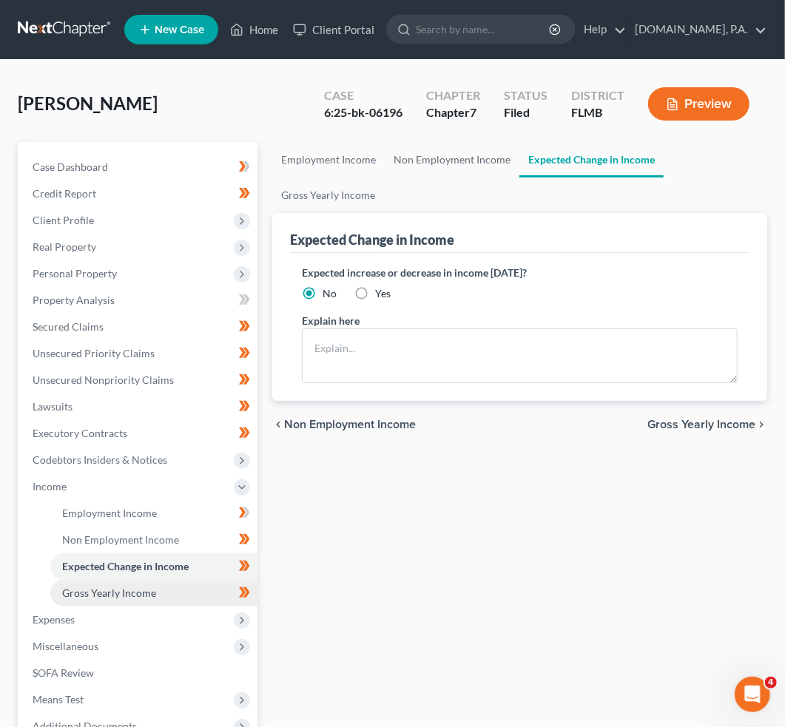
click at [134, 589] on span "Gross Yearly Income" at bounding box center [109, 592] width 94 height 13
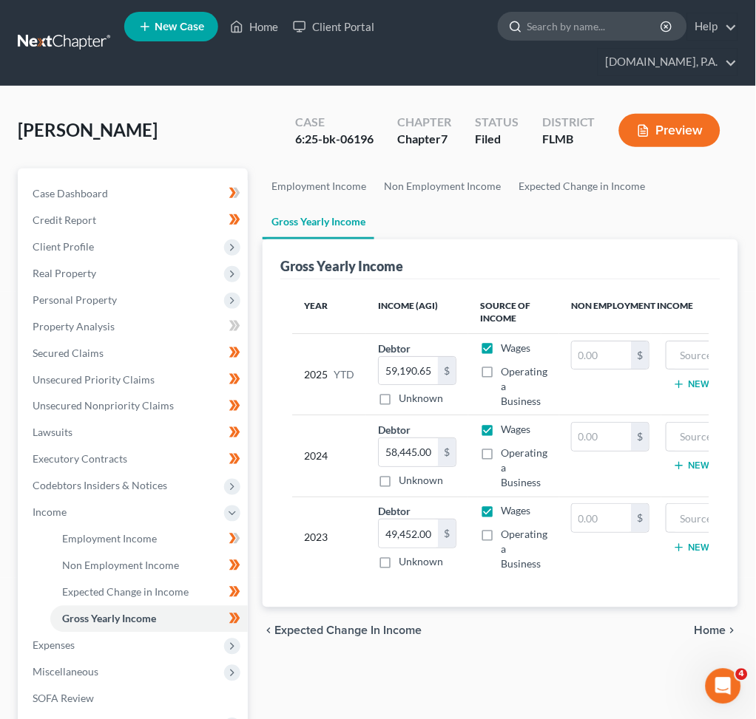
click at [555, 30] on input "search" at bounding box center [594, 26] width 135 height 27
click at [327, 18] on link "Client Portal" at bounding box center [333, 26] width 96 height 27
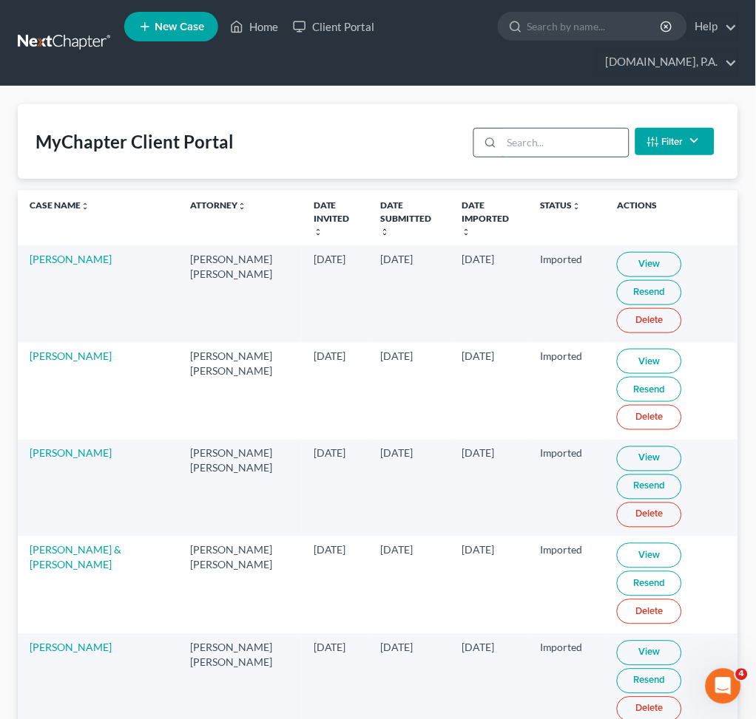
drag, startPoint x: 530, startPoint y: 143, endPoint x: 548, endPoint y: 146, distance: 18.1
click at [530, 143] on input "search" at bounding box center [564, 143] width 126 height 28
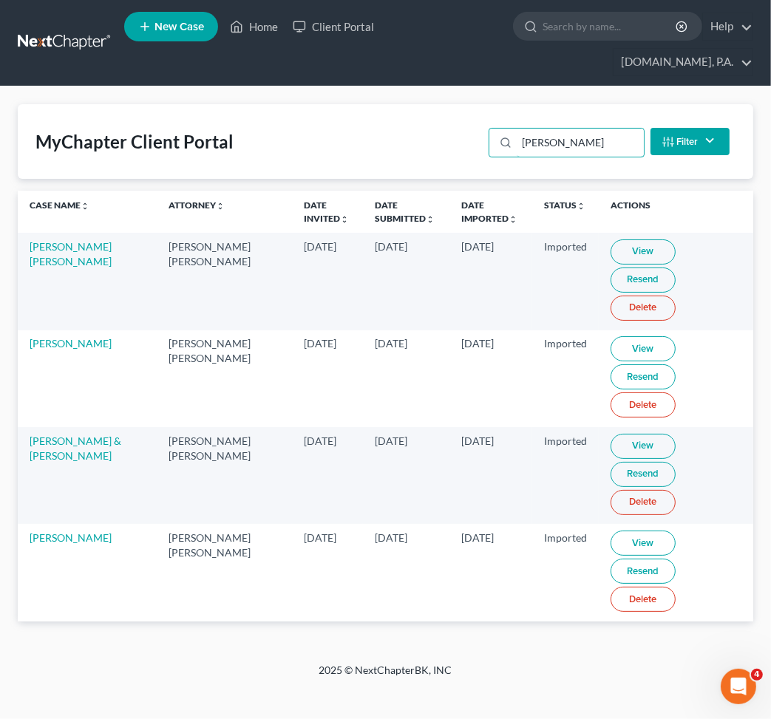
type input "hernan"
click at [620, 240] on link "View" at bounding box center [643, 252] width 65 height 25
click at [74, 30] on link at bounding box center [65, 43] width 95 height 27
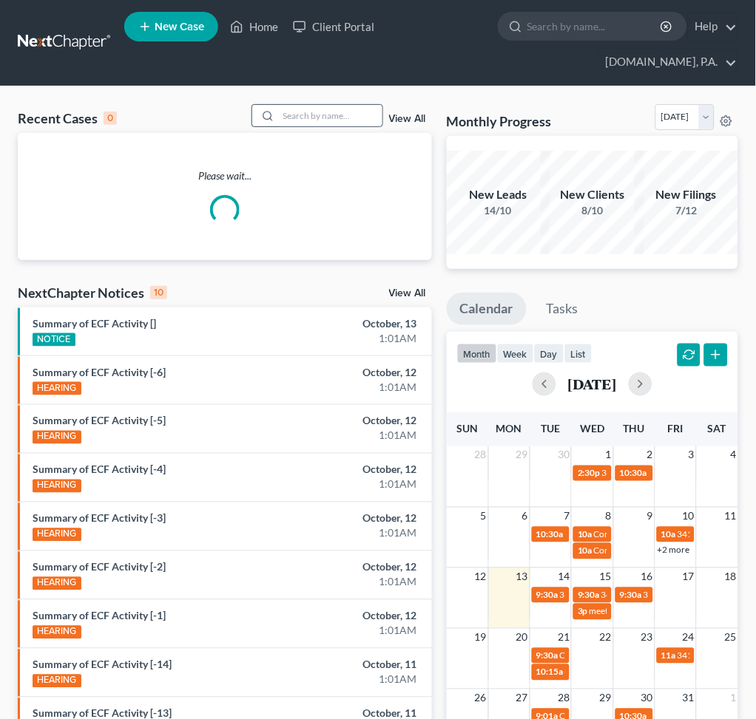
click at [274, 114] on div at bounding box center [265, 115] width 27 height 21
click at [299, 121] on input "search" at bounding box center [331, 115] width 104 height 21
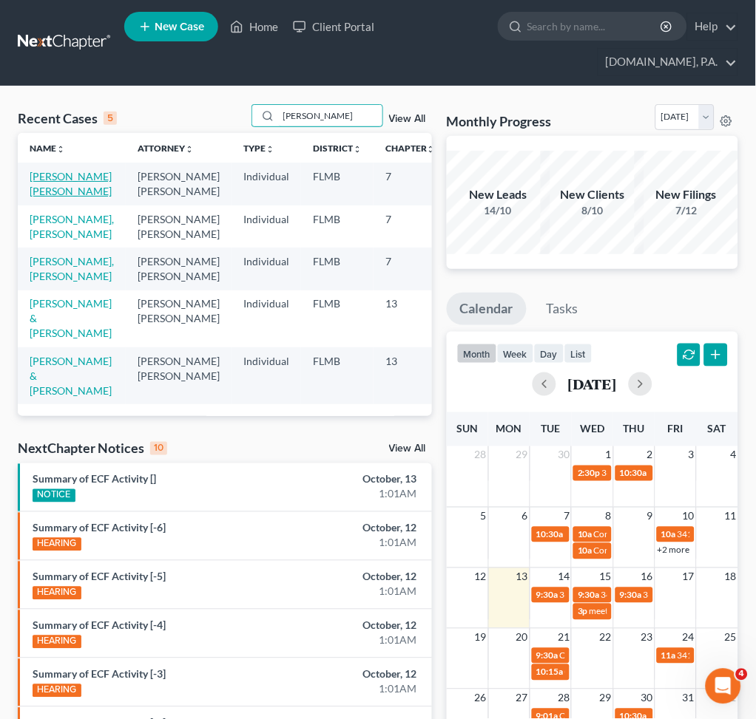
type input "[PERSON_NAME]"
click at [50, 197] on link "[PERSON_NAME] [PERSON_NAME]" at bounding box center [71, 183] width 82 height 27
select select "2"
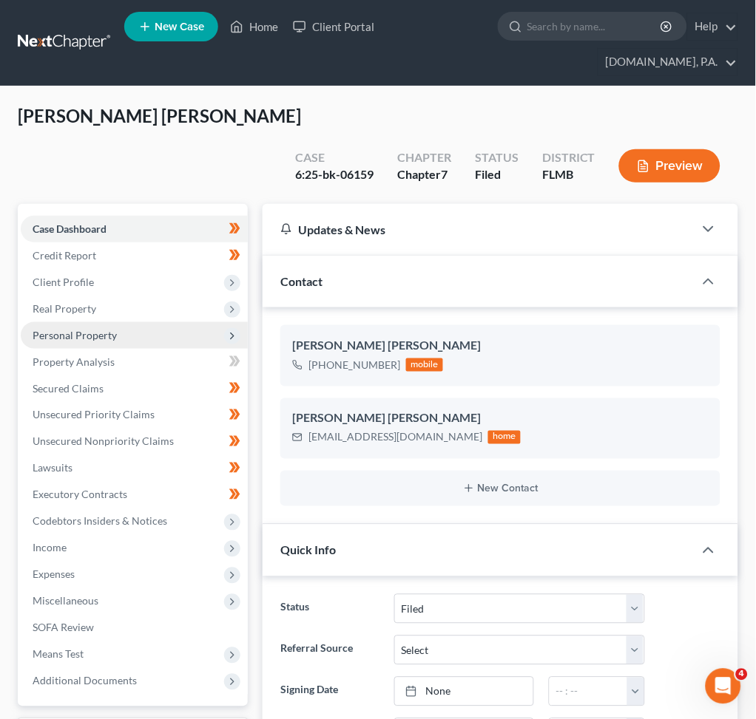
click at [131, 322] on span "Personal Property" at bounding box center [134, 335] width 227 height 27
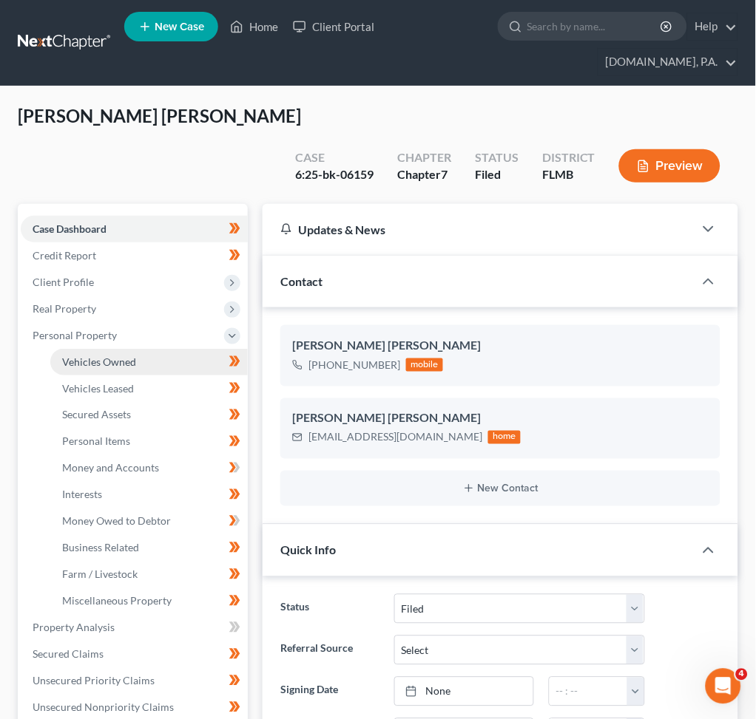
click at [137, 349] on link "Vehicles Owned" at bounding box center [148, 362] width 197 height 27
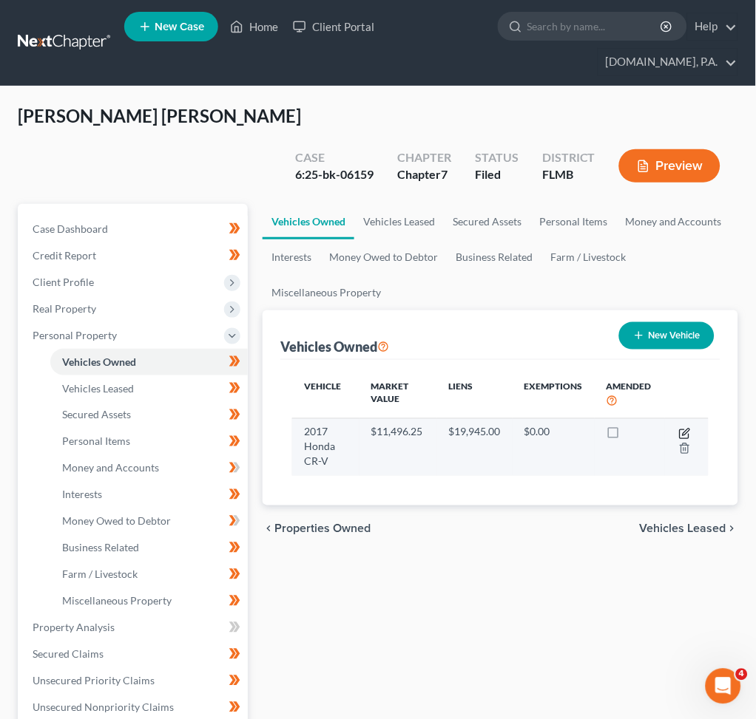
click at [684, 428] on icon "button" at bounding box center [685, 434] width 12 height 12
select select "0"
select select "9"
select select "3"
select select "0"
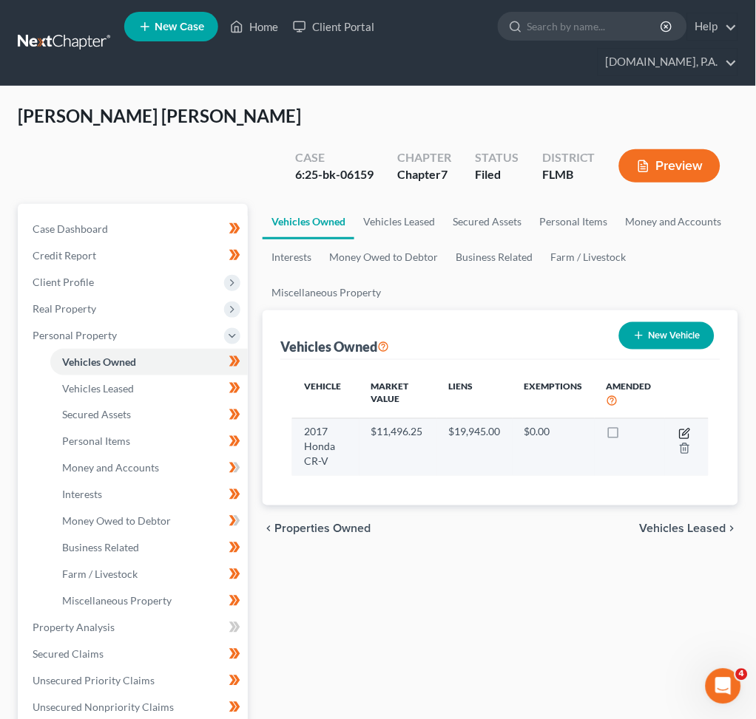
select select "45"
select select "0"
select select "4"
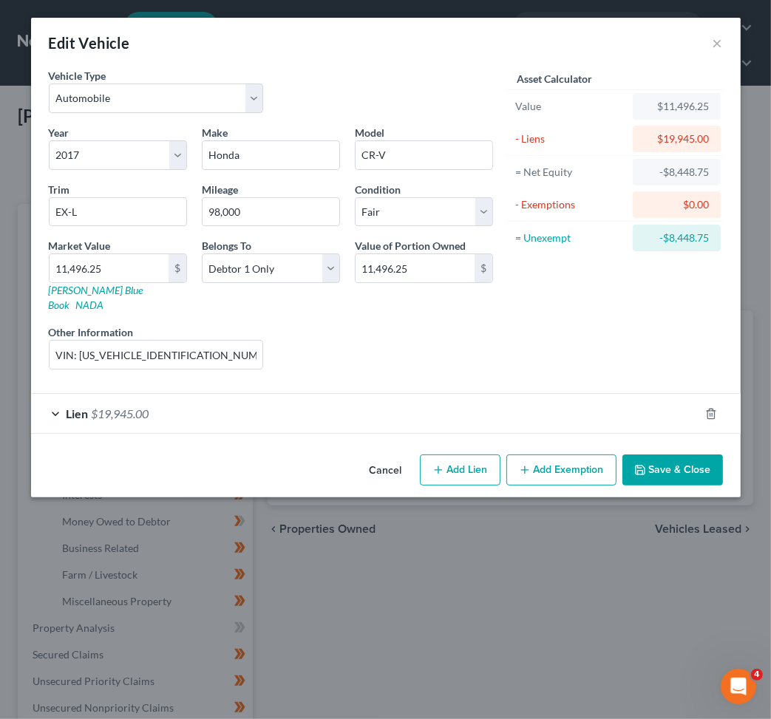
click at [249, 394] on div "Lien $19,945.00" at bounding box center [365, 413] width 668 height 39
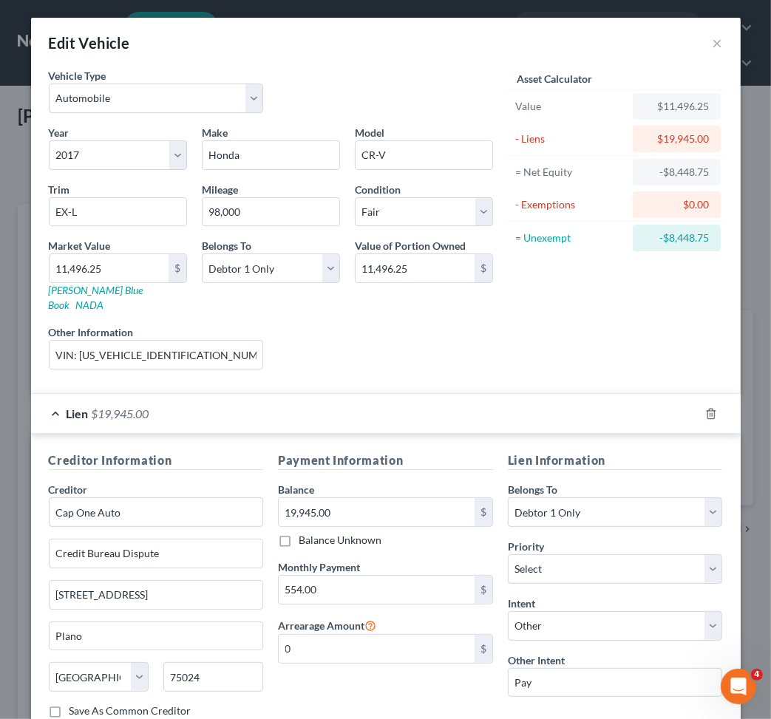
click at [716, 46] on div "Edit Vehicle ×" at bounding box center [386, 43] width 710 height 50
click at [713, 45] on button "×" at bounding box center [718, 43] width 10 height 18
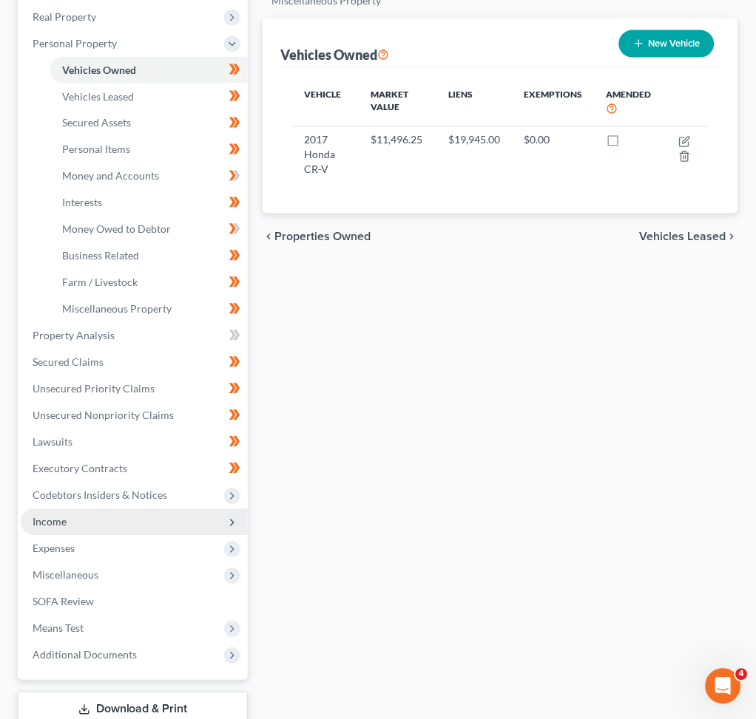
scroll to position [296, 0]
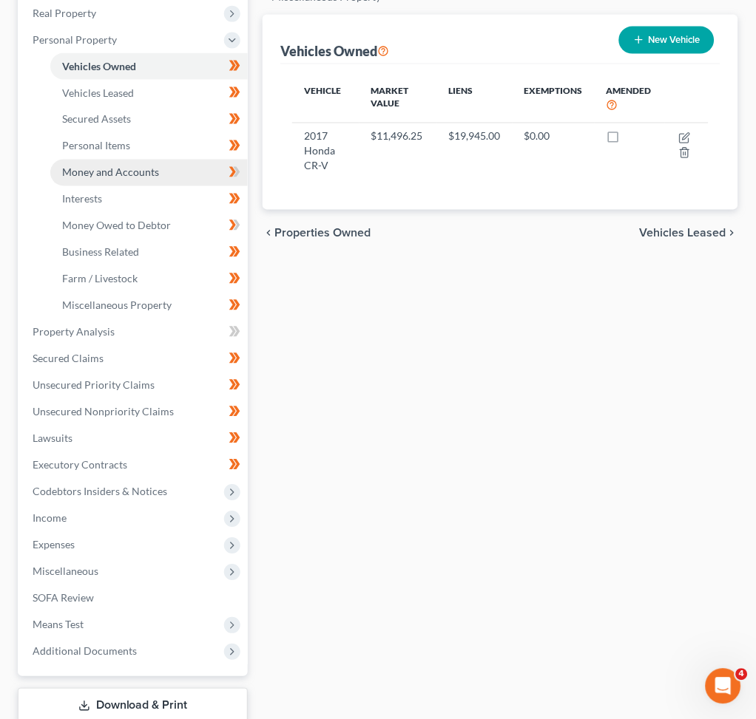
click at [120, 166] on span "Money and Accounts" at bounding box center [110, 172] width 97 height 13
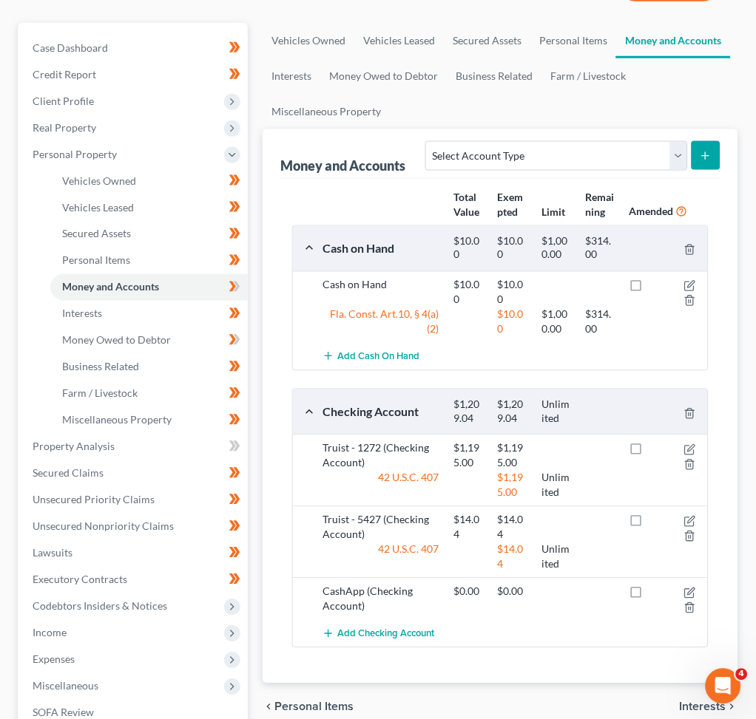
scroll to position [296, 0]
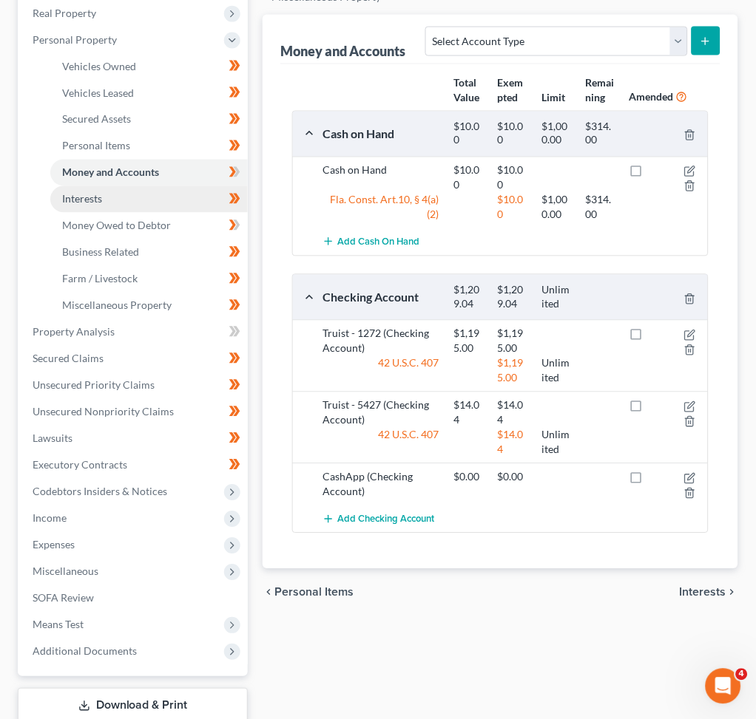
click at [122, 186] on link "Interests" at bounding box center [148, 199] width 197 height 27
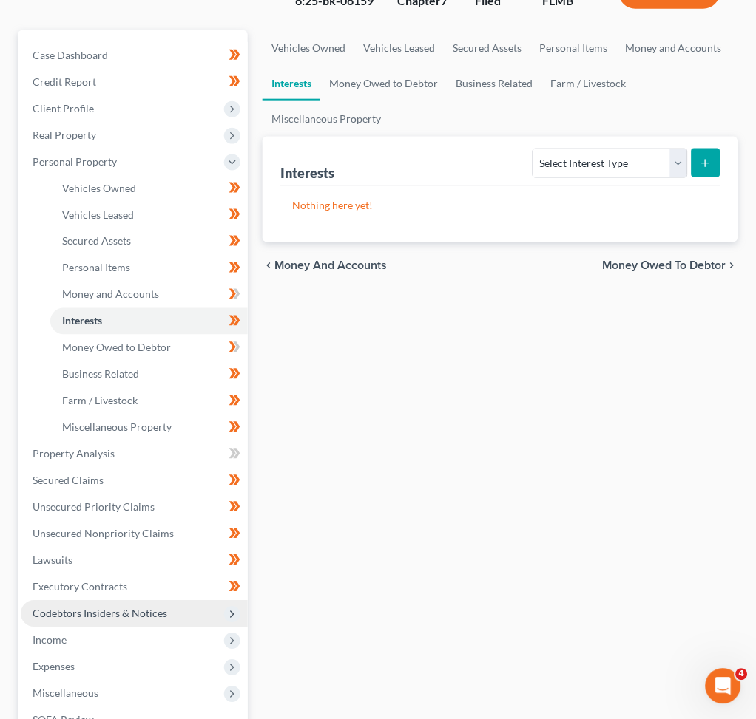
scroll to position [358, 0]
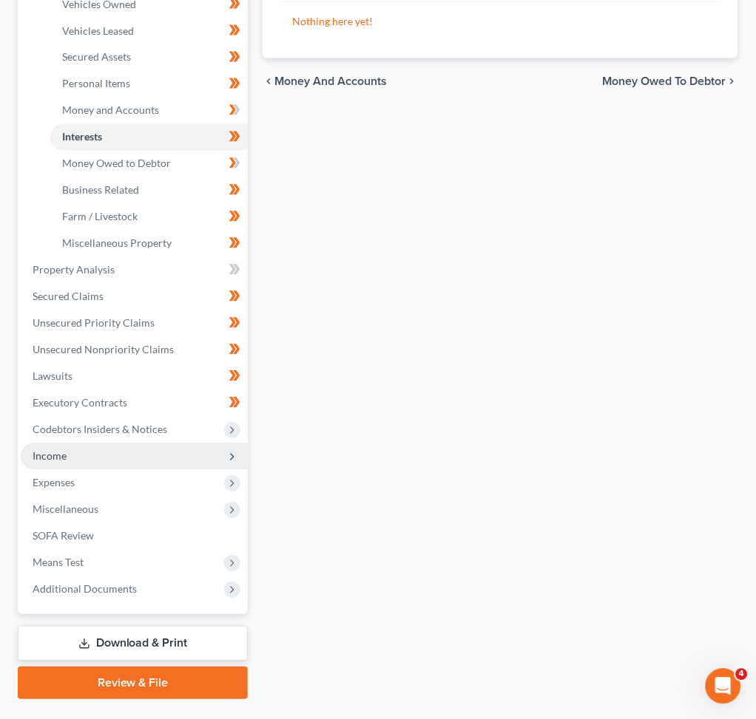
click at [156, 444] on span "Income" at bounding box center [134, 457] width 227 height 27
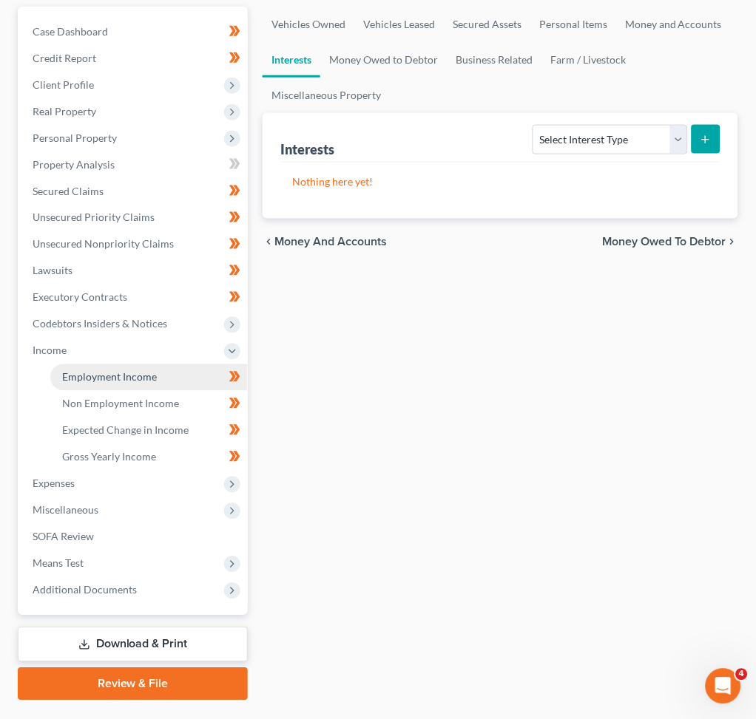
click at [149, 371] on span "Employment Income" at bounding box center [109, 377] width 95 height 13
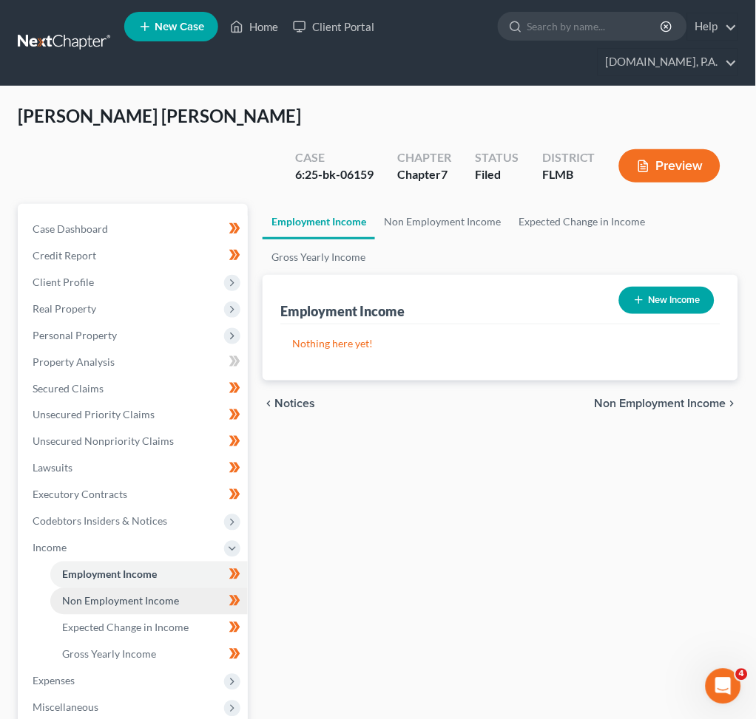
click at [108, 595] on span "Non Employment Income" at bounding box center [120, 601] width 117 height 13
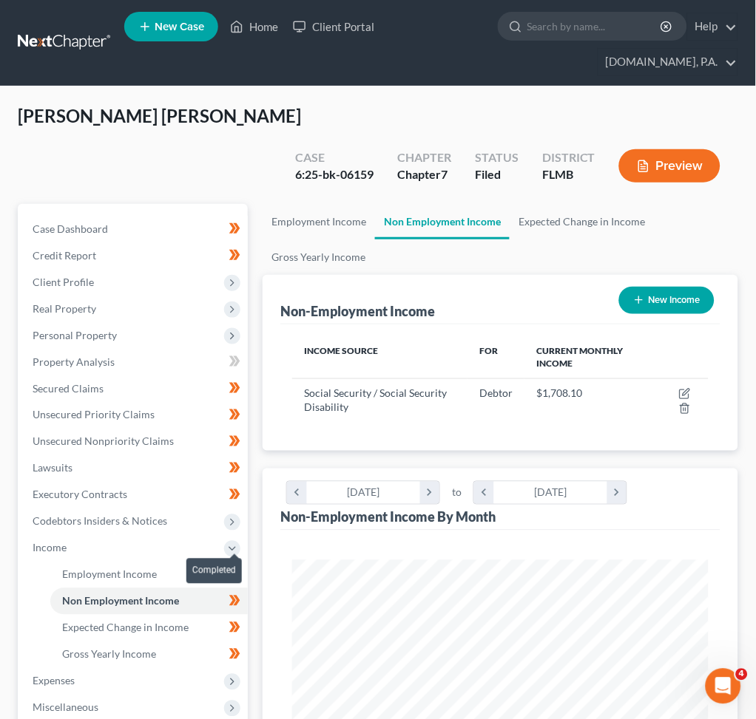
scroll to position [208, 445]
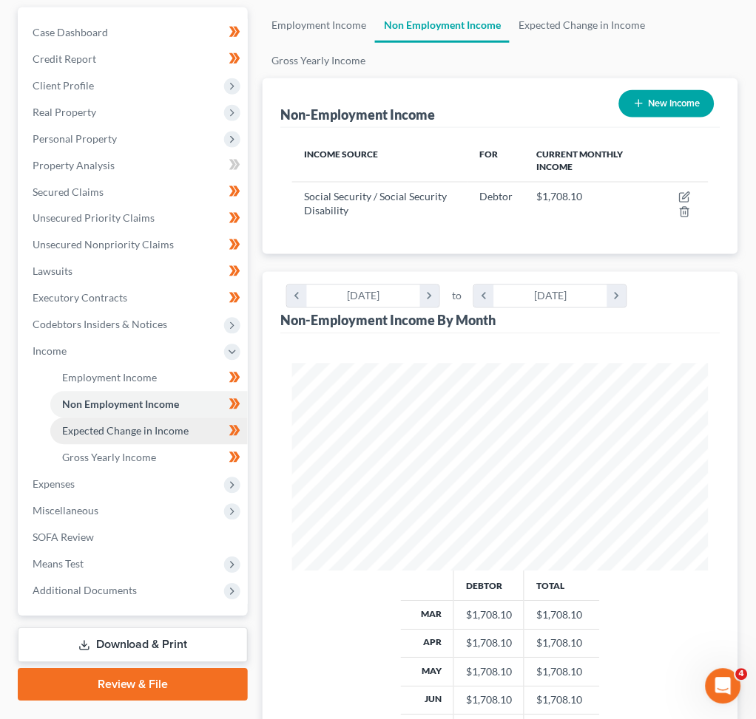
click at [135, 425] on span "Expected Change in Income" at bounding box center [125, 431] width 126 height 13
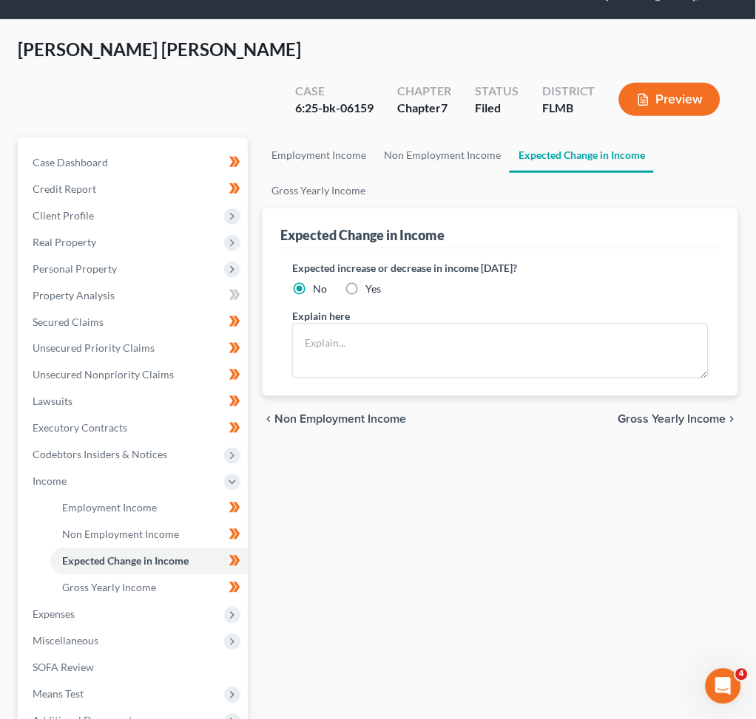
scroll to position [197, 0]
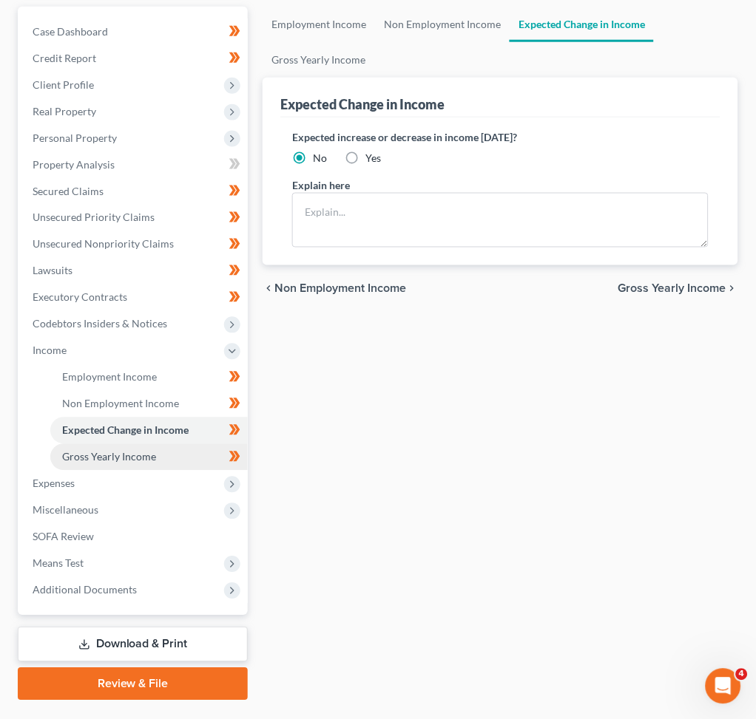
click at [123, 451] on span "Gross Yearly Income" at bounding box center [109, 457] width 94 height 13
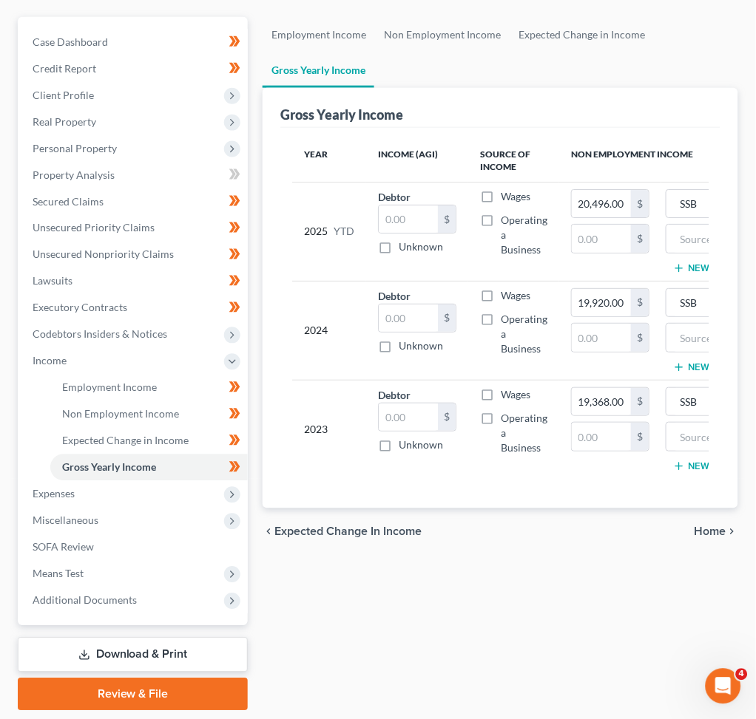
scroll to position [197, 0]
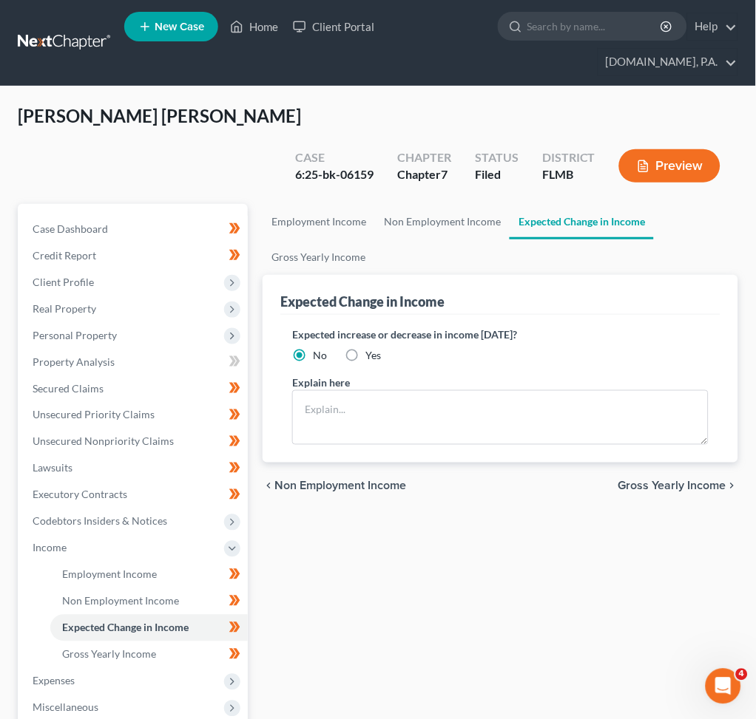
click at [57, 47] on link at bounding box center [65, 43] width 95 height 27
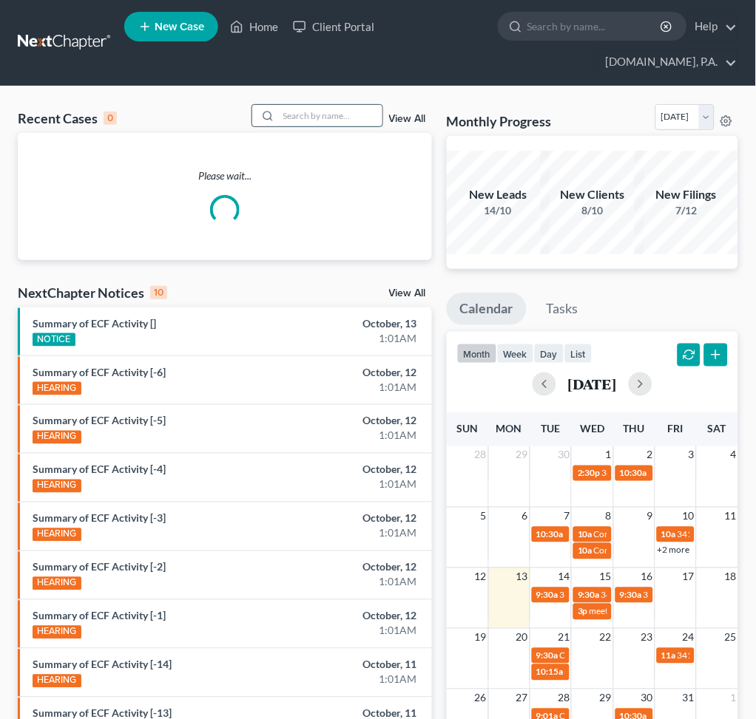
click at [291, 118] on input "search" at bounding box center [331, 115] width 104 height 21
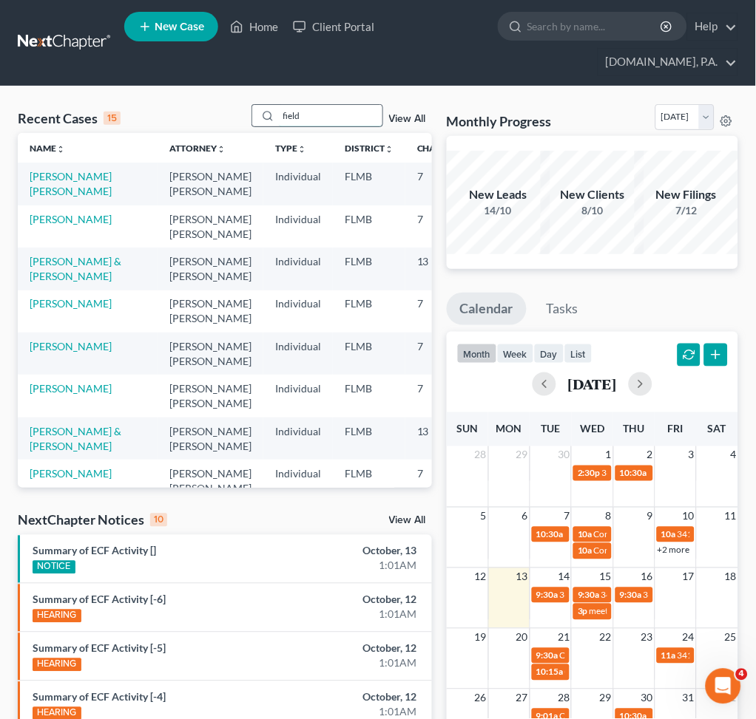
type input "fields"
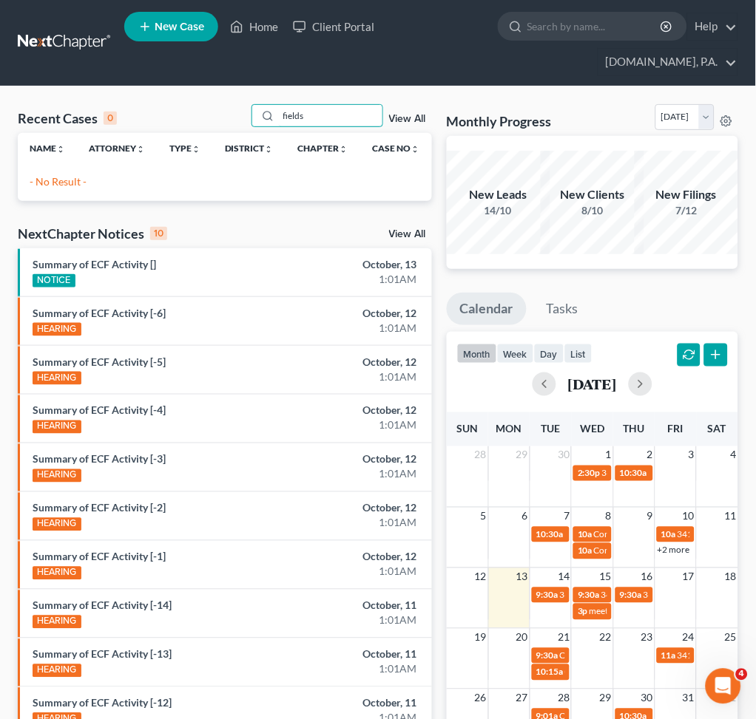
drag, startPoint x: 315, startPoint y: 115, endPoint x: 226, endPoint y: 121, distance: 88.9
click at [203, 117] on div "Recent Cases 0 fields View All" at bounding box center [225, 118] width 414 height 29
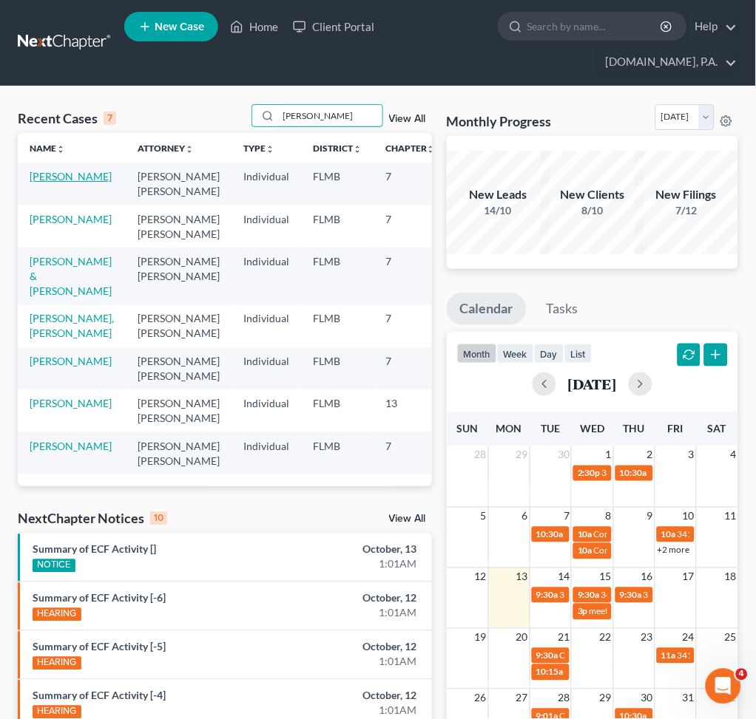
type input "[PERSON_NAME]"
click at [70, 183] on link "[PERSON_NAME]" at bounding box center [71, 176] width 82 height 13
select select "2"
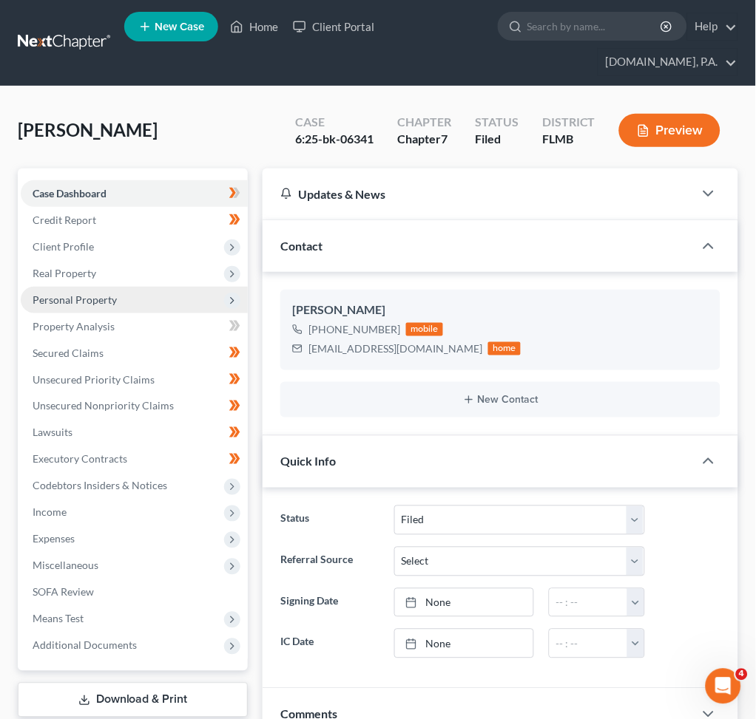
click at [148, 299] on span "Personal Property" at bounding box center [134, 300] width 227 height 27
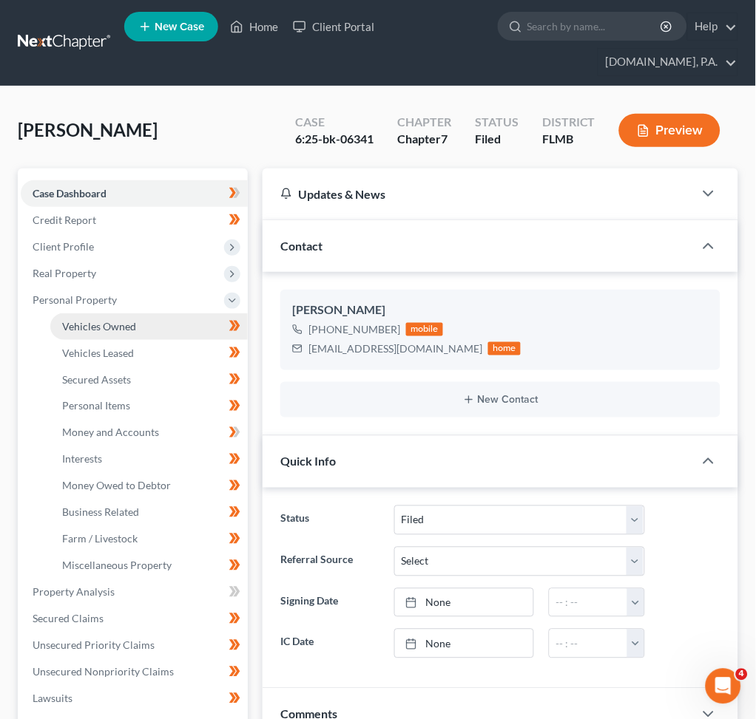
click at [144, 327] on link "Vehicles Owned" at bounding box center [148, 327] width 197 height 27
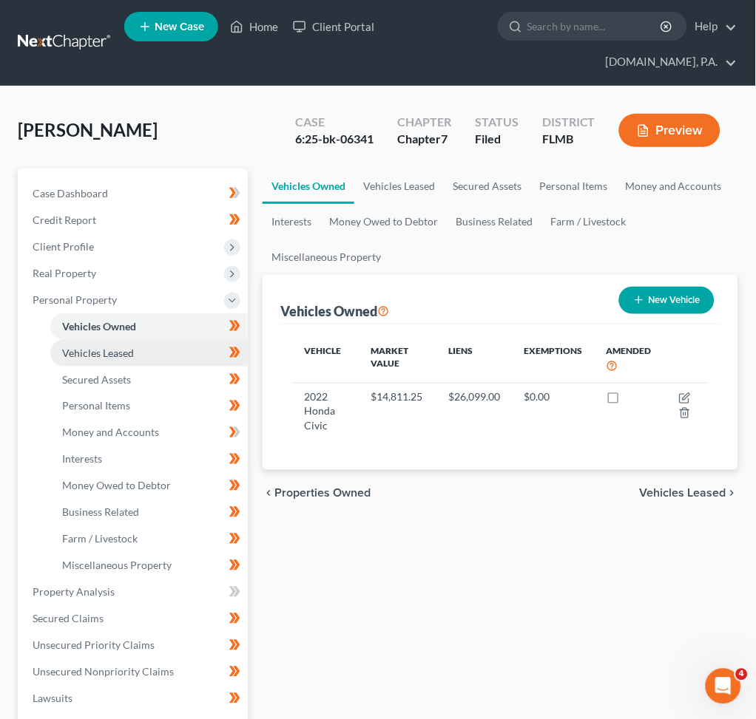
click at [111, 359] on link "Vehicles Leased" at bounding box center [148, 353] width 197 height 27
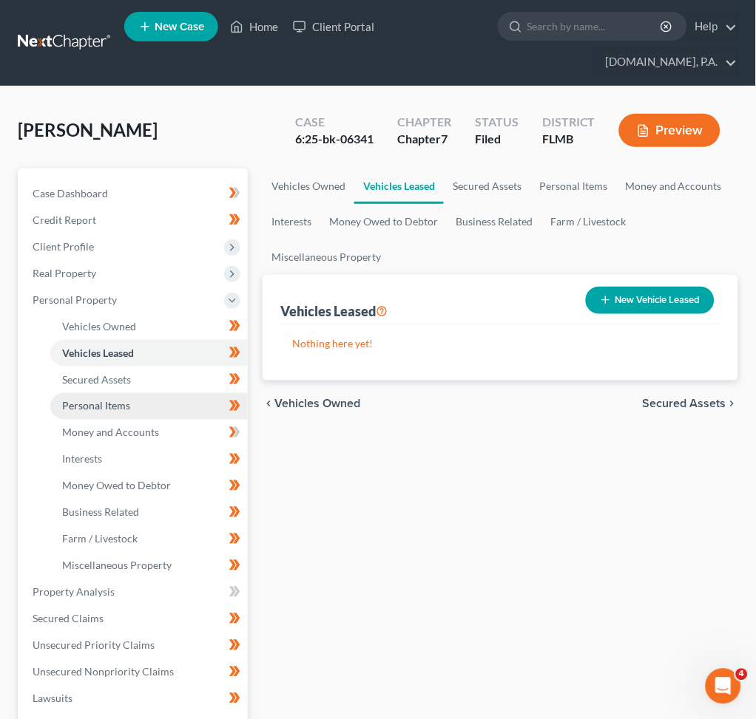
click at [121, 412] on link "Personal Items" at bounding box center [148, 406] width 197 height 27
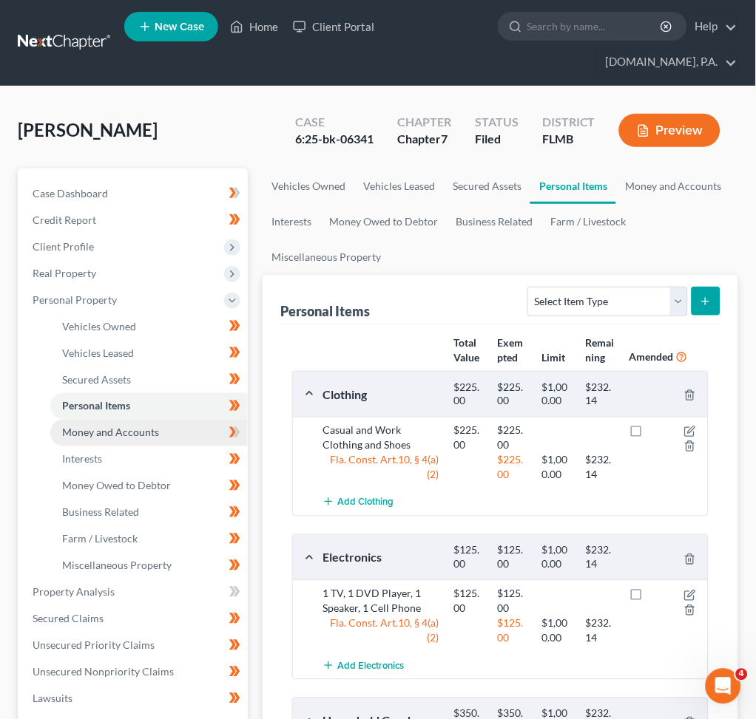
click at [130, 439] on link "Money and Accounts" at bounding box center [148, 433] width 197 height 27
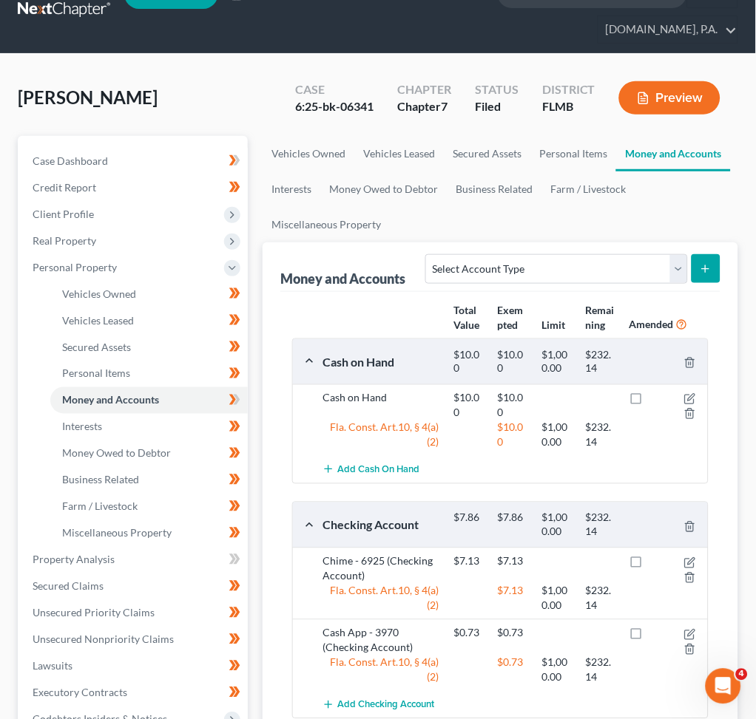
scroll to position [358, 0]
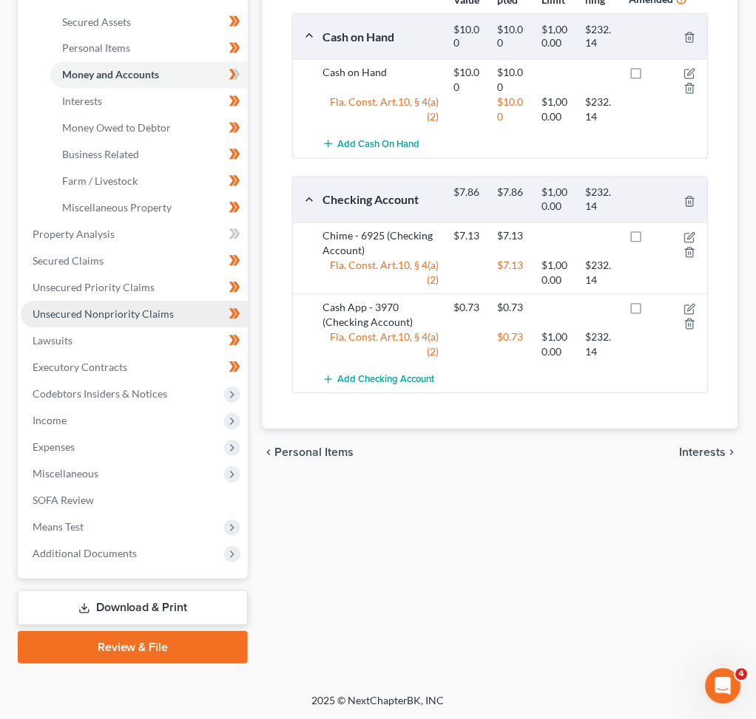
click at [101, 306] on link "Unsecured Nonpriority Claims" at bounding box center [134, 315] width 227 height 27
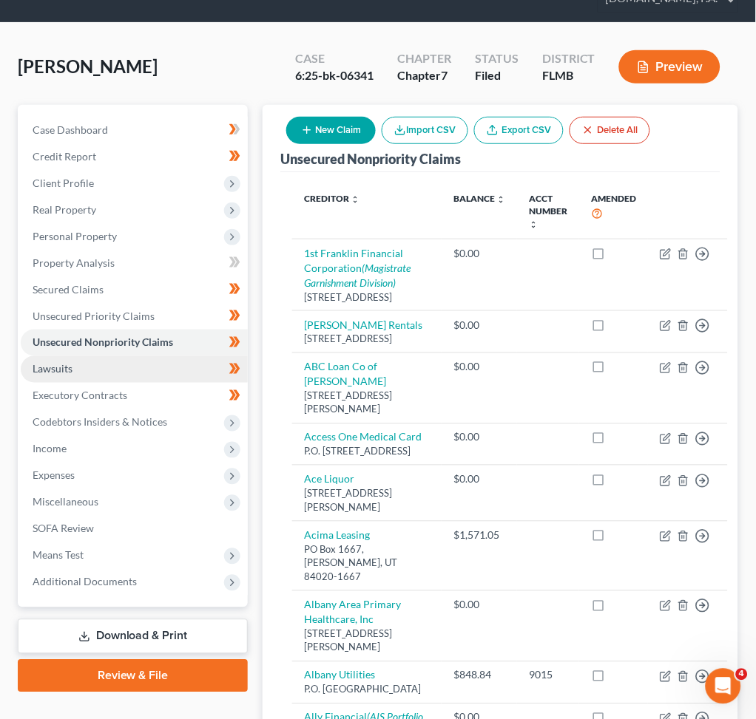
scroll to position [98, 0]
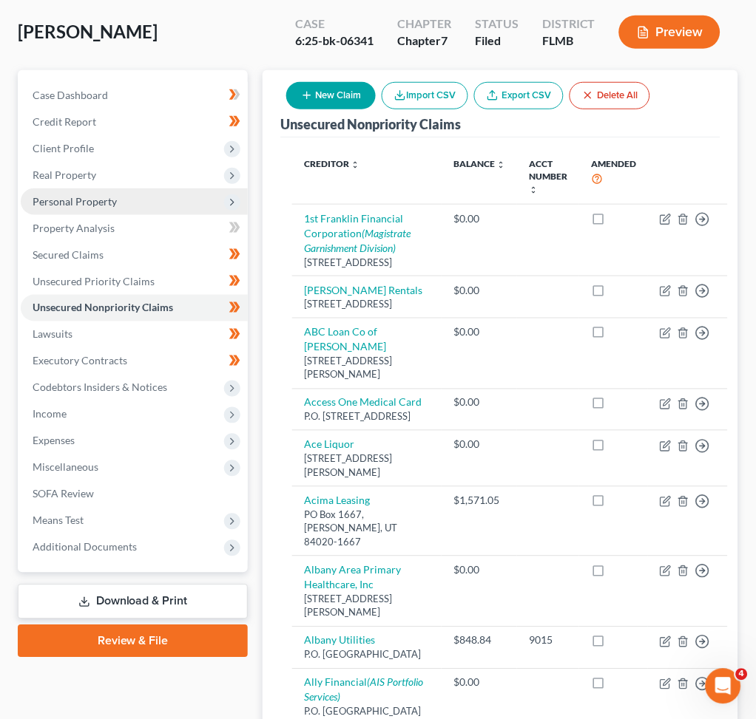
click at [80, 201] on span "Personal Property" at bounding box center [75, 201] width 84 height 13
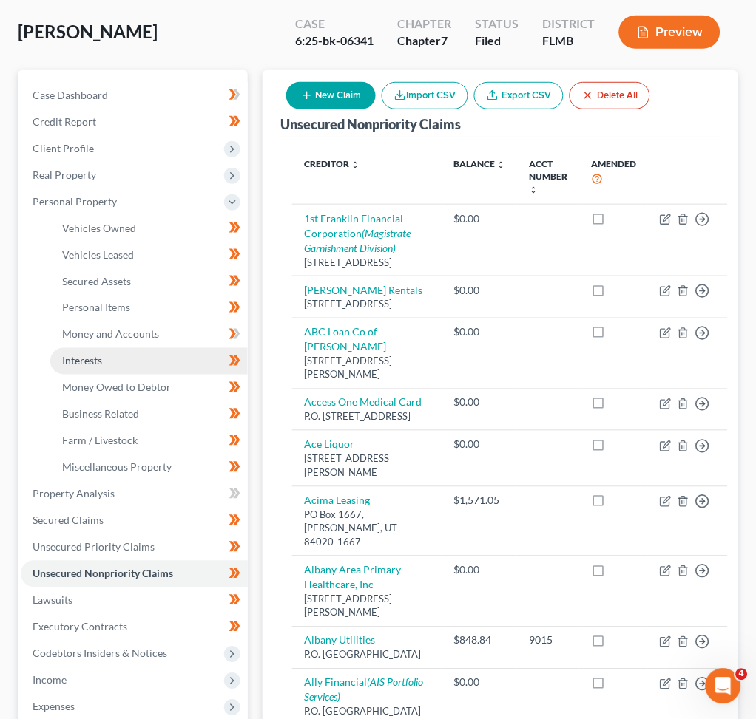
click at [104, 348] on link "Interests" at bounding box center [148, 361] width 197 height 27
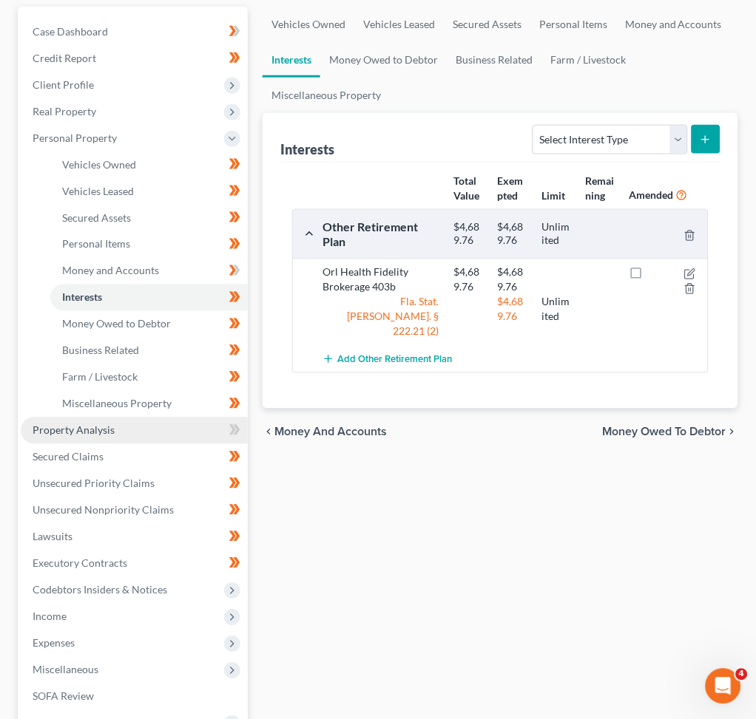
scroll to position [197, 0]
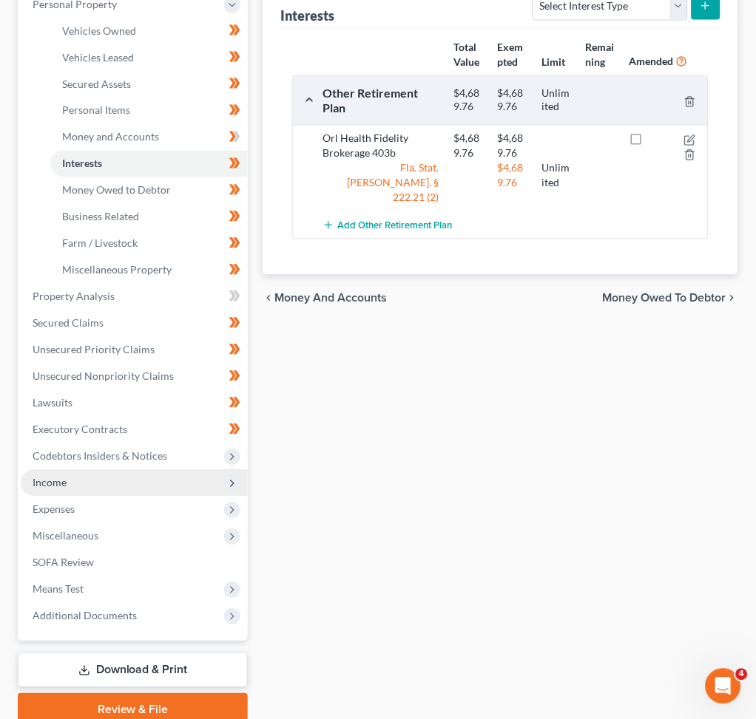
click at [71, 479] on span "Income" at bounding box center [134, 483] width 227 height 27
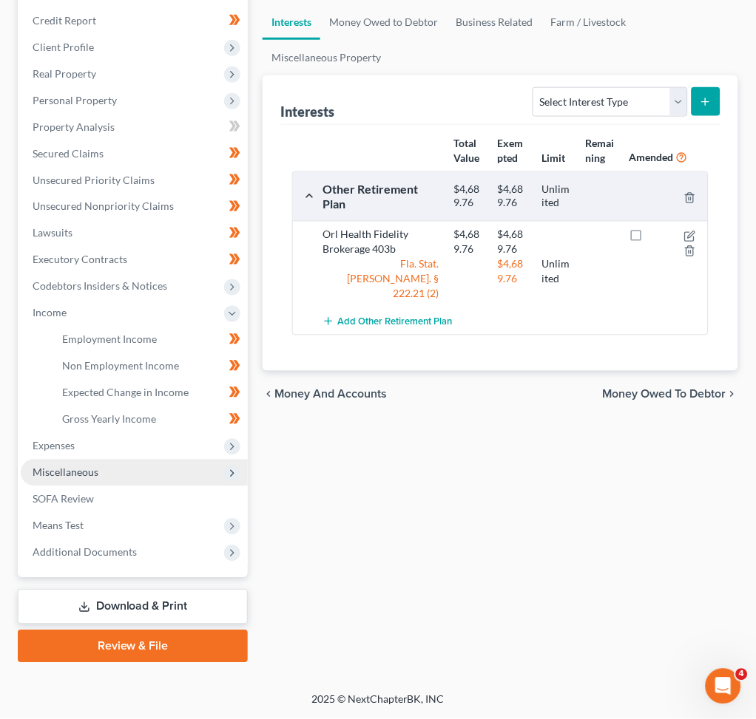
scroll to position [197, 0]
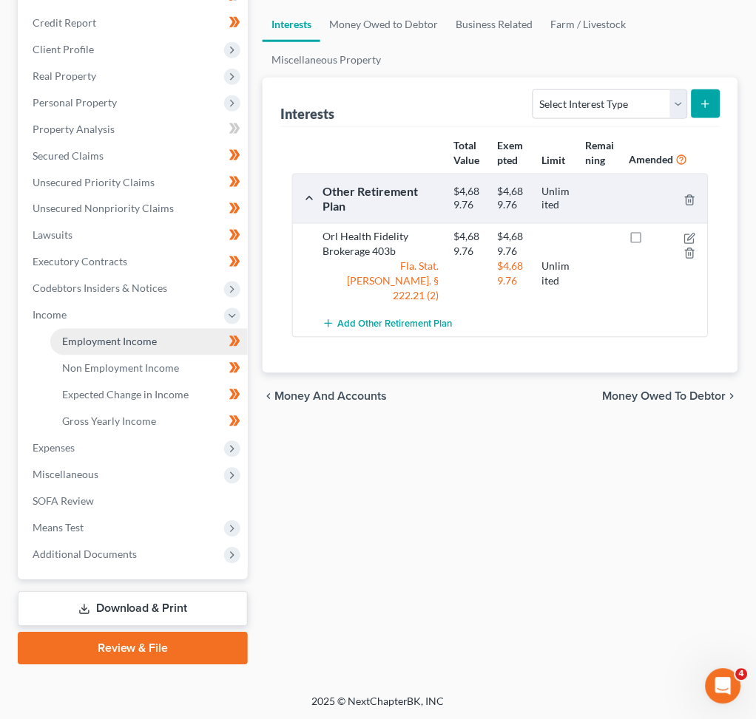
click at [109, 336] on span "Employment Income" at bounding box center [109, 342] width 95 height 13
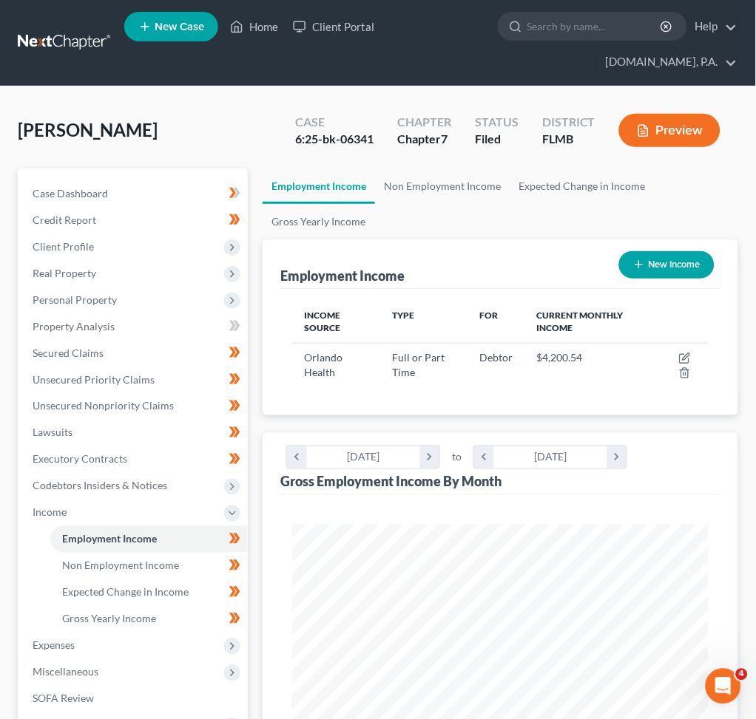
scroll to position [208, 445]
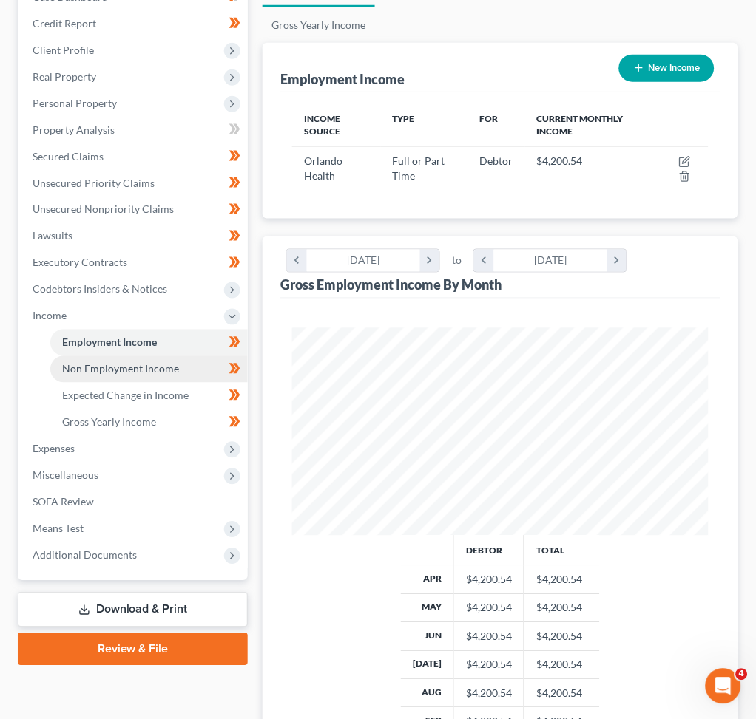
click at [143, 369] on span "Non Employment Income" at bounding box center [120, 369] width 117 height 13
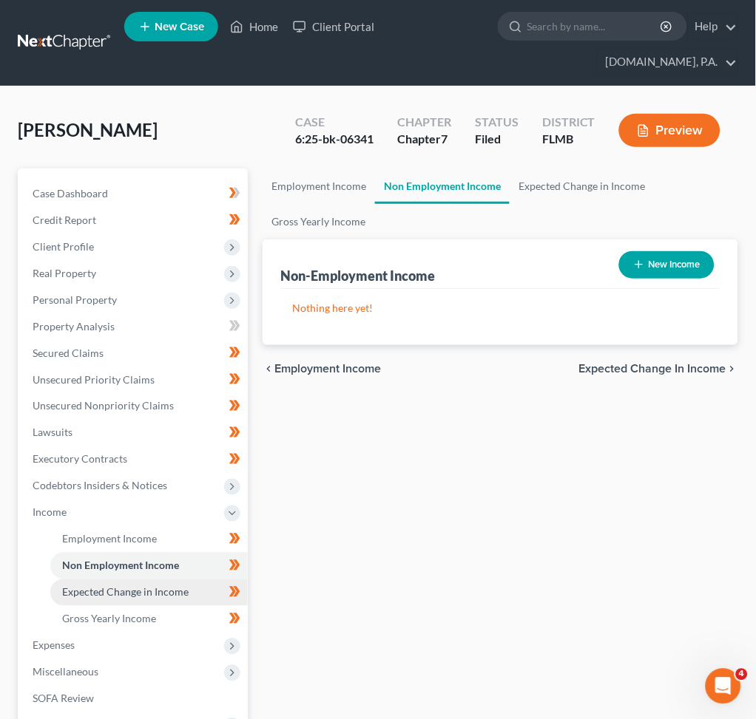
drag, startPoint x: 126, startPoint y: 582, endPoint x: 138, endPoint y: 590, distance: 14.4
click at [125, 583] on link "Expected Change in Income" at bounding box center [148, 593] width 197 height 27
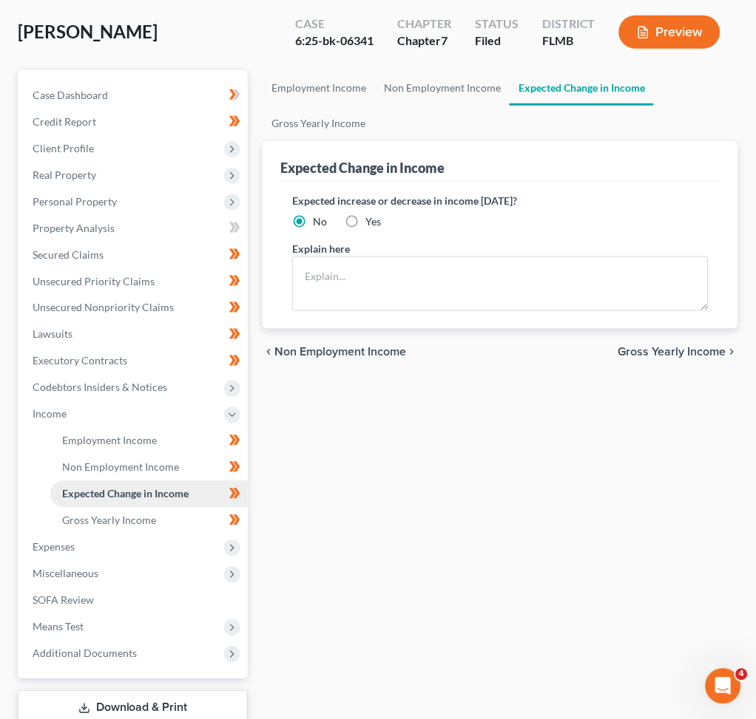
scroll to position [197, 0]
